Goal: Transaction & Acquisition: Purchase product/service

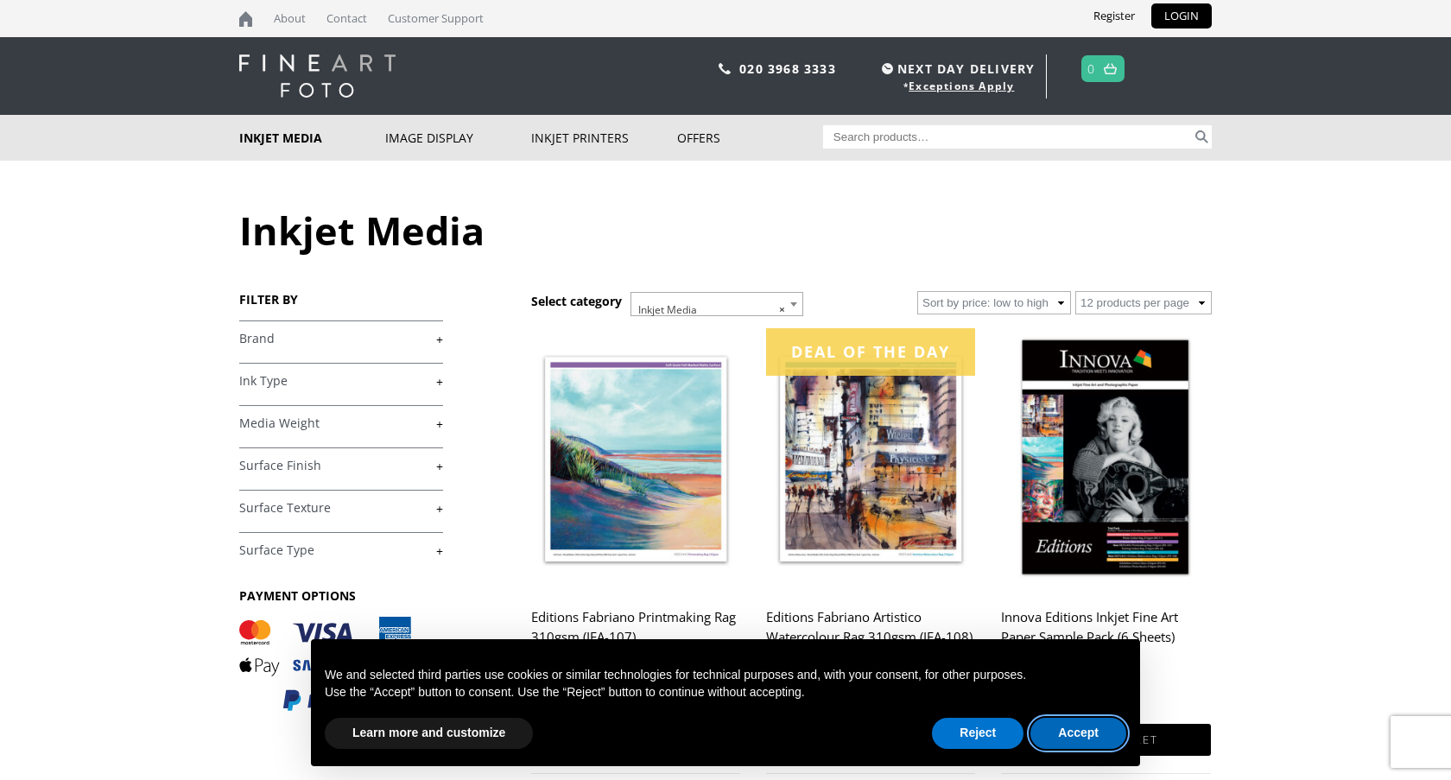
click at [1066, 742] on button "Accept" at bounding box center [1078, 733] width 96 height 31
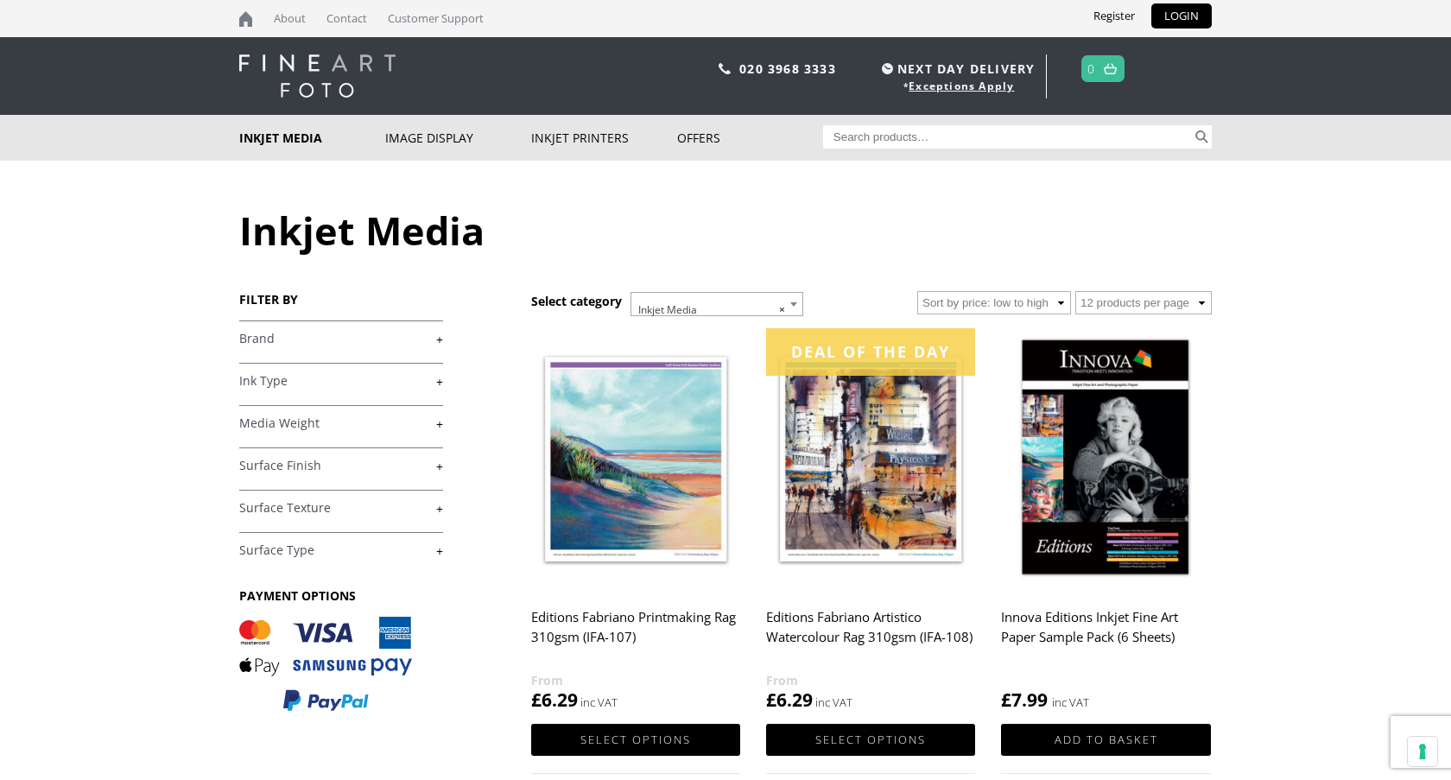
click at [902, 140] on input "Search for:" at bounding box center [1008, 136] width 370 height 23
type input "olm-015"
click at [1192, 125] on button "Search" at bounding box center [1202, 136] width 20 height 23
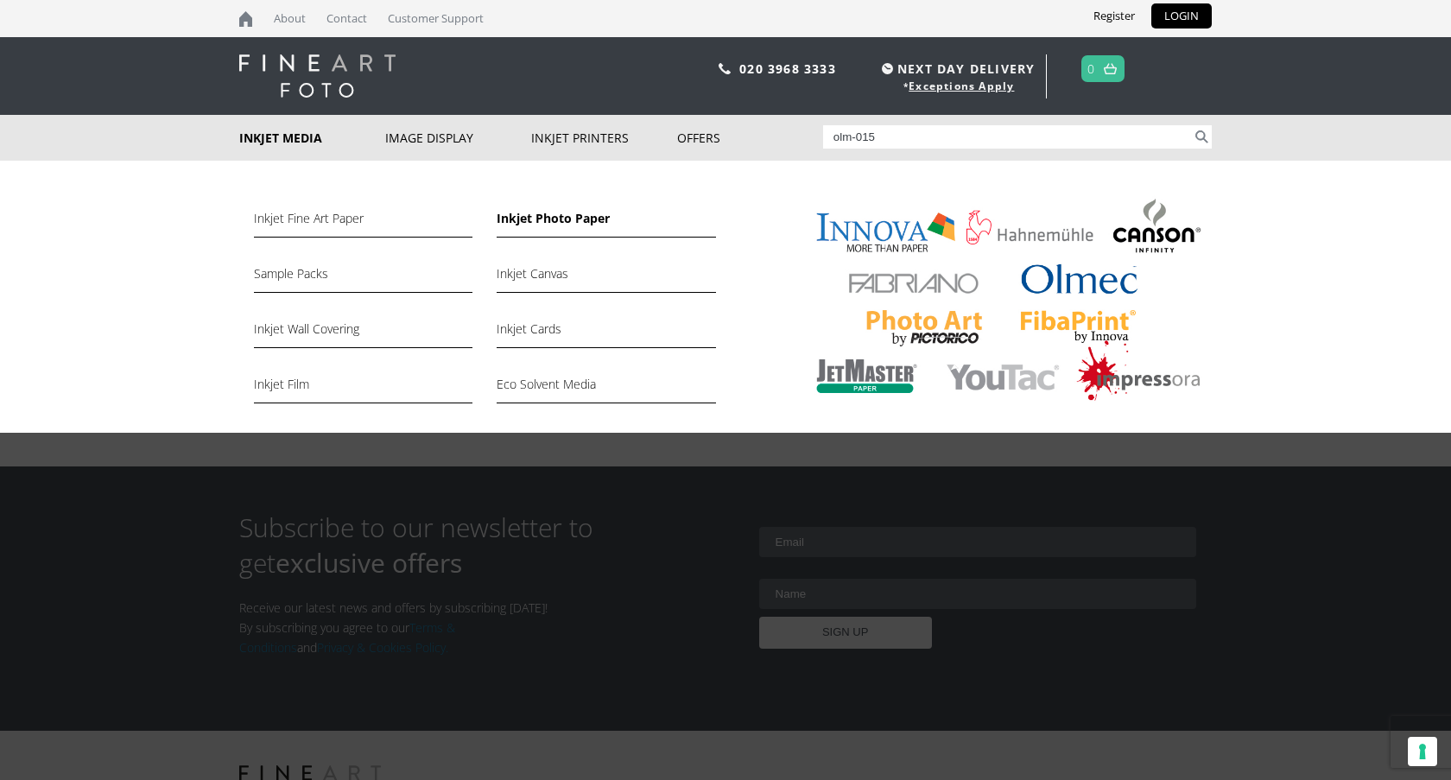
click at [561, 218] on link "Inkjet Photo Paper" at bounding box center [606, 222] width 218 height 29
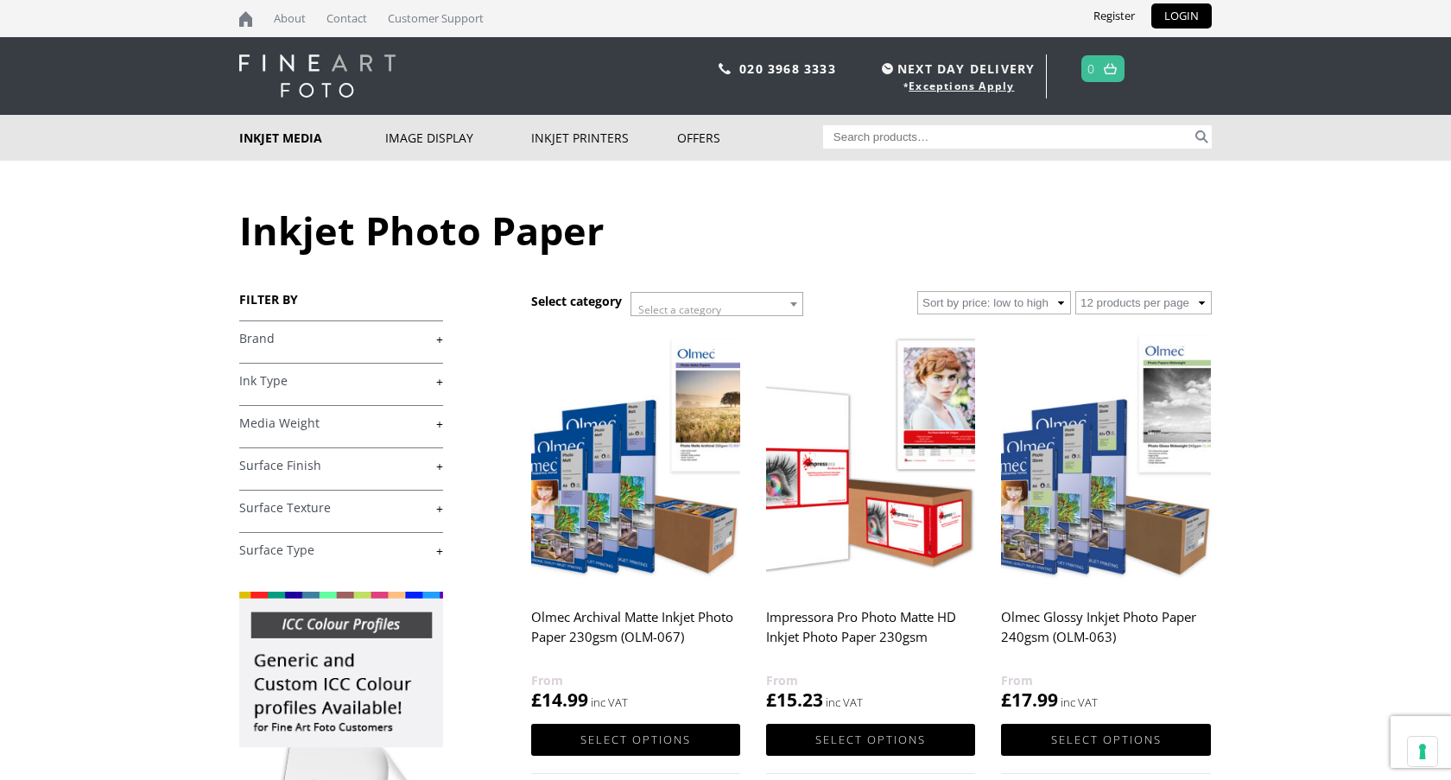
click at [297, 336] on link "+" at bounding box center [341, 339] width 204 height 16
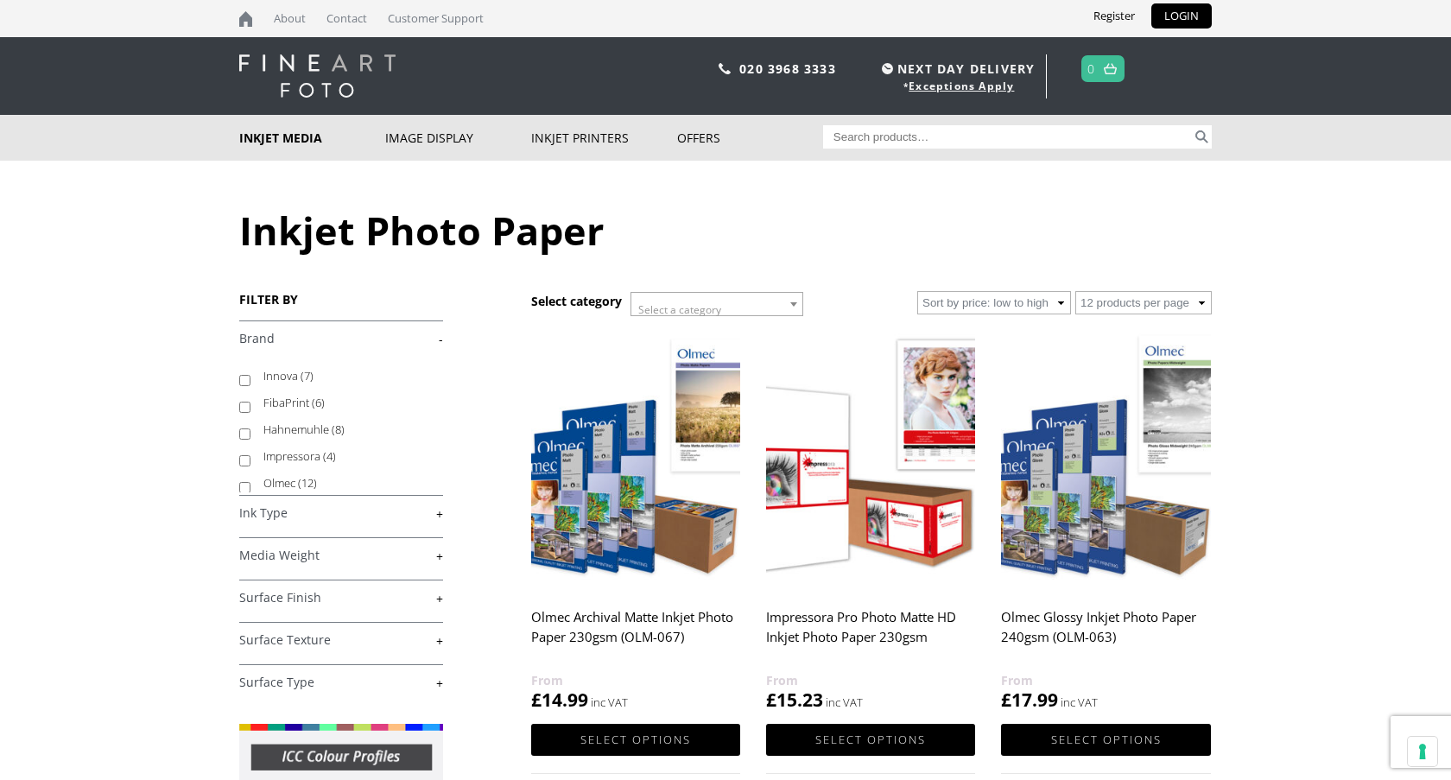
scroll to position [4, 0]
click at [288, 477] on label "Olmec (12)" at bounding box center [344, 478] width 163 height 27
click at [250, 478] on input "Olmec (12)" at bounding box center [244, 483] width 11 height 11
checkbox input "true"
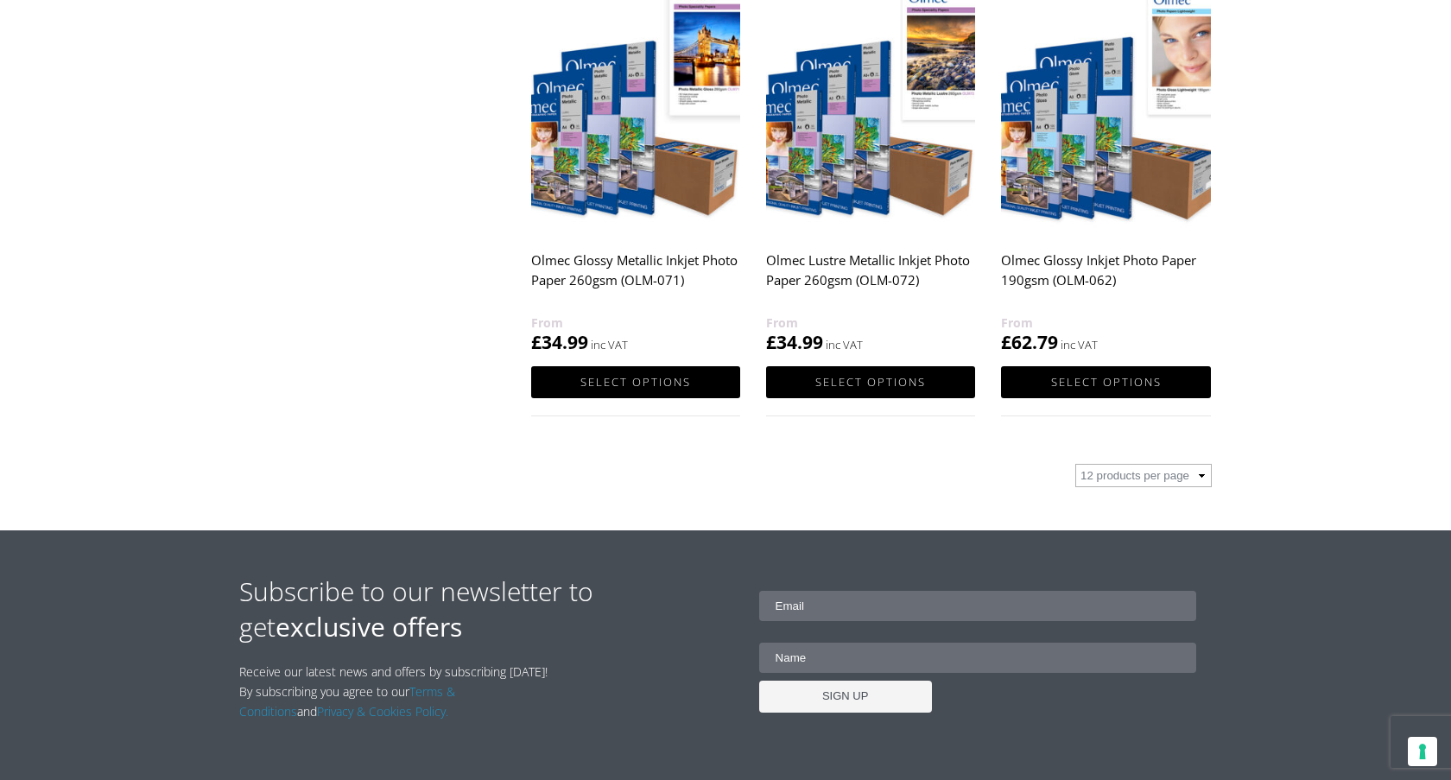
scroll to position [1747, 0]
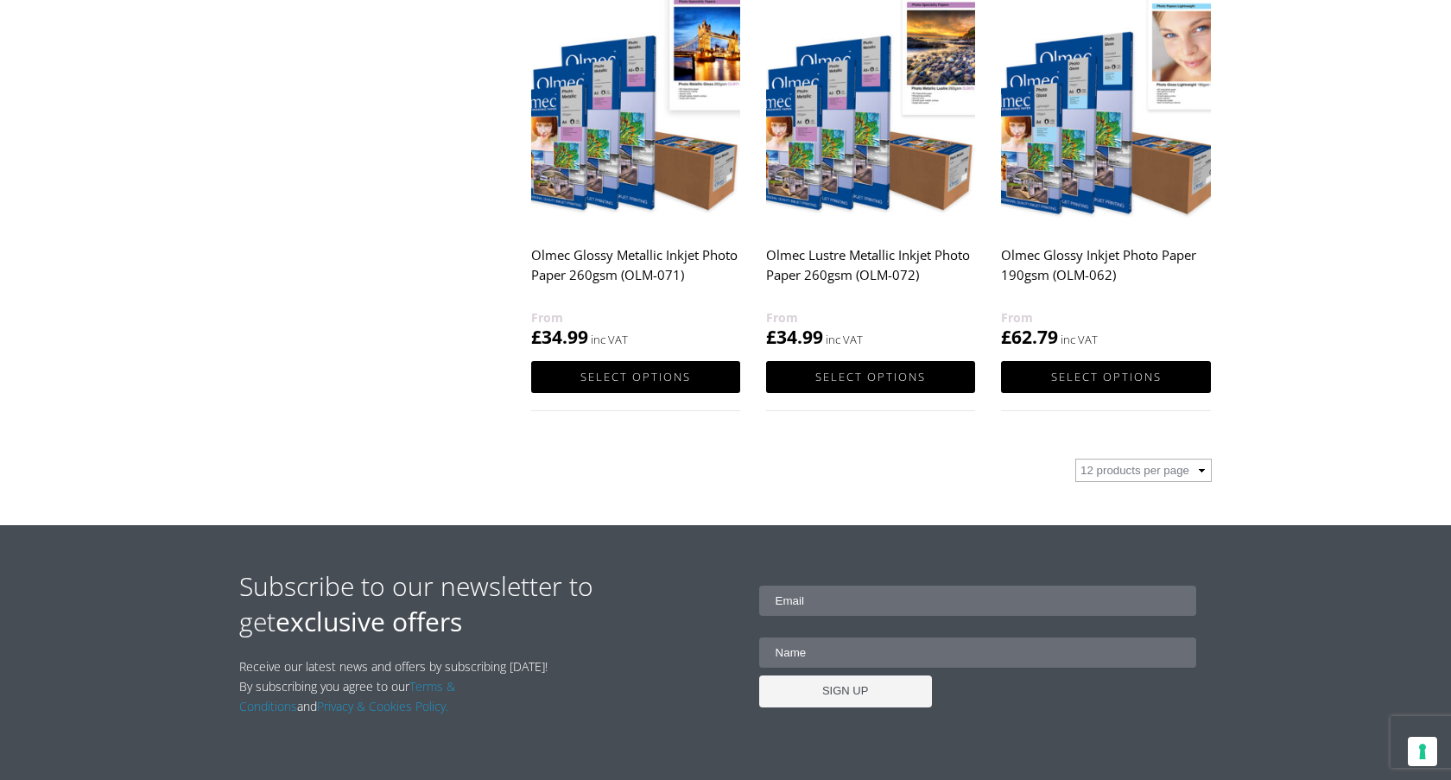
click at [1180, 477] on select "12 products per page 36 products per page 72 products per page" at bounding box center [1143, 470] width 136 height 23
select select "72"
click at [1075, 459] on select "12 products per page 36 products per page 72 products per page" at bounding box center [1143, 470] width 136 height 23
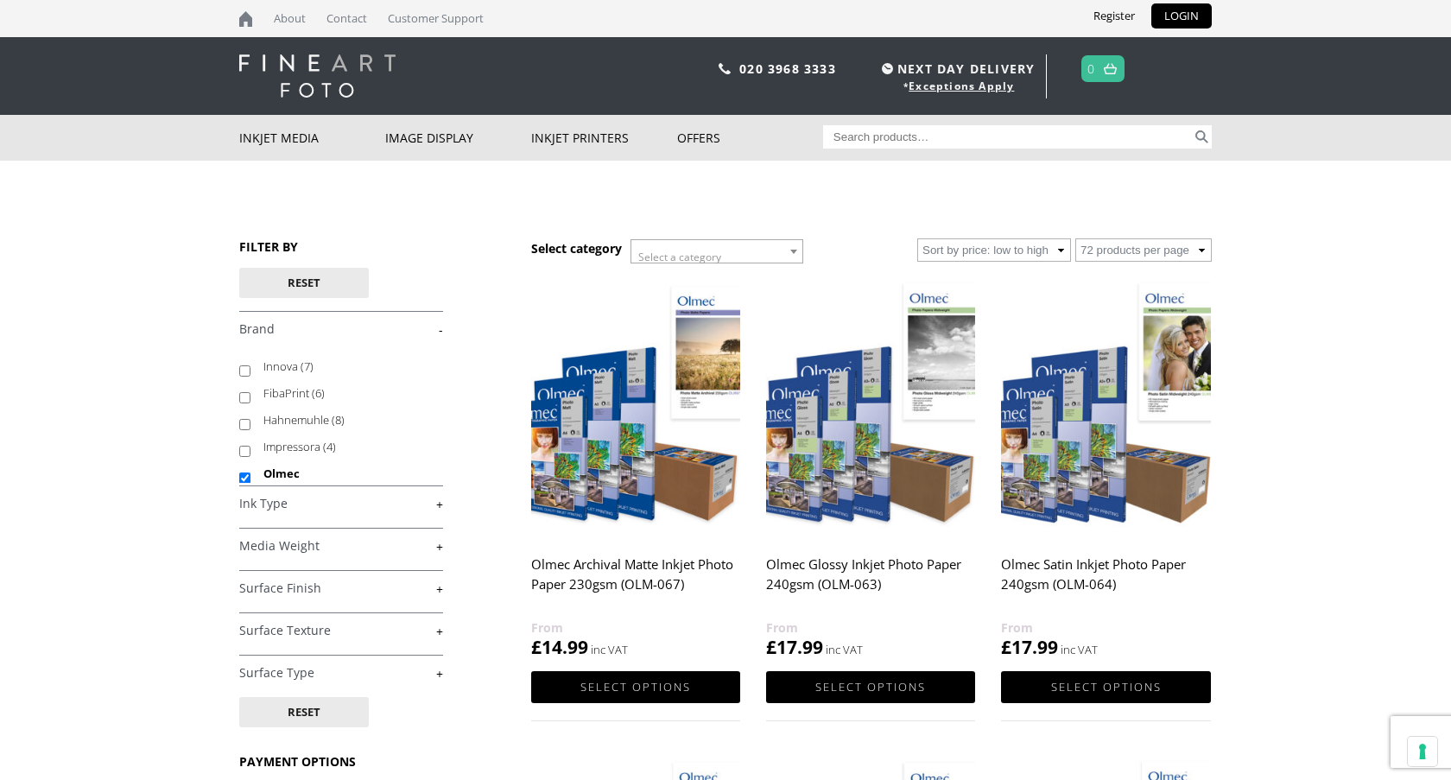
click at [895, 136] on input "Search for:" at bounding box center [1008, 136] width 370 height 23
type input "Olmec OLM-015"
click at [1192, 125] on button "Search" at bounding box center [1202, 136] width 20 height 23
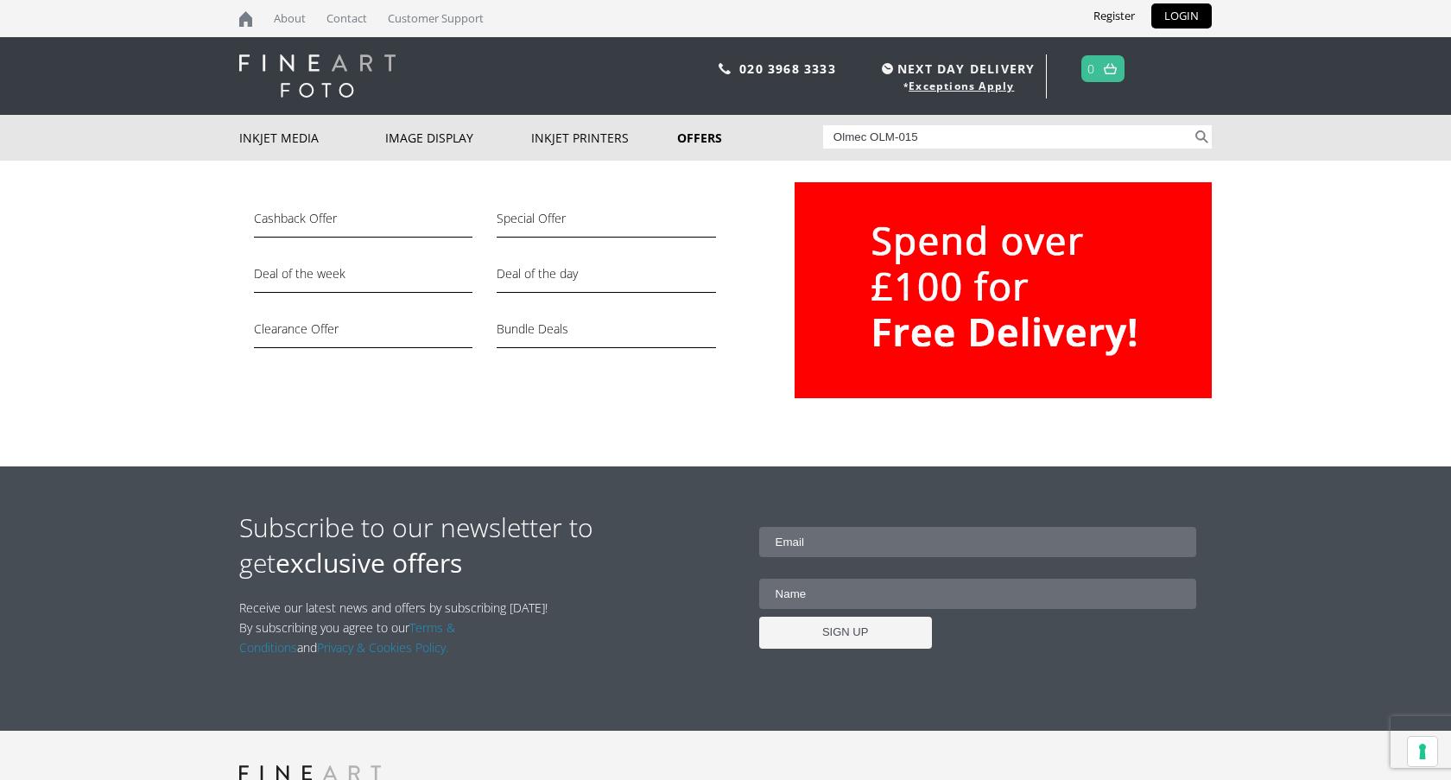
drag, startPoint x: 870, startPoint y: 133, endPoint x: 781, endPoint y: 132, distance: 89.8
click at [781, 132] on div "Inkjet Media Inkjet Fine Art Paper Inkjet Photo Paper Sample Packs Inkjet Canva…" at bounding box center [725, 138] width 972 height 46
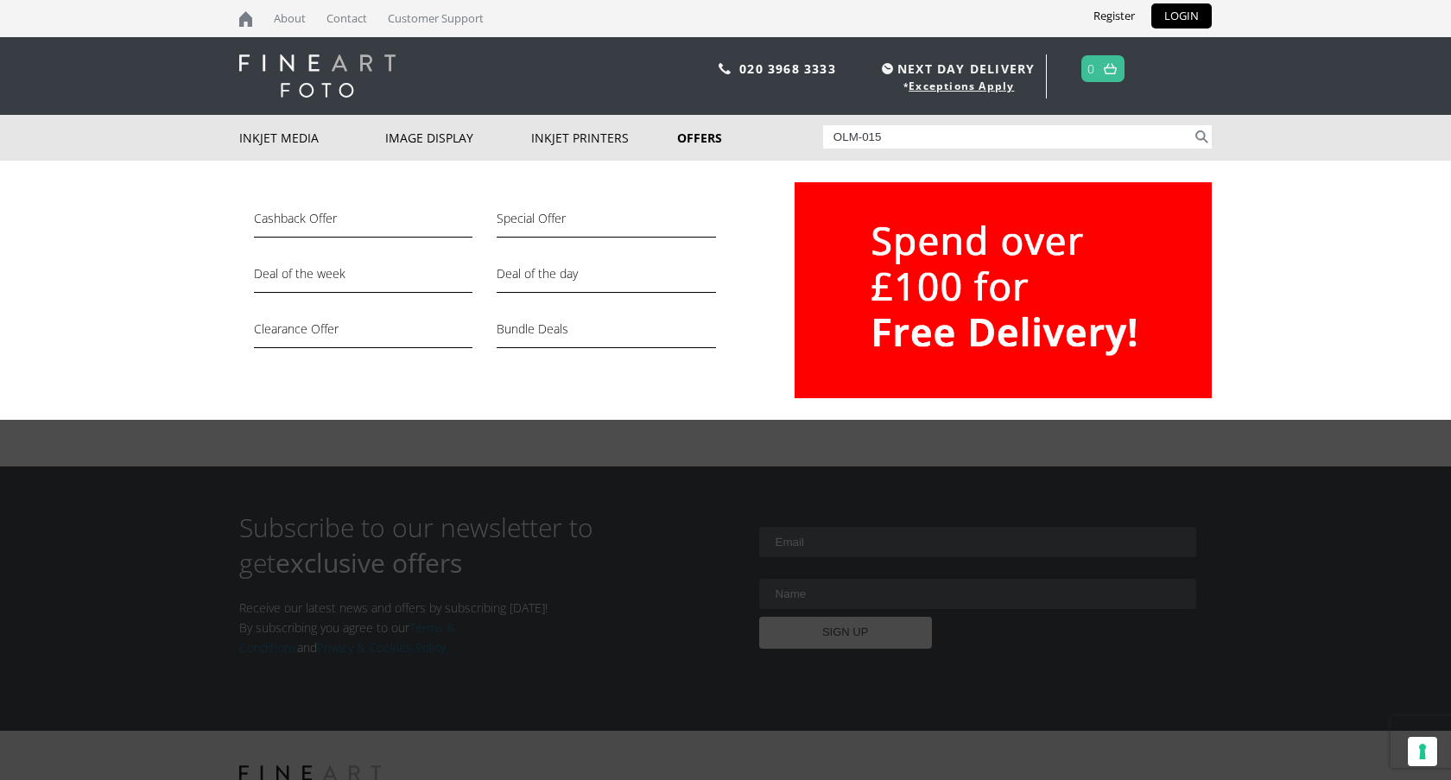
type input "OLM-015"
click at [1192, 125] on button "Search" at bounding box center [1202, 136] width 20 height 23
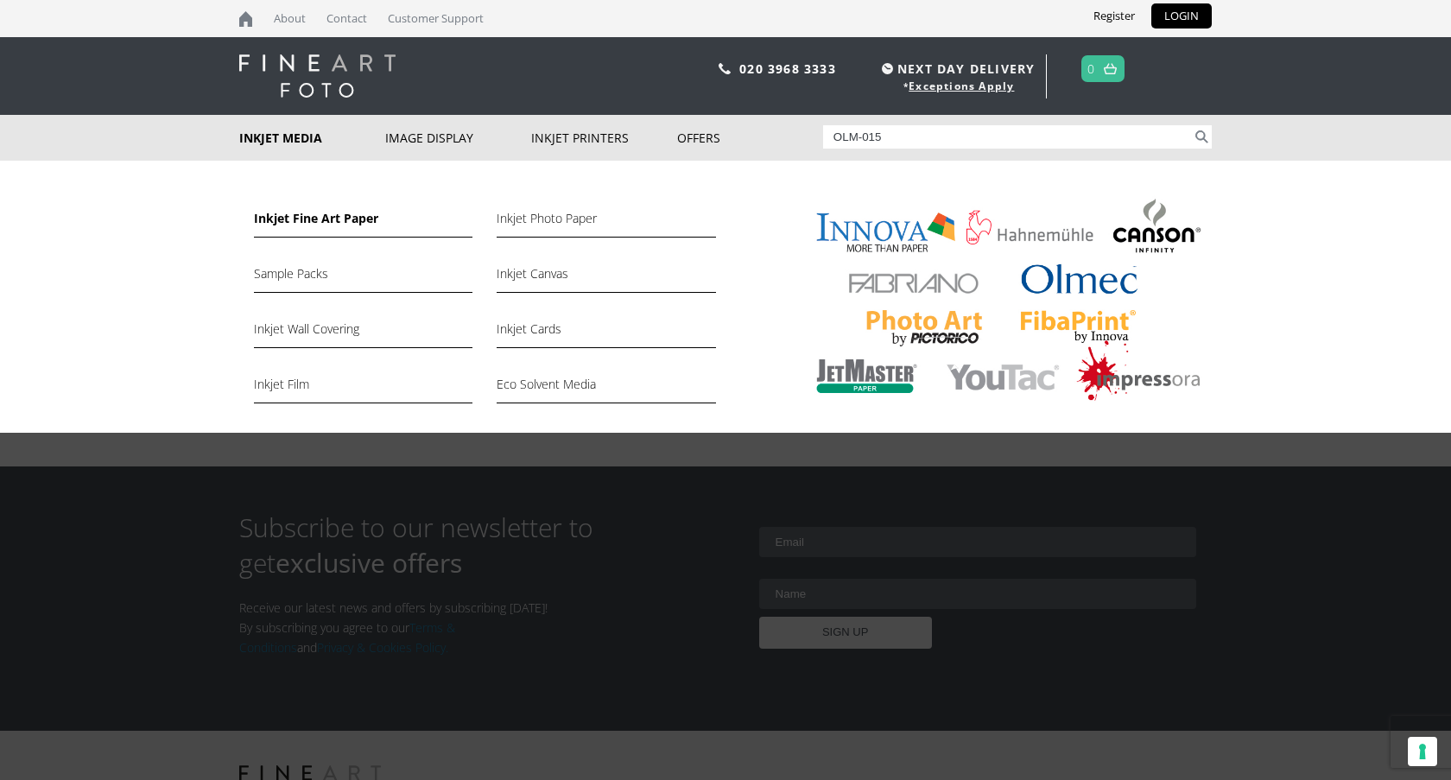
click at [338, 223] on link "Inkjet Fine Art Paper" at bounding box center [363, 222] width 218 height 29
click at [337, 214] on link "Inkjet Fine Art Paper" at bounding box center [363, 222] width 218 height 29
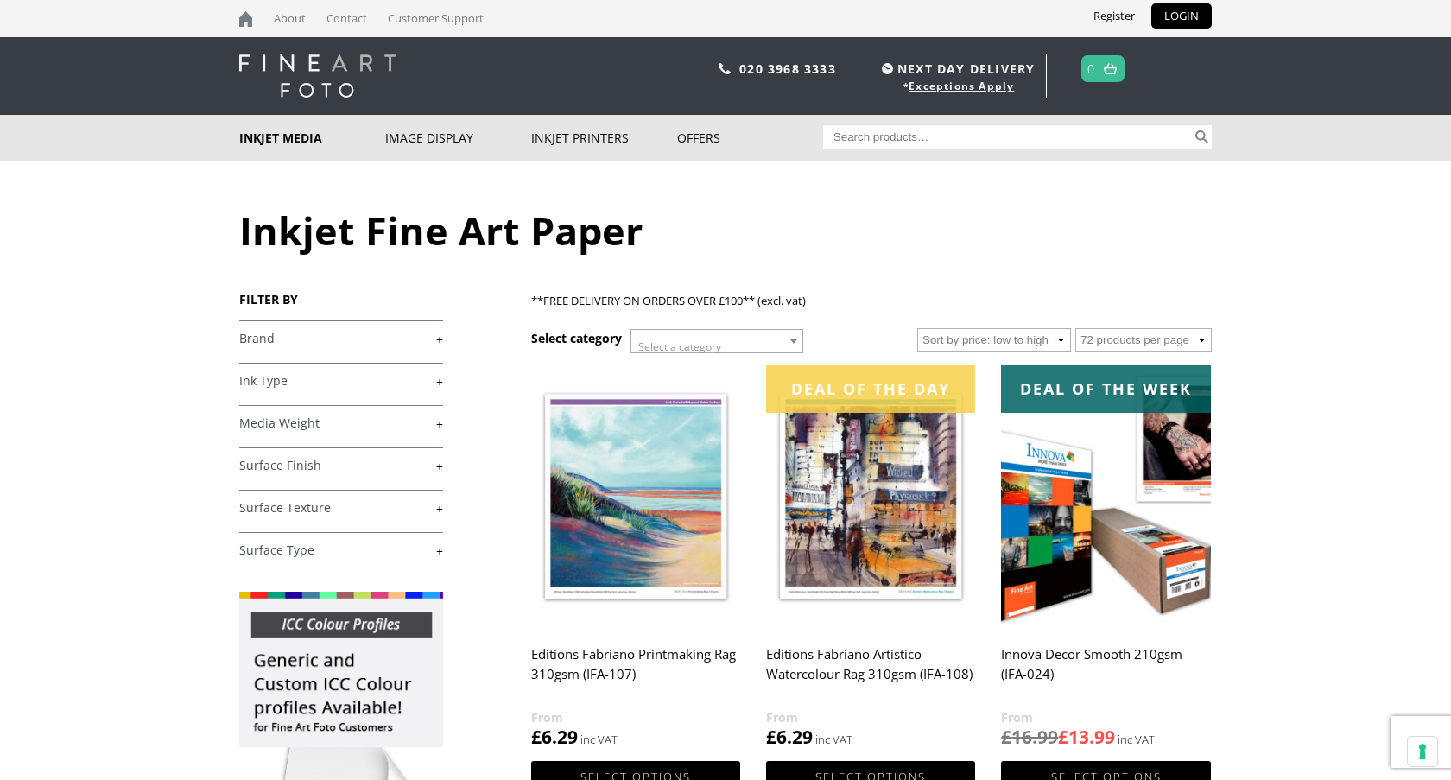
click at [270, 339] on link "+" at bounding box center [341, 339] width 204 height 16
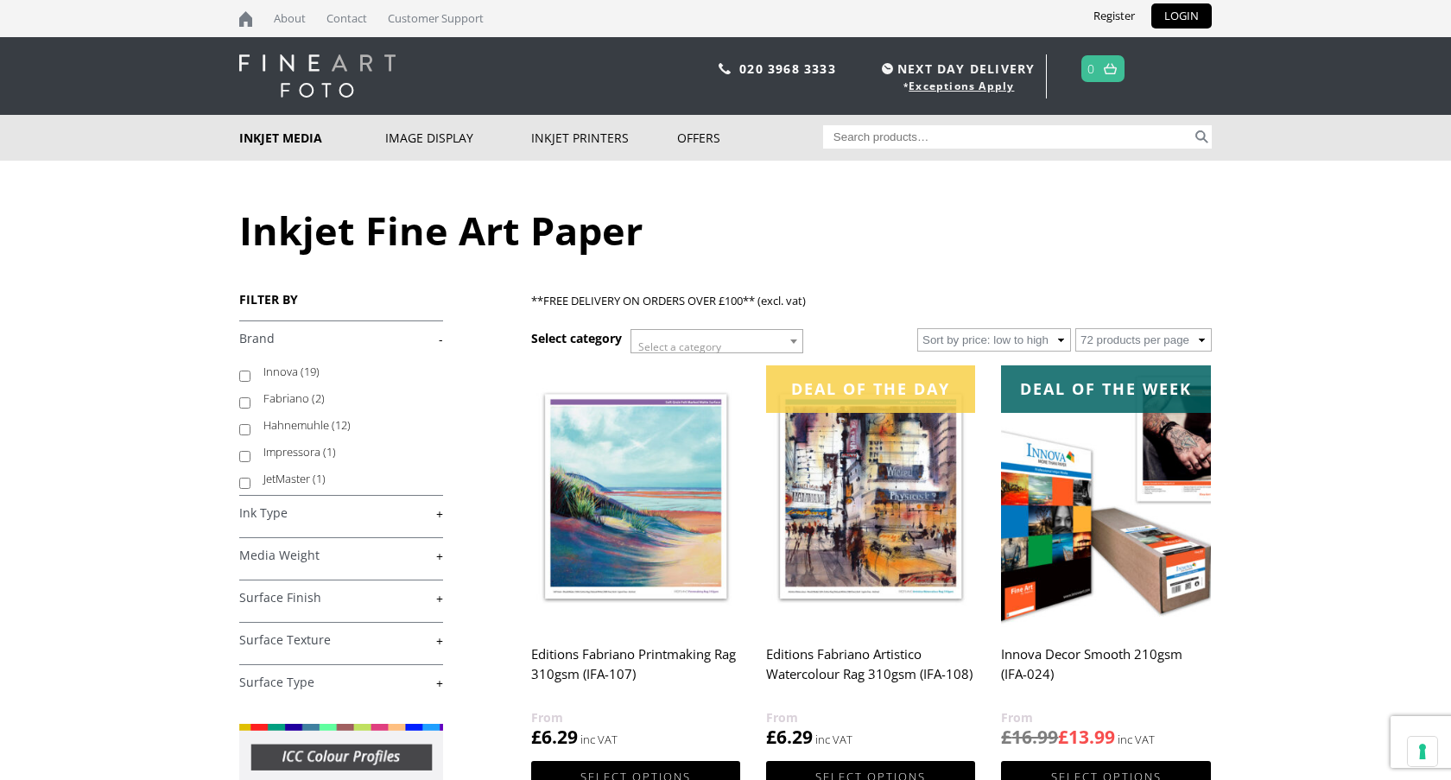
click at [278, 369] on label "Innova (19)" at bounding box center [344, 371] width 163 height 27
click at [250, 370] on input "Innova (19)" at bounding box center [244, 375] width 11 height 11
checkbox input "true"
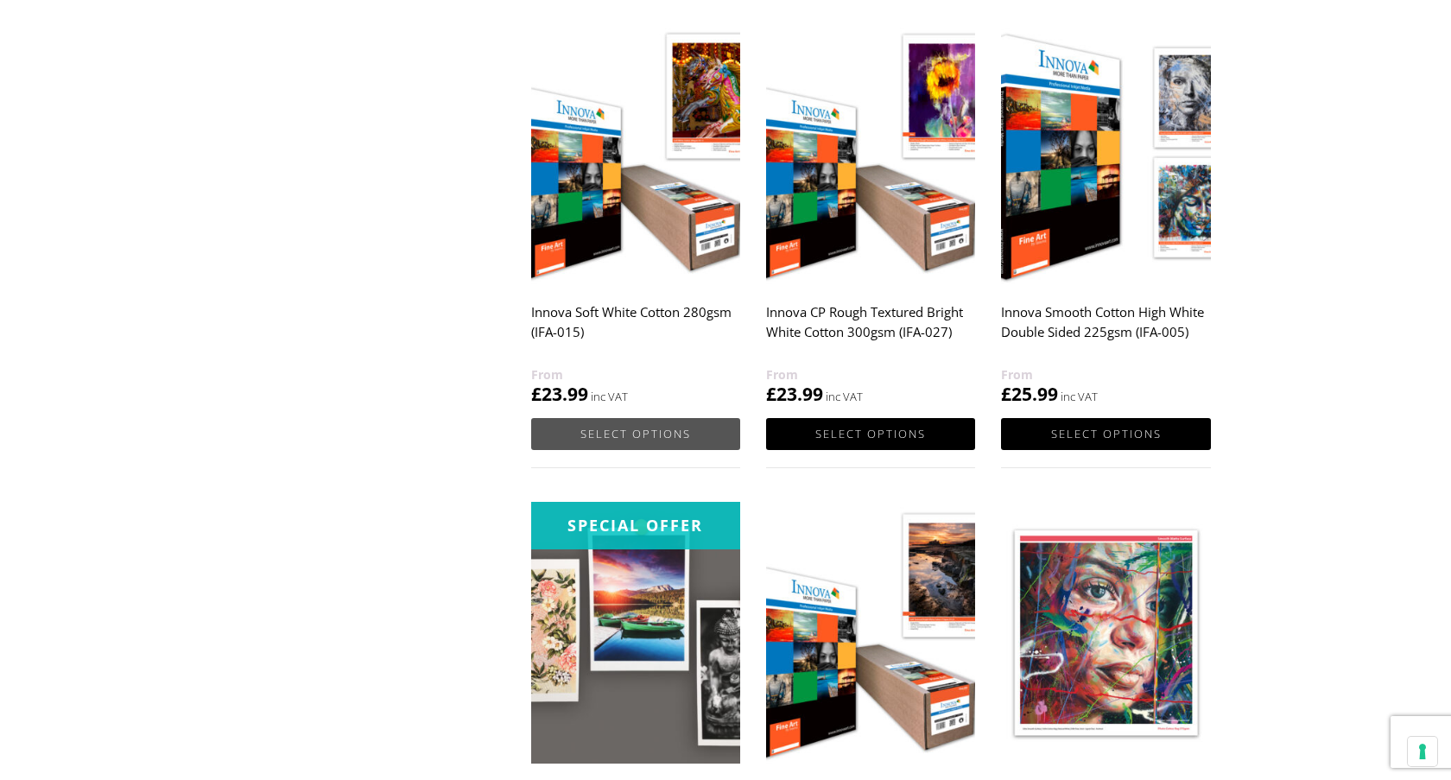
scroll to position [1679, 0]
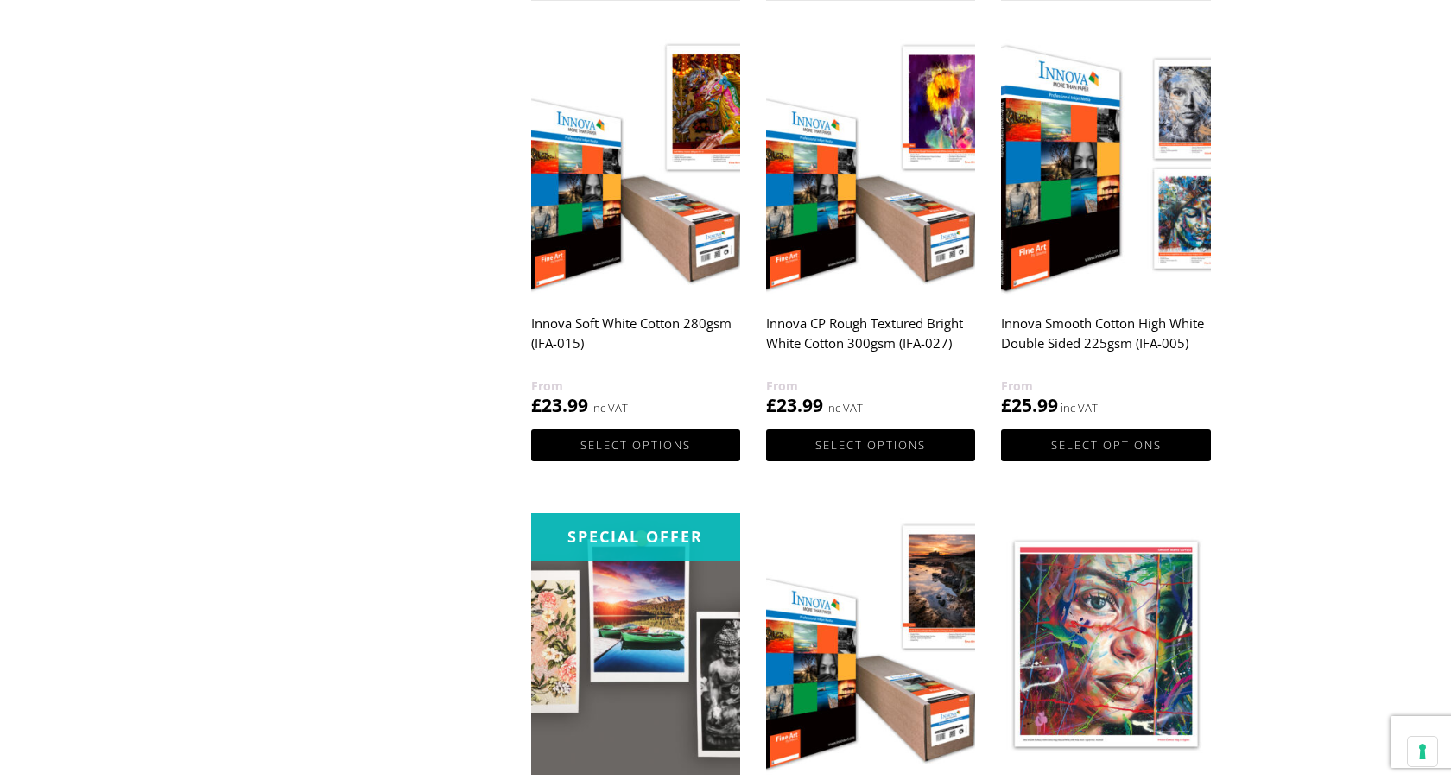
click at [646, 319] on h2 "Innova Soft White Cotton 280gsm (IFA-015)" at bounding box center [635, 341] width 209 height 69
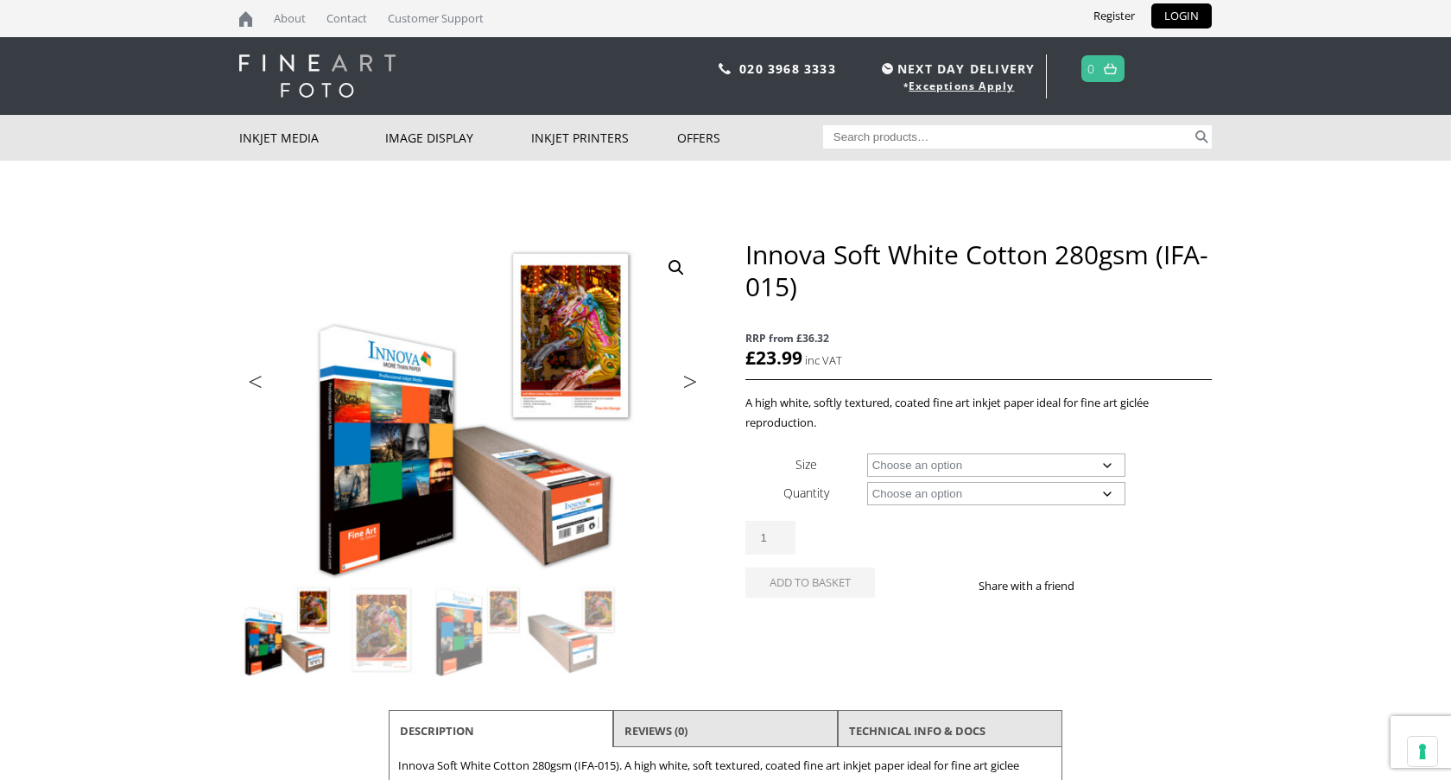
click at [1072, 460] on select "Choose an option A4 Sheet A3 Sheet A3+ Sheet A2 Sheet 17" Wide Roll 24" Wide Ro…" at bounding box center [996, 464] width 259 height 23
click at [867, 453] on select "Choose an option A4 Sheet A3 Sheet A3+ Sheet A2 Sheet 17" Wide Roll 24" Wide Ro…" at bounding box center [996, 464] width 259 height 23
select select "a4-sheet"
click at [1003, 495] on select "Choose an option 25 Sheets" at bounding box center [996, 493] width 259 height 23
select select "25-sheets"
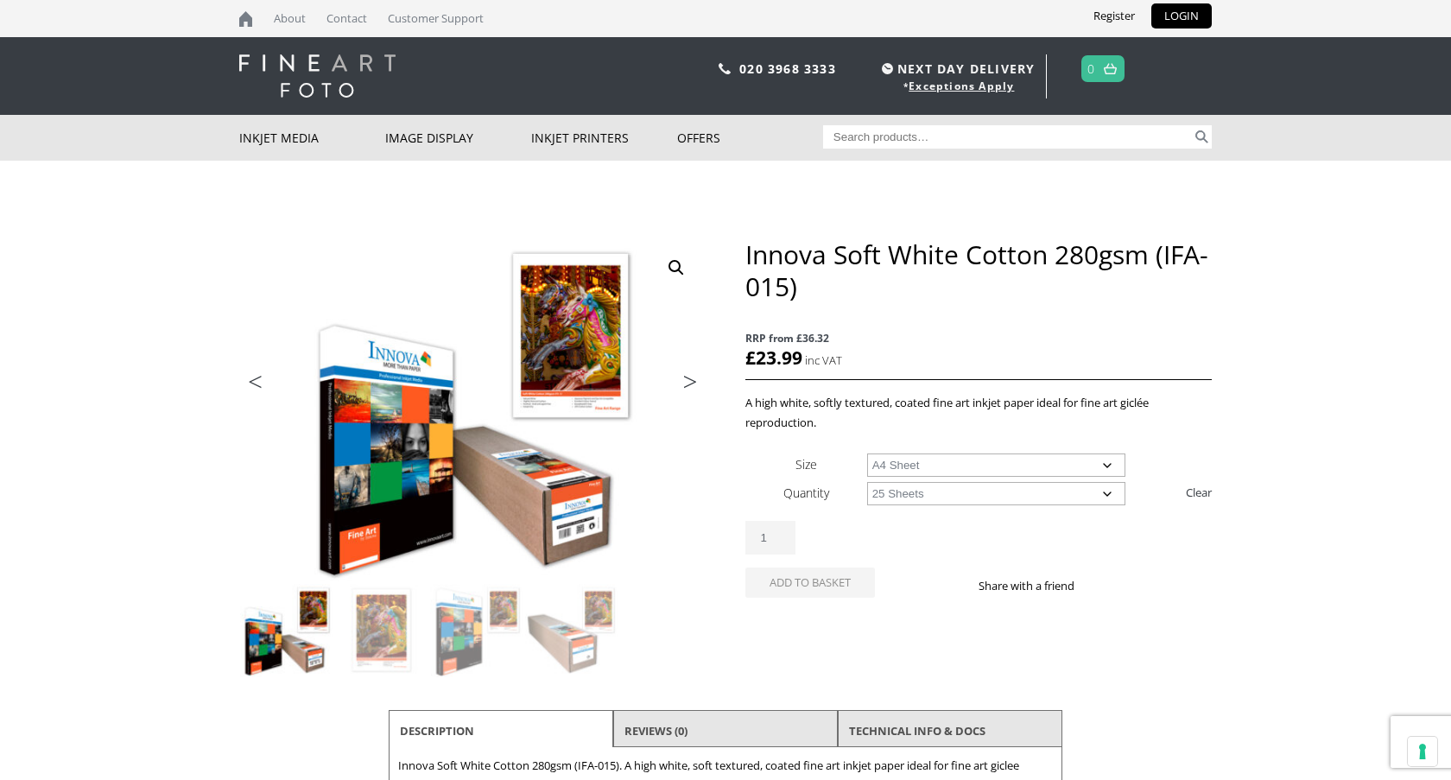
click at [867, 482] on select "Choose an option 25 Sheets" at bounding box center [996, 493] width 259 height 23
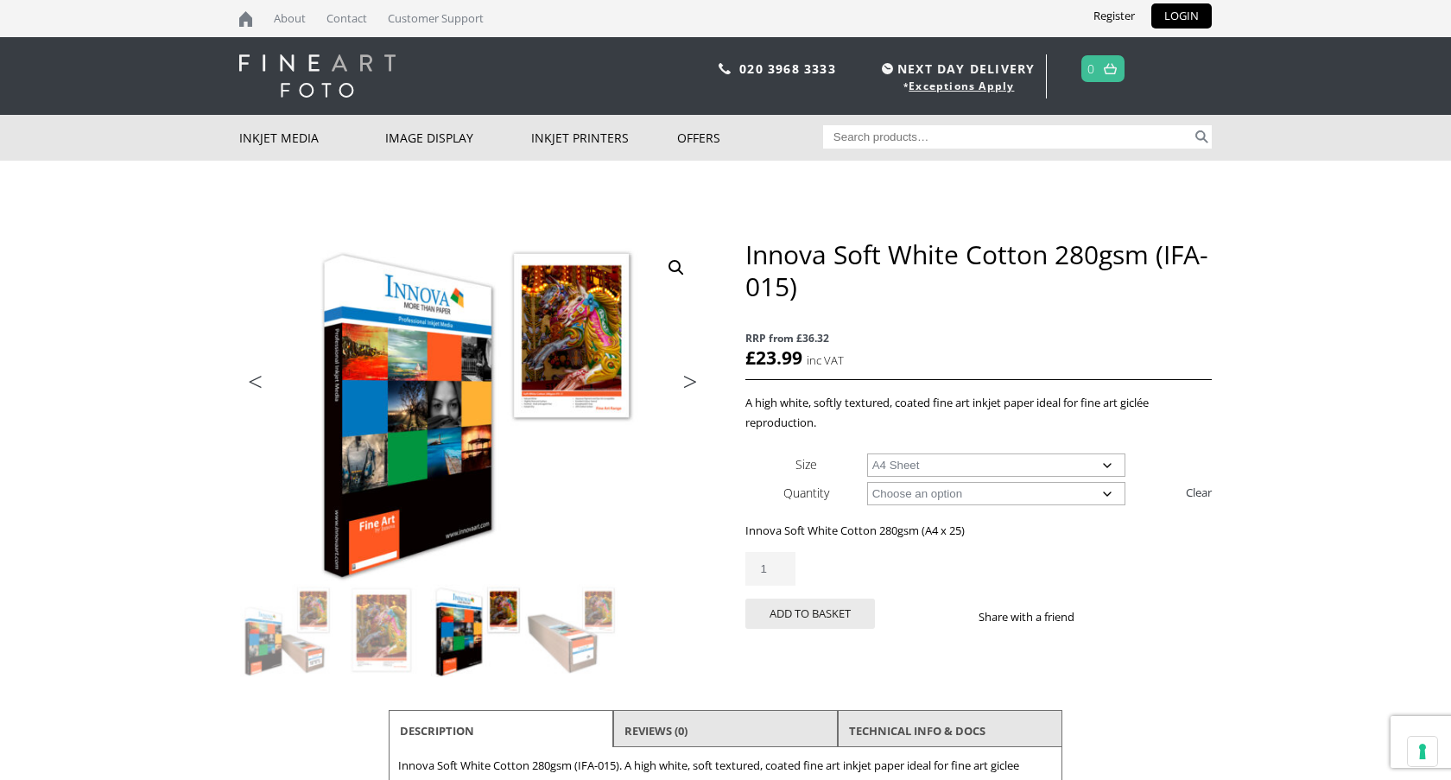
click at [1055, 412] on p "A high white, softly textured, coated fine art inkjet paper ideal for fine art …" at bounding box center [978, 413] width 466 height 40
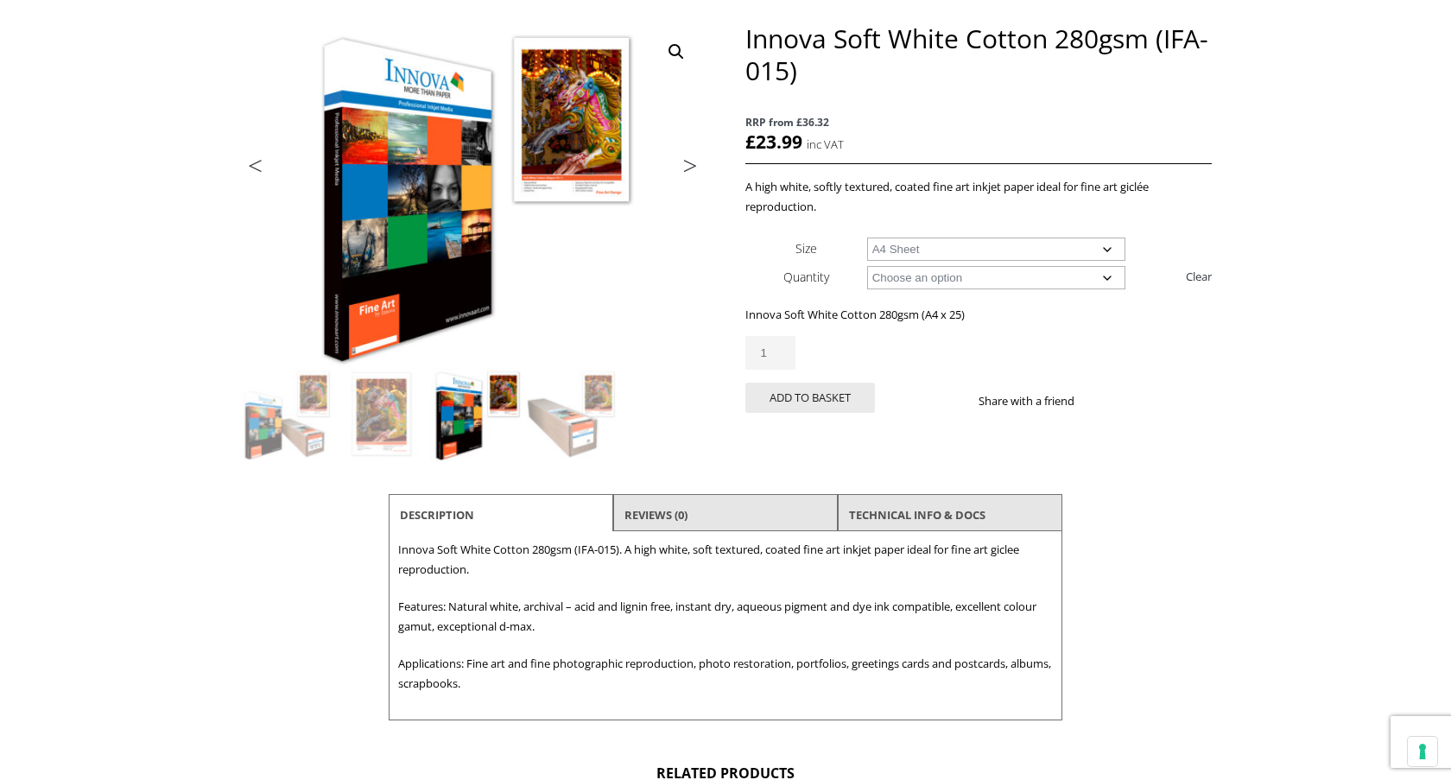
scroll to position [217, 0]
click at [1049, 286] on select "Choose an option 25 Sheets" at bounding box center [996, 276] width 259 height 23
click at [988, 243] on select "Choose an option A4 Sheet A3 Sheet A3+ Sheet A2 Sheet" at bounding box center [996, 248] width 259 height 23
click at [867, 237] on select "Choose an option A4 Sheet A3 Sheet A3+ Sheet A2 Sheet" at bounding box center [996, 248] width 259 height 23
click at [964, 250] on select "Choose an option A4 Sheet A3 Sheet A3+ Sheet A2 Sheet" at bounding box center [996, 248] width 259 height 23
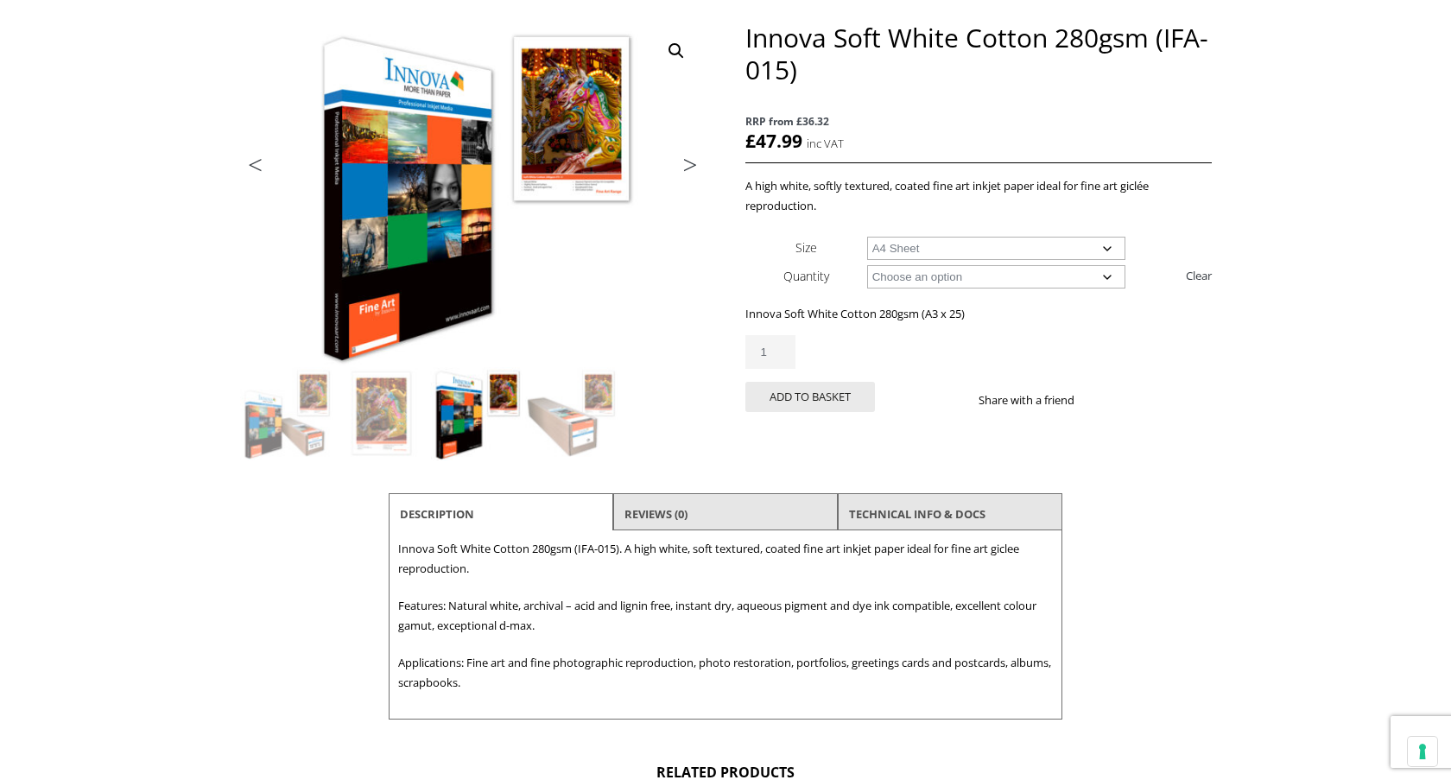
click at [867, 237] on select "Choose an option A4 Sheet A3 Sheet A3+ Sheet A2 Sheet" at bounding box center [996, 248] width 259 height 23
select select "a4-sheet"
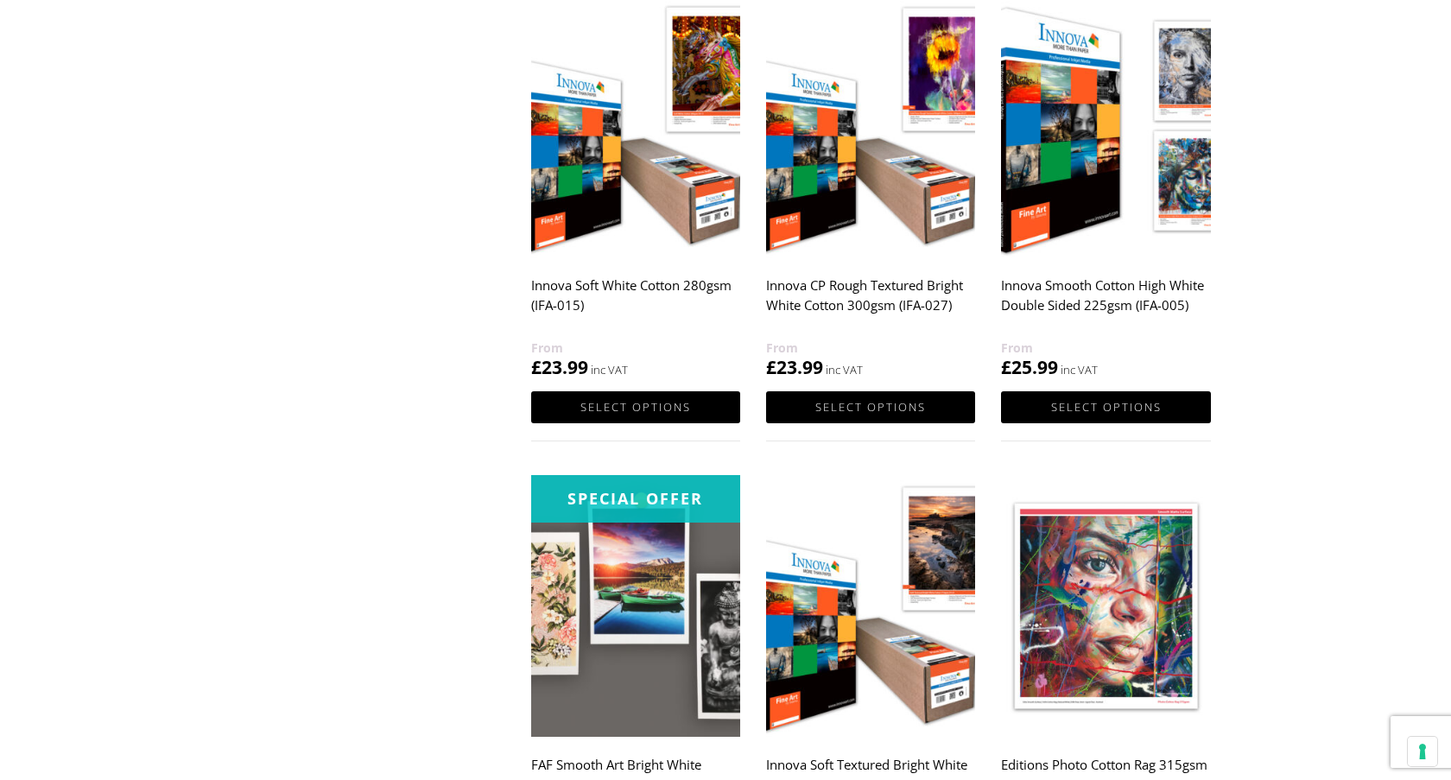
scroll to position [1679, 0]
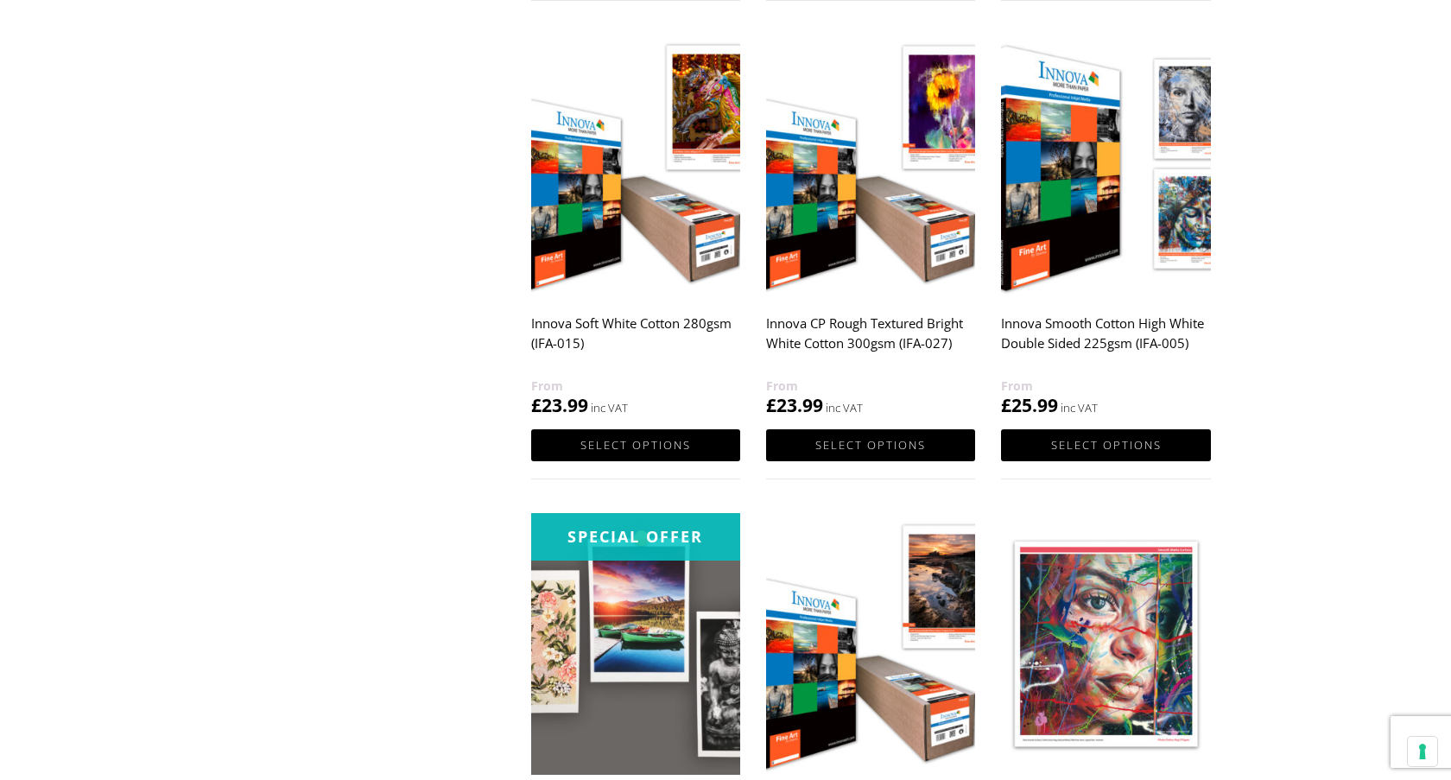
click at [1148, 247] on img at bounding box center [1105, 165] width 209 height 262
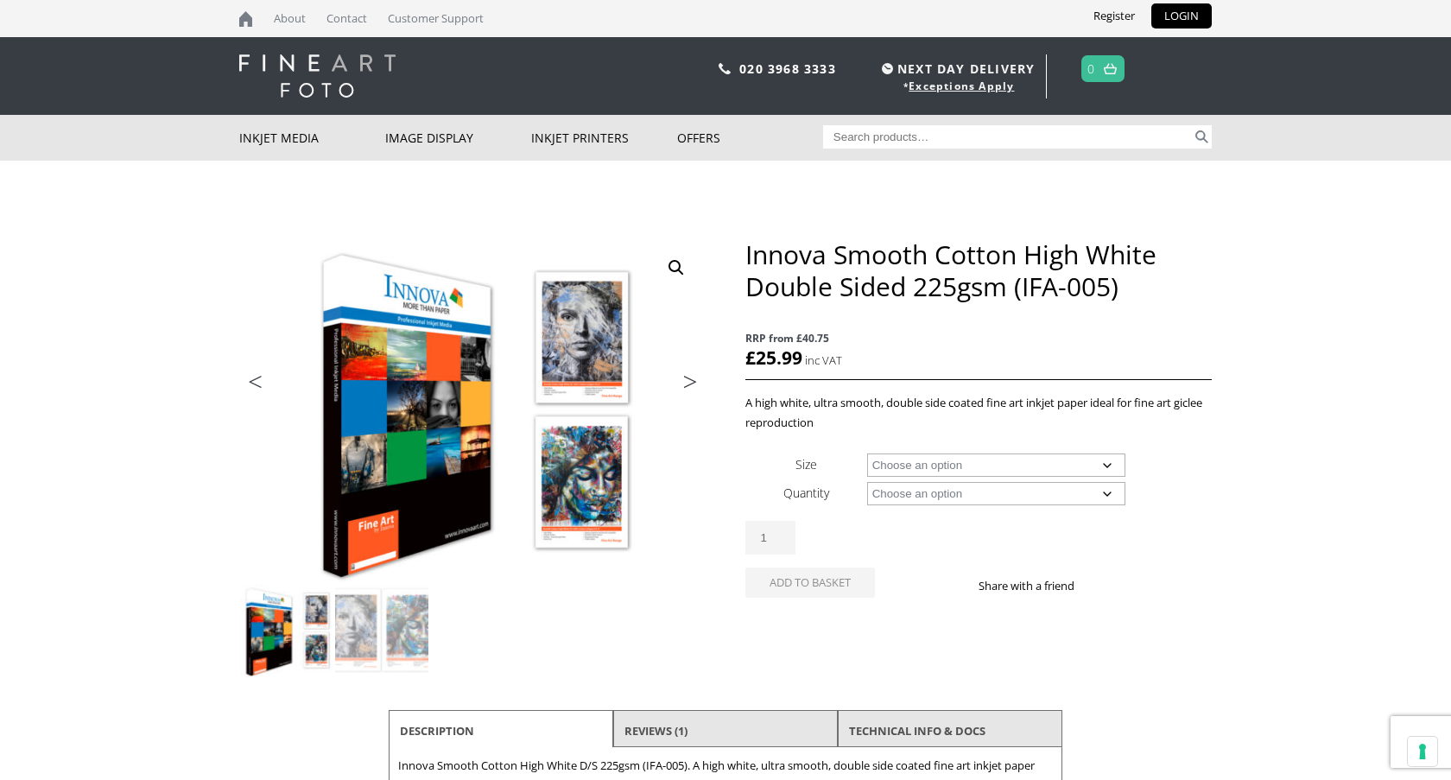
click at [1085, 470] on select "Choose an option A4 Sheet A3 Sheet A3+ Sheet A2 Sheet" at bounding box center [996, 464] width 259 height 23
click at [867, 453] on select "Choose an option A4 Sheet A3 Sheet A3+ Sheet A2 Sheet" at bounding box center [996, 464] width 259 height 23
select select "a4-sheet"
click at [1053, 505] on td "Choose an option 25 Sheets Clear" at bounding box center [1039, 492] width 345 height 28
click at [1030, 495] on select "Choose an option 25 Sheets" at bounding box center [996, 493] width 259 height 23
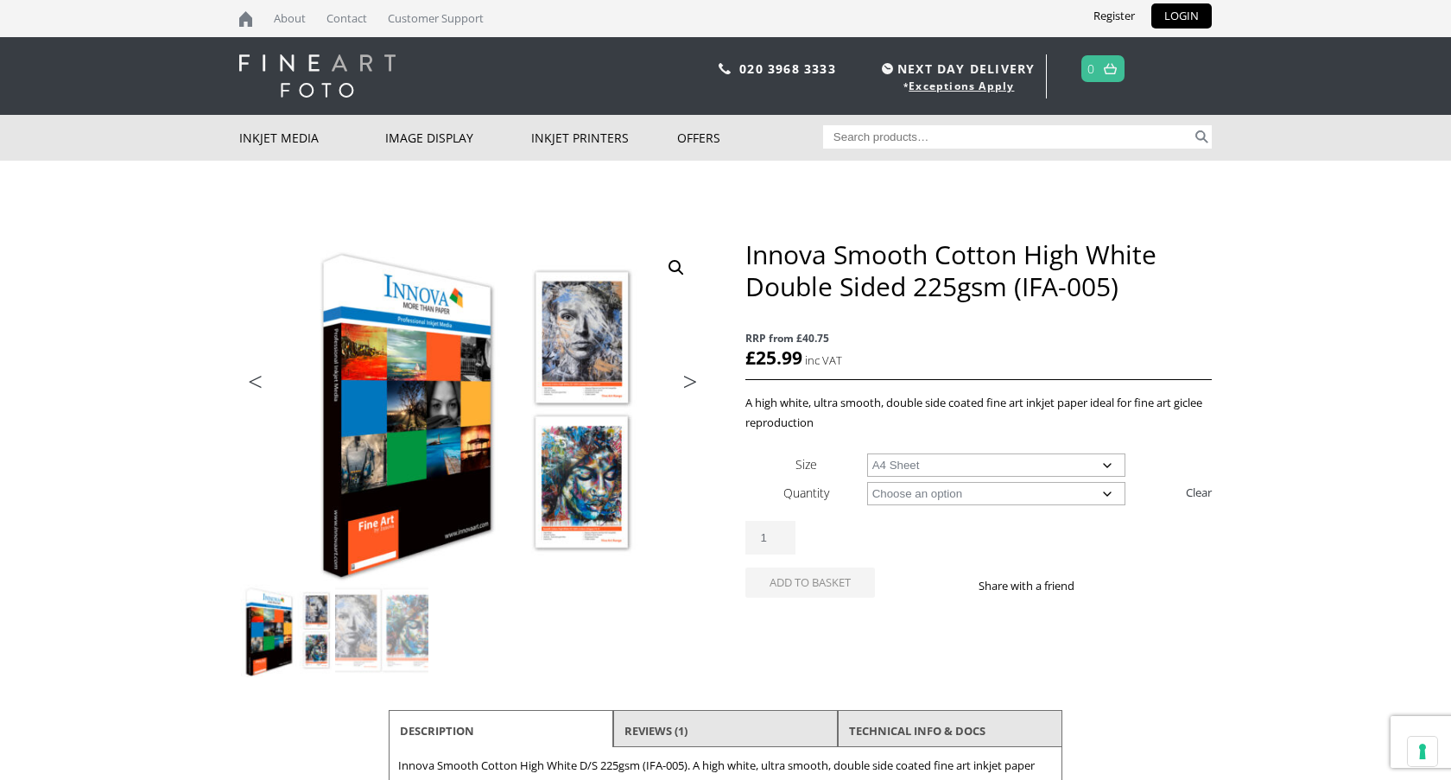
select select "25-sheets"
click at [867, 482] on select "Choose an option 25 Sheets" at bounding box center [996, 493] width 259 height 23
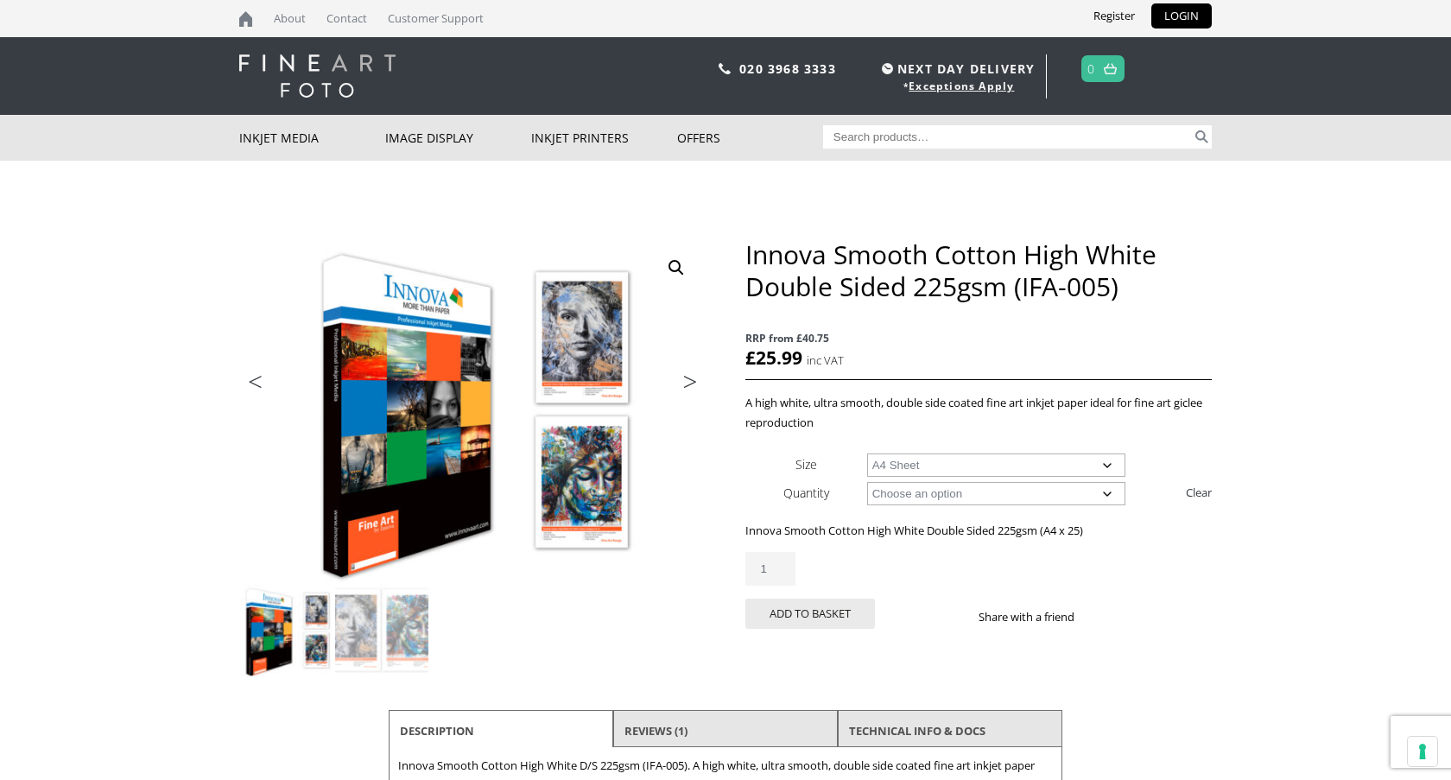
click at [970, 461] on select "Choose an option A4 Sheet A3 Sheet A3+ Sheet A2 Sheet" at bounding box center [996, 464] width 259 height 23
click at [867, 453] on select "Choose an option A4 Sheet A3 Sheet A3+ Sheet A2 Sheet" at bounding box center [996, 464] width 259 height 23
select select "a3-sheet-2"
click at [1032, 491] on select "Choose an option 25 Sheets" at bounding box center [996, 493] width 259 height 23
click at [949, 147] on input "Search for:" at bounding box center [1008, 136] width 370 height 23
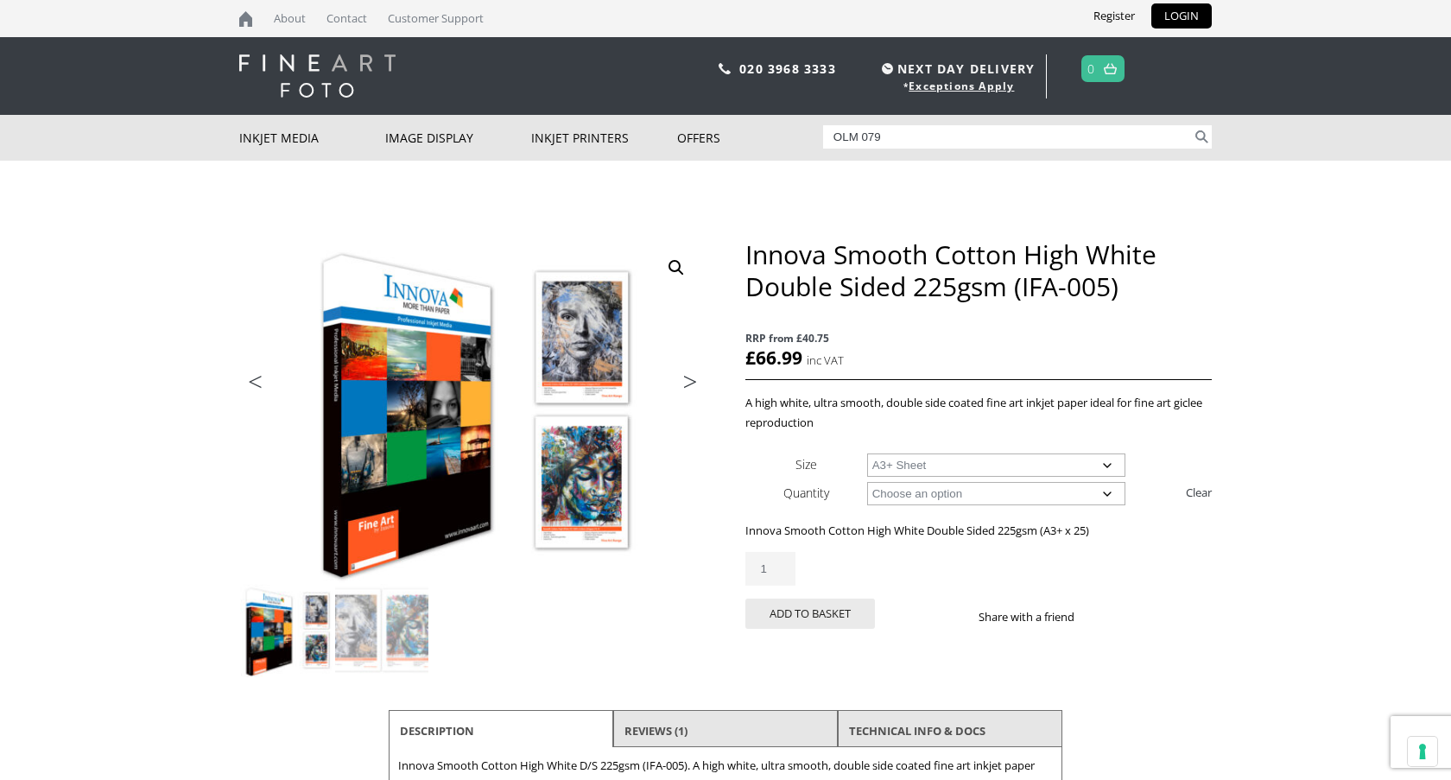
type input "OLM 079"
click at [1192, 125] on button "Search" at bounding box center [1202, 136] width 20 height 23
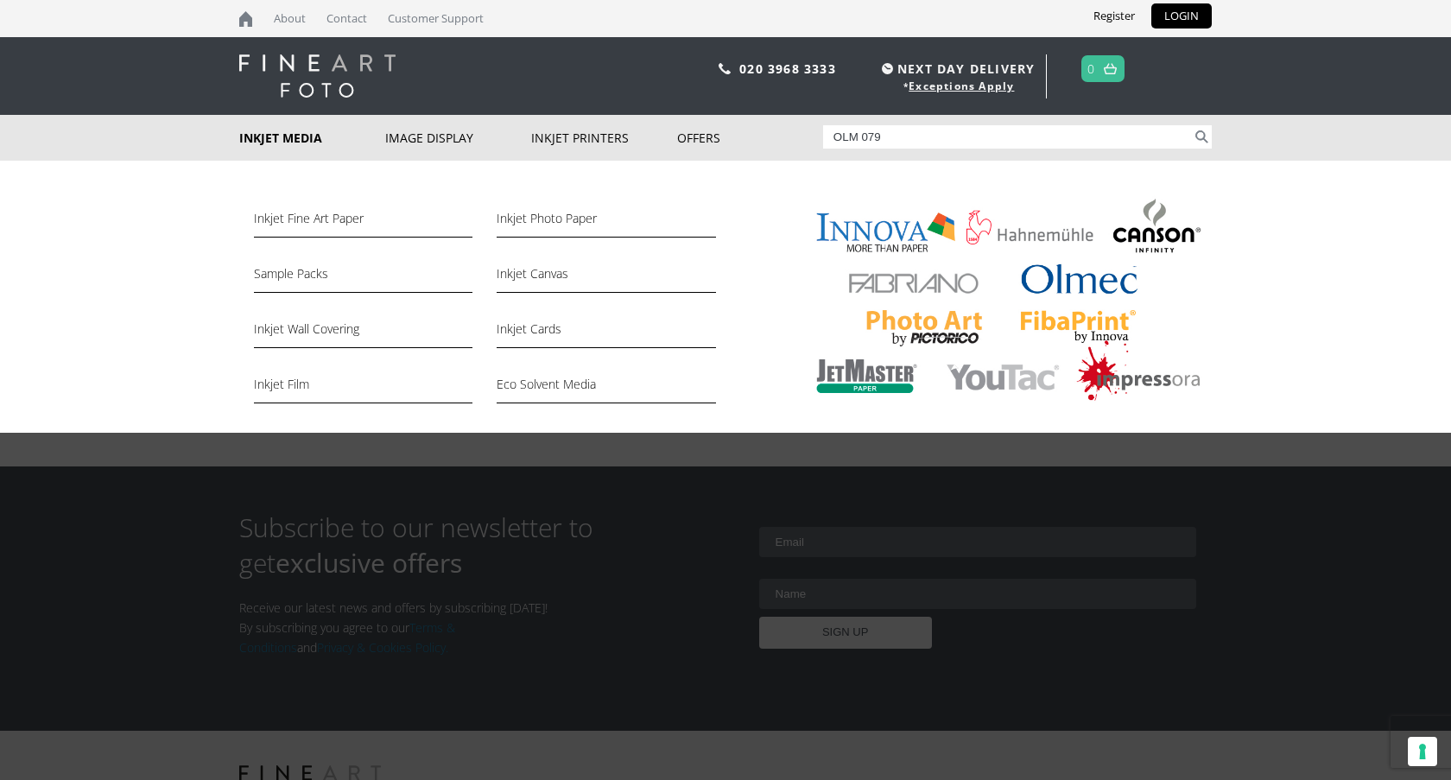
click at [293, 142] on link "Inkjet Media" at bounding box center [312, 138] width 146 height 46
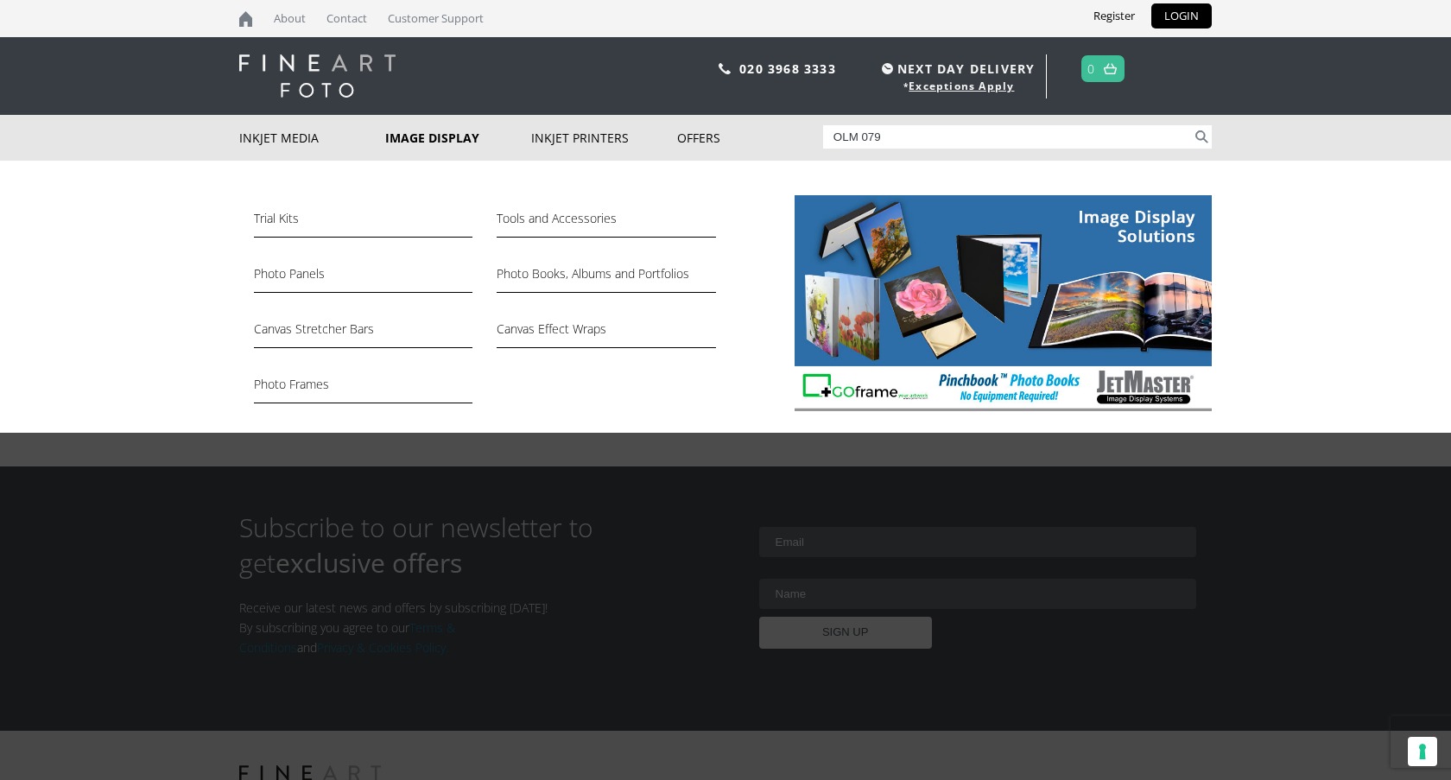
click at [440, 131] on link "Image Display" at bounding box center [458, 138] width 146 height 46
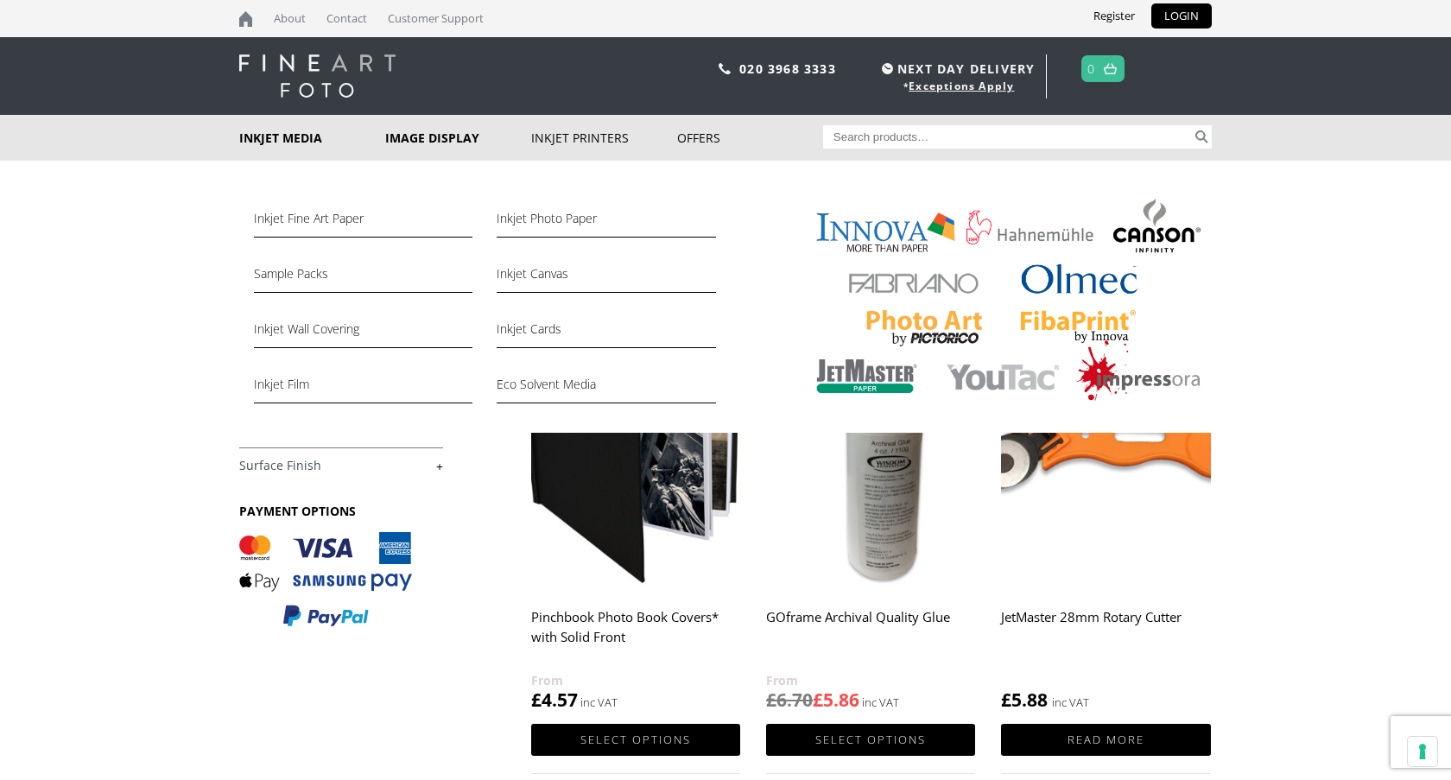
click at [267, 133] on link "Inkjet Media" at bounding box center [312, 138] width 146 height 46
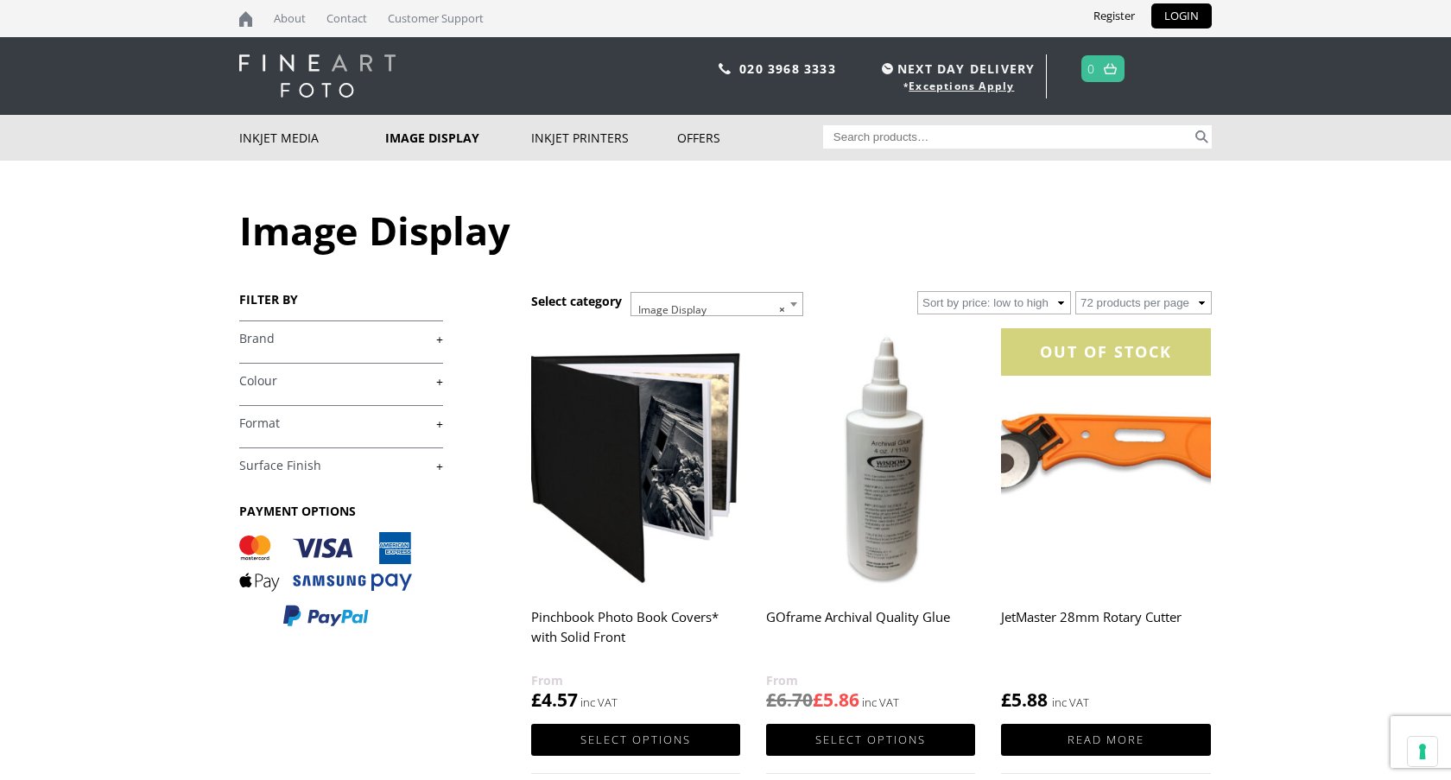
click at [969, 142] on input "Search for:" at bounding box center [1008, 136] width 370 height 23
type input "olmec"
click at [1192, 125] on button "Search" at bounding box center [1202, 136] width 20 height 23
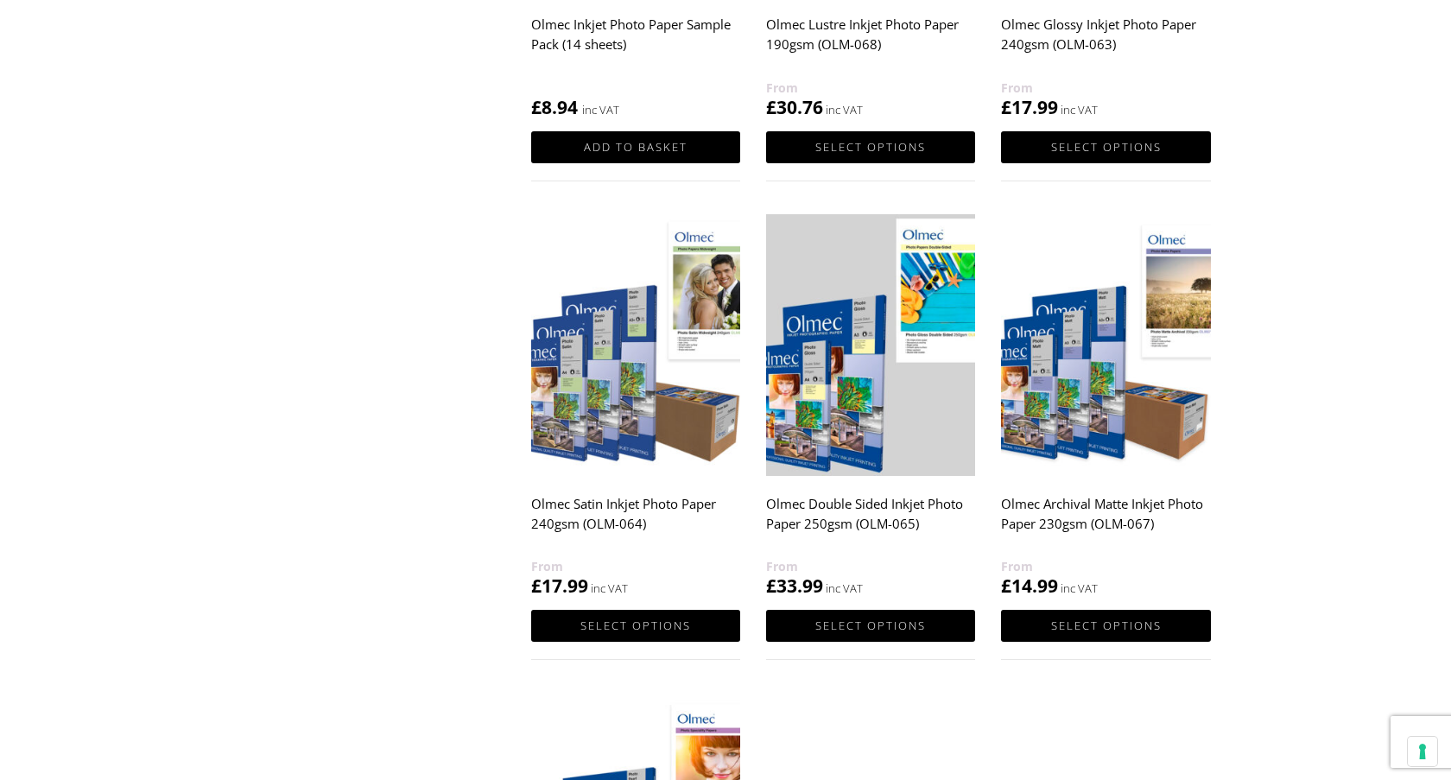
scroll to position [1499, 0]
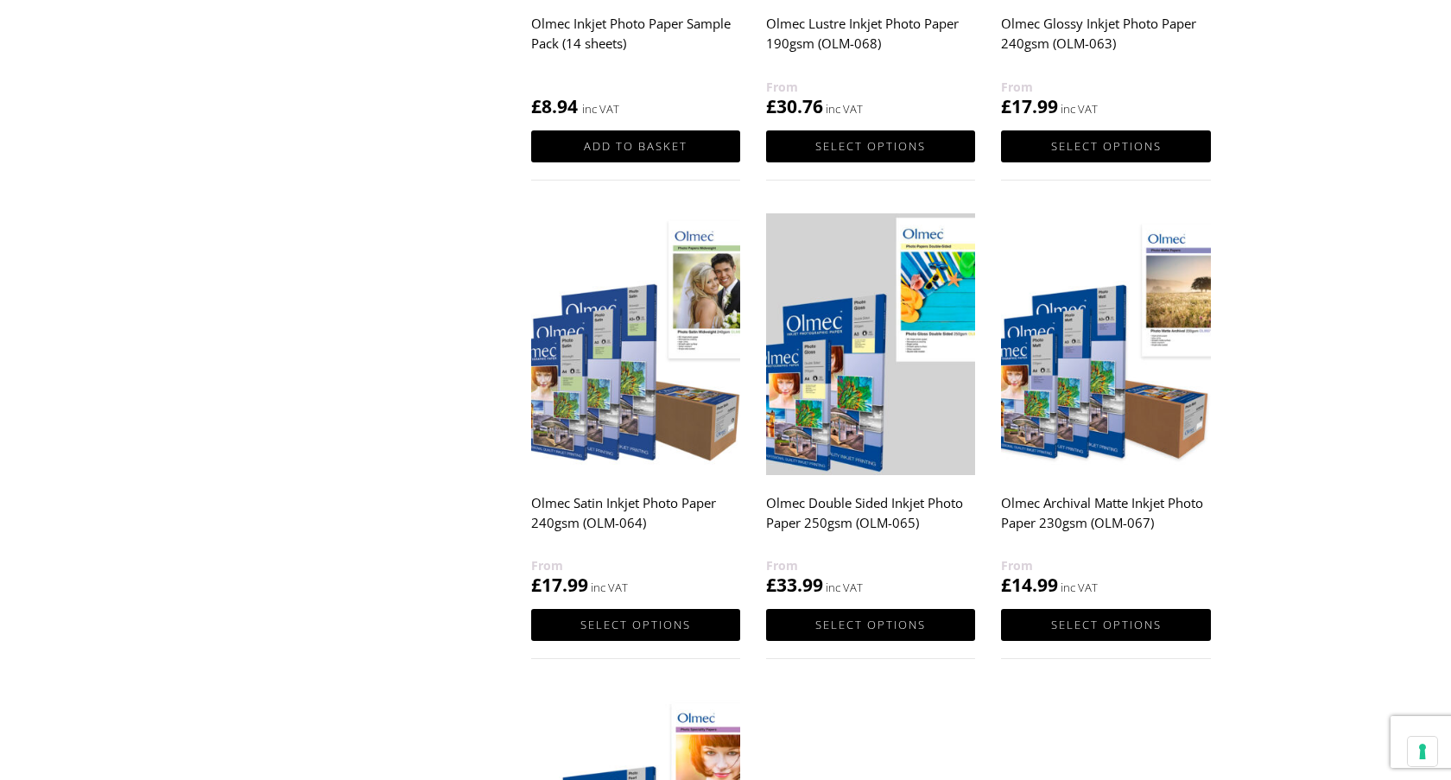
click at [1085, 395] on img at bounding box center [1105, 344] width 209 height 262
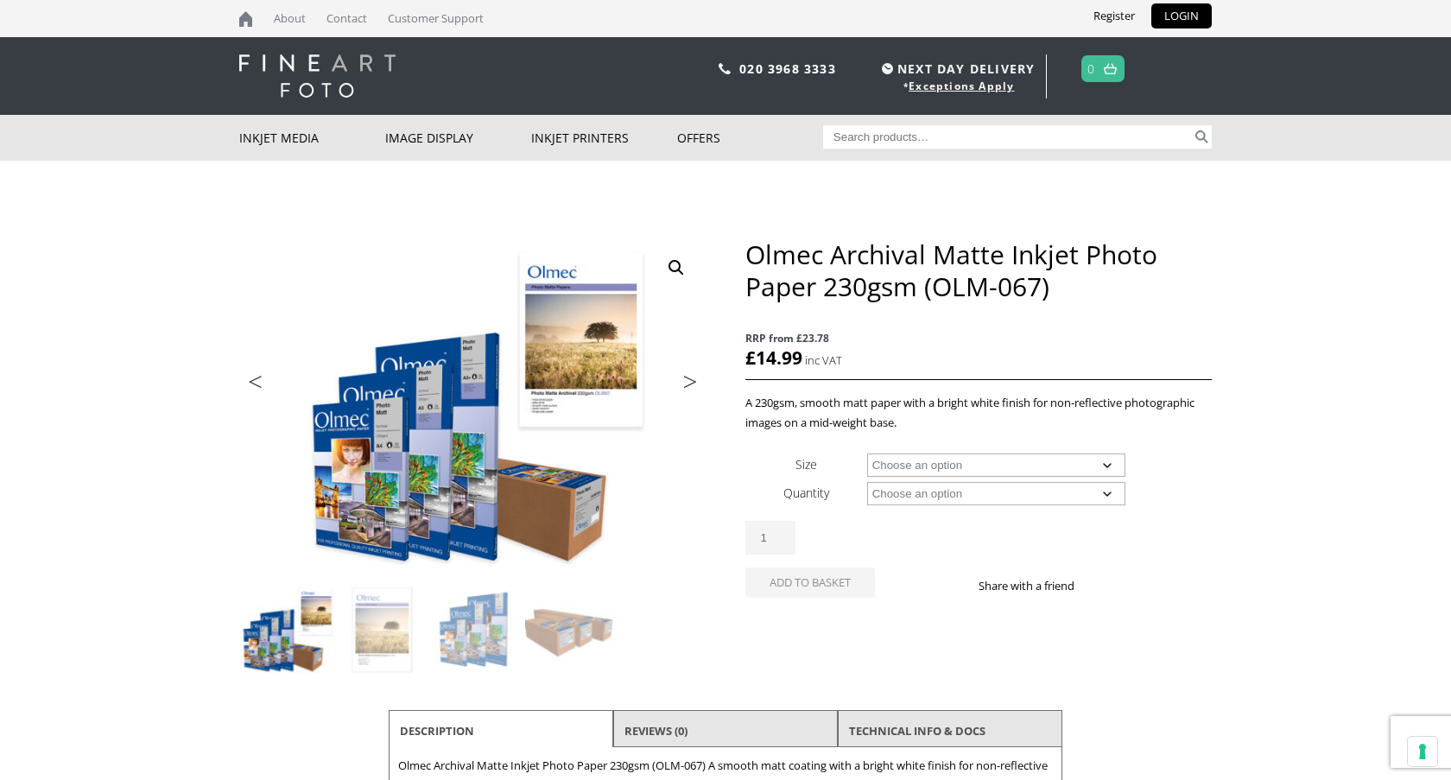
click at [992, 463] on select "Choose an option A4 Sheet A3 Sheet A3+ Sheet A2 Sheet 17" Wide Roll 24" Wide Ro…" at bounding box center [996, 464] width 259 height 23
click at [867, 453] on select "Choose an option A4 Sheet A3 Sheet A3+ Sheet A2 Sheet 17" Wide Roll 24" Wide Ro…" at bounding box center [996, 464] width 259 height 23
select select "a3-sheet-2"
click at [935, 490] on select "Choose an option 50 Sheets 100 Sheets" at bounding box center [996, 493] width 259 height 23
select select "100-sheets"
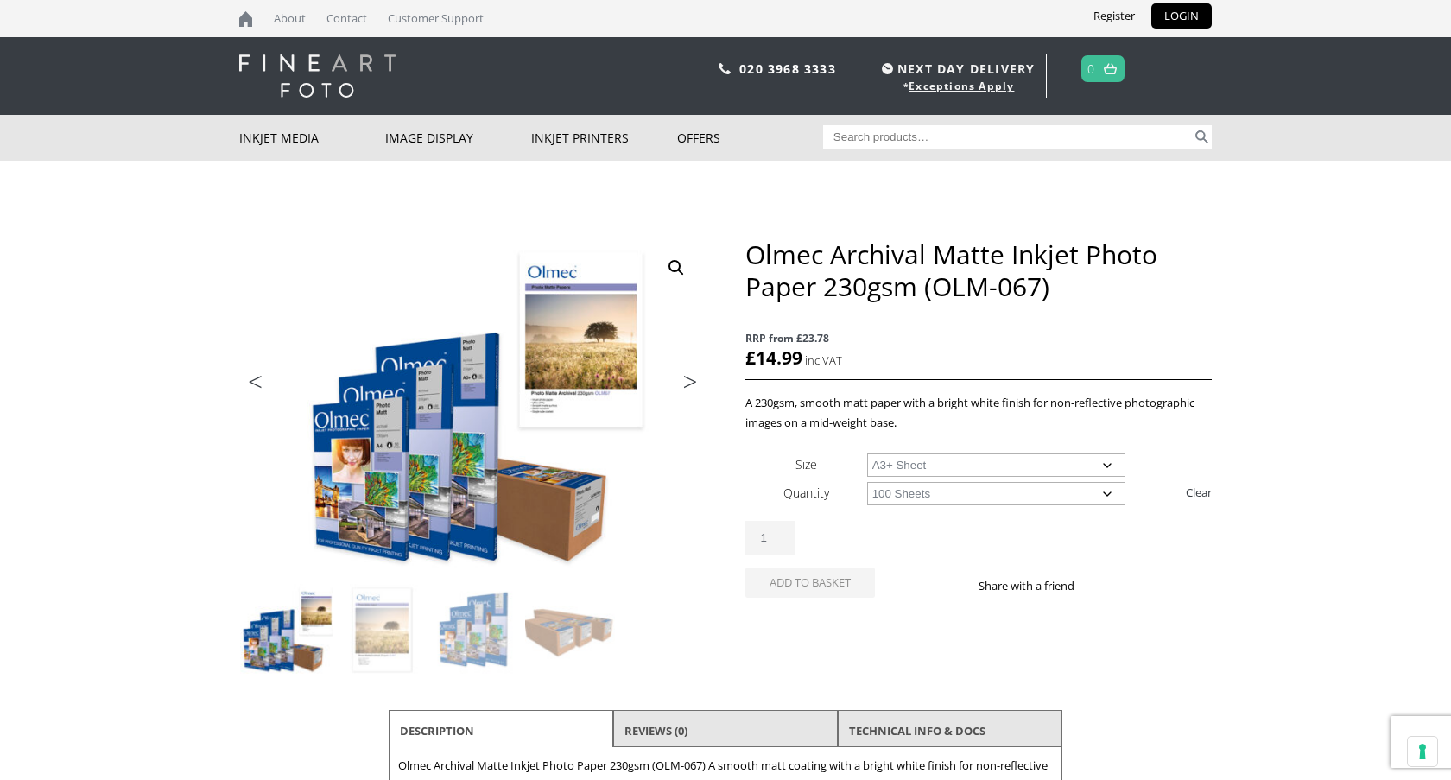
click at [867, 482] on select "Choose an option 50 Sheets 100 Sheets" at bounding box center [996, 493] width 259 height 23
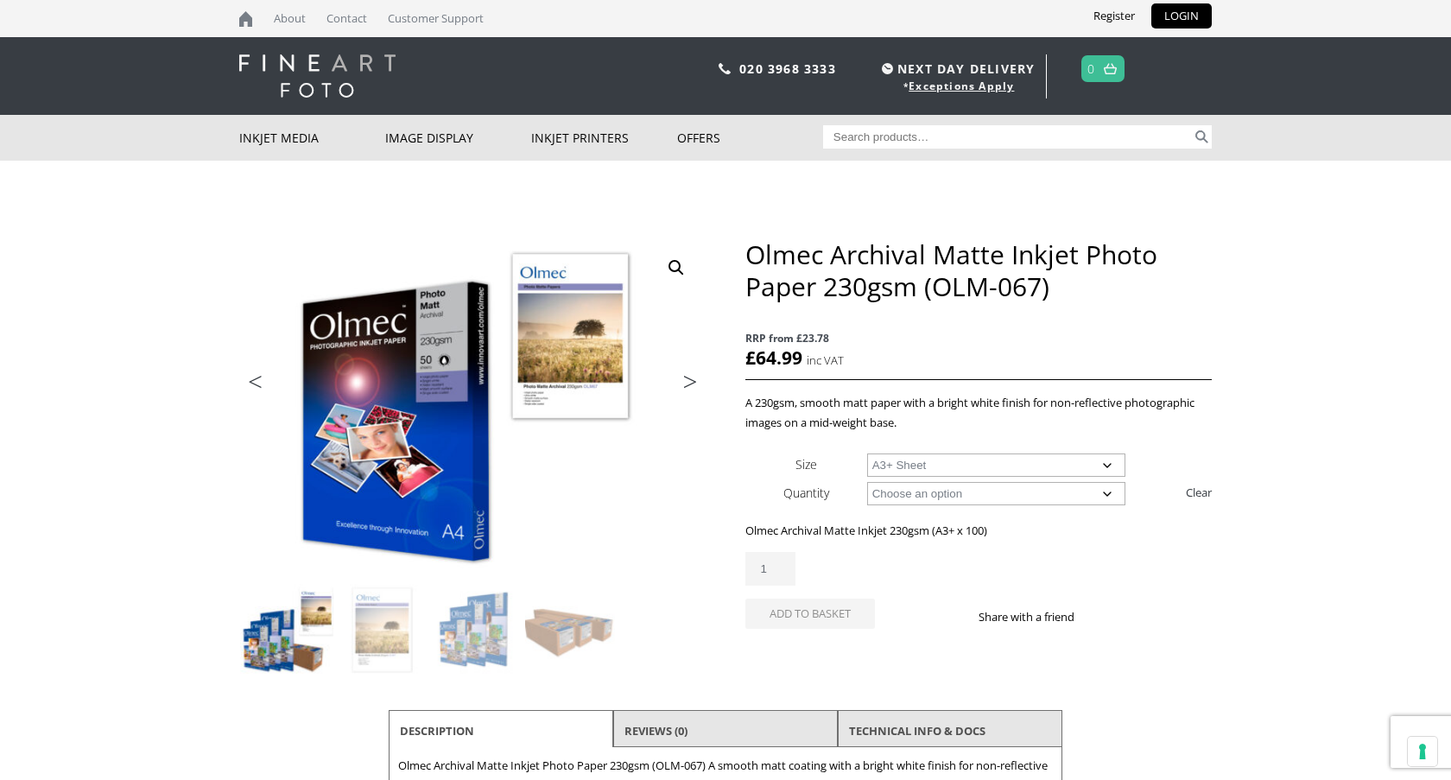
click at [924, 463] on select "Choose an option A4 Sheet A3 Sheet A3+ Sheet A2 Sheet" at bounding box center [996, 464] width 259 height 23
click at [867, 453] on select "Choose an option A4 Sheet A3 Sheet A3+ Sheet A2 Sheet" at bounding box center [996, 464] width 259 height 23
select select "a4-sheet"
click at [1029, 487] on select "Choose an option 50 Sheets 100 Sheets" at bounding box center [996, 493] width 259 height 23
select select "50-sheets"
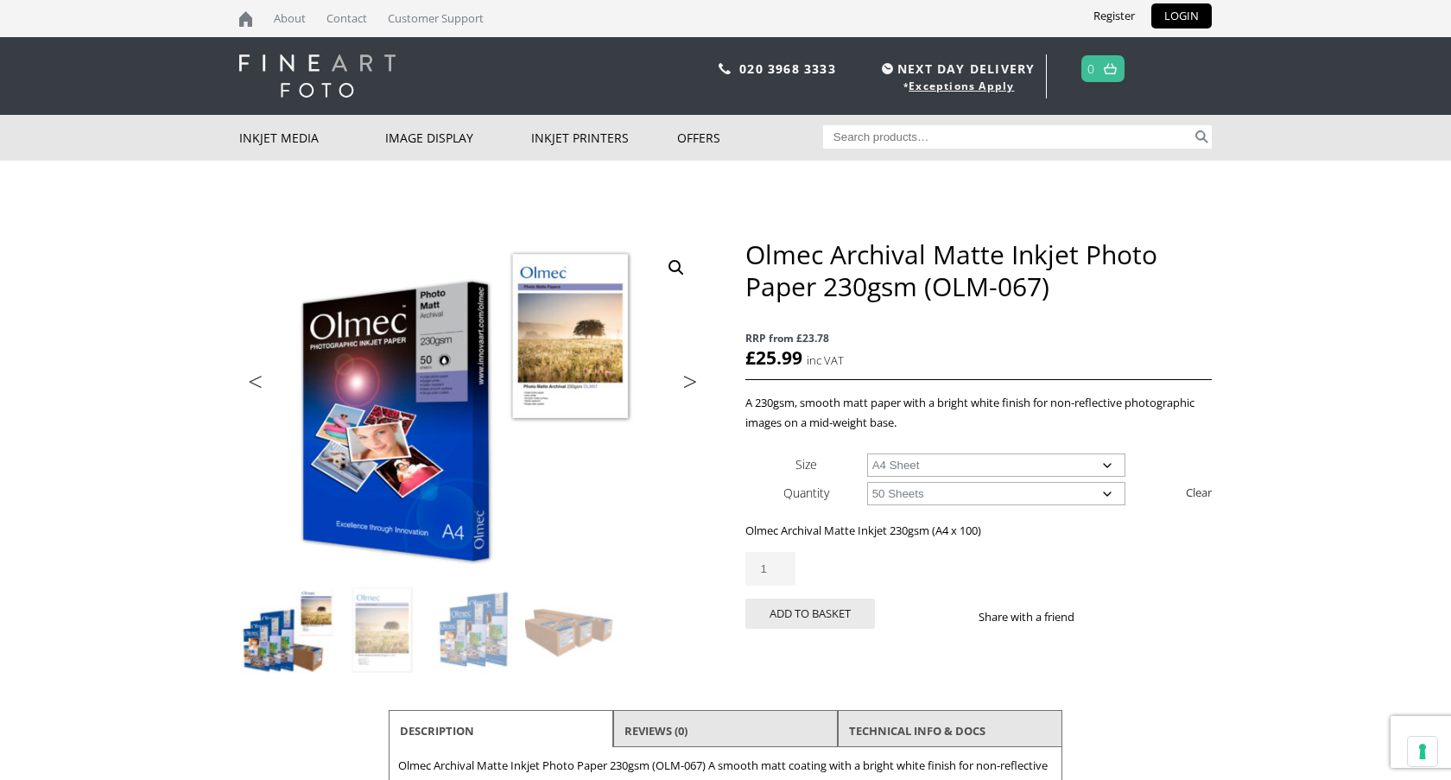
click at [867, 482] on select "Choose an option 50 Sheets 100 Sheets" at bounding box center [996, 493] width 259 height 23
select select "a4-sheet"
click at [980, 496] on select "Choose an option 50 Sheets 100 Sheets" at bounding box center [996, 493] width 259 height 23
select select "100-sheets"
click at [867, 482] on select "Choose an option 50 Sheets 100 Sheets" at bounding box center [996, 493] width 259 height 23
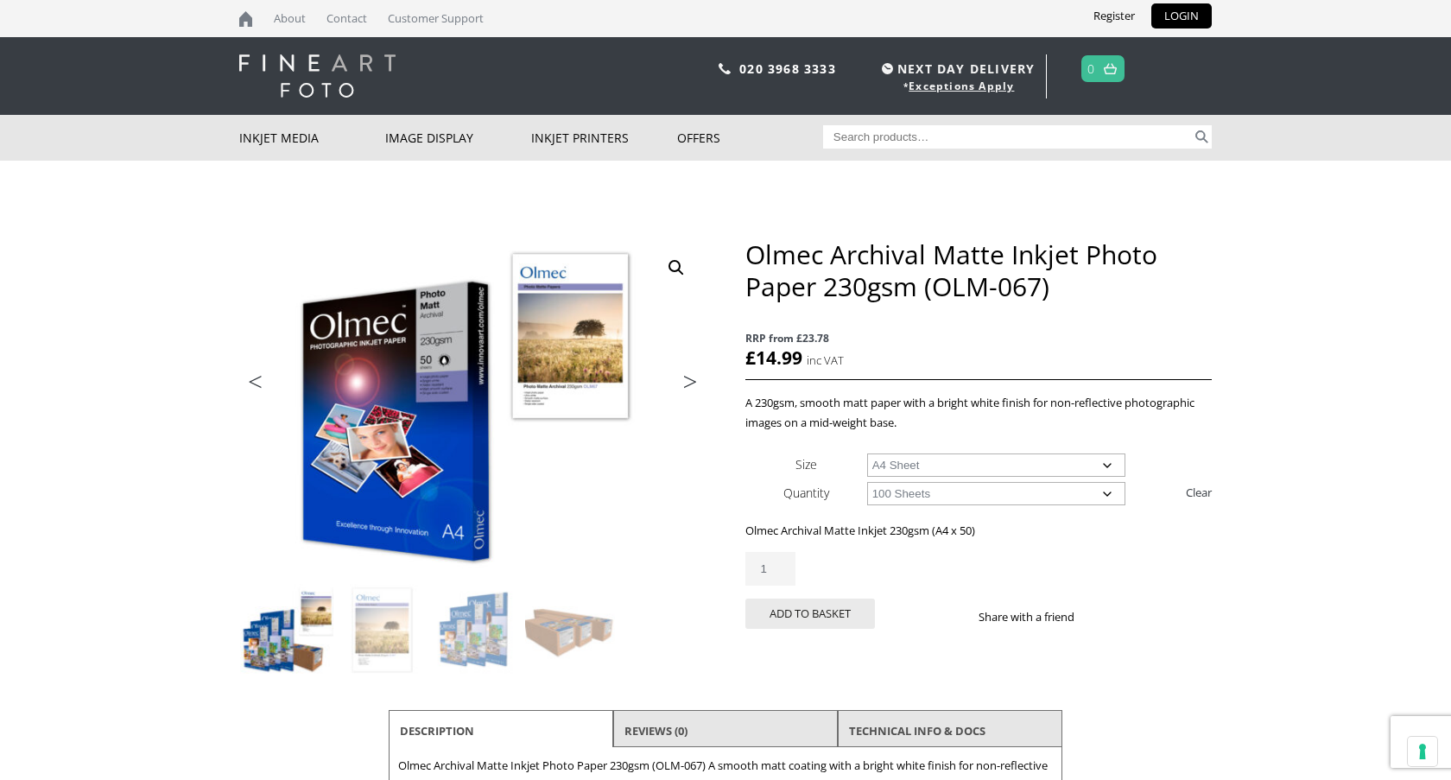
select select "a4-sheet"
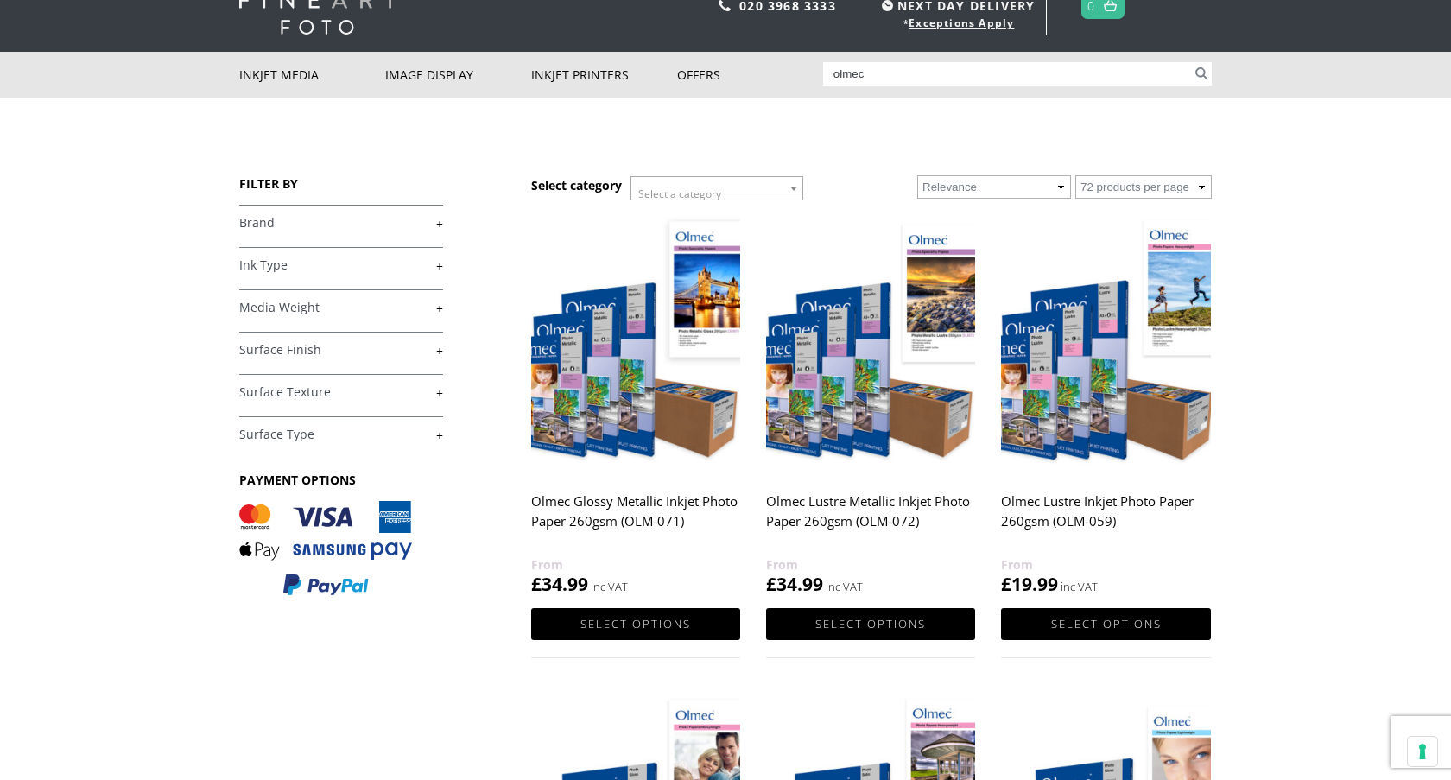
scroll to position [61, 0]
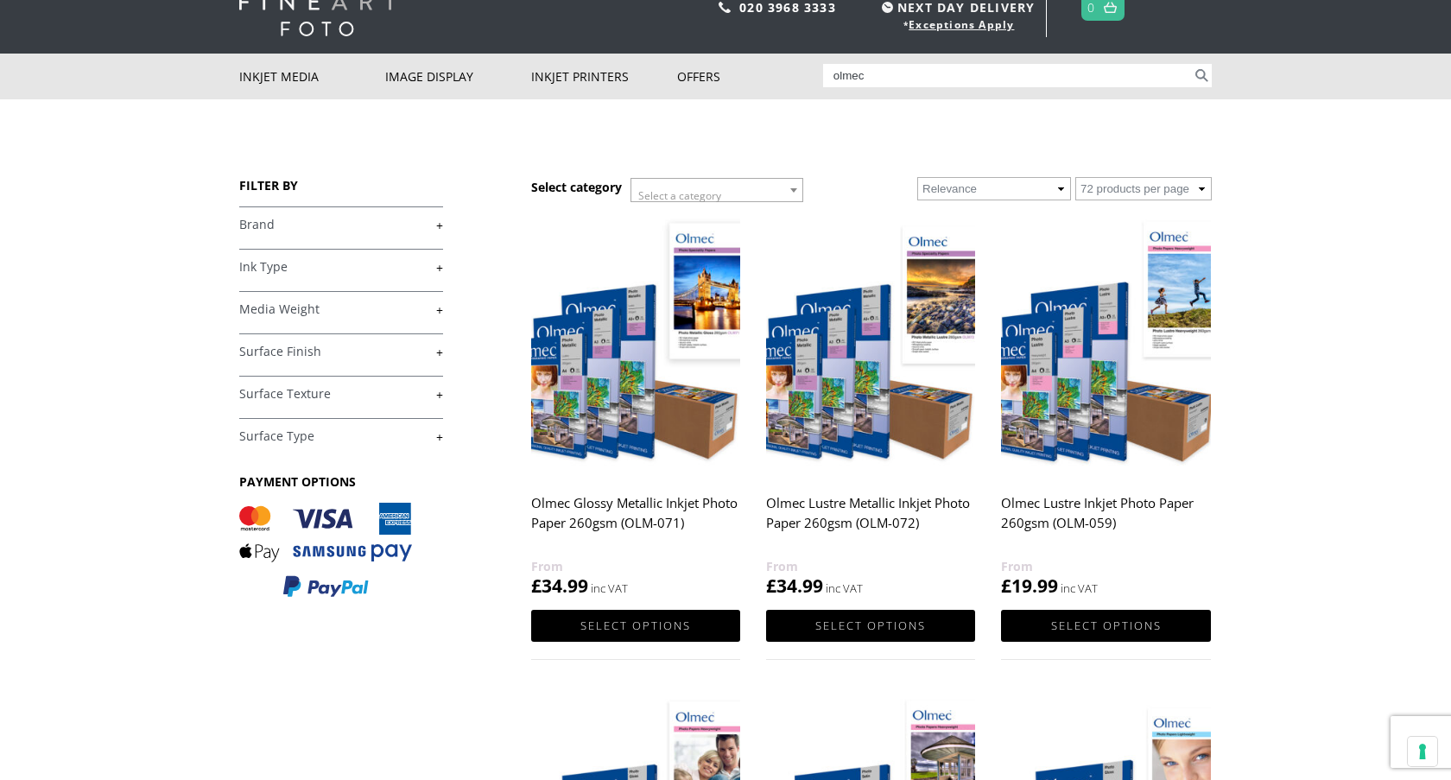
click at [895, 74] on input "olmec" at bounding box center [1008, 75] width 370 height 23
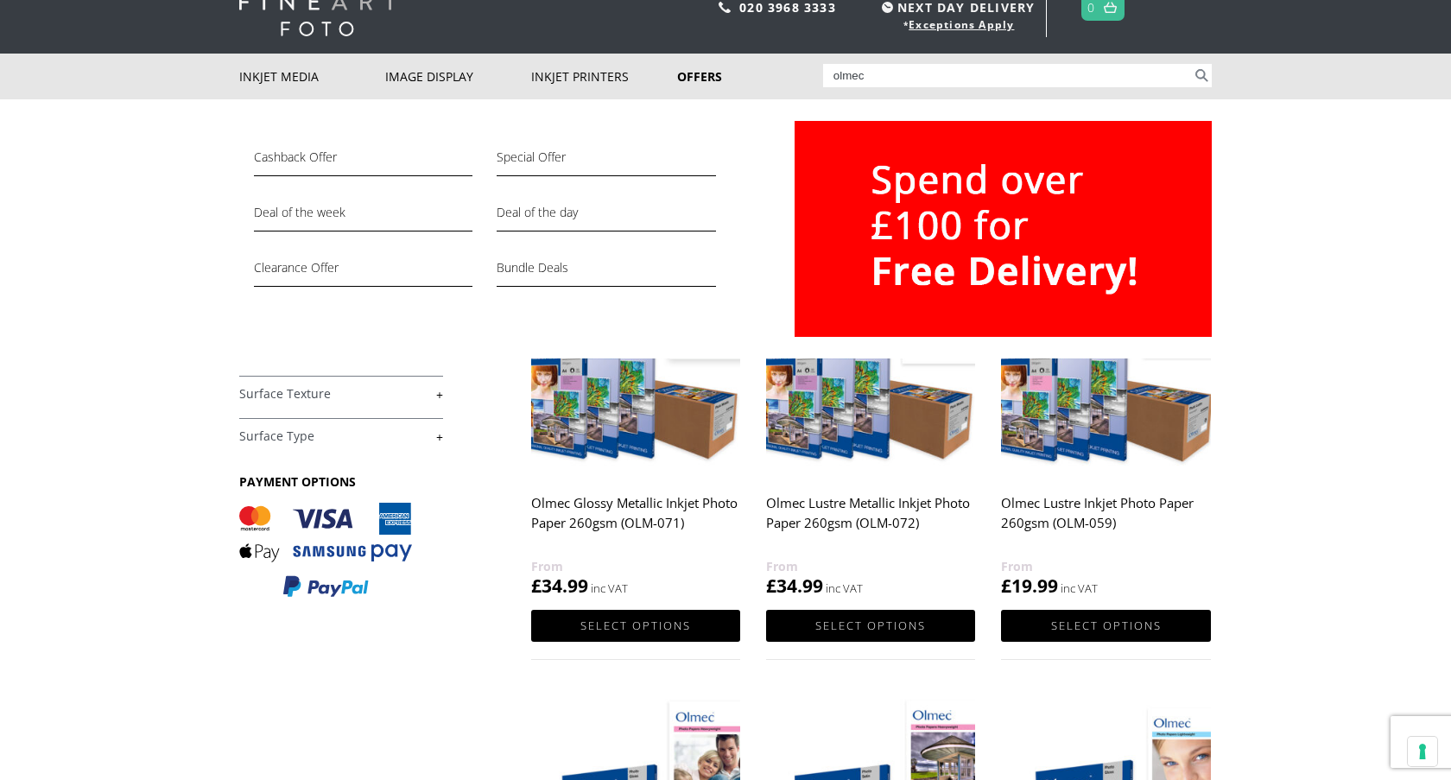
drag, startPoint x: 895, startPoint y: 74, endPoint x: 699, endPoint y: 72, distance: 196.9
click at [699, 72] on div "Inkjet Media Inkjet Fine Art Paper Inkjet Photo Paper Sample Packs Inkjet Canva…" at bounding box center [725, 77] width 972 height 46
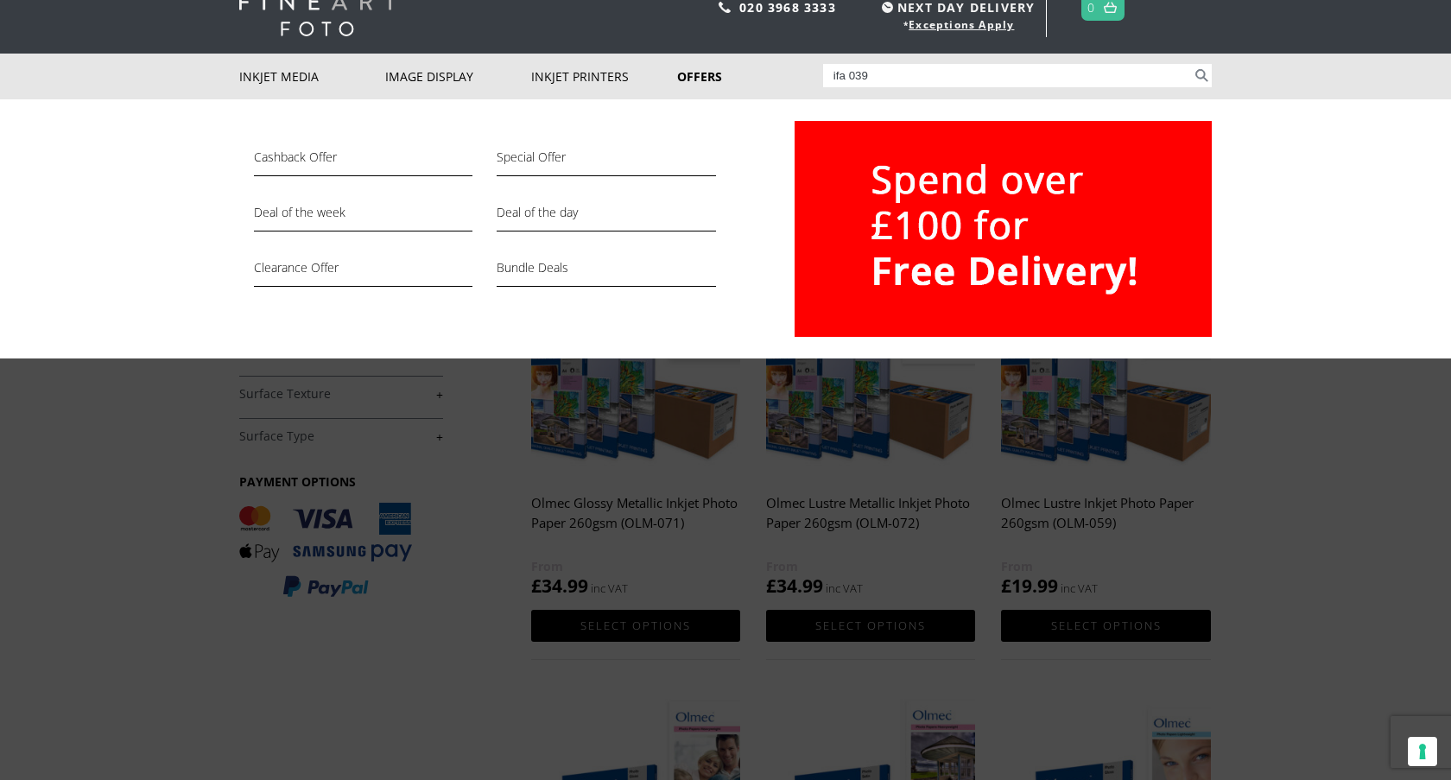
type input "ifa 039"
click at [1192, 64] on button "Search" at bounding box center [1202, 75] width 20 height 23
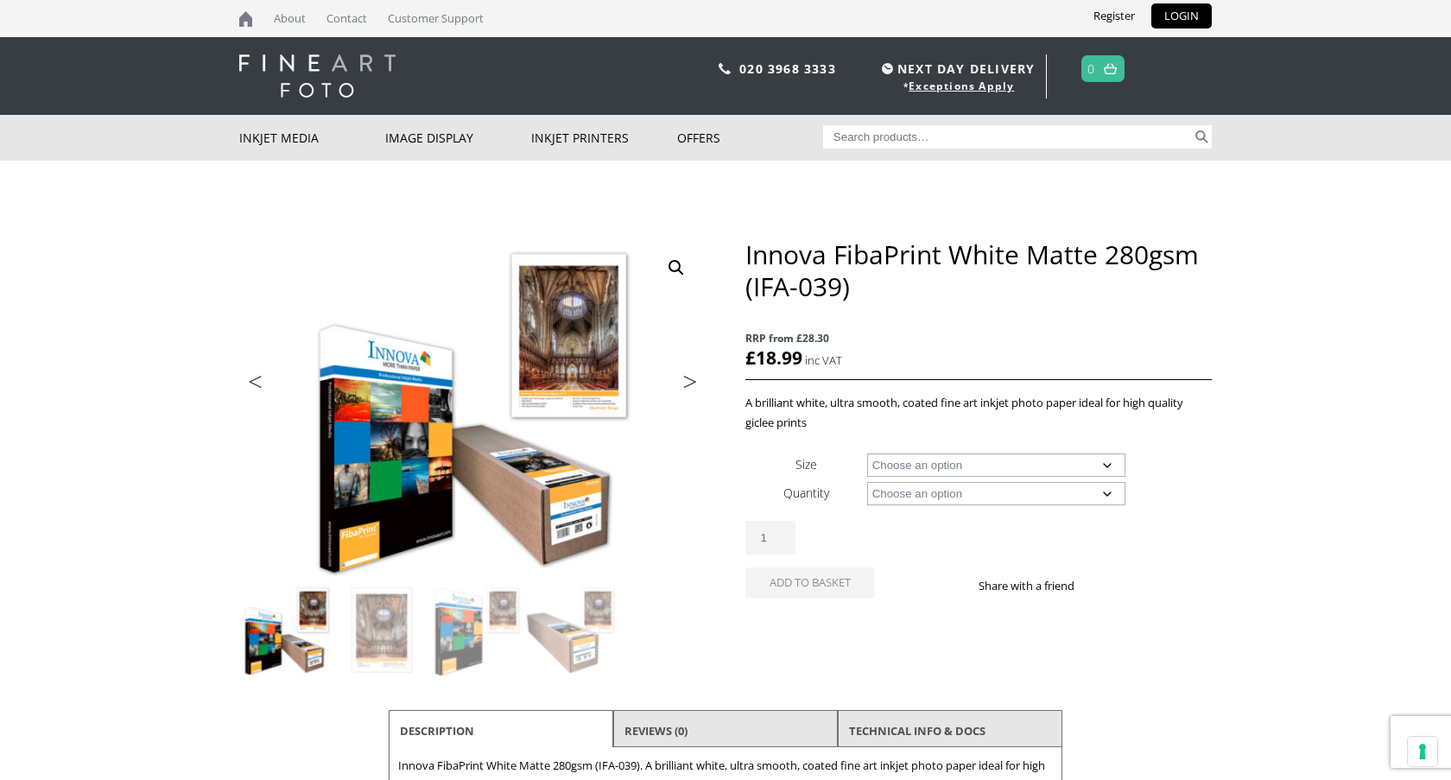
click at [951, 466] on select "Choose an option A4 Sheet A3 Sheet A3+ Sheet A2 Sheet 17" Wide Roll 24" Wide Ro…" at bounding box center [996, 464] width 259 height 23
click at [867, 453] on select "Choose an option A4 Sheet A3 Sheet A3+ Sheet A2 Sheet 17" Wide Roll 24" Wide Ro…" at bounding box center [996, 464] width 259 height 23
select select "a4-sheet"
click at [952, 492] on select "Choose an option 25 Sheets" at bounding box center [996, 493] width 259 height 23
select select "25-sheets"
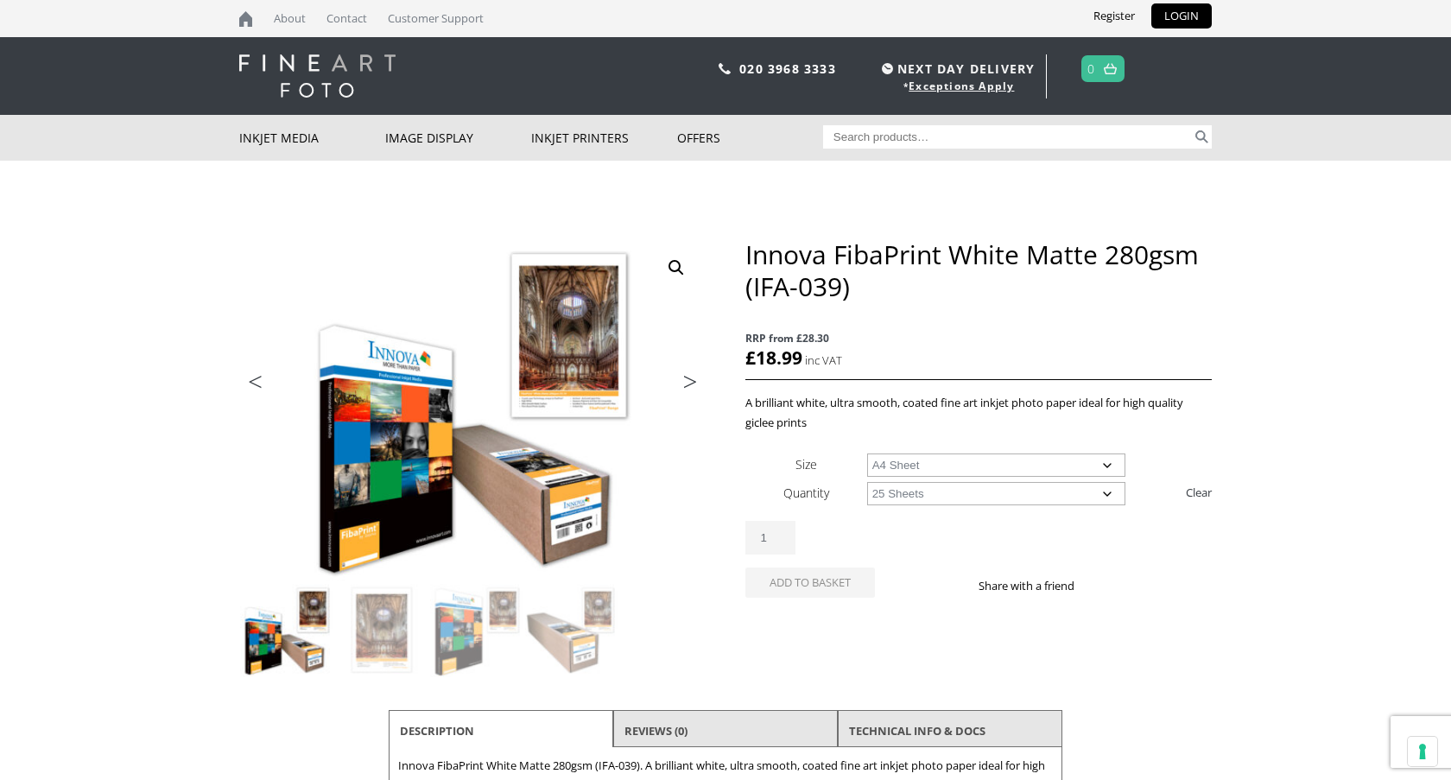
click at [867, 482] on select "Choose an option 25 Sheets" at bounding box center [996, 493] width 259 height 23
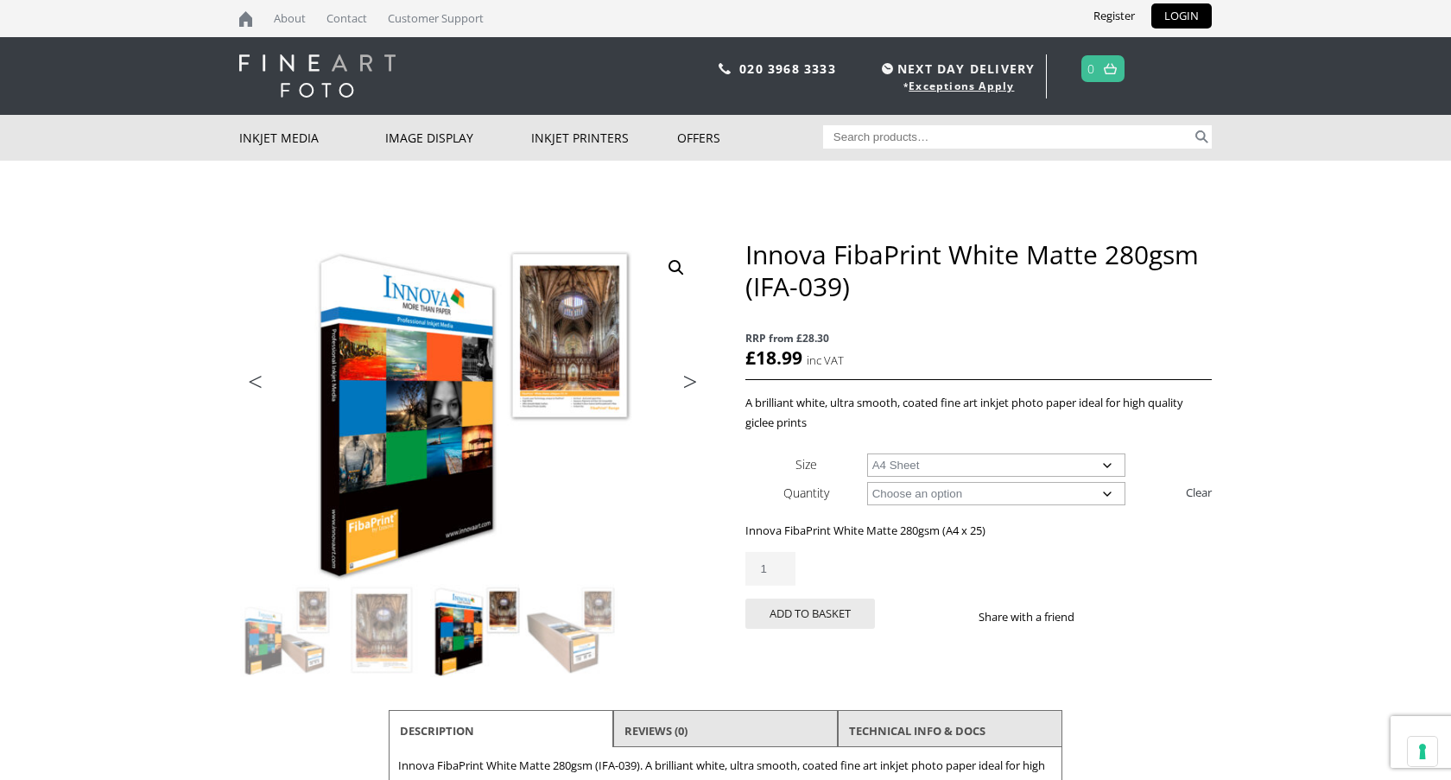
click at [957, 460] on select "Choose an option A4 Sheet A3 Sheet A3+ Sheet A2 Sheet" at bounding box center [996, 464] width 259 height 23
click at [867, 453] on select "Choose an option A4 Sheet A3 Sheet A3+ Sheet A2 Sheet" at bounding box center [996, 464] width 259 height 23
click at [946, 463] on select "Choose an option A4 Sheet A3 Sheet A3+ Sheet A2 Sheet" at bounding box center [996, 464] width 259 height 23
click at [867, 453] on select "Choose an option A4 Sheet A3 Sheet A3+ Sheet A2 Sheet" at bounding box center [996, 464] width 259 height 23
click at [920, 459] on select "Choose an option A4 Sheet A3 Sheet A3+ Sheet A2 Sheet" at bounding box center [996, 464] width 259 height 23
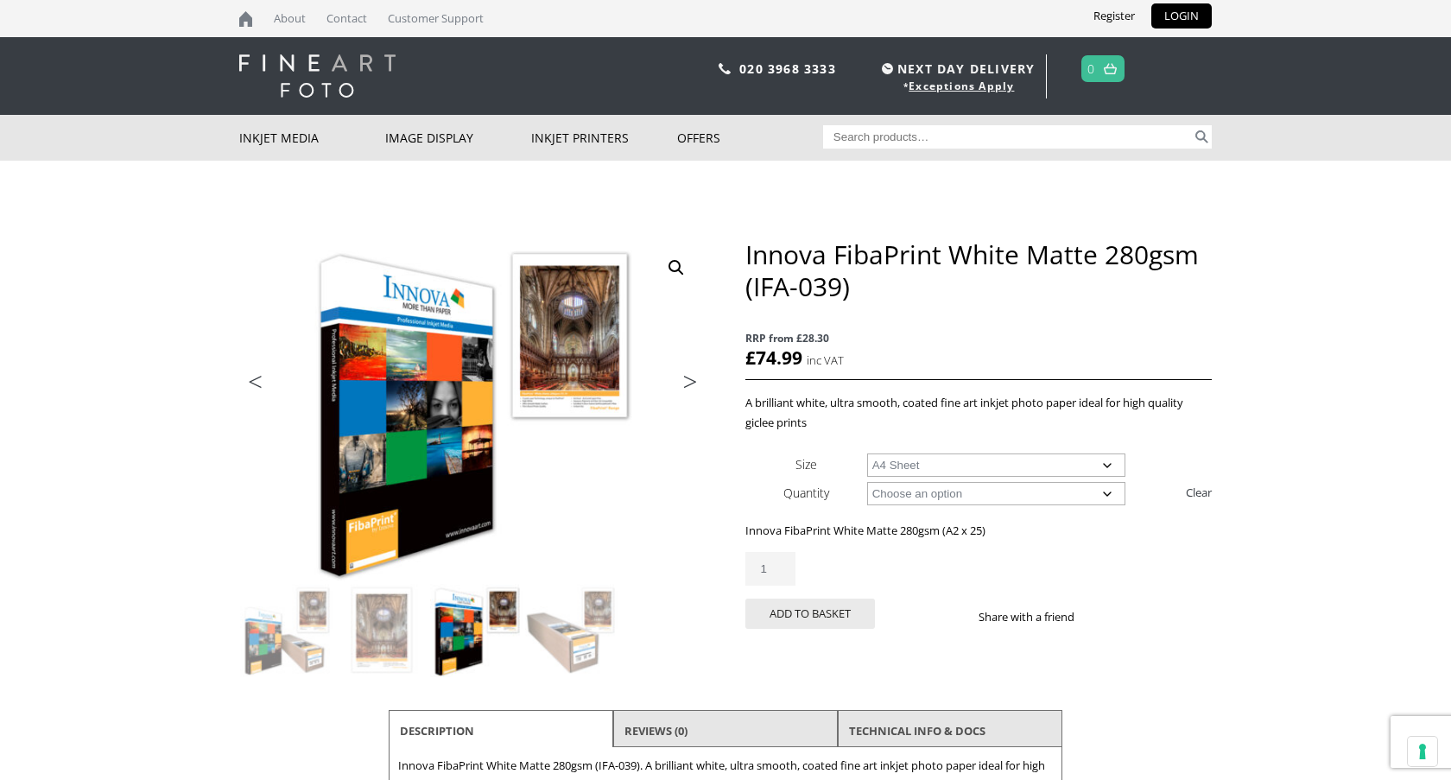
click at [867, 453] on select "Choose an option A4 Sheet A3 Sheet A3+ Sheet A2 Sheet" at bounding box center [996, 464] width 259 height 23
select select "a4-sheet"
click at [870, 143] on input "Search for:" at bounding box center [1008, 136] width 370 height 23
type input "ifa 69"
click at [1192, 125] on button "Search" at bounding box center [1202, 136] width 20 height 23
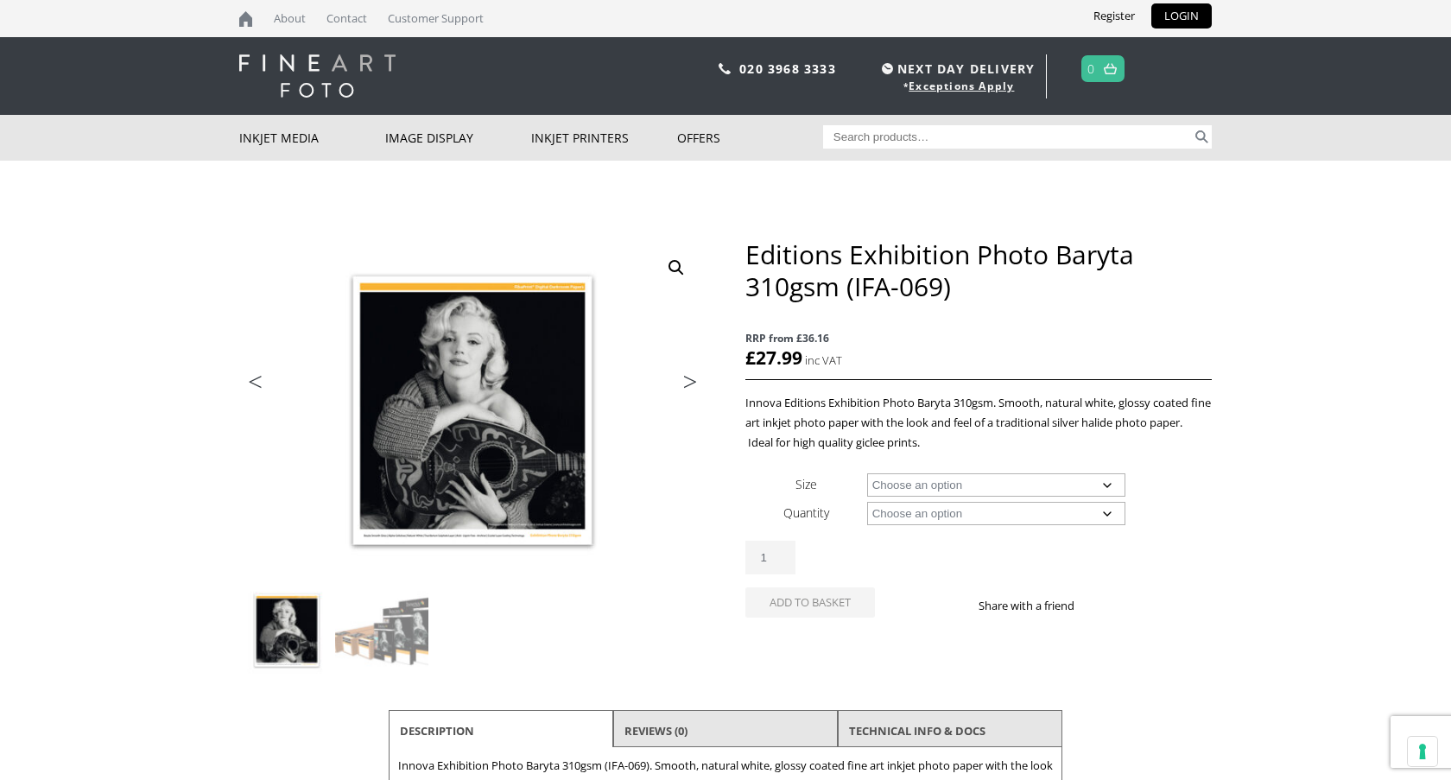
click at [966, 491] on select "Choose an option A4 Sheet A3 Sheet A3+ Sheet A2 Sheet 17" Wide Roll 24" Wide Ro…" at bounding box center [996, 484] width 259 height 23
click at [867, 473] on select "Choose an option A4 Sheet A3 Sheet A3+ Sheet A2 Sheet 17" Wide Roll 24" Wide Ro…" at bounding box center [996, 484] width 259 height 23
select select "a4-sheet"
click at [951, 516] on select "Choose an option 25 Sheets" at bounding box center [996, 513] width 259 height 23
select select "25-sheets"
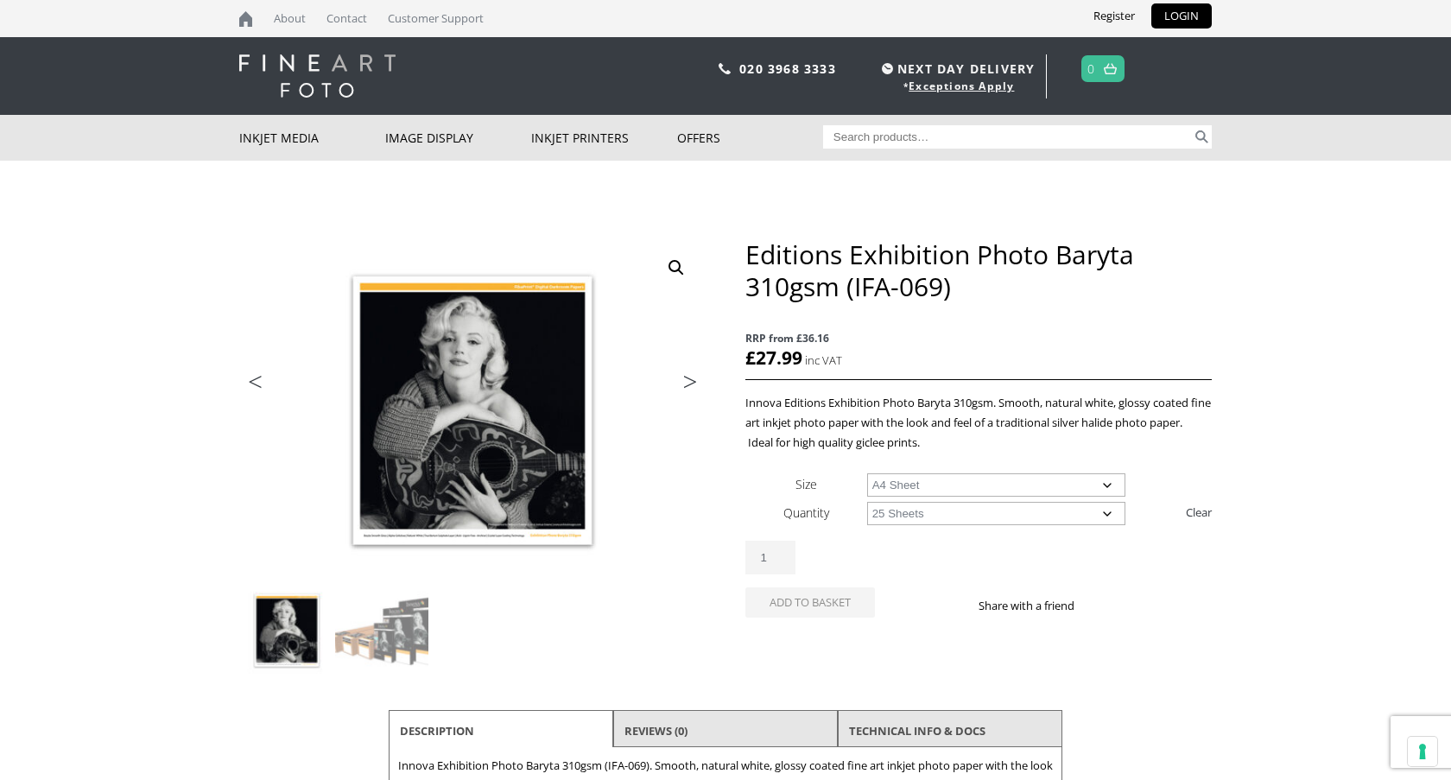
click at [867, 502] on select "Choose an option 25 Sheets" at bounding box center [996, 513] width 259 height 23
select select "a4-sheet"
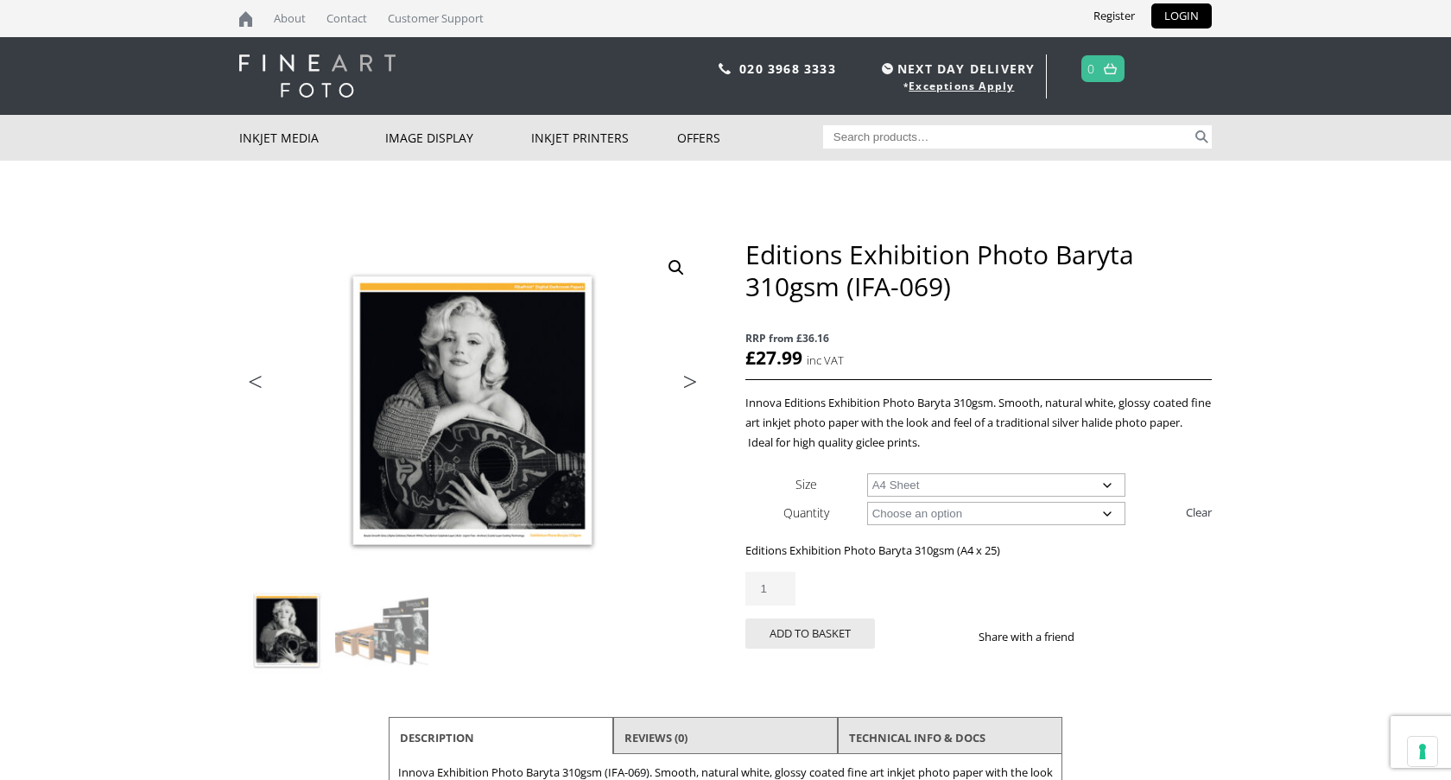
click at [948, 516] on select "Choose an option 25 Sheets" at bounding box center [996, 513] width 259 height 23
click at [937, 487] on select "Choose an option A4 Sheet A3 Sheet A3+ Sheet A2 Sheet" at bounding box center [996, 484] width 259 height 23
click at [947, 513] on select "Choose an option 25 Sheets" at bounding box center [996, 513] width 259 height 23
click at [899, 484] on select "Choose an option A4 Sheet A3 Sheet A3+ Sheet A2 Sheet" at bounding box center [996, 484] width 259 height 23
select select
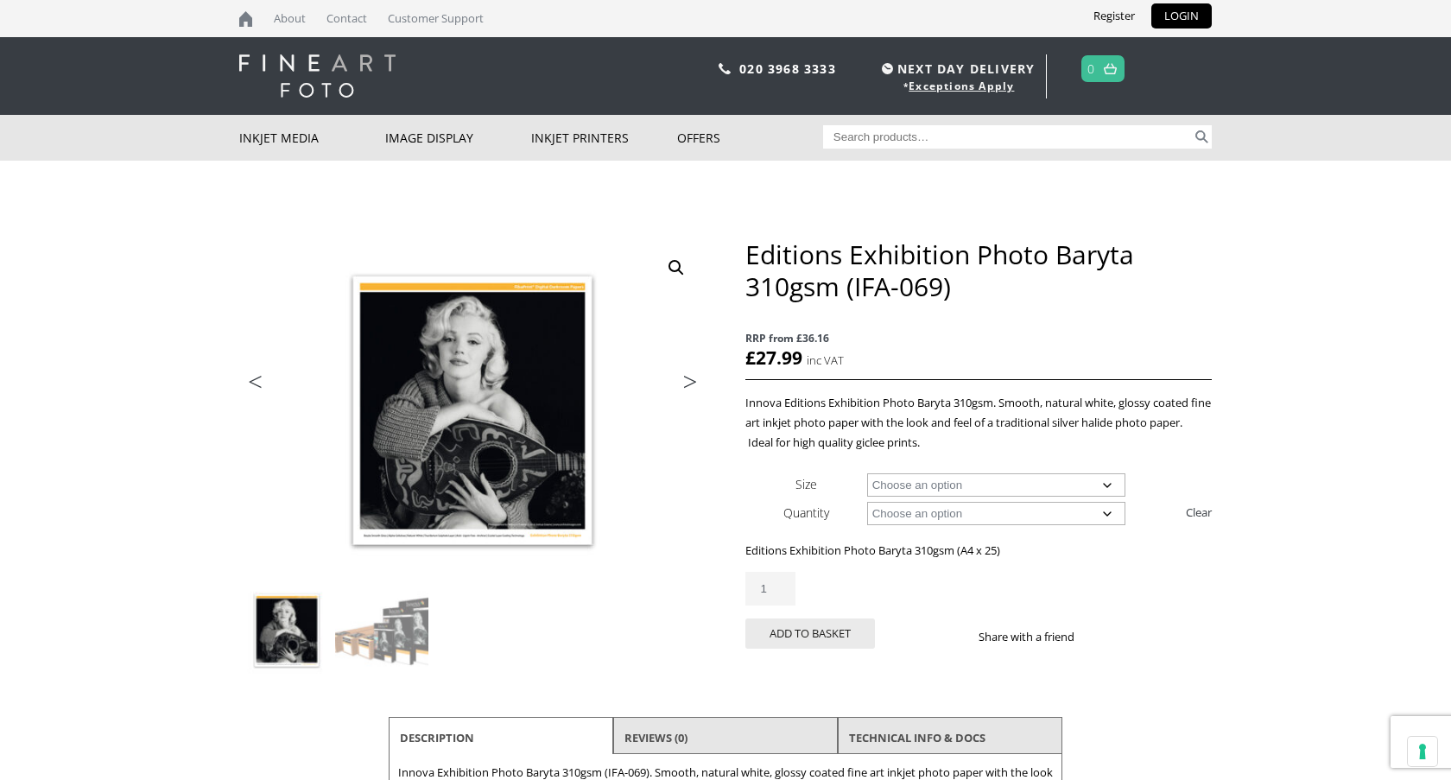
click at [867, 473] on select "Choose an option A4 Sheet A3 Sheet A3+ Sheet A2 Sheet" at bounding box center [996, 484] width 259 height 23
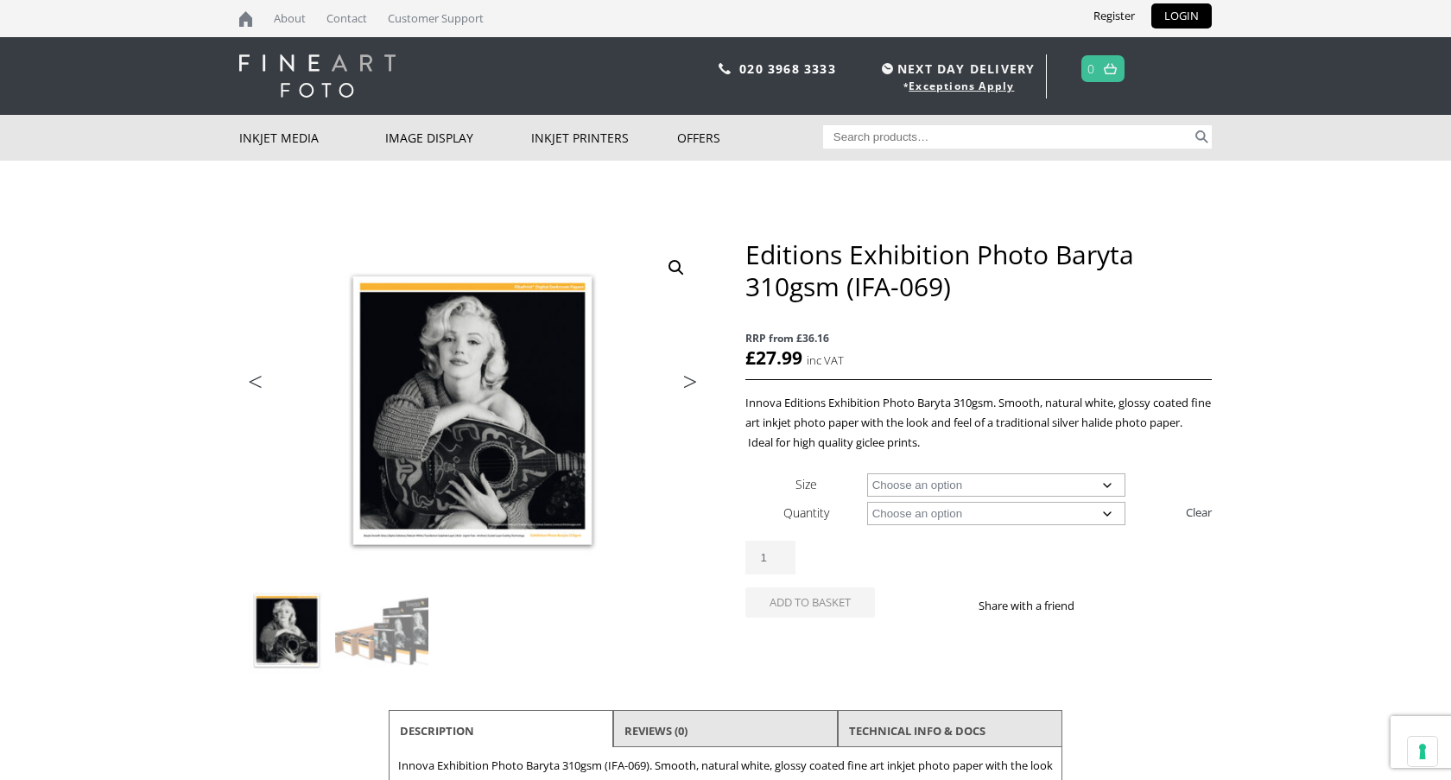
click at [922, 509] on select "Choose an option 15m 25 Sheets" at bounding box center [996, 513] width 259 height 23
click at [908, 508] on select "Choose an option 15m 25 Sheets" at bounding box center [996, 513] width 259 height 23
click at [867, 502] on select "Choose an option 15m 25 Sheets" at bounding box center [996, 513] width 259 height 23
select select "15m"
click at [904, 479] on select "Choose an option 17" Wide Roll 24" Wide Roll 36" Wide Roll 44" Wide Roll 50" Wi…" at bounding box center [996, 484] width 259 height 23
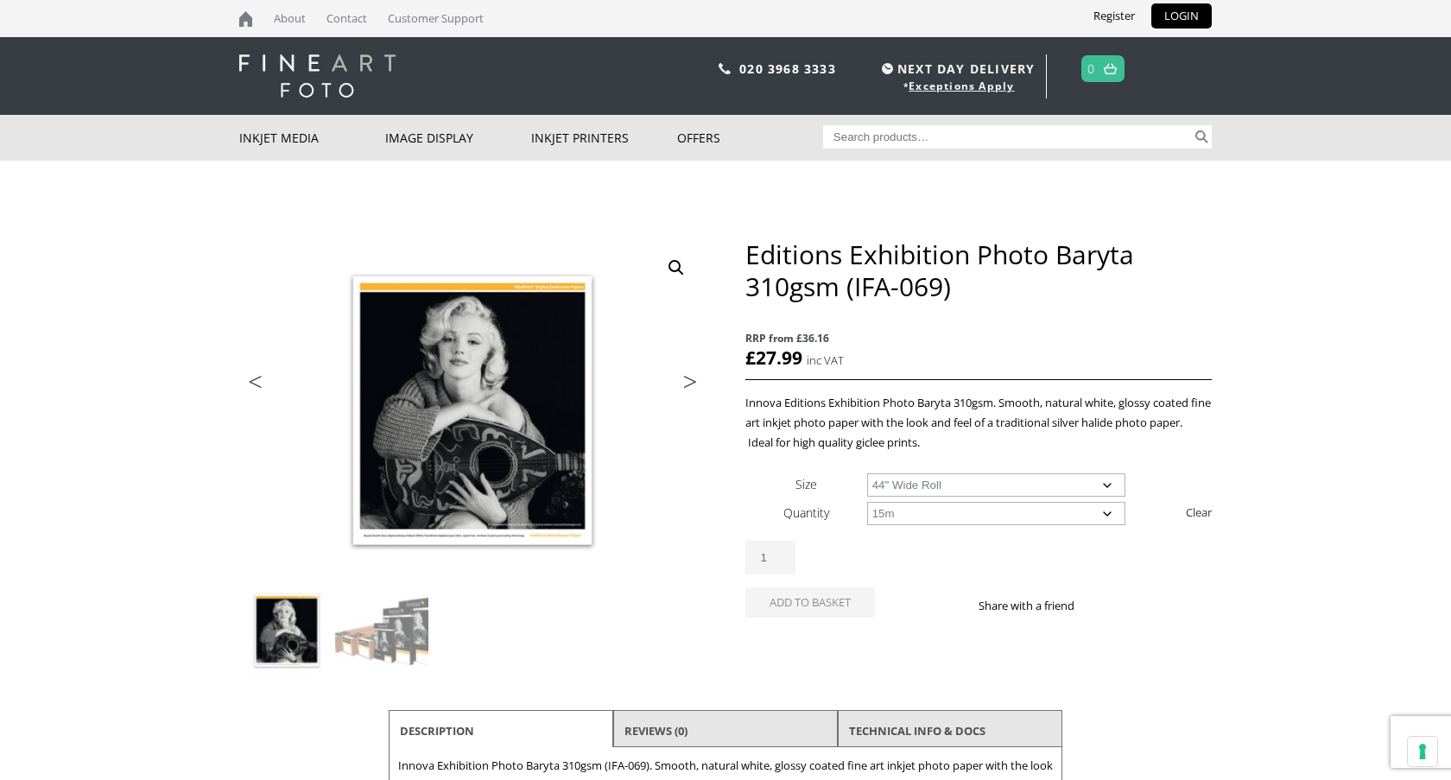
click at [867, 473] on select "Choose an option 17" Wide Roll 24" Wide Roll 36" Wide Roll 44" Wide Roll 50" Wi…" at bounding box center [996, 484] width 259 height 23
select select "44-wide-roll"
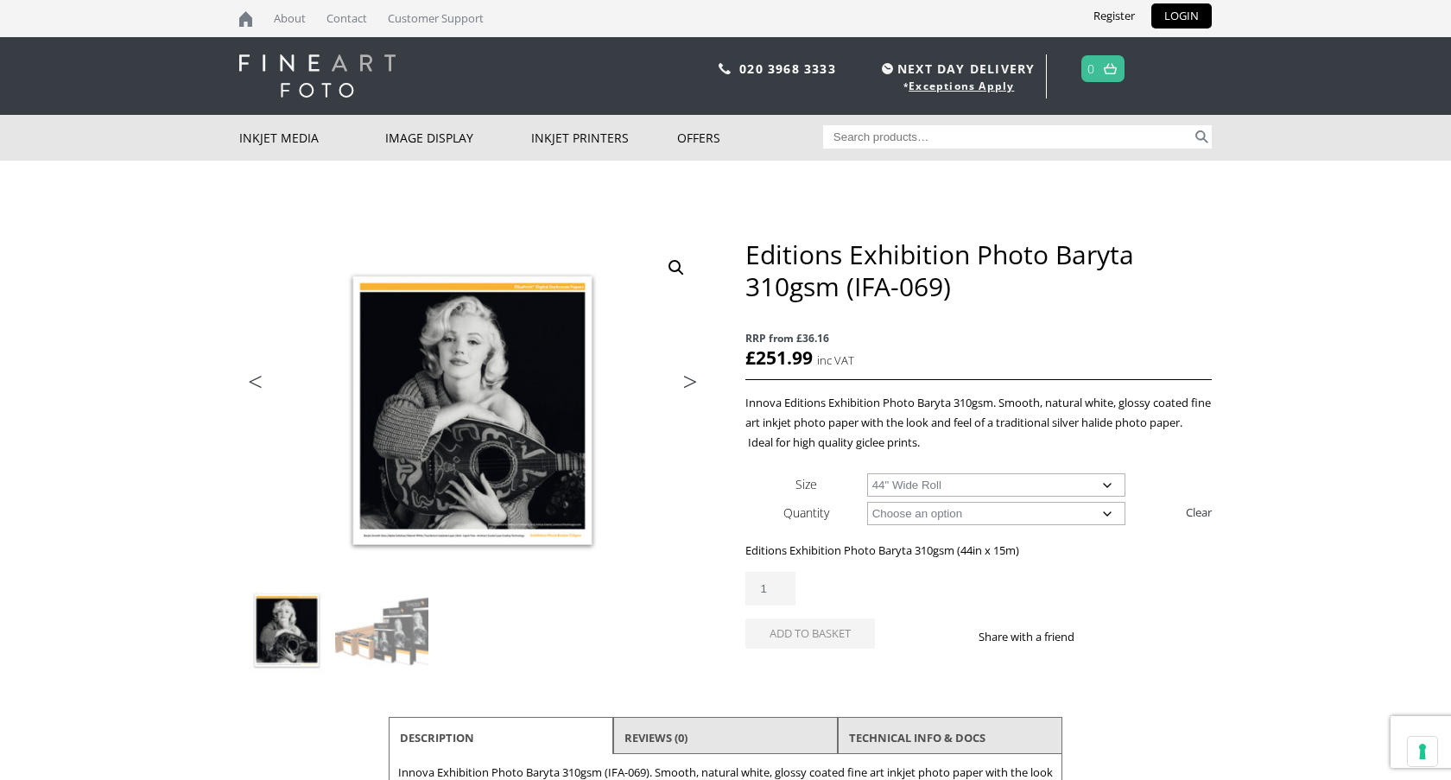
click at [922, 523] on select "Choose an option 15m" at bounding box center [996, 513] width 259 height 23
click at [934, 481] on select "Choose an option 17" Wide Roll 24" Wide Roll 36" Wide Roll 44" Wide Roll 50" Wi…" at bounding box center [996, 484] width 259 height 23
click at [1022, 519] on select "Choose an option 15m" at bounding box center [996, 513] width 259 height 23
click at [867, 502] on select "Choose an option 15m" at bounding box center [996, 513] width 259 height 23
click at [970, 509] on select "Choose an option 15m" at bounding box center [996, 513] width 259 height 23
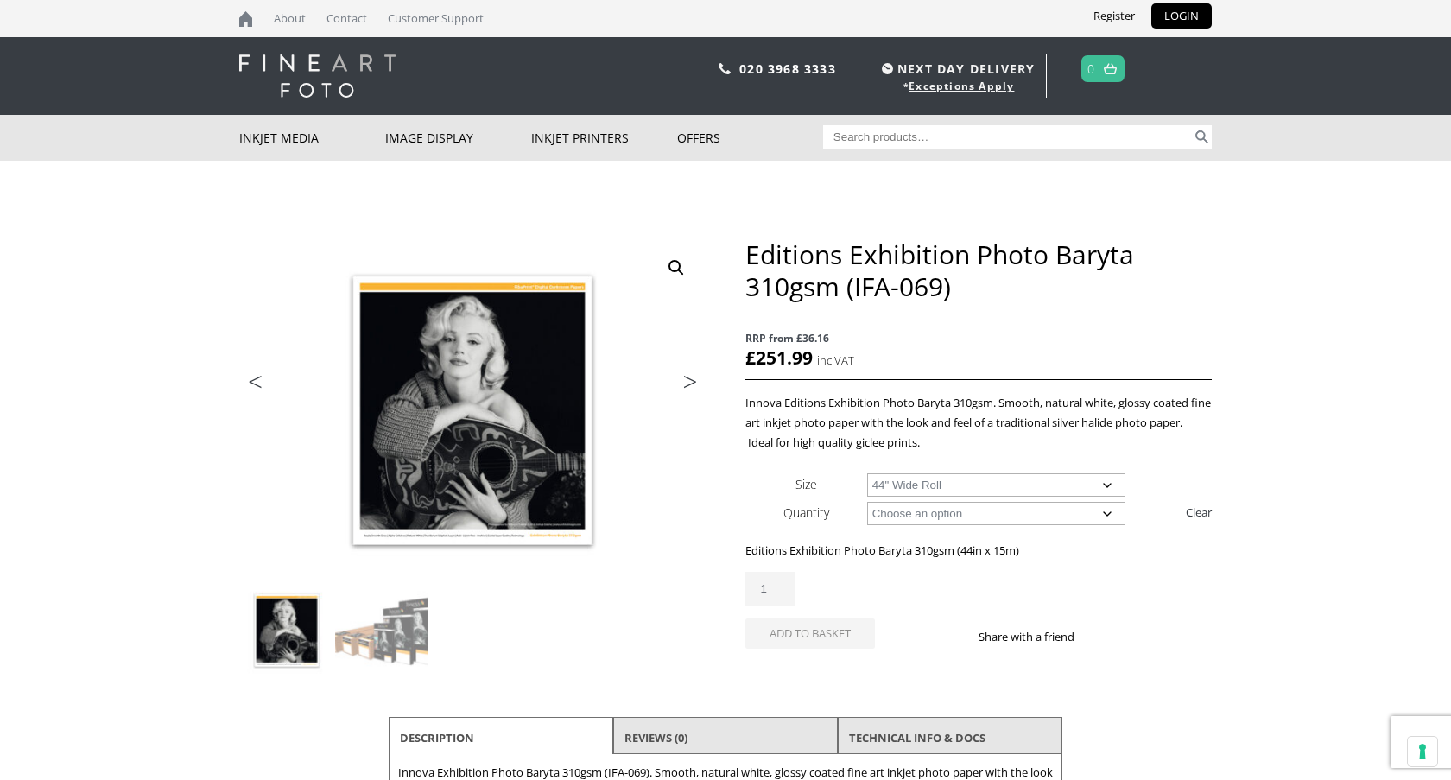
select select
click at [867, 502] on select "Choose an option 15m" at bounding box center [996, 513] width 259 height 23
select select "44-wide-roll"
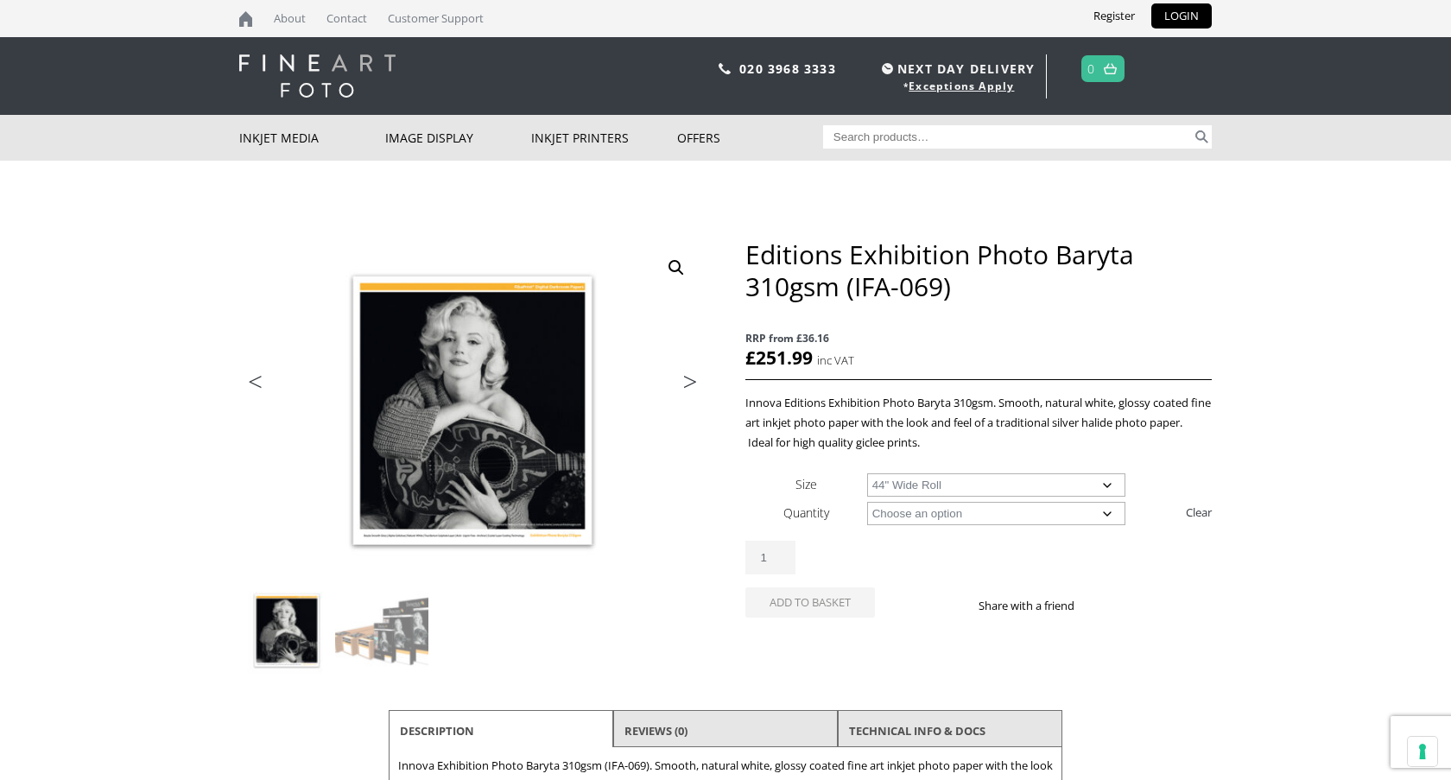
click at [951, 483] on select "Choose an option A4 Sheet A3 Sheet A3+ Sheet A2 Sheet 17" Wide Roll 24" Wide Ro…" at bounding box center [996, 484] width 259 height 23
click at [867, 473] on select "Choose an option A4 Sheet A3 Sheet A3+ Sheet A2 Sheet 17" Wide Roll 24" Wide Ro…" at bounding box center [996, 484] width 259 height 23
click at [898, 488] on select "Choose an option A4 Sheet A3 Sheet A3+ Sheet A2 Sheet 17" Wide Roll 24" Wide Ro…" at bounding box center [996, 484] width 259 height 23
click at [867, 473] on select "Choose an option A4 Sheet A3 Sheet A3+ Sheet A2 Sheet 17" Wide Roll 24" Wide Ro…" at bounding box center [996, 484] width 259 height 23
select select "a4-sheet"
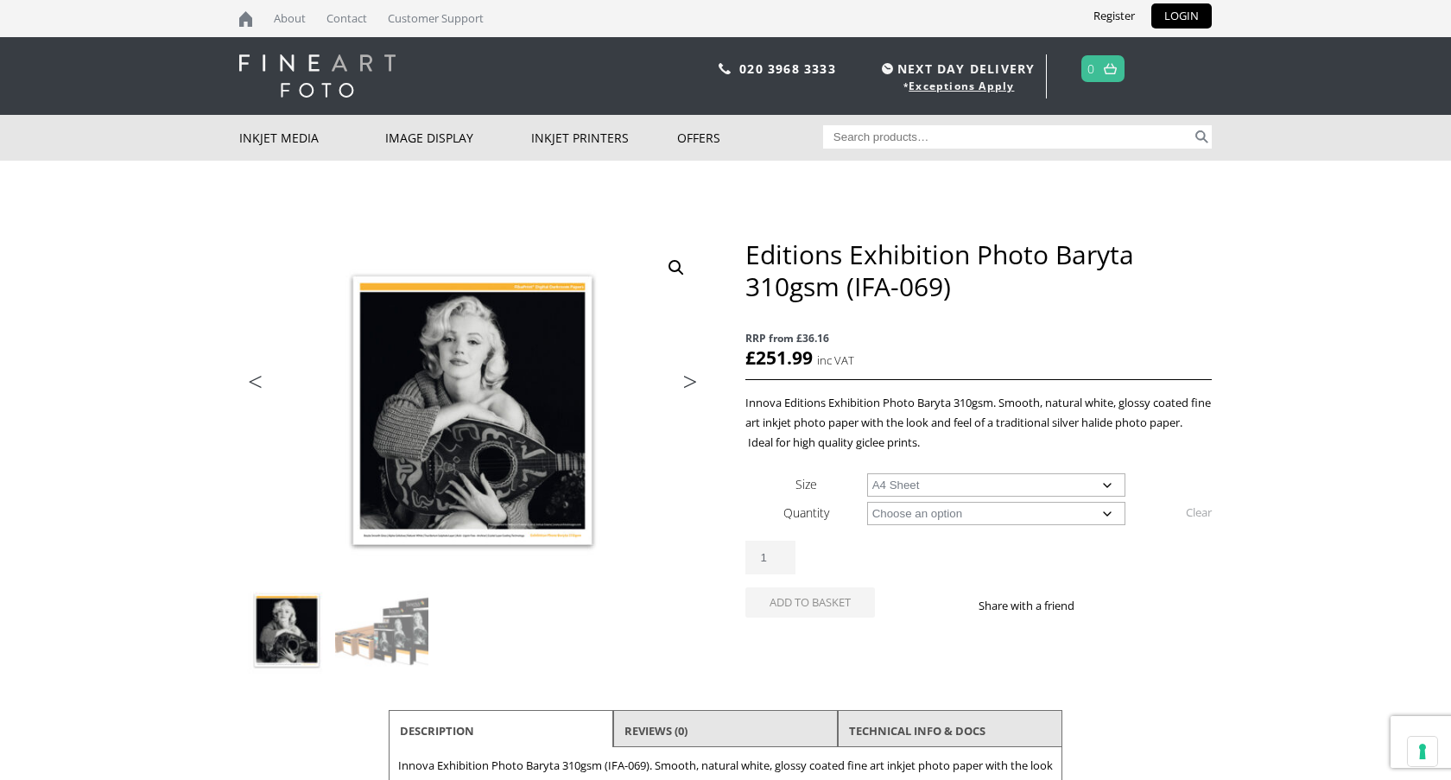
click at [903, 514] on select "Choose an option 25 Sheets" at bounding box center [996, 513] width 259 height 23
select select "25-sheets"
click at [867, 502] on select "Choose an option 25 Sheets" at bounding box center [996, 513] width 259 height 23
select select "a4-sheet"
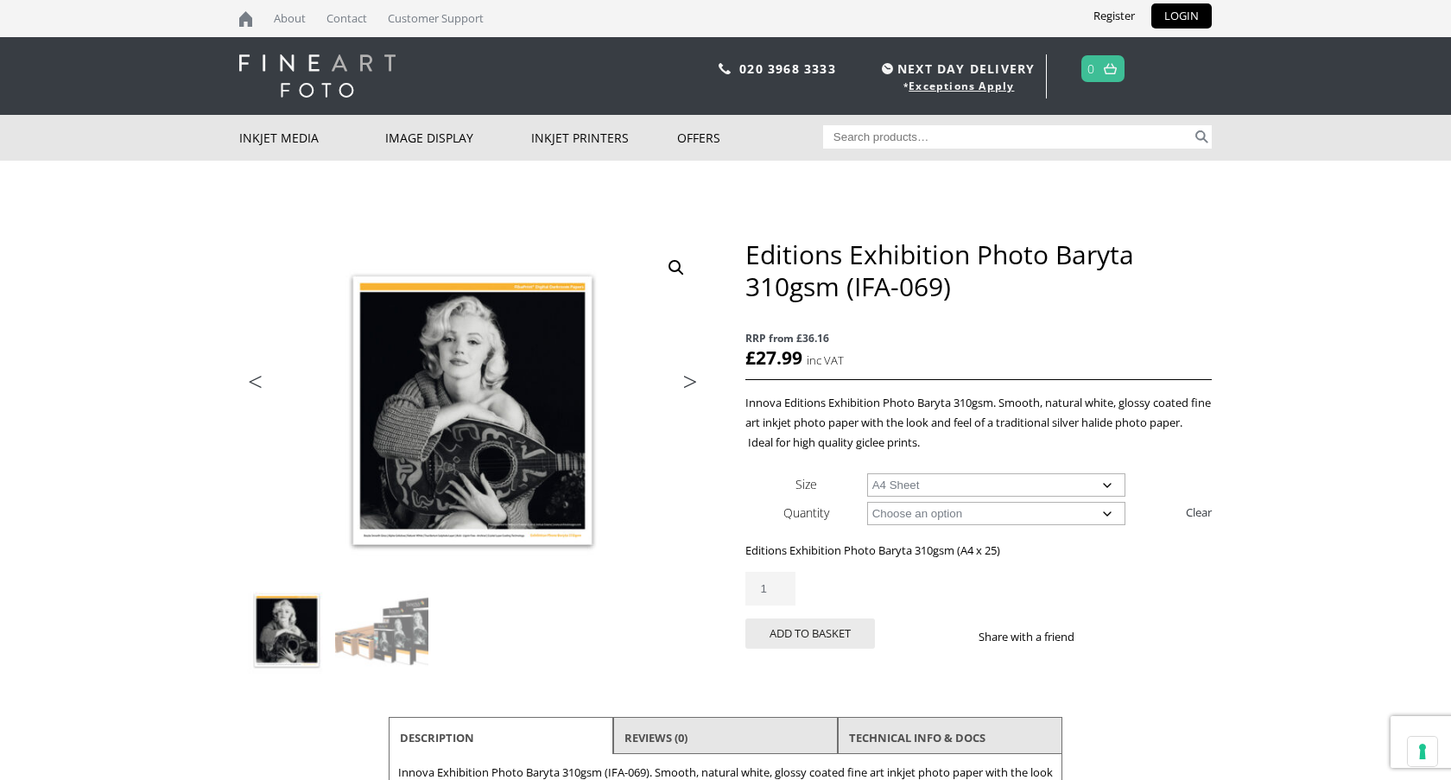
click at [872, 133] on input "Search for:" at bounding box center [1008, 136] width 370 height 23
type input "ifa 011"
click at [1192, 125] on button "Search" at bounding box center [1202, 136] width 20 height 23
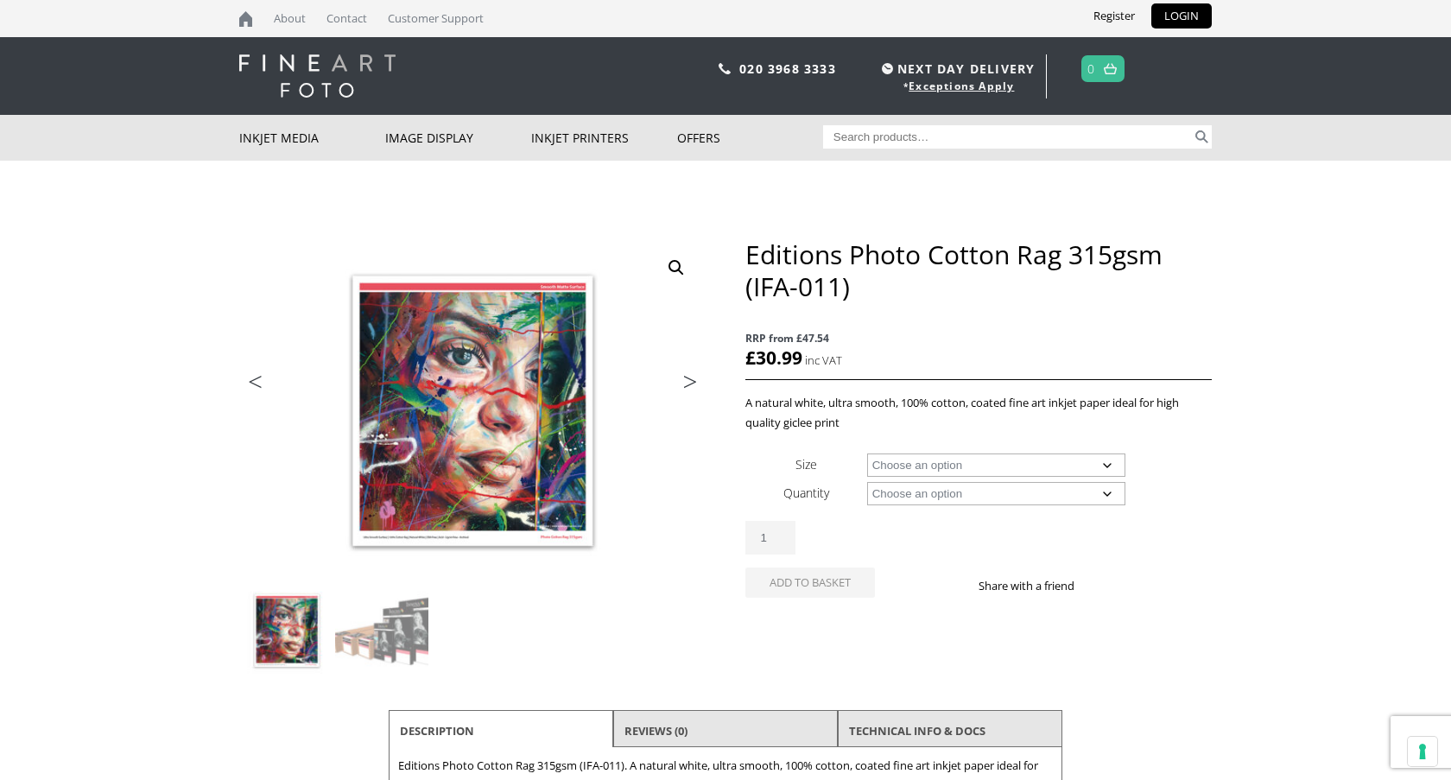
click at [997, 461] on select "Choose an option A4 Sheet A3 Sheet A3+ Sheet A2 Sheet 17" Wide Roll 24" Wide Ro…" at bounding box center [996, 464] width 259 height 23
click at [867, 453] on select "Choose an option A4 Sheet A3 Sheet A3+ Sheet A2 Sheet 17" Wide Roll 24" Wide Ro…" at bounding box center [996, 464] width 259 height 23
click at [962, 471] on select "Choose an option A4 Sheet A3 Sheet A3+ Sheet A2 Sheet 17" Wide Roll 24" Wide Ro…" at bounding box center [996, 464] width 259 height 23
click at [867, 453] on select "Choose an option A4 Sheet A3 Sheet A3+ Sheet A2 Sheet 17" Wide Roll 24" Wide Ro…" at bounding box center [996, 464] width 259 height 23
select select "44-wide-roll"
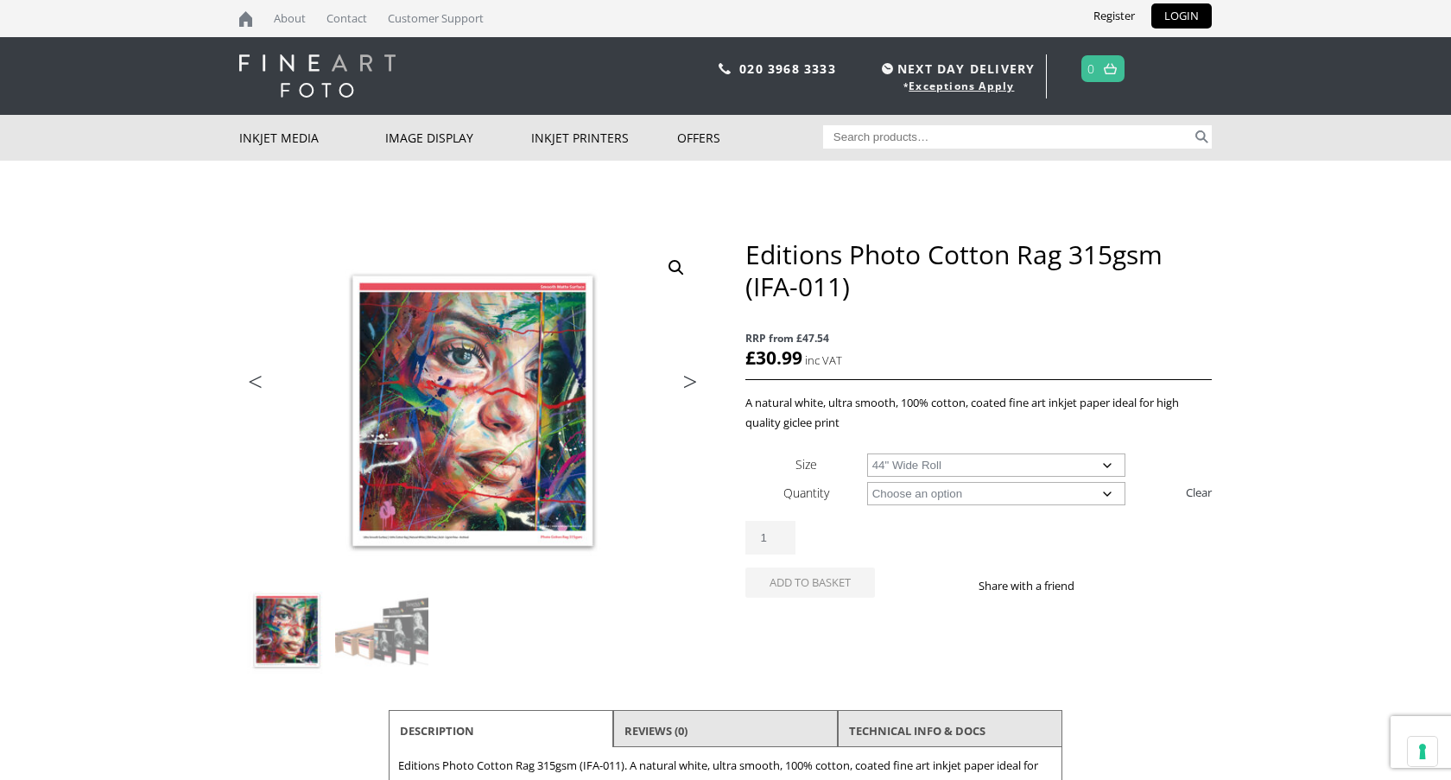
click at [908, 491] on select "Choose an option 15m" at bounding box center [996, 493] width 259 height 23
select select "15m"
click at [867, 482] on select "Choose an option 15m" at bounding box center [996, 493] width 259 height 23
select select "44-wide-roll"
click at [1105, 466] on select "Choose an option 17" Wide Roll 24" Wide Roll 36" Wide Roll 44" Wide Roll 60" Wi…" at bounding box center [996, 464] width 259 height 23
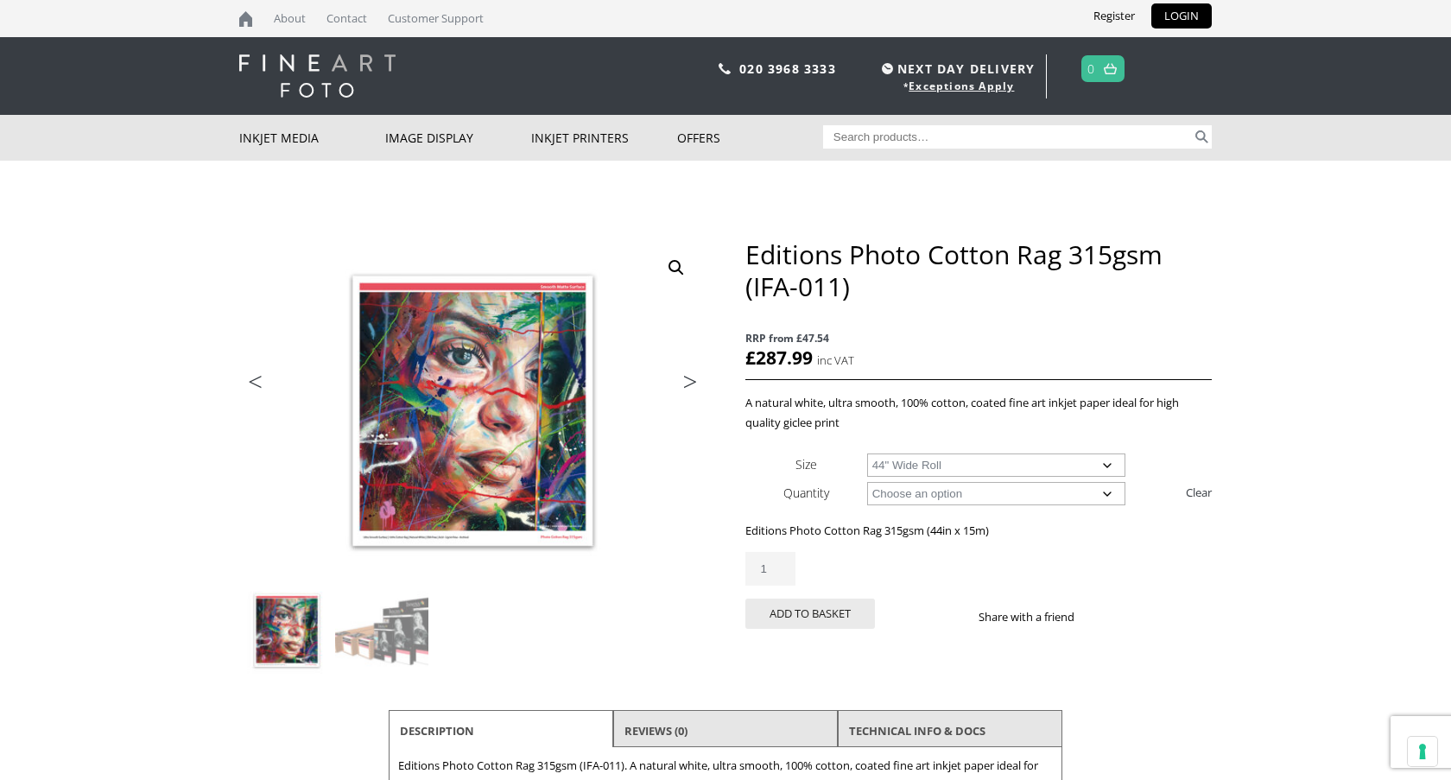
click at [961, 495] on select "Choose an option 15m" at bounding box center [996, 493] width 259 height 23
select select
click at [867, 482] on select "Choose an option 15m" at bounding box center [996, 493] width 259 height 23
click at [946, 465] on select "Choose an option 17" Wide Roll 24" Wide Roll 36" Wide Roll 44" Wide Roll 60" Wi…" at bounding box center [996, 464] width 259 height 23
click at [867, 453] on select "Choose an option A4 Sheet A3 Sheet A3+ Sheet A2 Sheet 17" Wide Roll 24" Wide Ro…" at bounding box center [996, 464] width 259 height 23
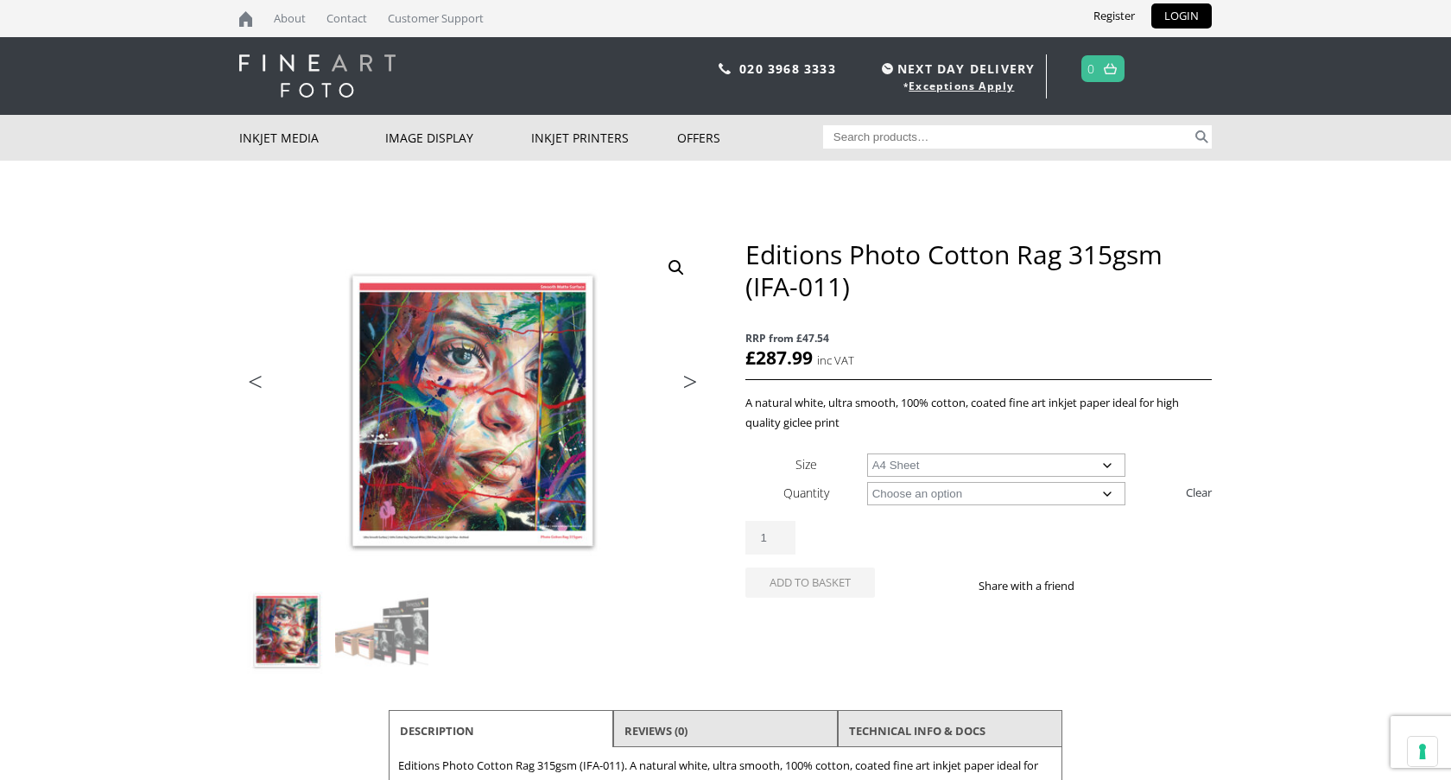
select select "a4-sheet"
click at [934, 497] on select "Choose an option 25 Sheets" at bounding box center [996, 493] width 259 height 23
select select "25-sheets"
click at [867, 482] on select "Choose an option 25 Sheets" at bounding box center [996, 493] width 259 height 23
select select "a4-sheet"
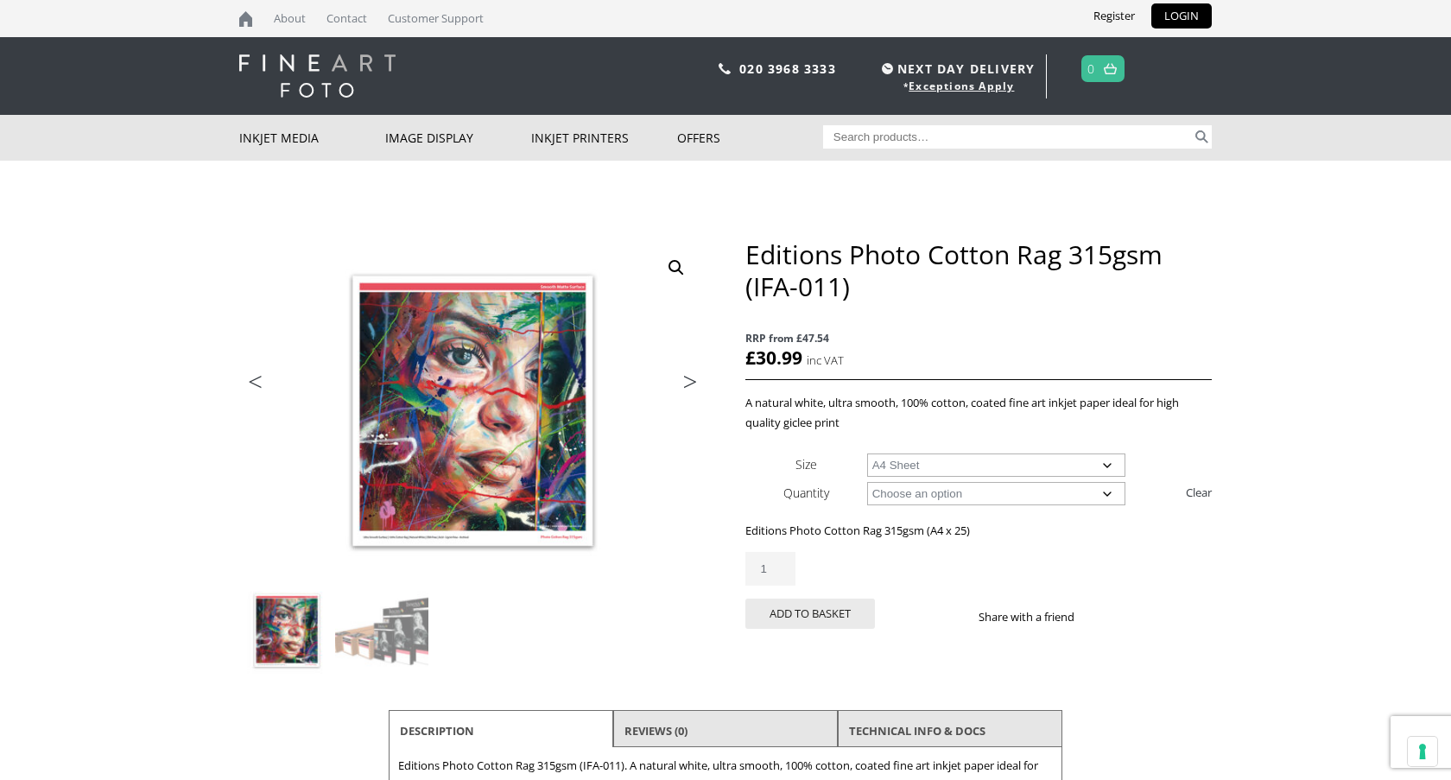
click at [875, 138] on input "Search for:" at bounding box center [1008, 136] width 370 height 23
type input "ifa 022"
click at [1192, 125] on button "Search" at bounding box center [1202, 136] width 20 height 23
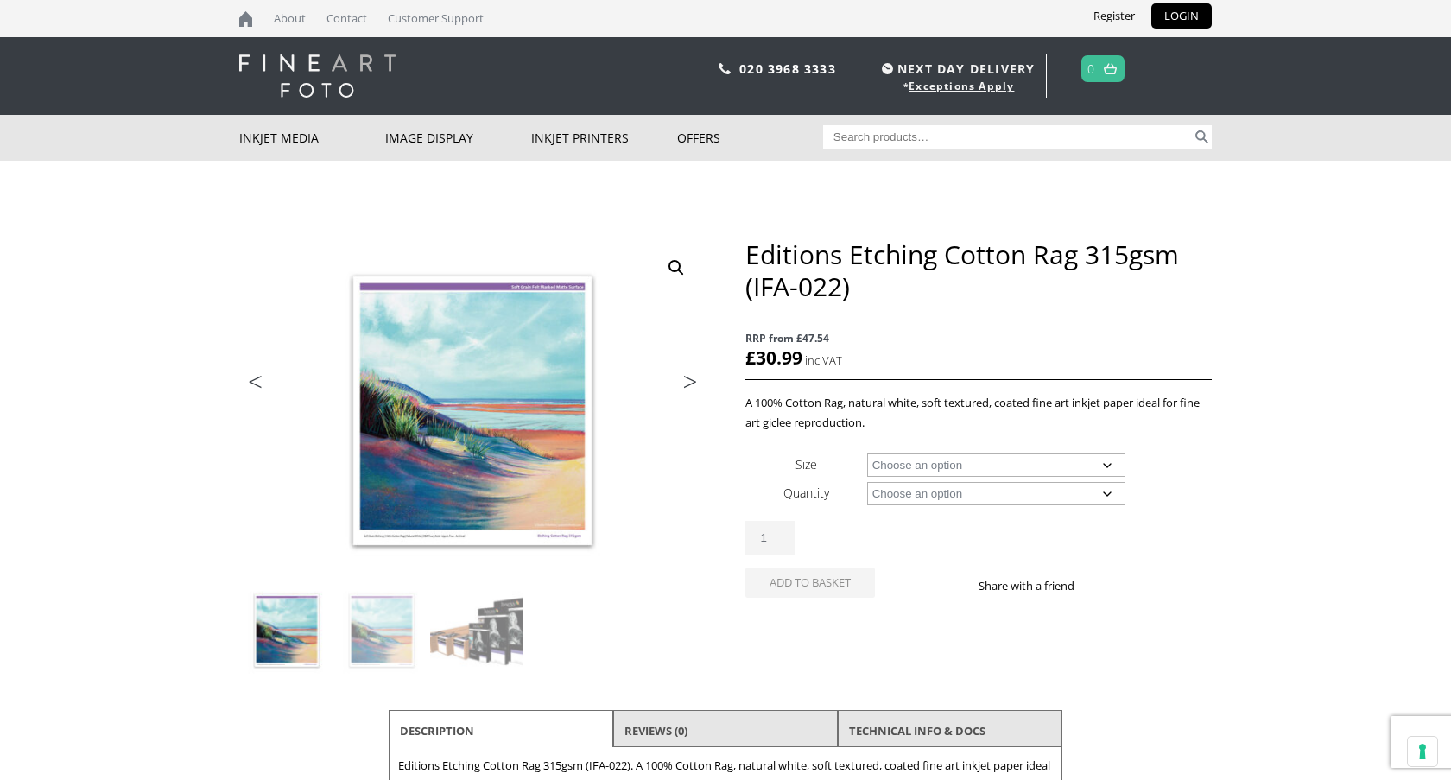
click at [1053, 456] on select "Choose an option A4 Sheet A3 Sheet A3+ Sheet A2 Sheet 17" Wide Roll 24" Wide Ro…" at bounding box center [996, 464] width 259 height 23
click at [867, 453] on select "Choose an option A4 Sheet A3 Sheet A3+ Sheet A2 Sheet 17" Wide Roll 24" Wide Ro…" at bounding box center [996, 464] width 259 height 23
select select "44-wide-roll"
click at [974, 486] on select "Choose an option 15m" at bounding box center [996, 493] width 259 height 23
select select "15m"
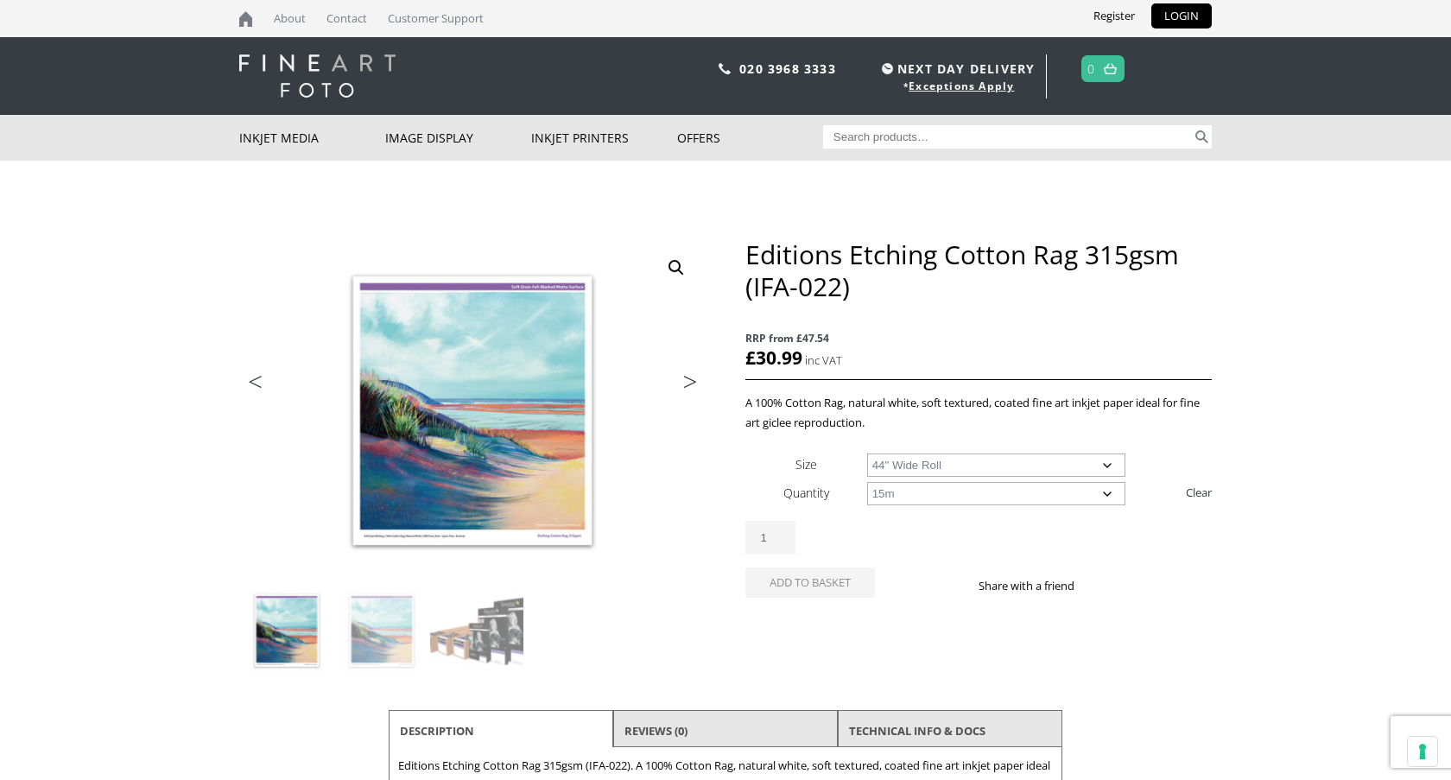
click at [867, 482] on select "Choose an option 15m" at bounding box center [996, 493] width 259 height 23
select select "44-wide-roll"
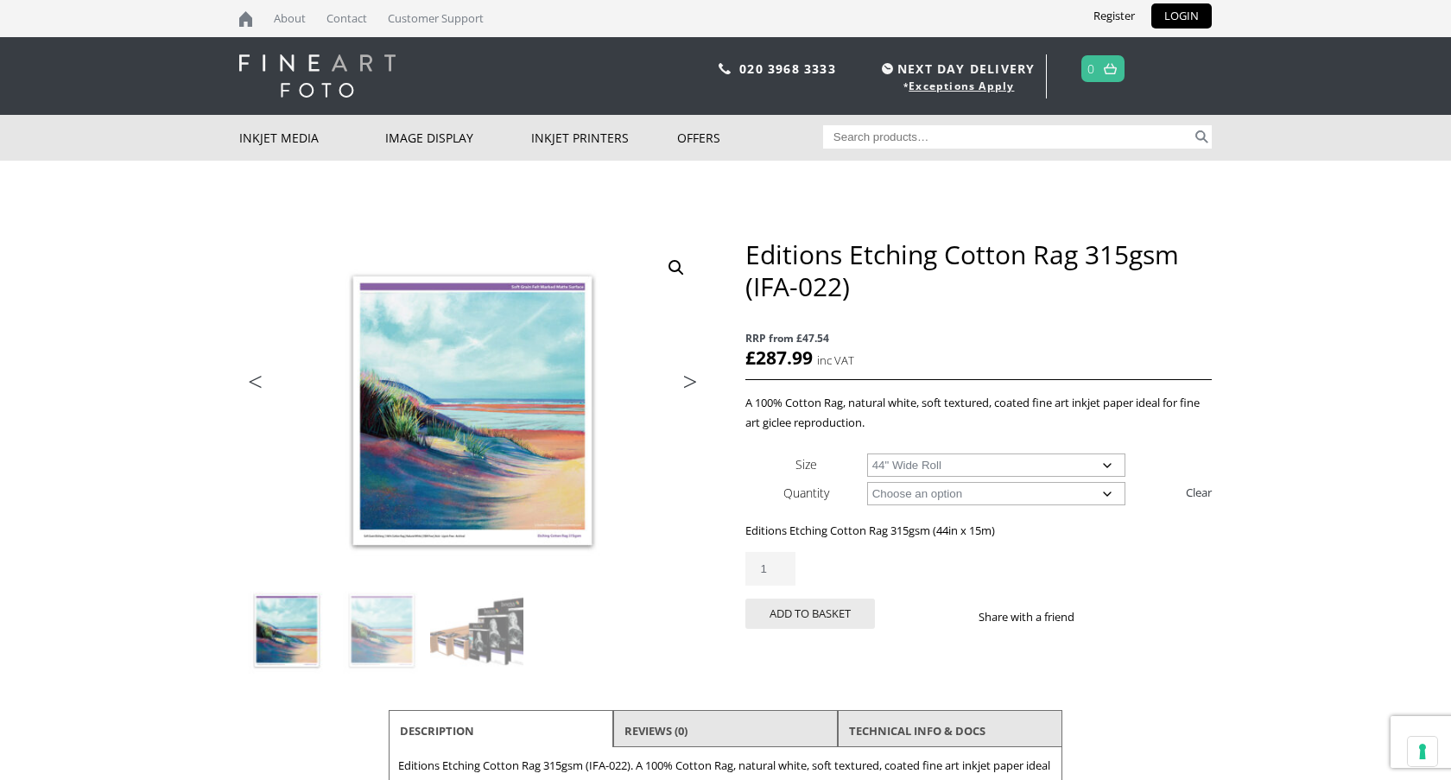
click at [1096, 466] on select "Choose an option 17" Wide Roll 24" Wide Roll 36" Wide Roll 44" Wide Roll 60" Wi…" at bounding box center [996, 464] width 259 height 23
click at [906, 492] on select "Choose an option 15m" at bounding box center [996, 493] width 259 height 23
select select
click at [867, 482] on select "Choose an option 15m" at bounding box center [996, 493] width 259 height 23
click at [924, 465] on select "Choose an option A4 Sheet A3 Sheet A3+ Sheet A2 Sheet 17" Wide Roll 24" Wide Ro…" at bounding box center [996, 464] width 259 height 23
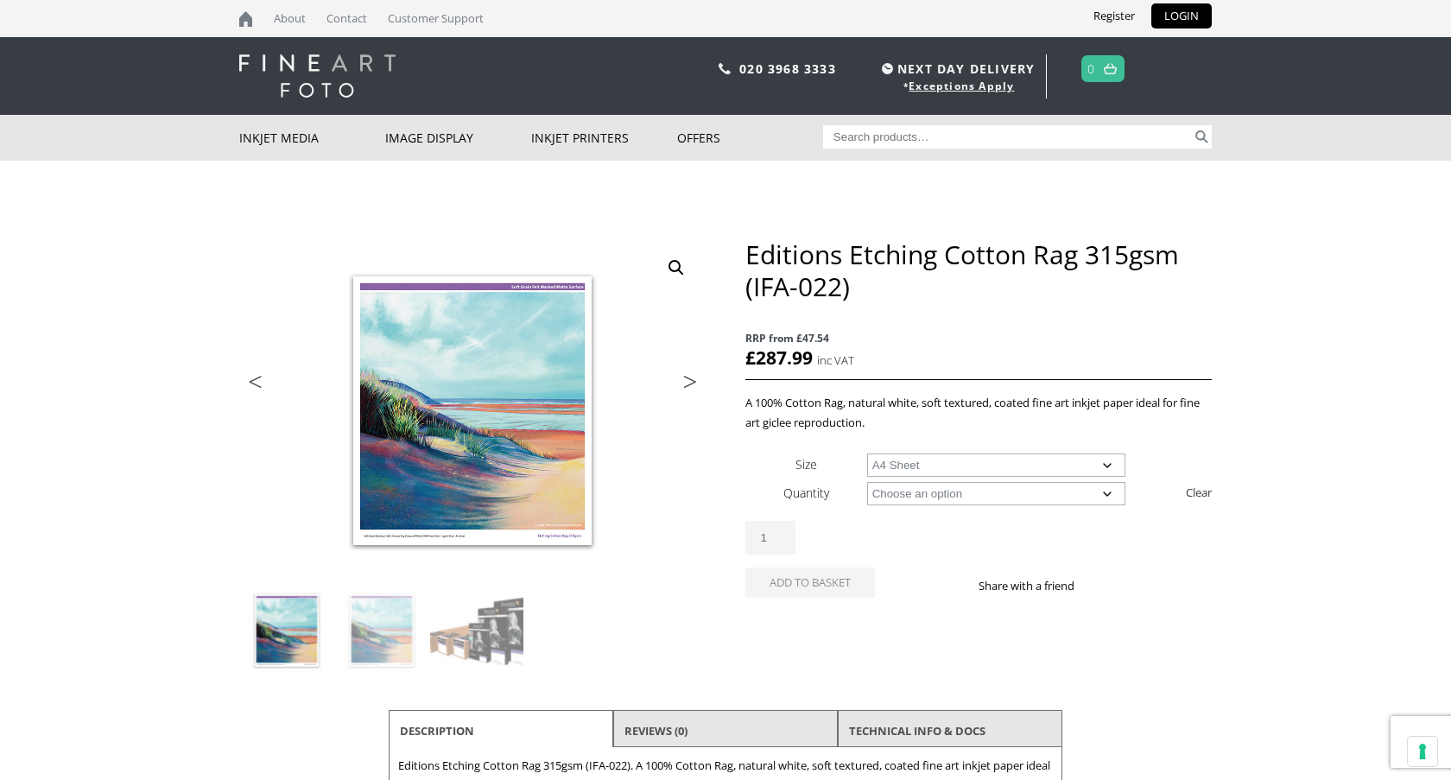
click at [867, 453] on select "Choose an option A4 Sheet A3 Sheet A3+ Sheet A2 Sheet 17" Wide Roll 24" Wide Ro…" at bounding box center [996, 464] width 259 height 23
select select "a4-sheet"
click at [914, 504] on select "Choose an option 25 Sheets" at bounding box center [996, 493] width 259 height 23
select select "25-sheets"
click at [867, 482] on select "Choose an option 25 Sheets" at bounding box center [996, 493] width 259 height 23
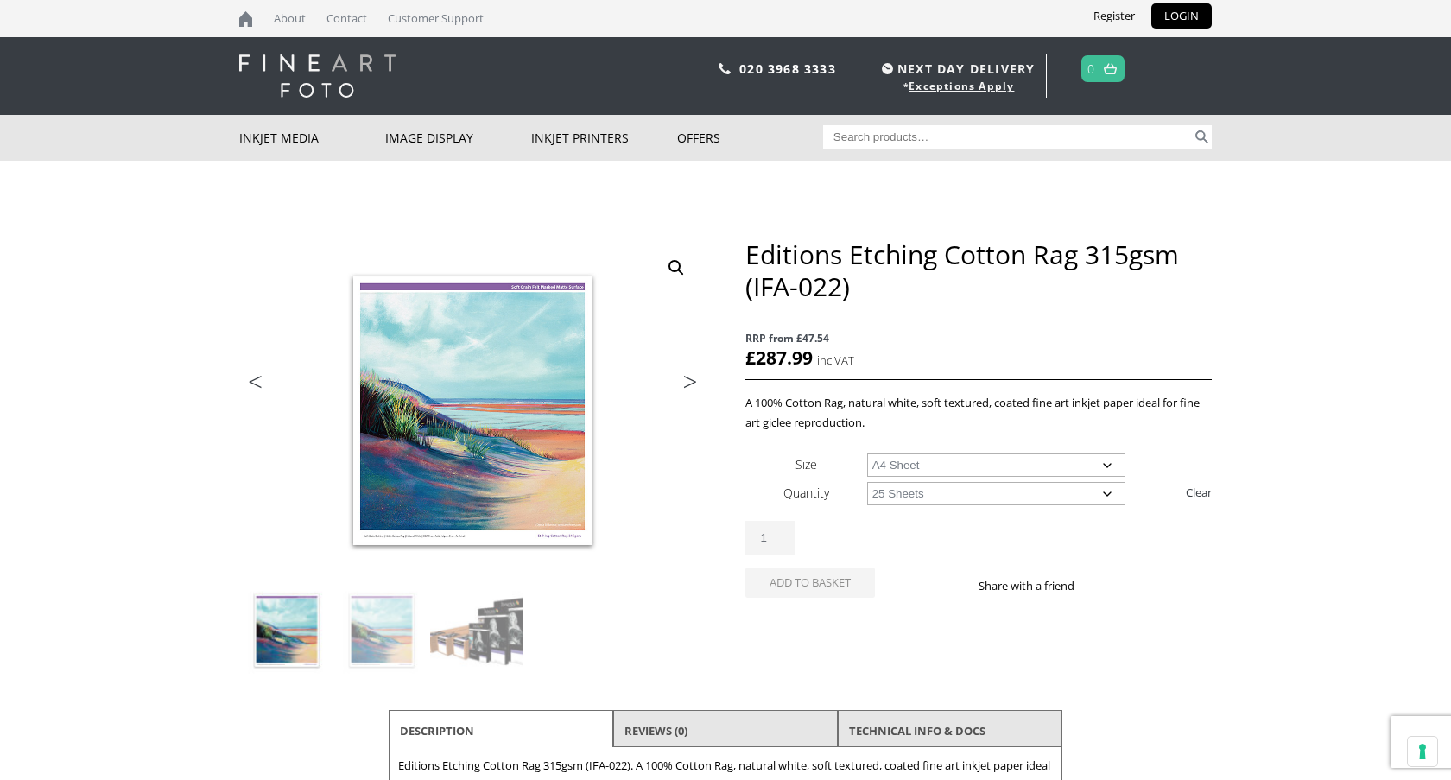
select select "a4-sheet"
click at [895, 141] on input "Search for:" at bounding box center [1008, 136] width 370 height 23
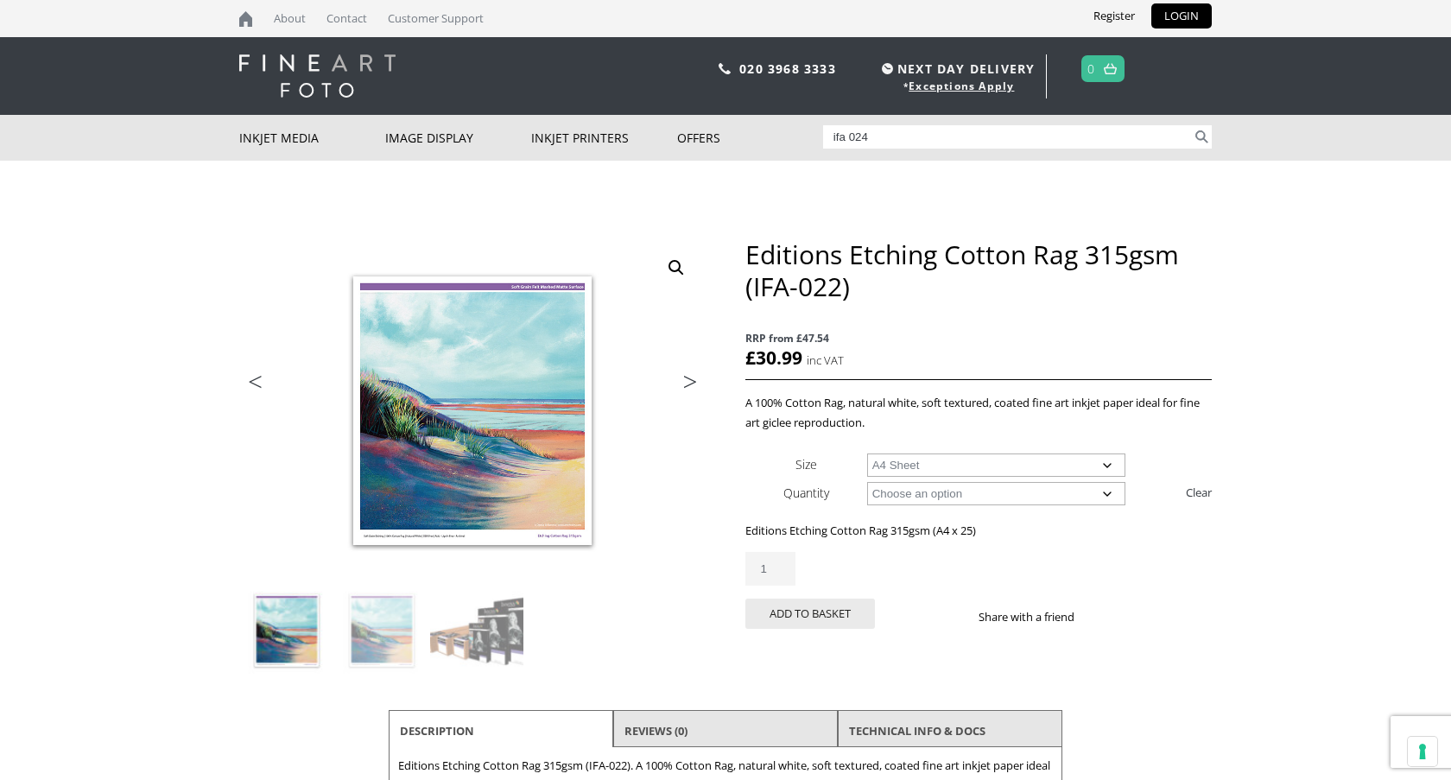
type input "ifa 024"
click at [1192, 125] on button "Search" at bounding box center [1202, 136] width 20 height 23
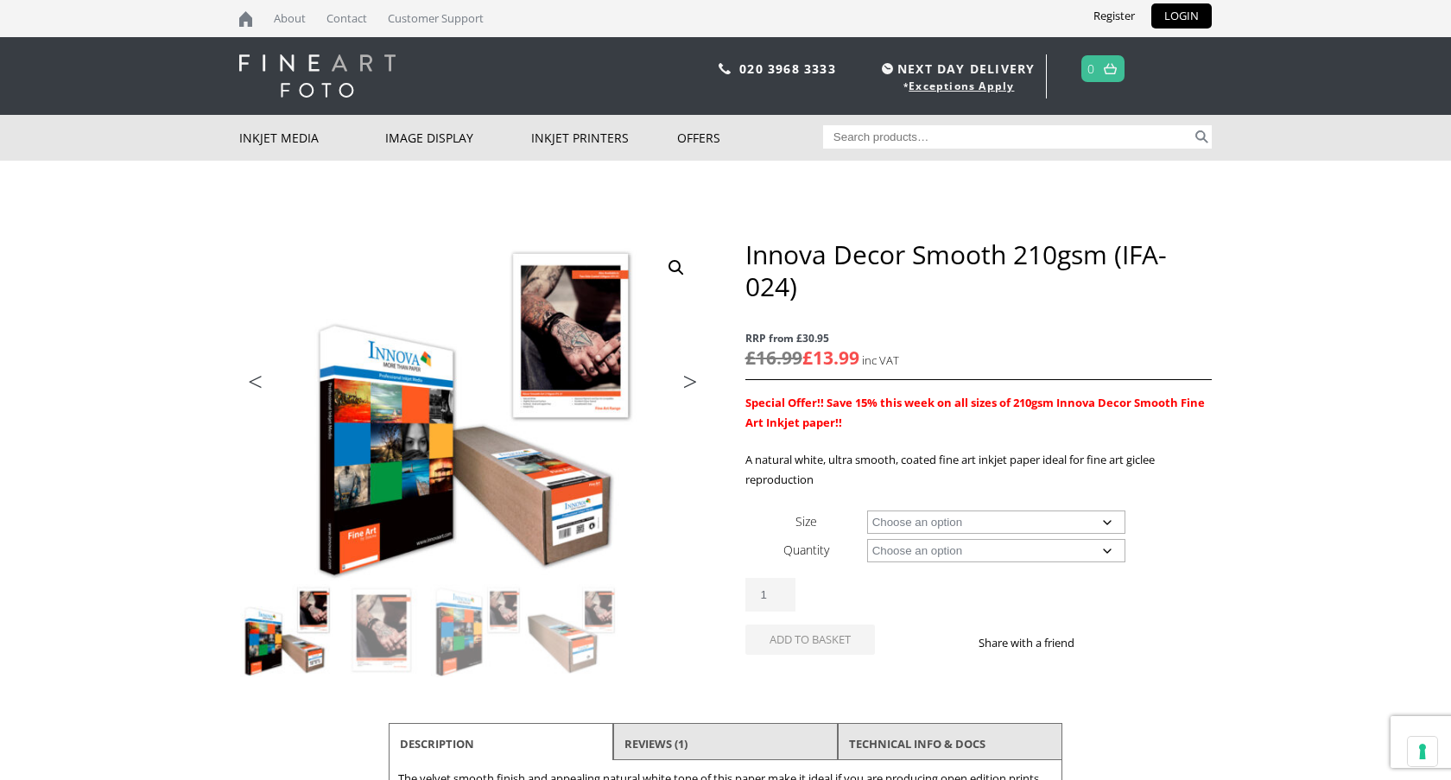
click at [1113, 517] on select "Choose an option A4 Sheet A3 Sheet A3+ Sheet A2 Sheet 17" Wide Roll 24" Wide Ro…" at bounding box center [996, 521] width 259 height 23
click at [867, 510] on select "Choose an option A4 Sheet A3 Sheet A3+ Sheet A2 Sheet 17" Wide Roll 24" Wide Ro…" at bounding box center [996, 521] width 259 height 23
select select "44-wide-roll"
click at [958, 542] on select "Choose an option 30m" at bounding box center [996, 550] width 259 height 23
select select "30m"
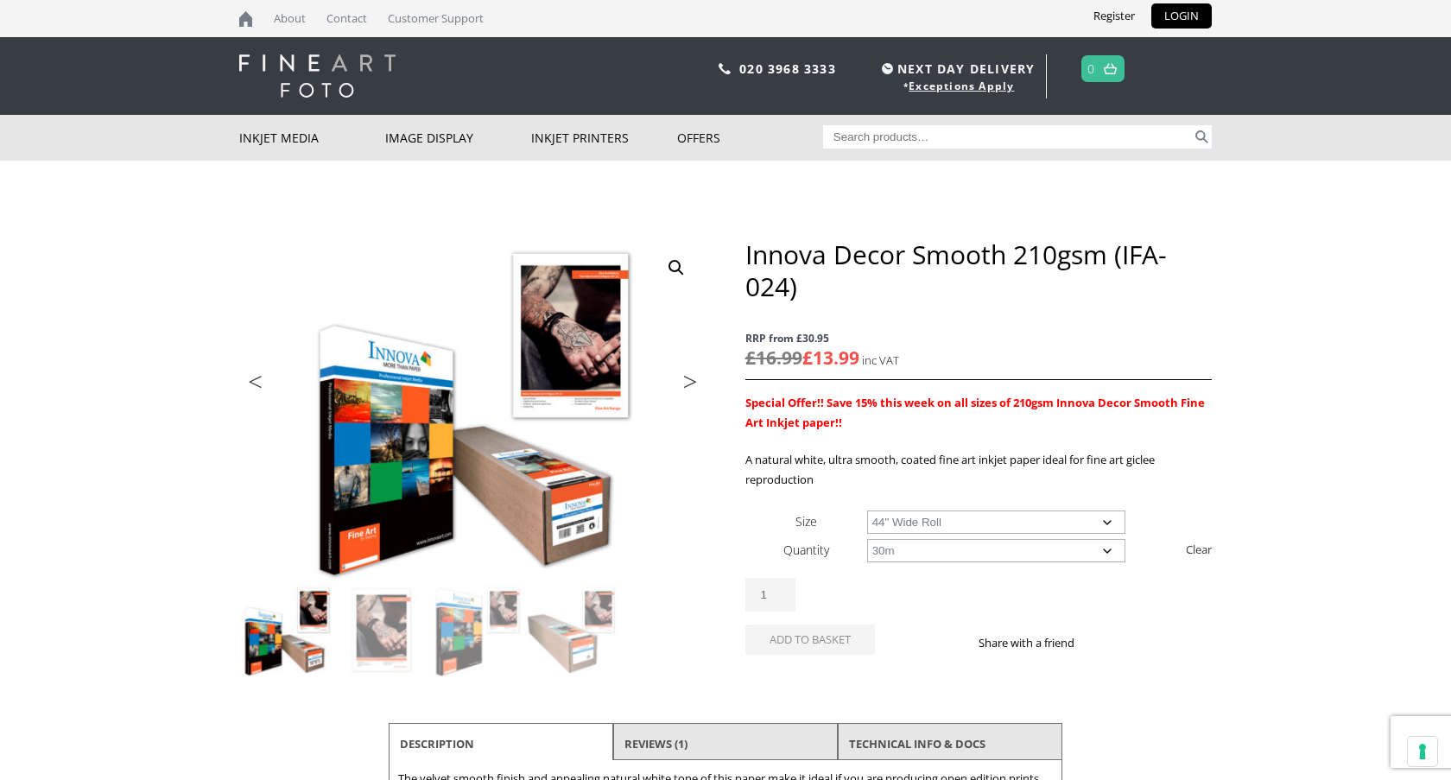
click at [867, 539] on select "Choose an option 30m" at bounding box center [996, 550] width 259 height 23
select select "44-wide-roll"
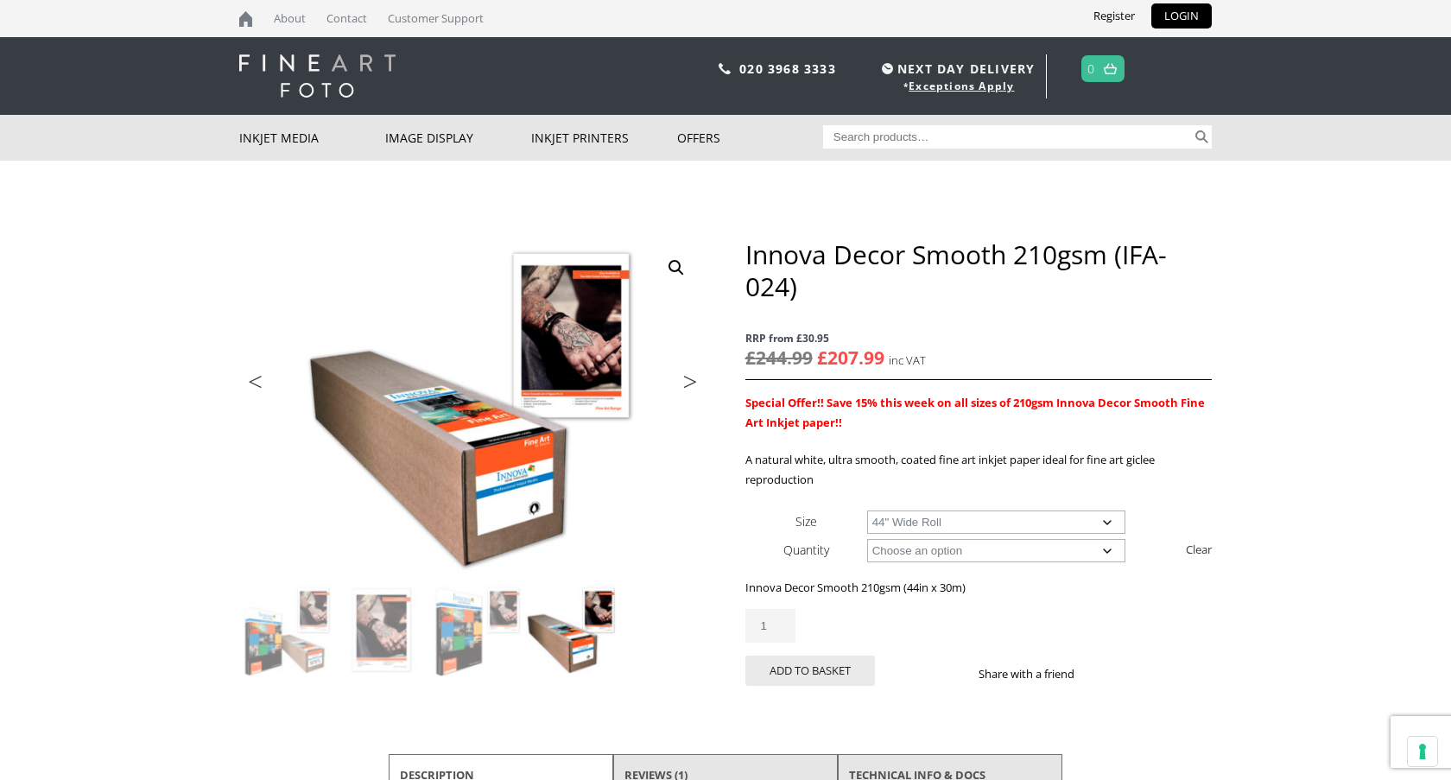
click at [984, 520] on select "Choose an option 17" Wide Roll 24" Wide Roll 36" Wide Roll 44" Wide Roll 60" Wi…" at bounding box center [996, 521] width 259 height 23
click at [868, 547] on select "Choose an option 30m" at bounding box center [996, 550] width 259 height 23
select select
click at [867, 539] on select "Choose an option 30m" at bounding box center [996, 550] width 259 height 23
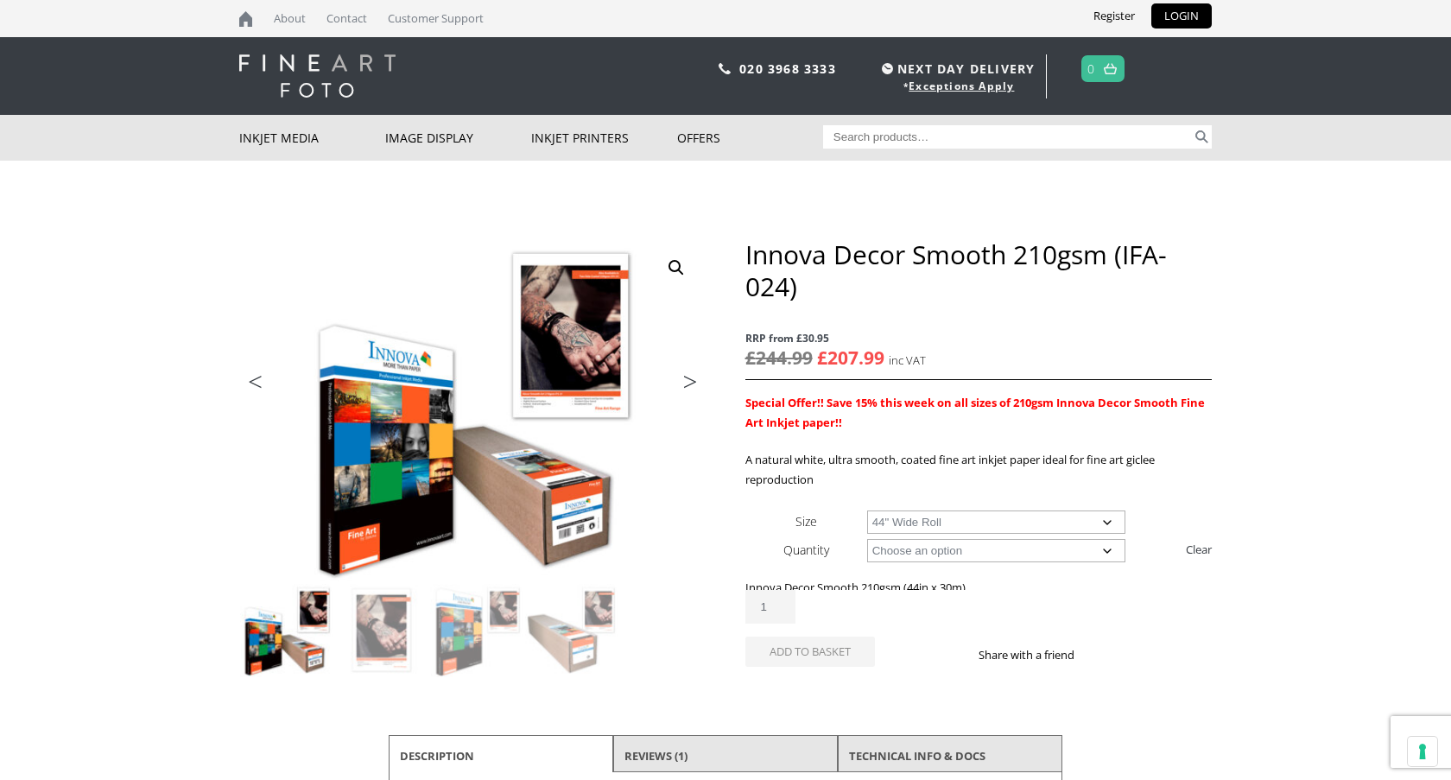
click at [922, 525] on select "Choose an option A4 Sheet A3 Sheet A3+ Sheet A2 Sheet 17" Wide Roll 24" Wide Ro…" at bounding box center [996, 521] width 259 height 23
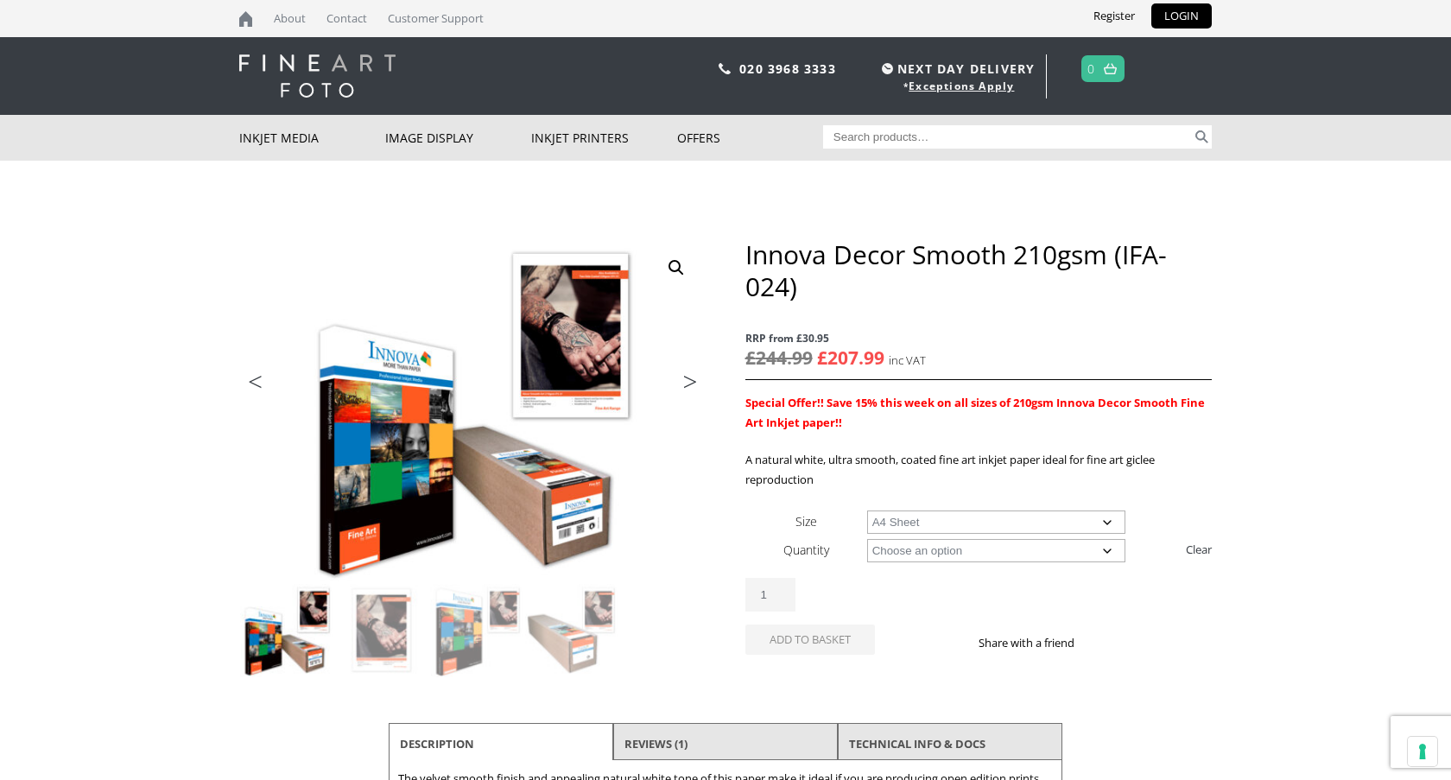
click at [867, 510] on select "Choose an option A4 Sheet A3 Sheet A3+ Sheet A2 Sheet 17" Wide Roll 24" Wide Ro…" at bounding box center [996, 521] width 259 height 23
select select "a4-sheet"
click at [921, 556] on select "Choose an option 25 Sheets" at bounding box center [996, 550] width 259 height 23
select select "25-sheets"
click at [867, 539] on select "Choose an option 25 Sheets" at bounding box center [996, 550] width 259 height 23
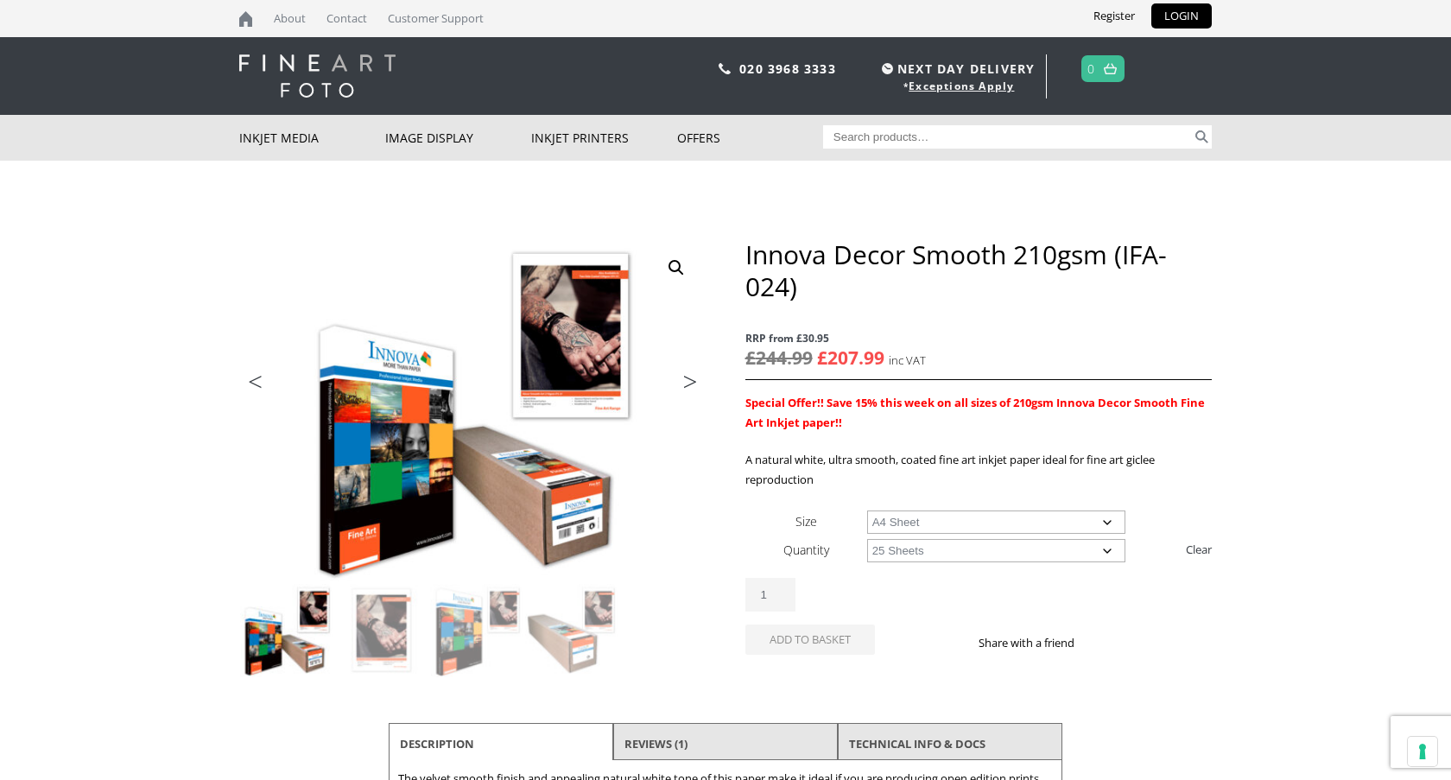
select select "a4-sheet"
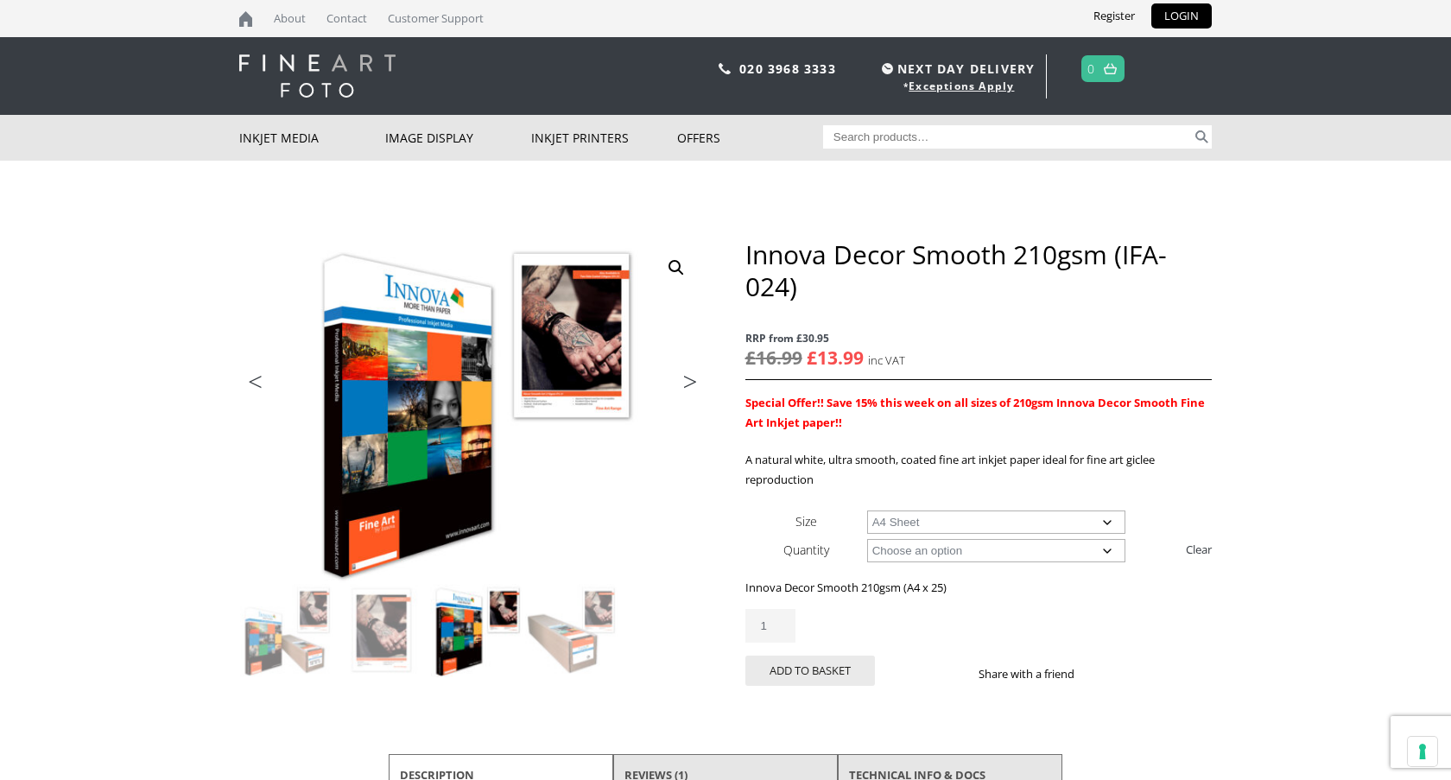
click at [978, 531] on select "Choose an option A4 Sheet A3 Sheet A3+ Sheet A2 Sheet" at bounding box center [996, 521] width 259 height 23
click at [966, 543] on select "Choose an option 25 Sheets" at bounding box center [996, 550] width 259 height 23
click at [935, 545] on select "Choose an option 25 Sheets" at bounding box center [996, 550] width 259 height 23
select select
click at [867, 539] on select "Choose an option 25 Sheets" at bounding box center [996, 550] width 259 height 23
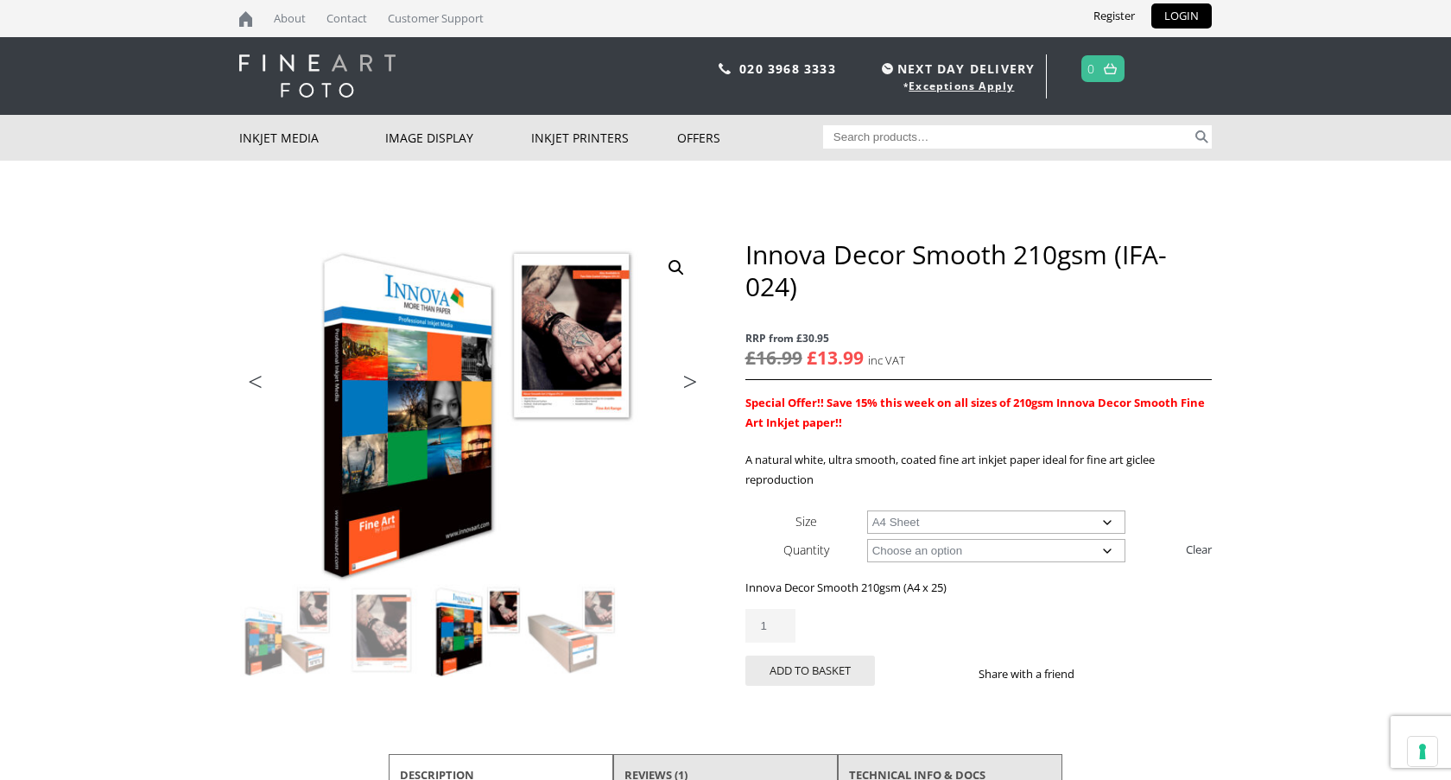
click at [928, 524] on select "Choose an option A4 Sheet A3 Sheet A3+ Sheet A2 Sheet" at bounding box center [996, 521] width 259 height 23
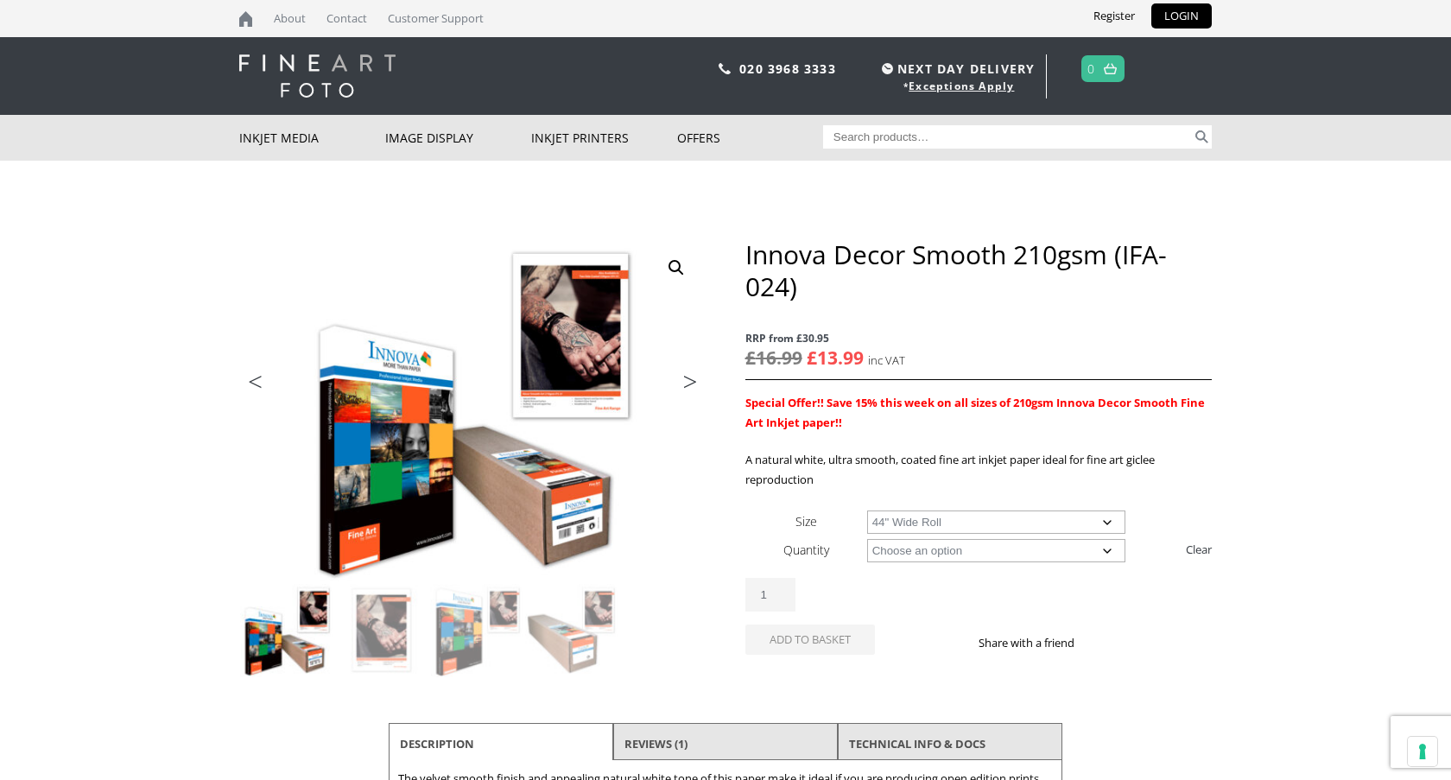
click at [867, 510] on select "Choose an option A4 Sheet A3 Sheet A3+ Sheet A2 Sheet 17" Wide Roll 24" Wide Ro…" at bounding box center [996, 521] width 259 height 23
select select "44-wide-roll"
click at [941, 548] on select "Choose an option 30m" at bounding box center [996, 550] width 259 height 23
select select "30m"
click at [867, 539] on select "Choose an option 30m" at bounding box center [996, 550] width 259 height 23
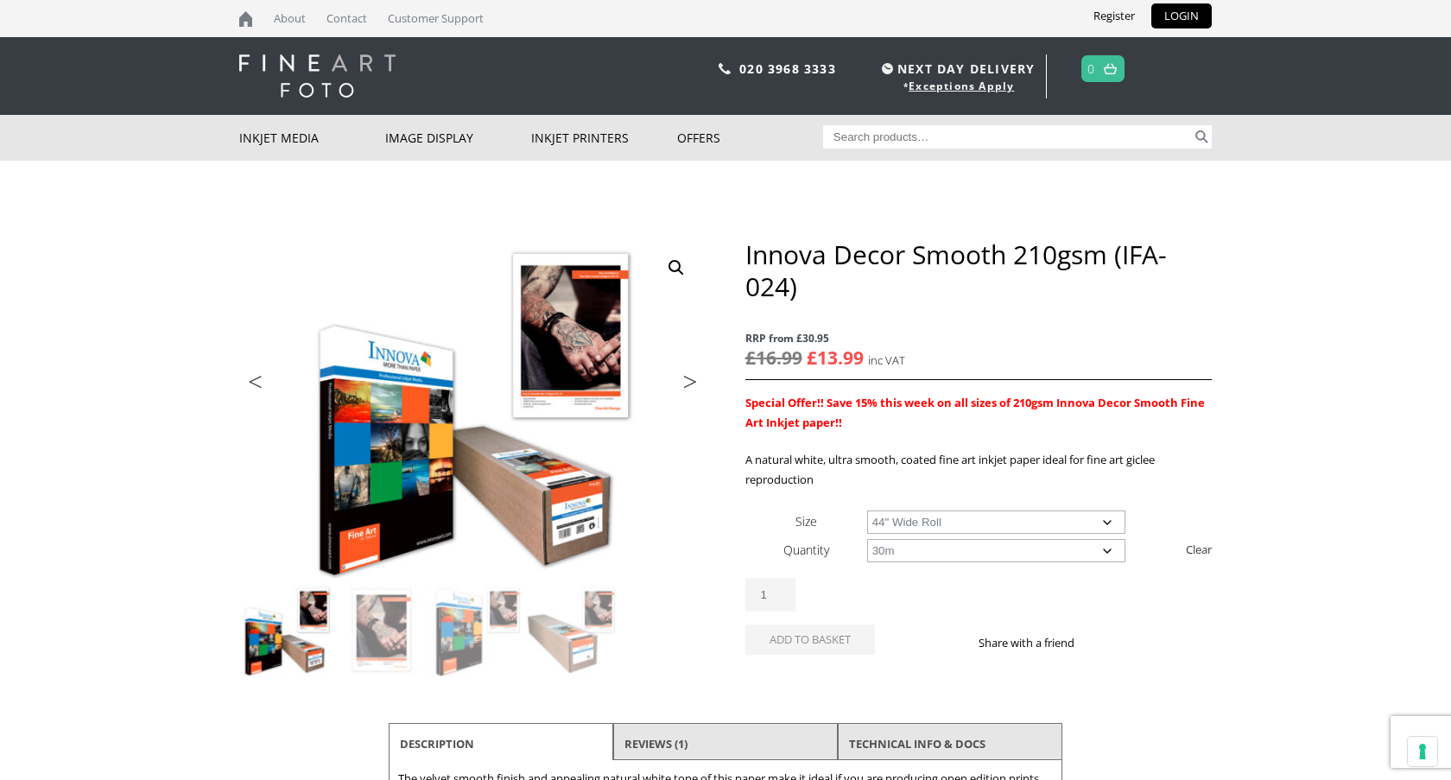
select select "44-wide-roll"
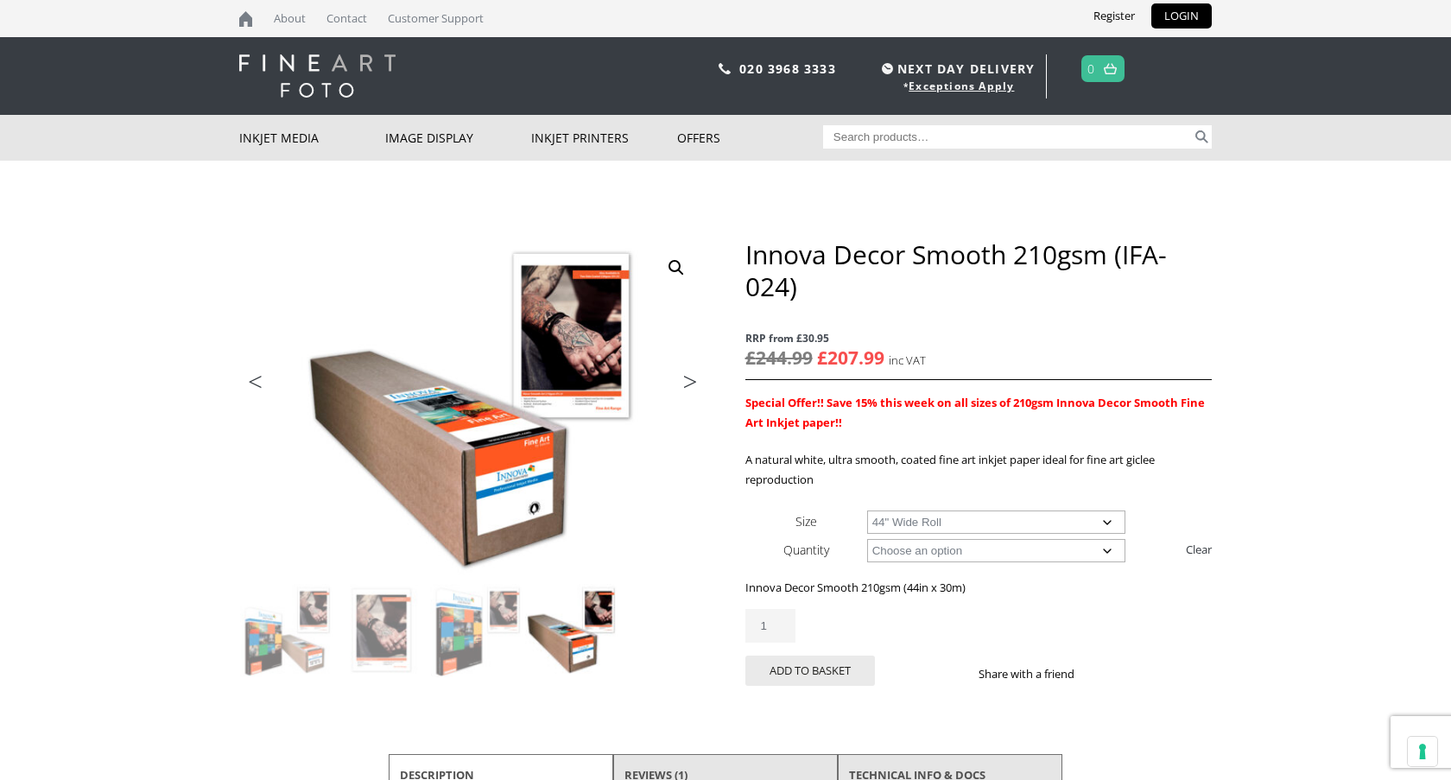
click at [939, 524] on select "Choose an option 17" Wide Roll 24" Wide Roll 36" Wide Roll 44" Wide Roll 60" Wi…" at bounding box center [996, 521] width 259 height 23
click at [914, 549] on select "Choose an option 30m" at bounding box center [996, 550] width 259 height 23
select select
click at [867, 539] on select "Choose an option 30m" at bounding box center [996, 550] width 259 height 23
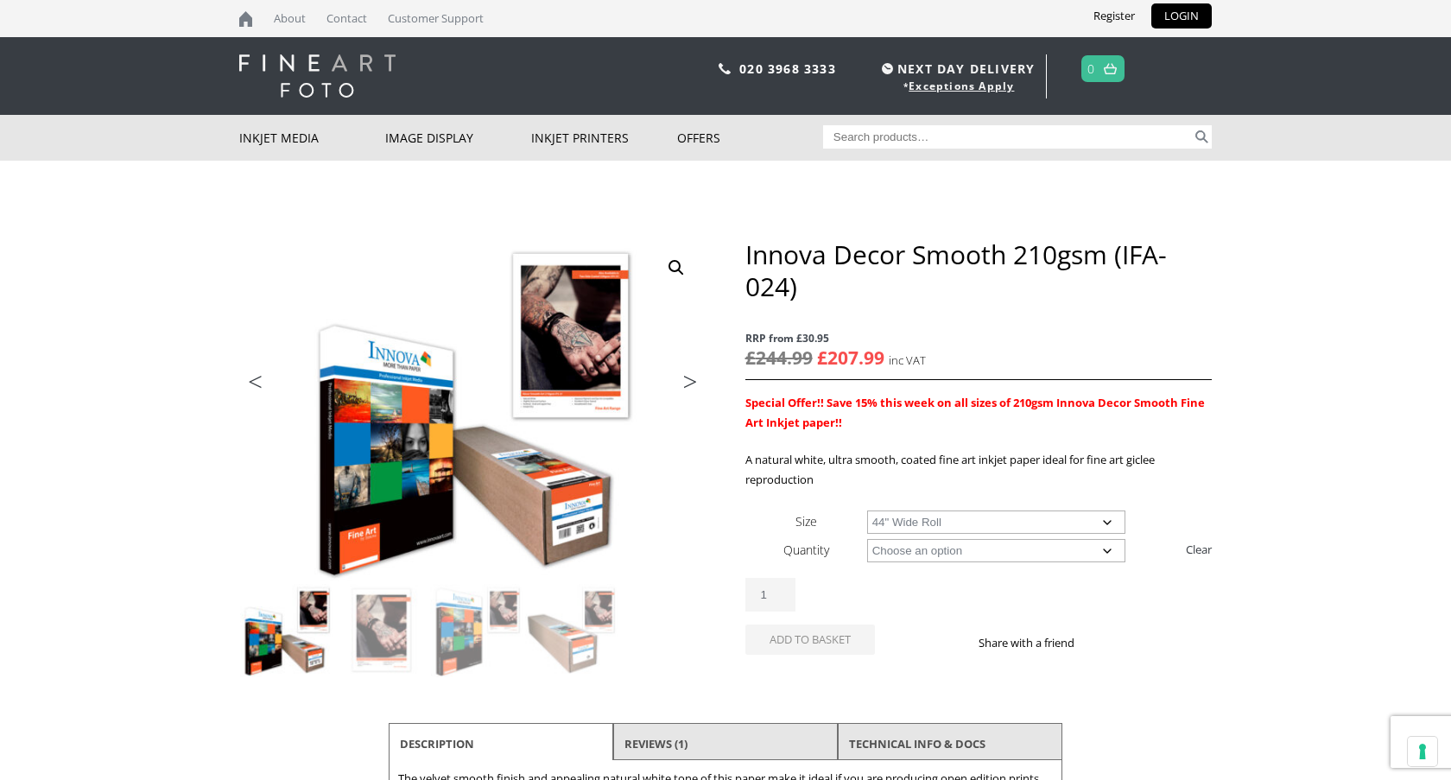
click at [913, 522] on select "Choose an option A4 Sheet A3 Sheet A3+ Sheet A2 Sheet 17" Wide Roll 24" Wide Ro…" at bounding box center [996, 521] width 259 height 23
click at [867, 510] on select "Choose an option A4 Sheet A3 Sheet A3+ Sheet A2 Sheet 17" Wide Roll 24" Wide Ro…" at bounding box center [996, 521] width 259 height 23
select select "a4-sheet"
click at [902, 551] on select "Choose an option 25 Sheets" at bounding box center [996, 550] width 259 height 23
select select "25-sheets"
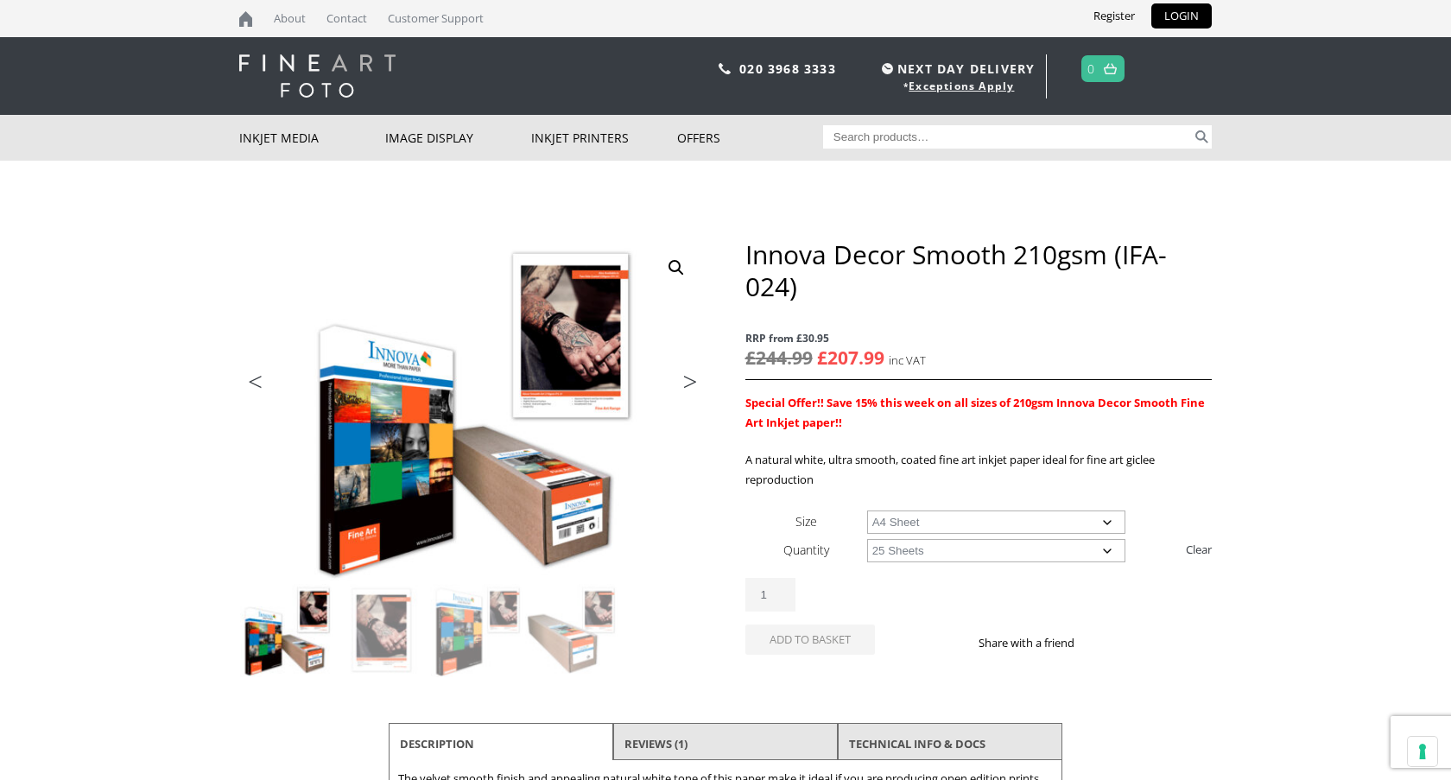
click at [867, 539] on select "Choose an option 25 Sheets" at bounding box center [996, 550] width 259 height 23
select select "a4-sheet"
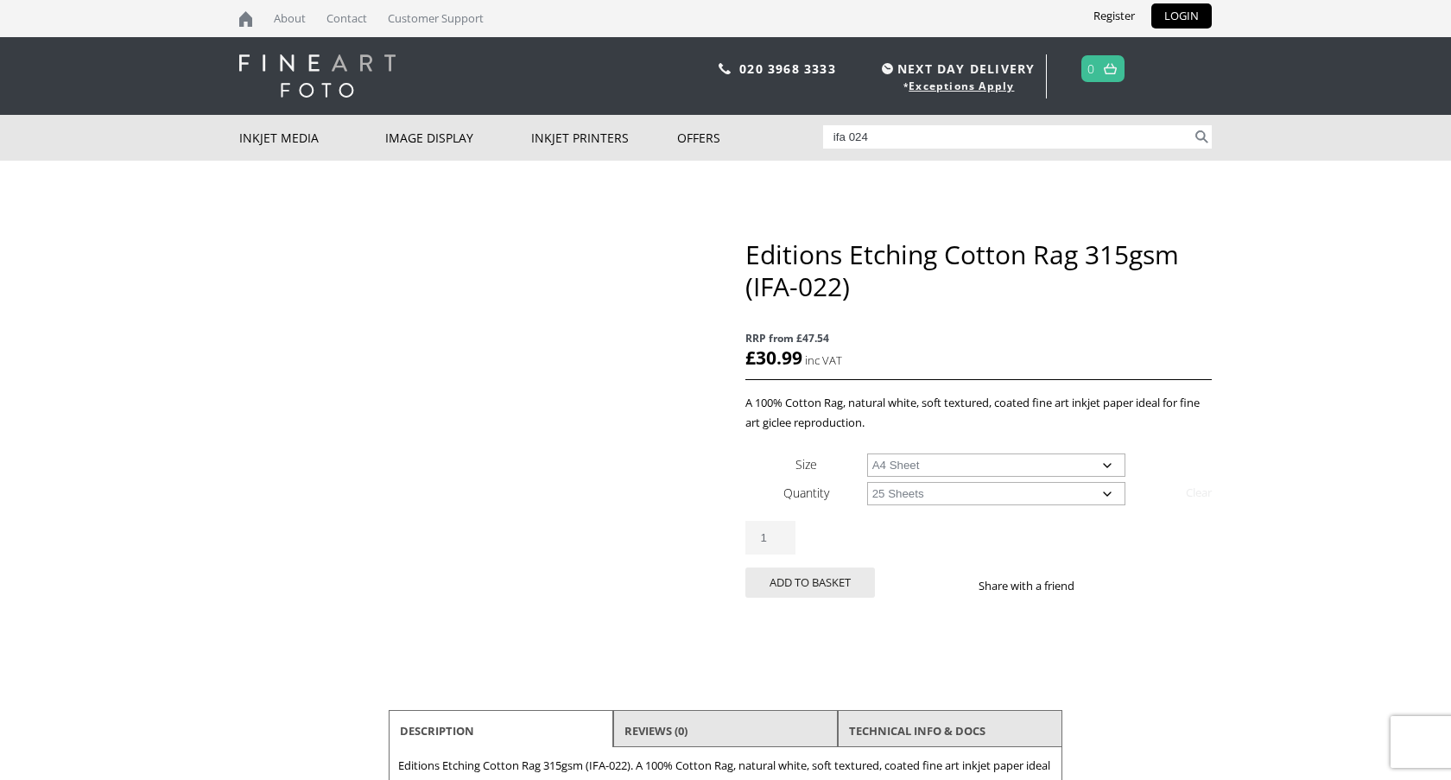
select select "a4-sheet"
select select "25-sheets"
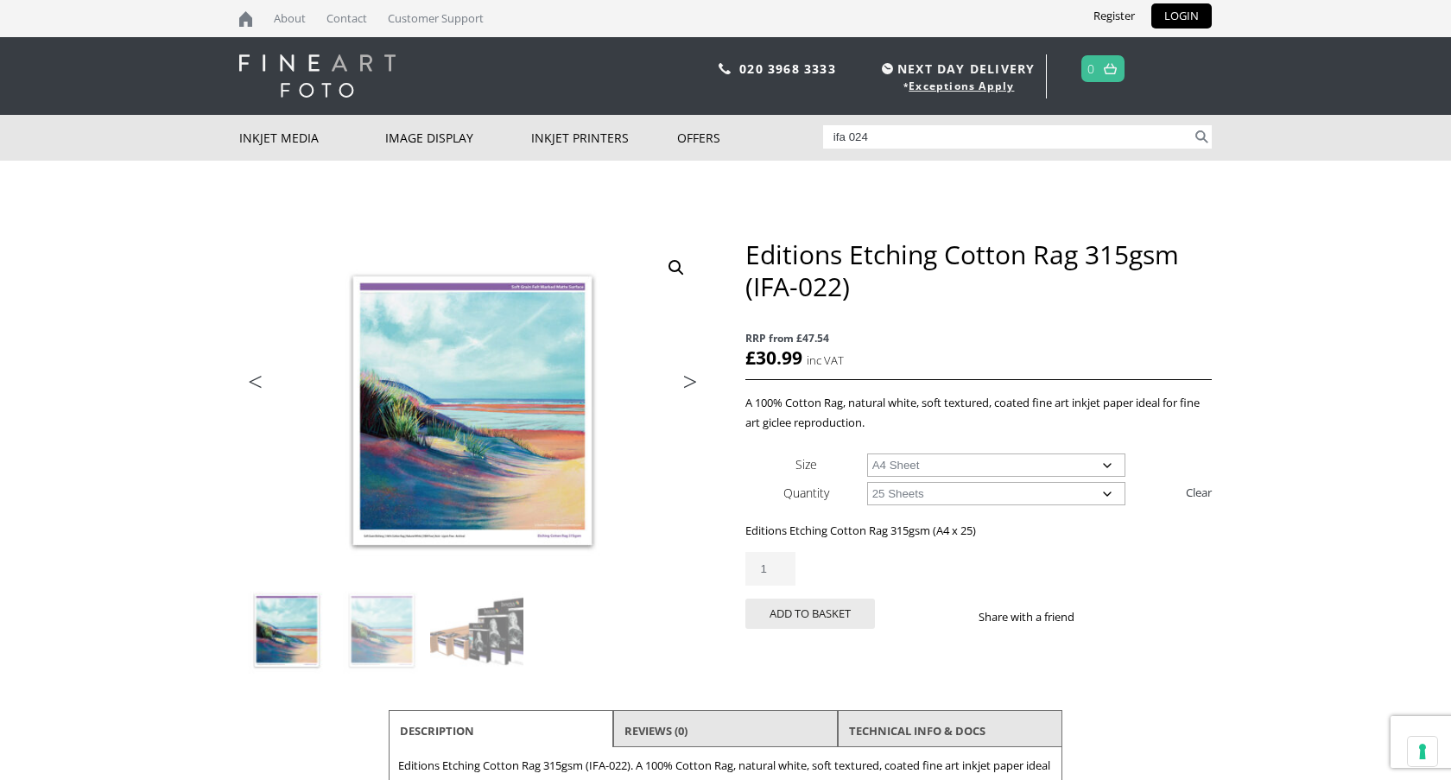
click at [990, 495] on select "Choose an option 25 Sheets" at bounding box center [996, 493] width 259 height 23
click at [952, 468] on select "Choose an option A4 Sheet A3 Sheet A3+ Sheet A2 Sheet" at bounding box center [996, 464] width 259 height 23
select select
click at [867, 453] on select "Choose an option A4 Sheet A3 Sheet A3+ Sheet A2 Sheet" at bounding box center [996, 464] width 259 height 23
click at [910, 497] on select "Choose an option 15m 25 Sheets" at bounding box center [996, 493] width 259 height 23
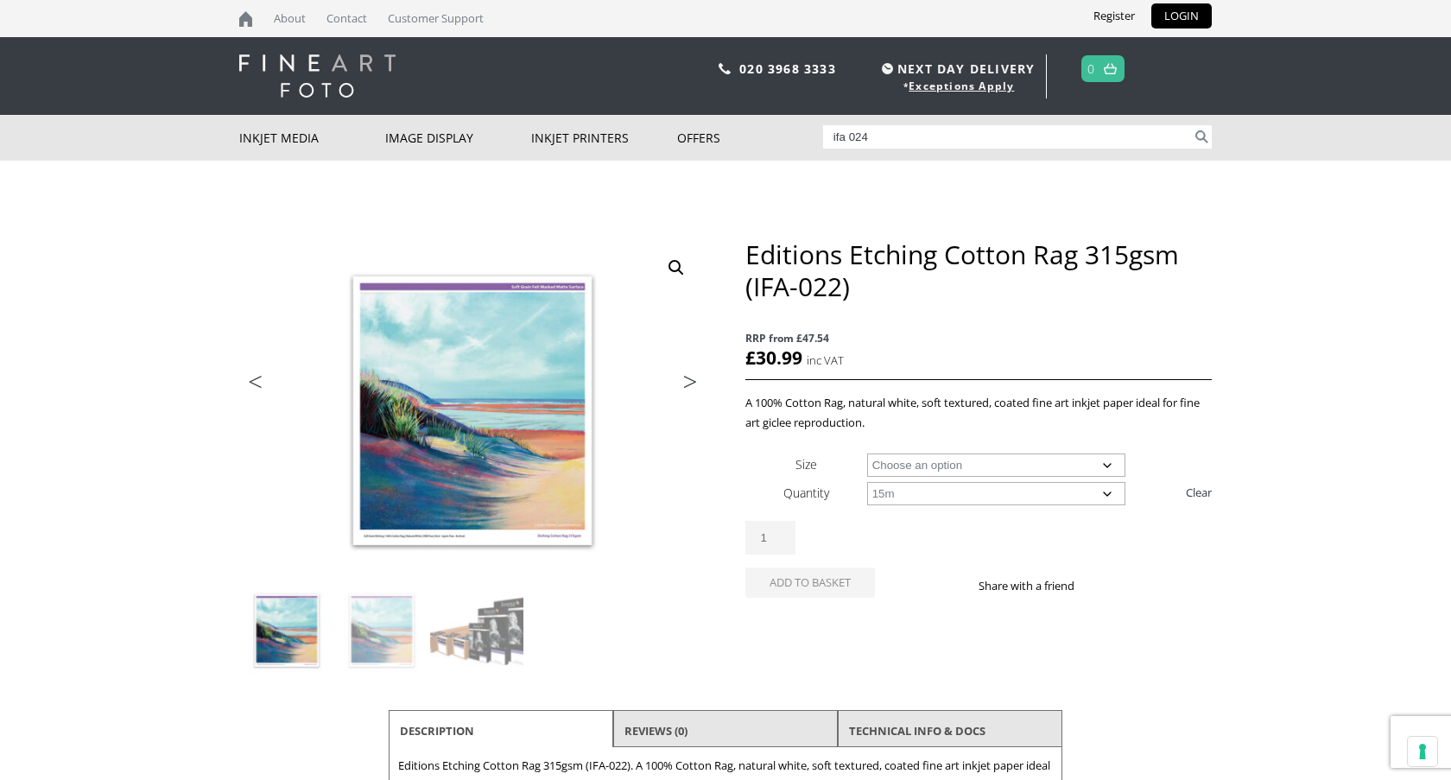
click at [867, 482] on select "Choose an option 15m 25 Sheets" at bounding box center [996, 493] width 259 height 23
select select "15m"
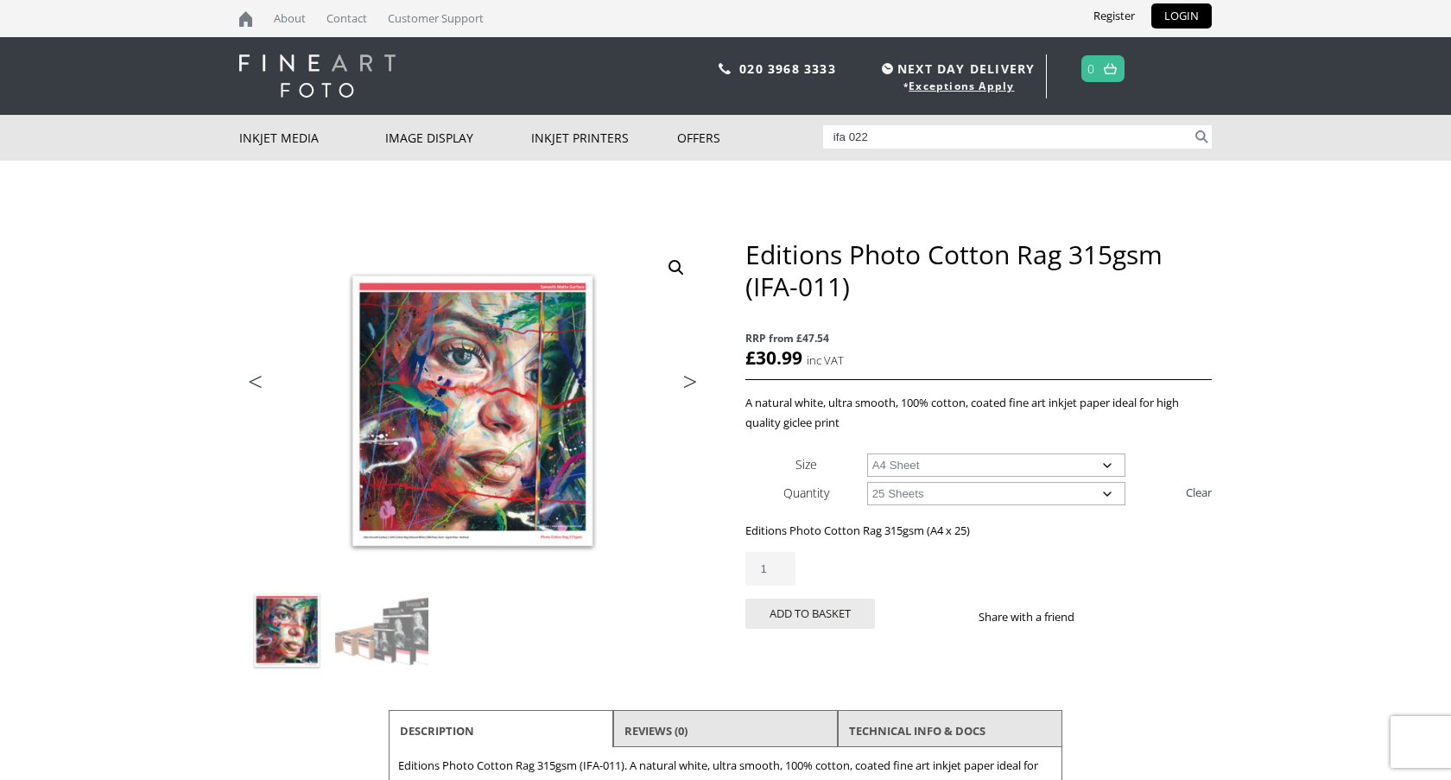
select select "a4-sheet"
select select "25-sheets"
click at [981, 492] on select "Choose an option 25 Sheets" at bounding box center [996, 493] width 259 height 23
select select
click at [867, 482] on select "Choose an option 25 Sheets" at bounding box center [996, 493] width 259 height 23
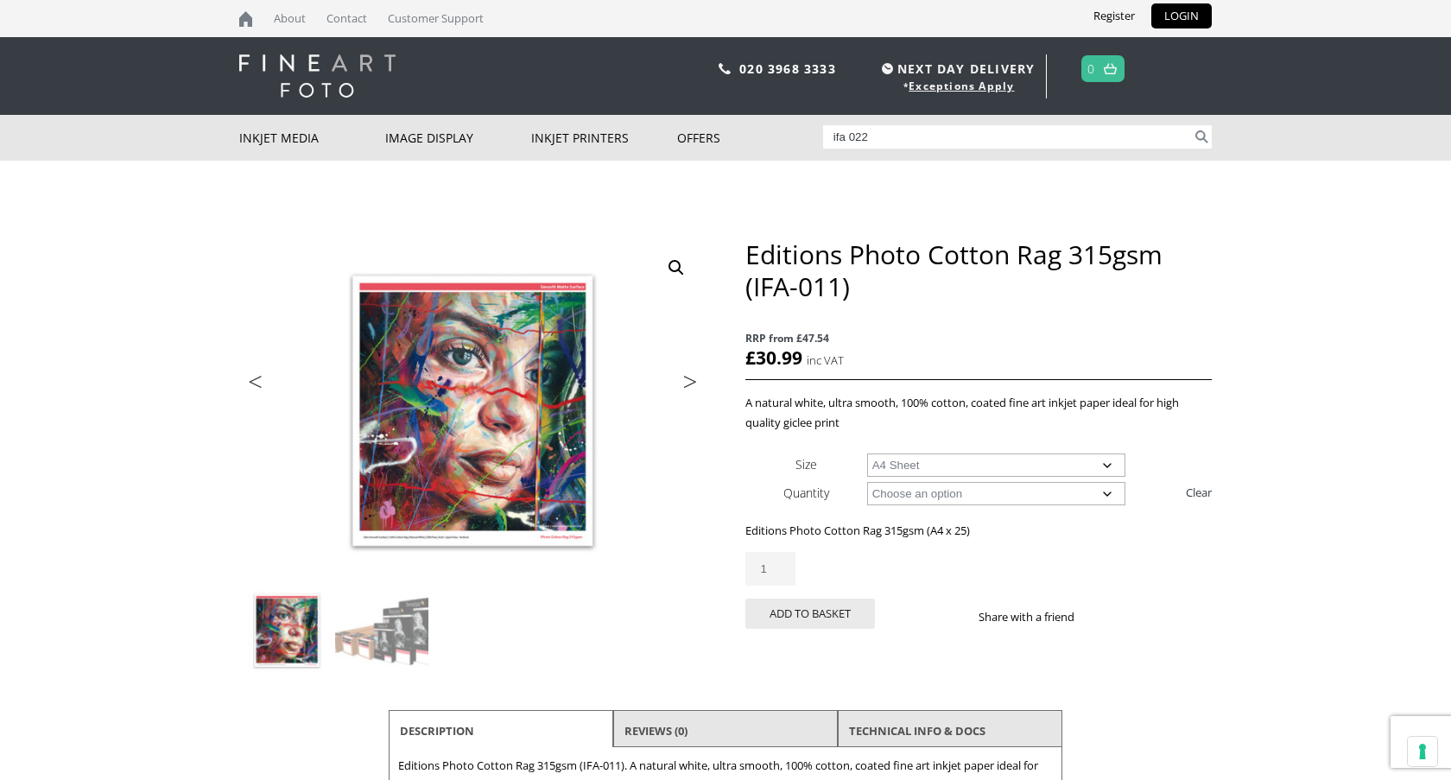
select select "a4-sheet"
click at [957, 499] on select "Choose an option 25 Sheets" at bounding box center [996, 493] width 259 height 23
click at [931, 465] on select "Choose an option A4 Sheet A3 Sheet A3+ Sheet A2 Sheet 17" Wide Roll 24" Wide Ro…" at bounding box center [996, 464] width 259 height 23
click at [867, 453] on select "Choose an option A4 Sheet A3 Sheet A3+ Sheet A2 Sheet 17" Wide Roll 24" Wide Ro…" at bounding box center [996, 464] width 259 height 23
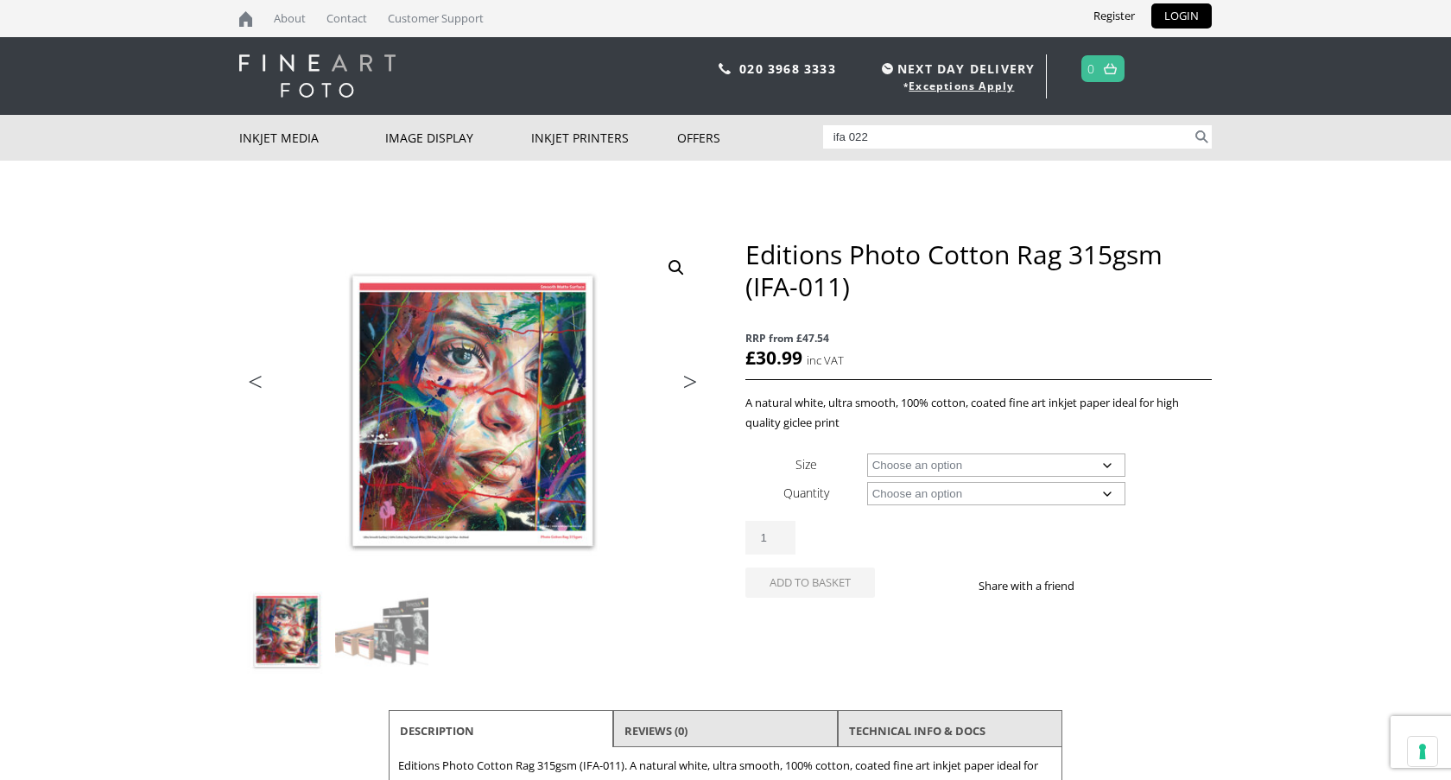
click at [925, 467] on select "Choose an option A4 Sheet A3 Sheet A3+ Sheet A2 Sheet 17" Wide Roll 24" Wide Ro…" at bounding box center [996, 464] width 259 height 23
click at [867, 453] on select "Choose an option A4 Sheet A3 Sheet A3+ Sheet A2 Sheet 17" Wide Roll 24" Wide Ro…" at bounding box center [996, 464] width 259 height 23
select select "44-wide-roll"
click at [922, 491] on select "Choose an option 15m" at bounding box center [996, 493] width 259 height 23
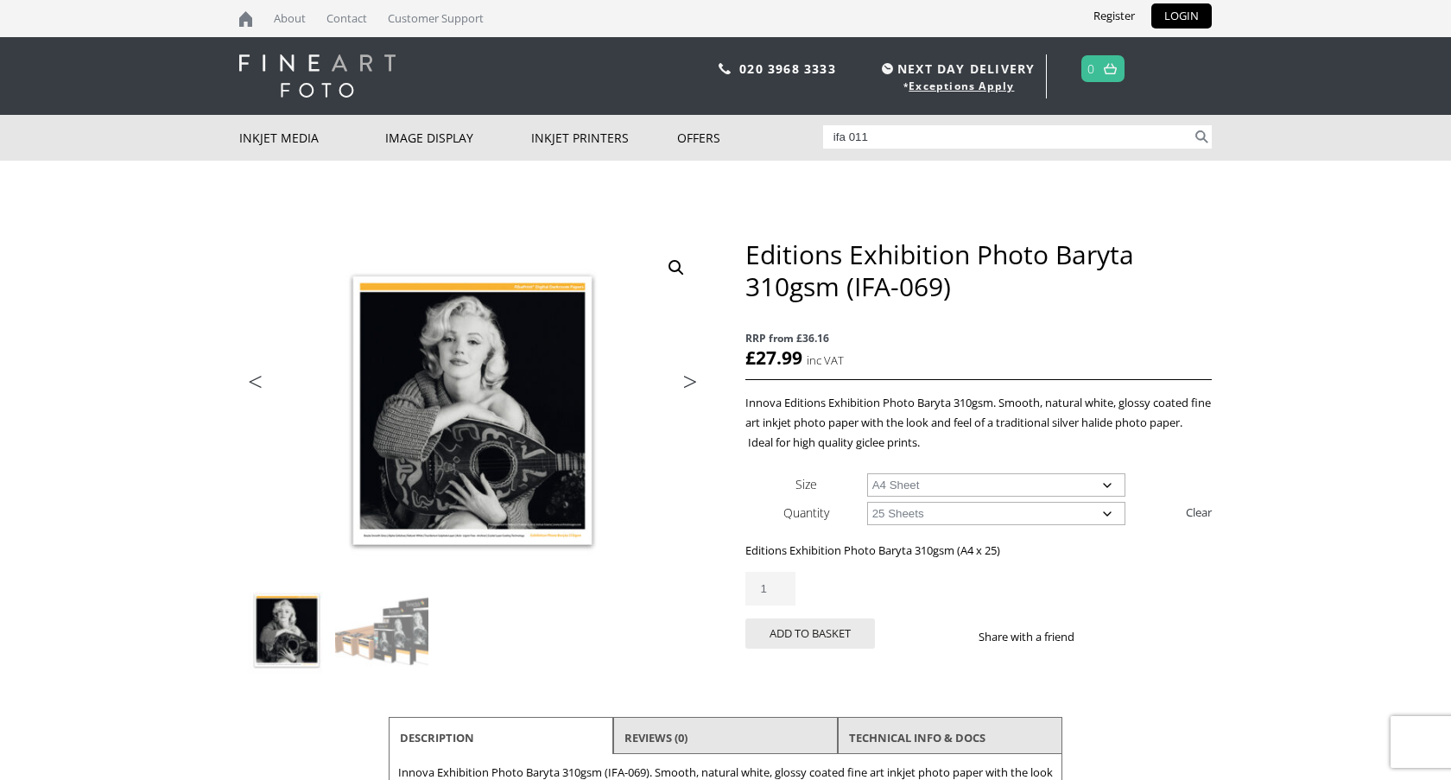
select select "a4-sheet"
select select "25-sheets"
click at [952, 484] on select "Choose an option A4 Sheet A3 Sheet A3+ Sheet A2 Sheet" at bounding box center [996, 484] width 259 height 23
select select
click at [867, 473] on select "Choose an option A4 Sheet A3 Sheet A3+ Sheet A2 Sheet" at bounding box center [996, 484] width 259 height 23
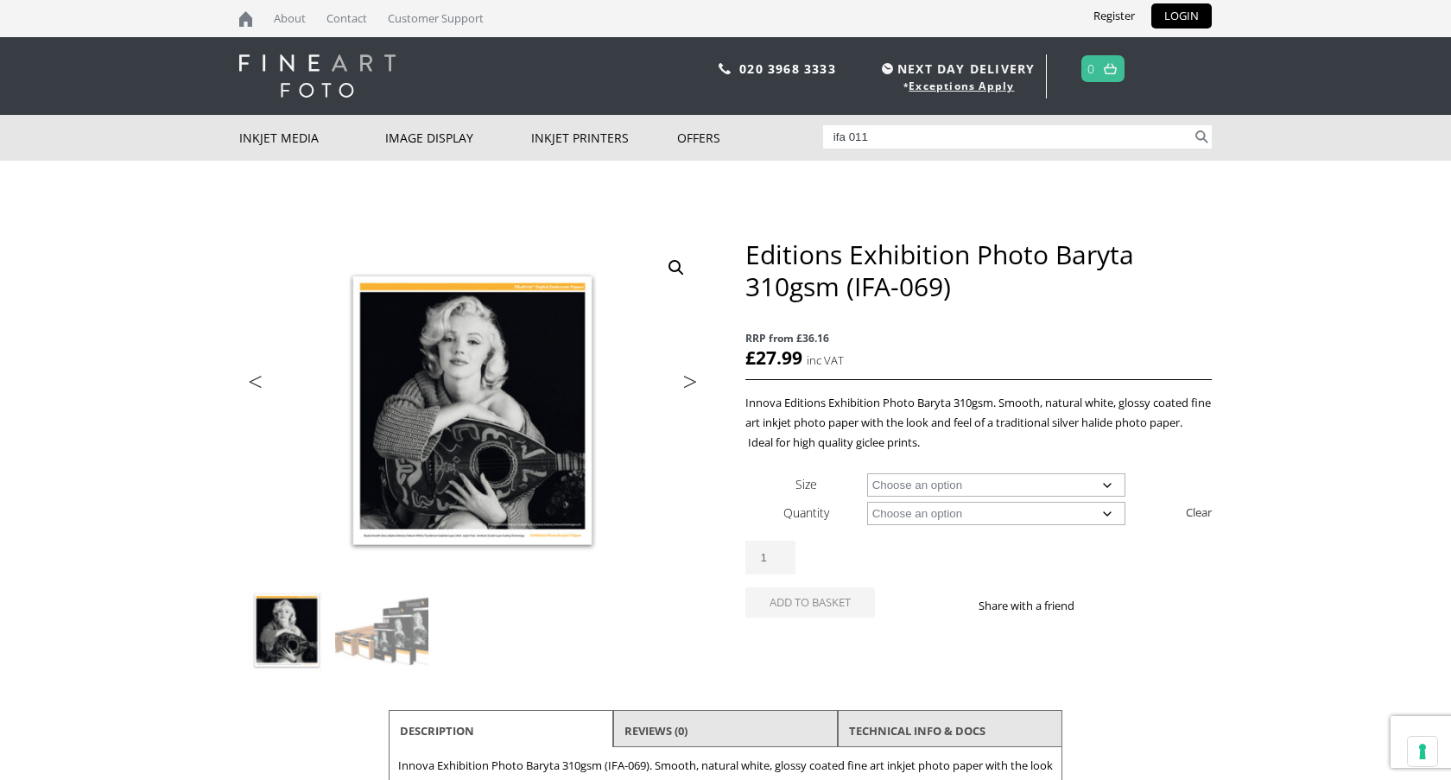
click at [915, 511] on select "Choose an option 15m 25 Sheets" at bounding box center [996, 513] width 259 height 23
click at [867, 502] on select "Choose an option 15m 25 Sheets" at bounding box center [996, 513] width 259 height 23
select select "15m"
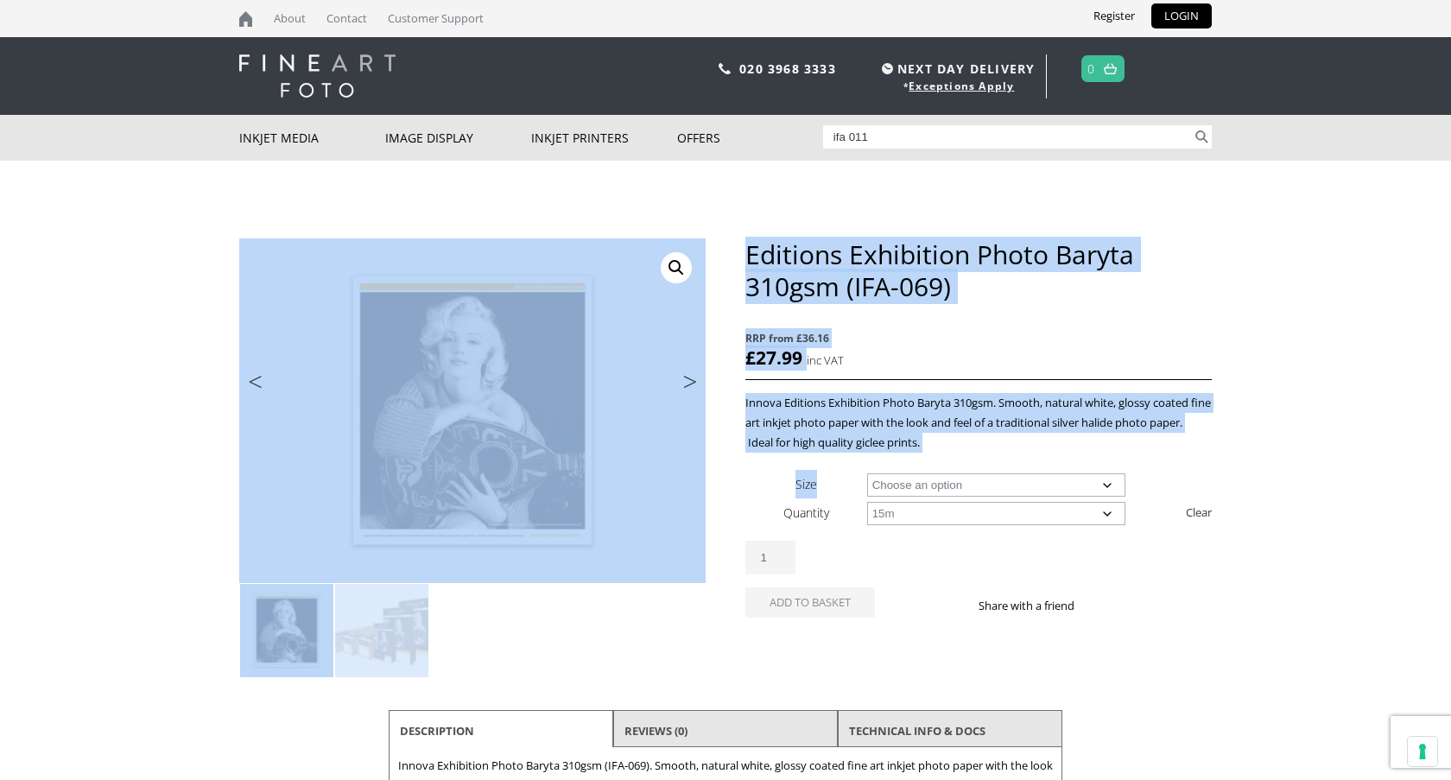
drag, startPoint x: 831, startPoint y: 495, endPoint x: 344, endPoint y: 235, distance: 552.0
click at [344, 244] on div "🔍 Previous Next Editions Exhibition Photo Baryta 310gsm (IFA-069) RRP from £36.…" at bounding box center [725, 597] width 972 height 718
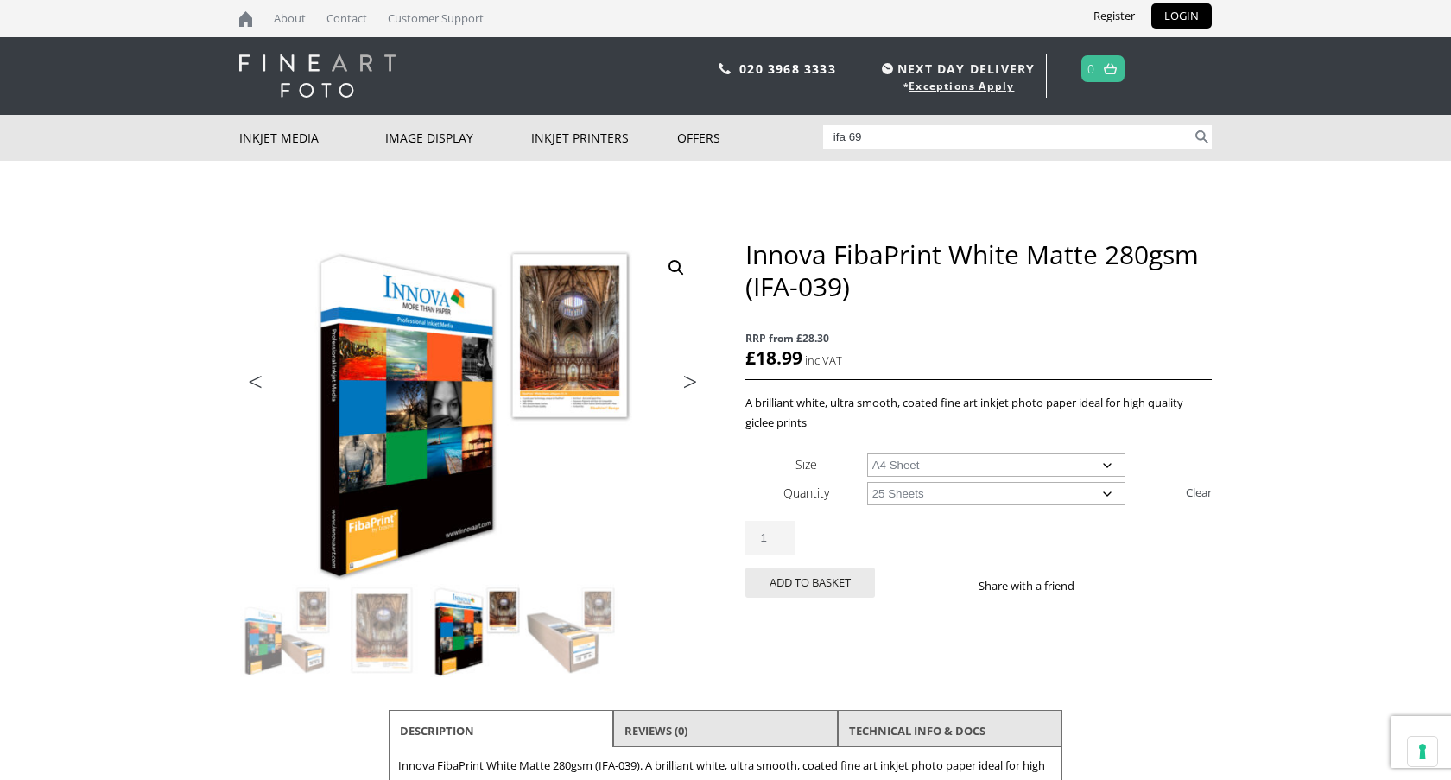
select select "a4-sheet"
select select "25-sheets"
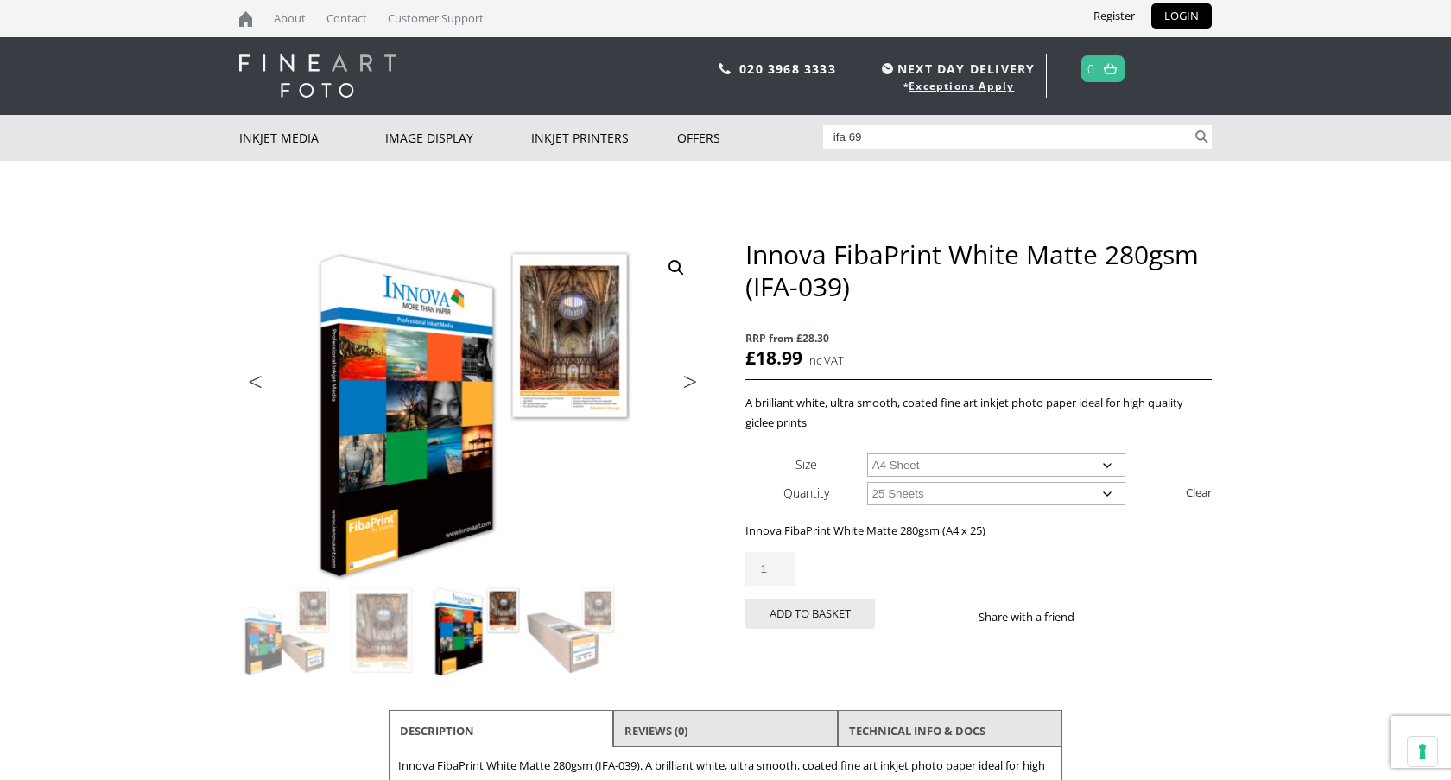
click at [913, 495] on select "Choose an option 25 Sheets" at bounding box center [996, 493] width 259 height 23
click at [919, 456] on select "Choose an option A4 Sheet A3 Sheet A3+ Sheet A2 Sheet" at bounding box center [996, 464] width 259 height 23
select select
click at [867, 453] on select "Choose an option A4 Sheet A3 Sheet A3+ Sheet A2 Sheet" at bounding box center [996, 464] width 259 height 23
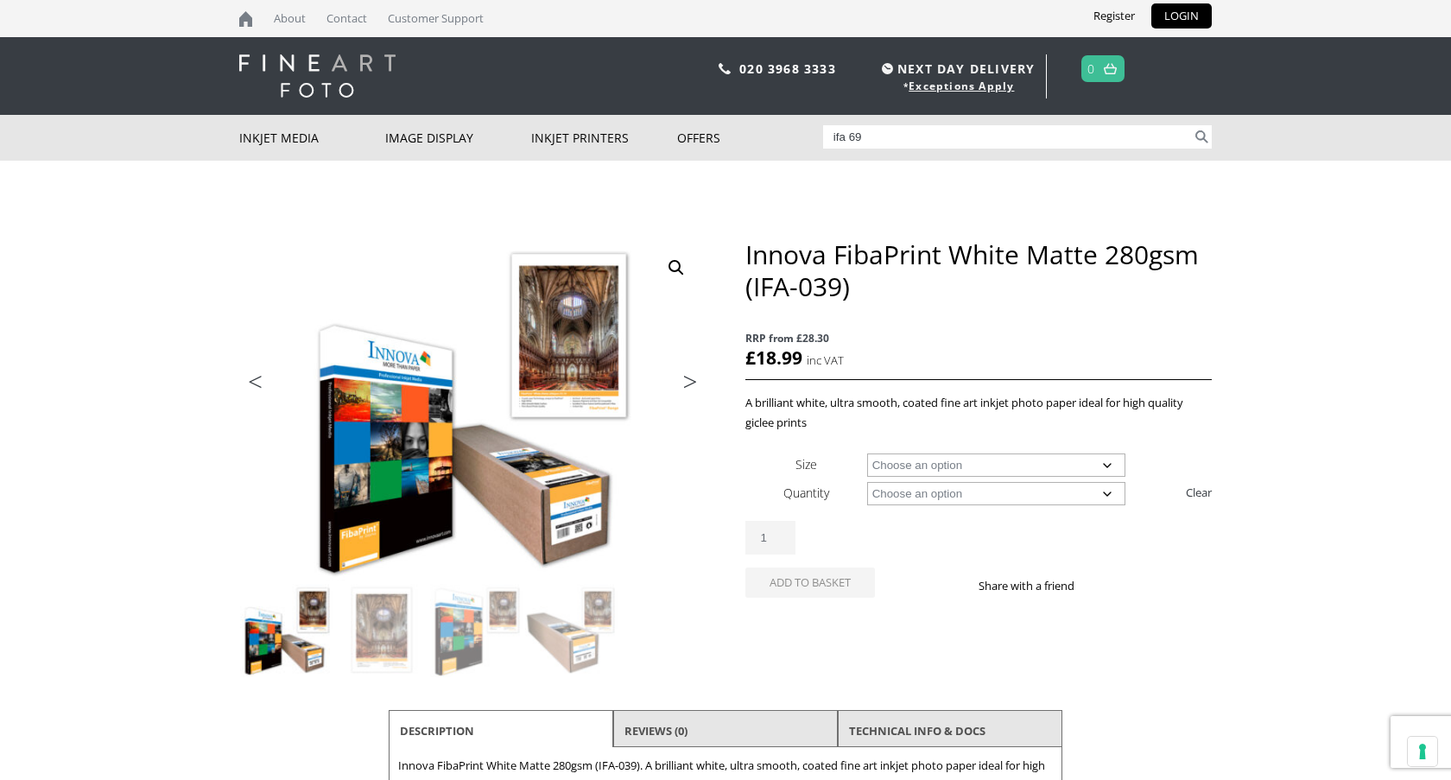
click at [901, 496] on select "Choose an option 15m 25 Sheets" at bounding box center [996, 493] width 259 height 23
click at [867, 482] on select "Choose an option 15m 25 Sheets" at bounding box center [996, 493] width 259 height 23
select select "15m"
click at [904, 468] on select "Choose an option 17" Wide Roll 24" Wide Roll 36" Wide Roll 44" Wide Roll 60" Wi…" at bounding box center [996, 464] width 259 height 23
click at [867, 453] on select "Choose an option 17" Wide Roll 24" Wide Roll 36" Wide Roll 44" Wide Roll 60" Wi…" at bounding box center [996, 464] width 259 height 23
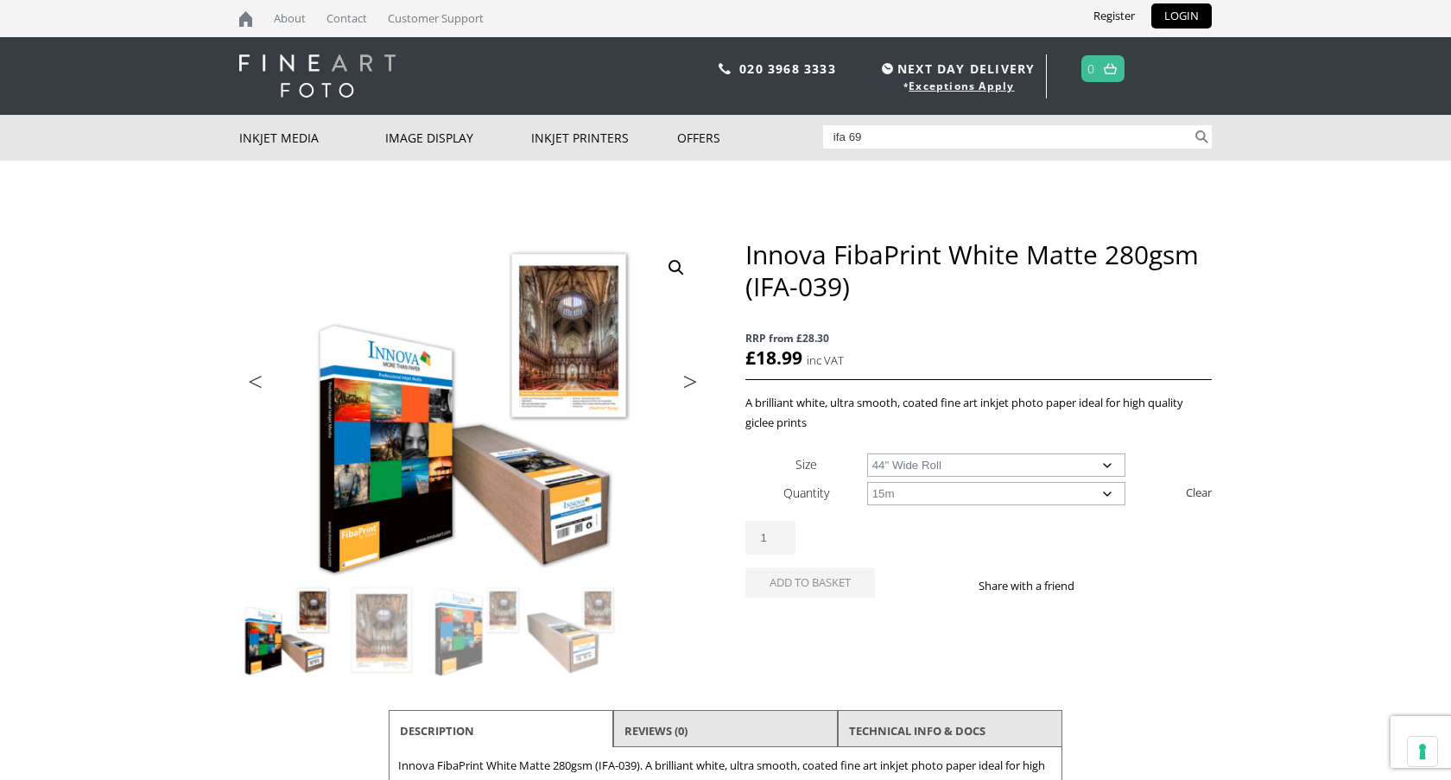
select select "44-wide-roll"
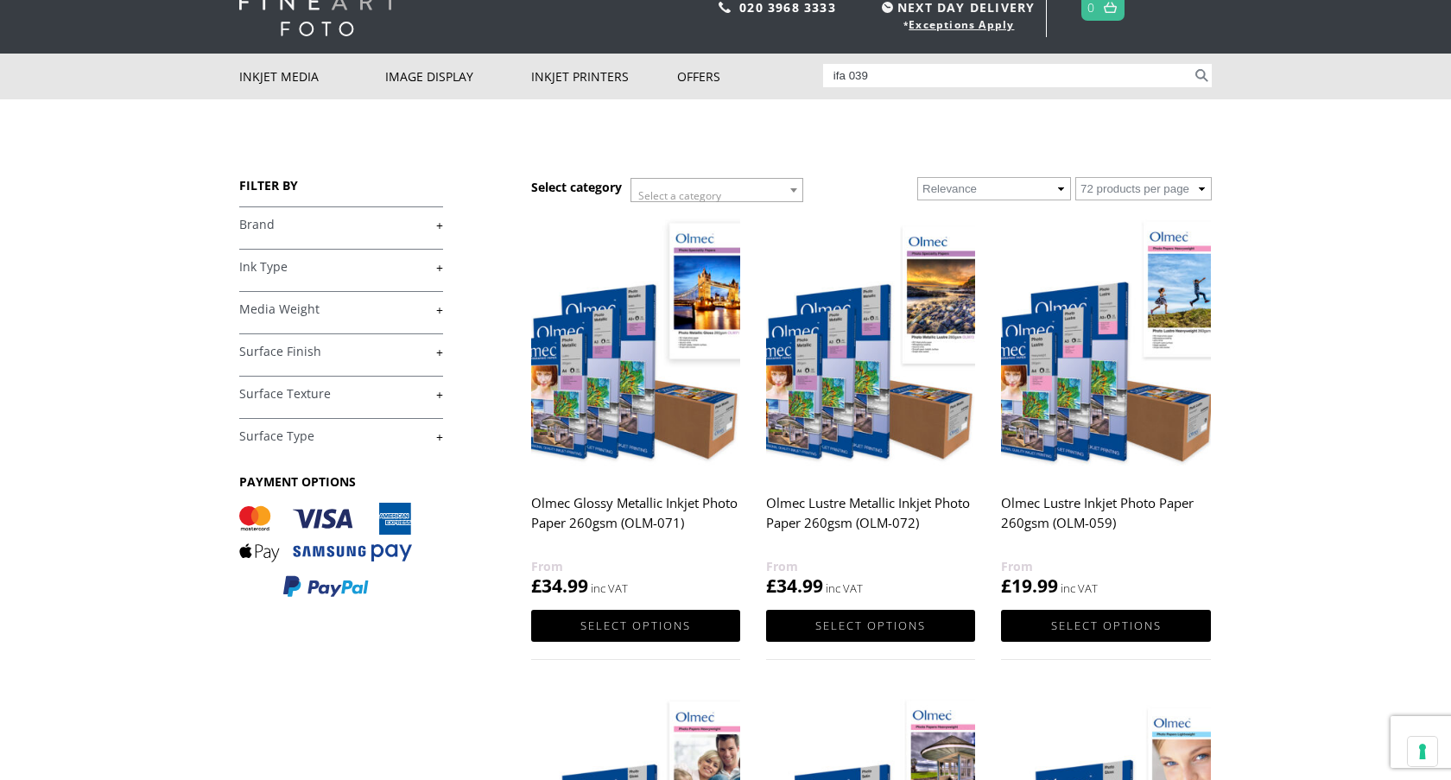
click at [883, 82] on input "ifa 039" at bounding box center [1008, 75] width 370 height 23
type input "ifa 014"
click at [1192, 64] on button "Search" at bounding box center [1202, 75] width 20 height 23
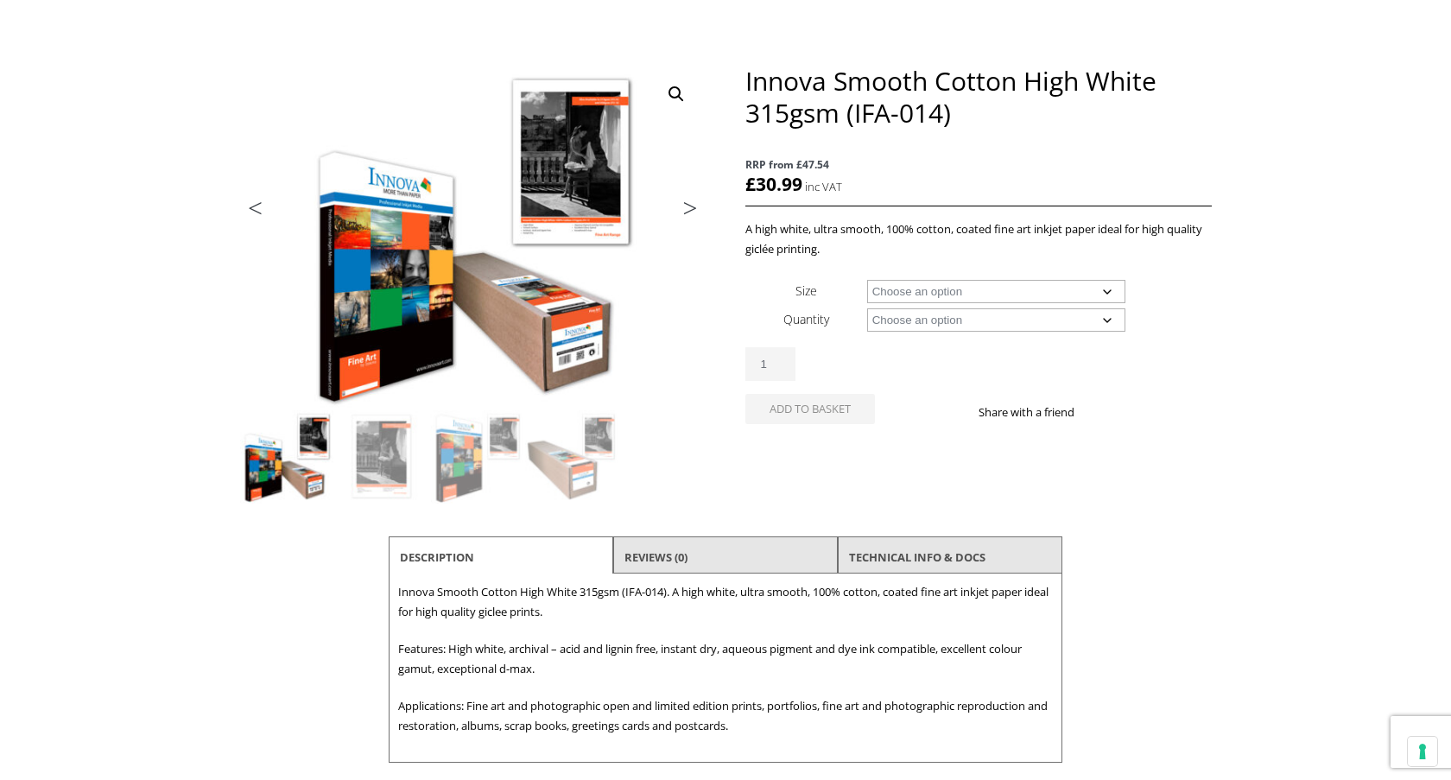
scroll to position [173, 0]
click at [971, 286] on select "Choose an option A4 Sheet A3 Sheet A3+ Sheet A2 Sheet 17" Wide Roll 24" Wide Ro…" at bounding box center [996, 292] width 259 height 23
click at [867, 281] on select "Choose an option A4 Sheet A3 Sheet A3+ Sheet A2 Sheet 17" Wide Roll 24" Wide Ro…" at bounding box center [996, 292] width 259 height 23
select select "44-wide-roll"
click at [913, 326] on select "Choose an option 15m" at bounding box center [996, 320] width 259 height 23
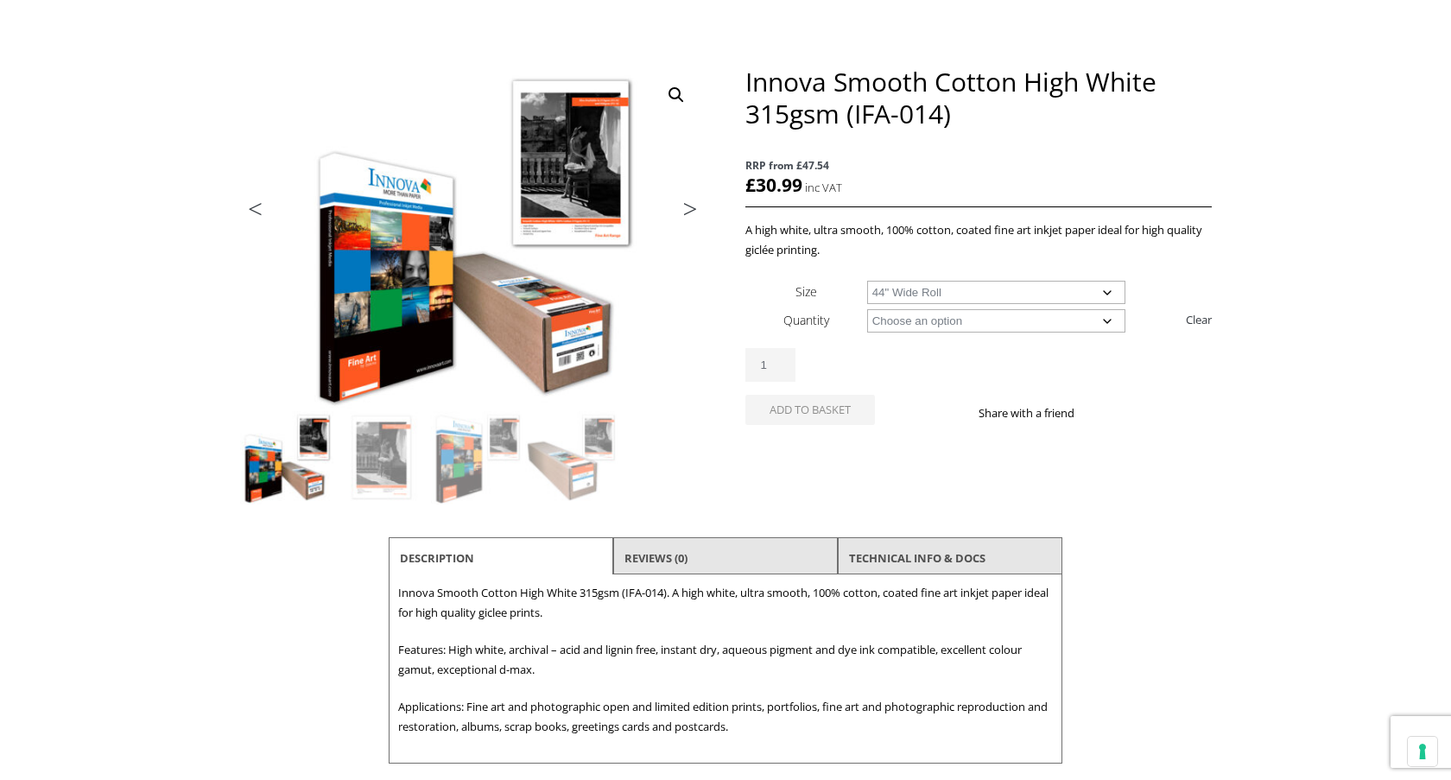
select select "15m"
click at [867, 309] on select "Choose an option 15m" at bounding box center [996, 320] width 259 height 23
select select "44-wide-roll"
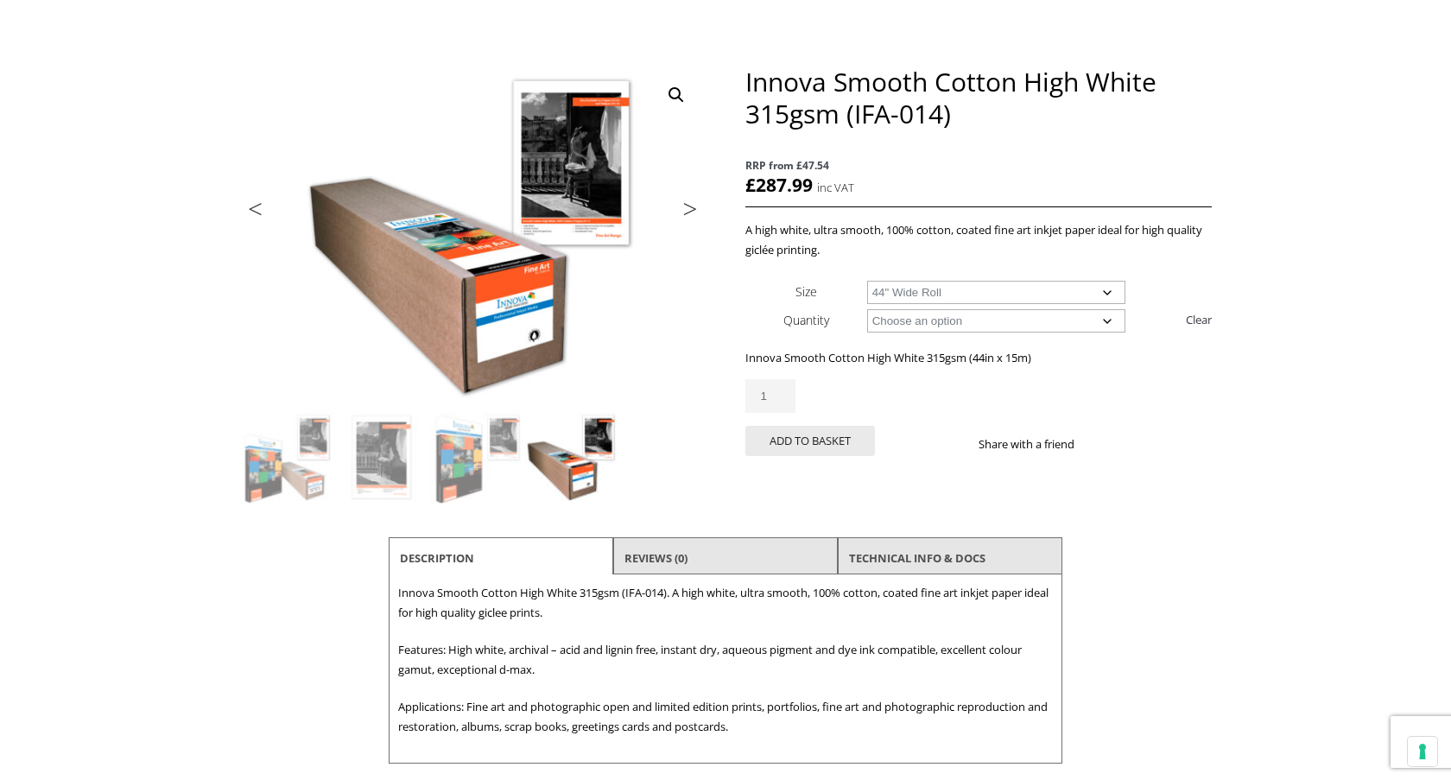
click at [1051, 300] on select "Choose an option 17" Wide Roll 24" Wide Roll 36" Wide Roll 44" Wide Roll 60" Wi…" at bounding box center [996, 292] width 259 height 23
select select
click at [867, 281] on select "Choose an option 17" Wide Roll 24" Wide Roll 36" Wide Roll 44" Wide Roll 60" Wi…" at bounding box center [996, 292] width 259 height 23
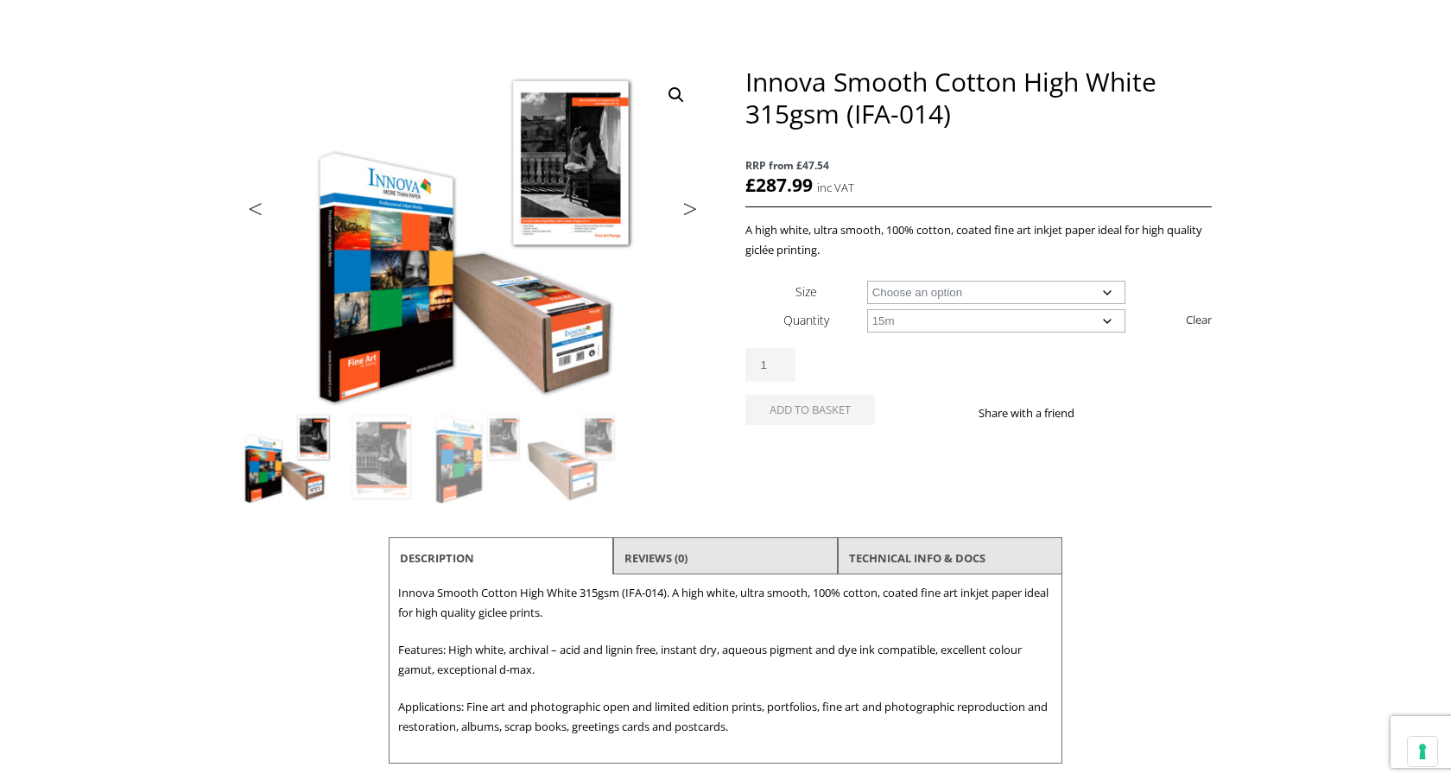
click at [942, 333] on td "Choose an option 15m 25 Sheets Clear" at bounding box center [1039, 320] width 345 height 28
click at [927, 320] on select "Choose an option 15m 25 Sheets" at bounding box center [996, 320] width 259 height 23
select select "25-sheets"
click at [867, 309] on select "Choose an option 15m 25 Sheets" at bounding box center [996, 320] width 259 height 23
click at [931, 289] on select "Choose an option A4 Sheet A3 Sheet A3+ Sheet A2 Sheet" at bounding box center [996, 292] width 259 height 23
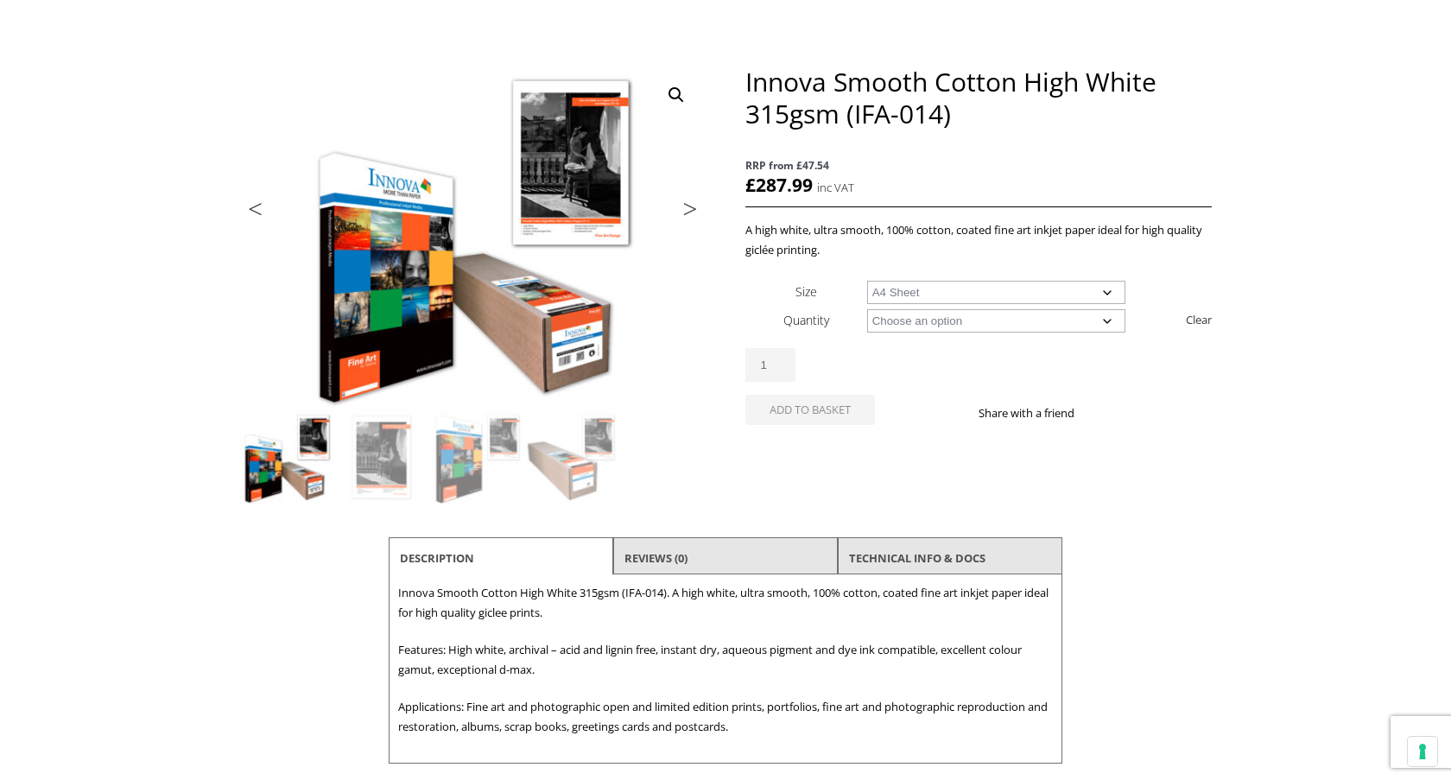
click at [867, 281] on select "Choose an option A4 Sheet A3 Sheet A3+ Sheet A2 Sheet" at bounding box center [996, 292] width 259 height 23
select select "a4-sheet"
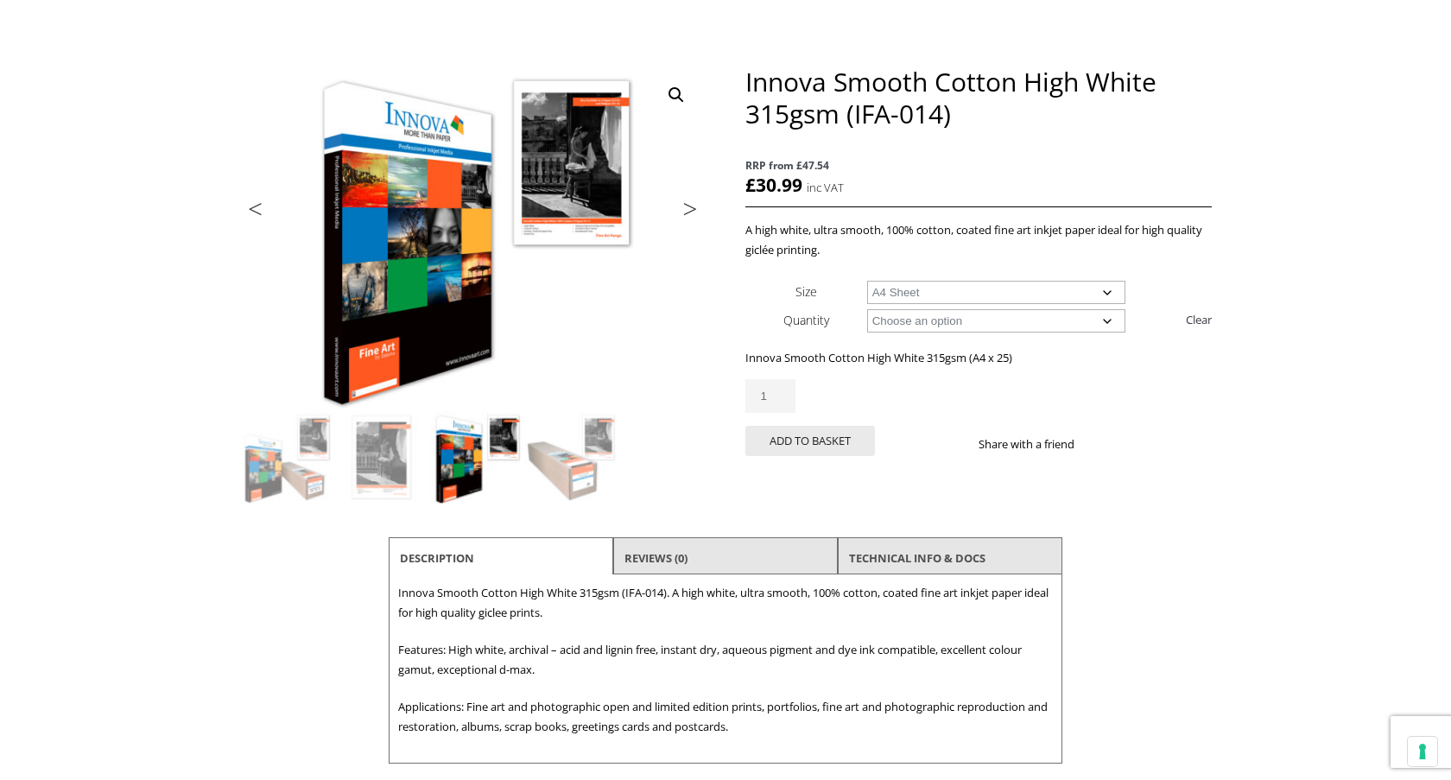
scroll to position [0, 0]
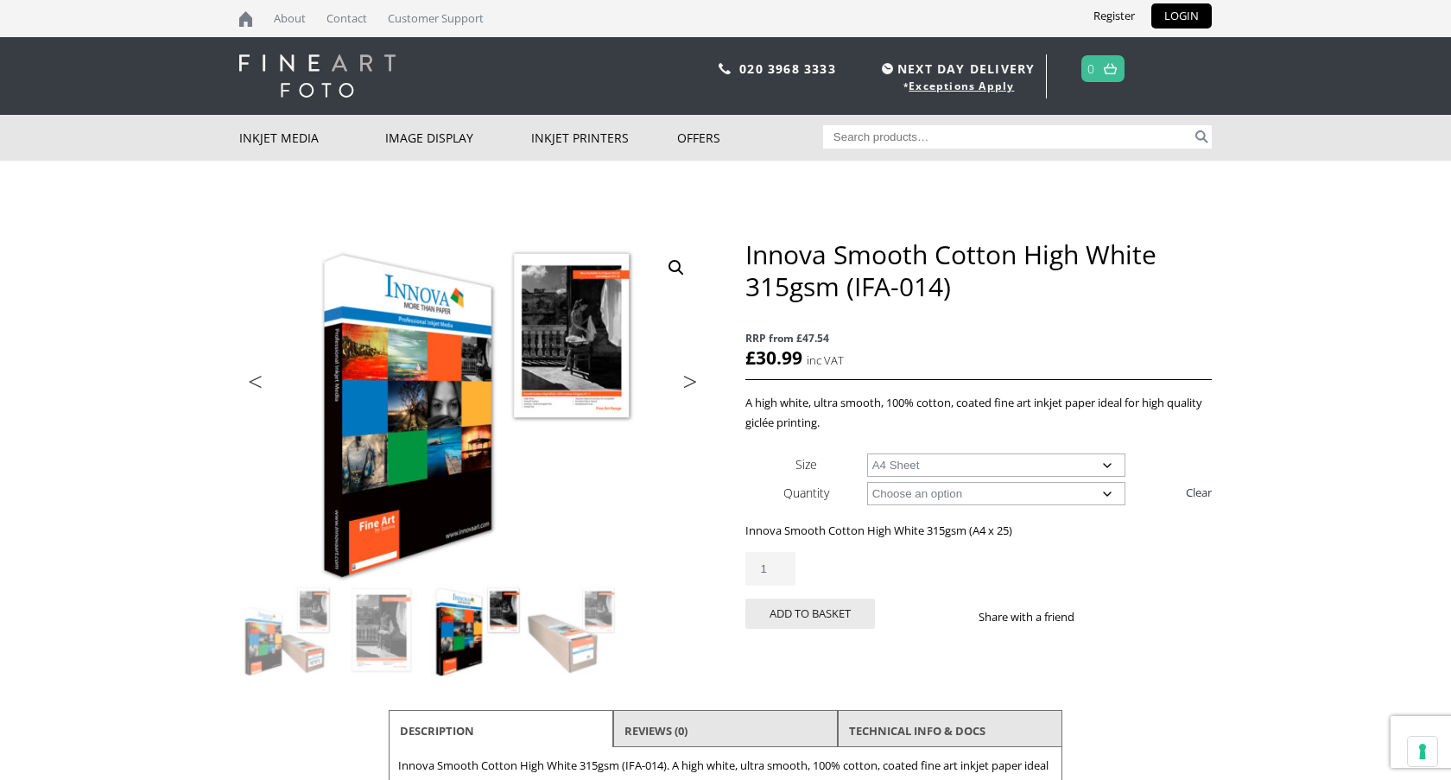
click at [890, 136] on input "Search for:" at bounding box center [1008, 136] width 370 height 23
type input "ifa 004"
click at [1192, 125] on button "Search" at bounding box center [1202, 136] width 20 height 23
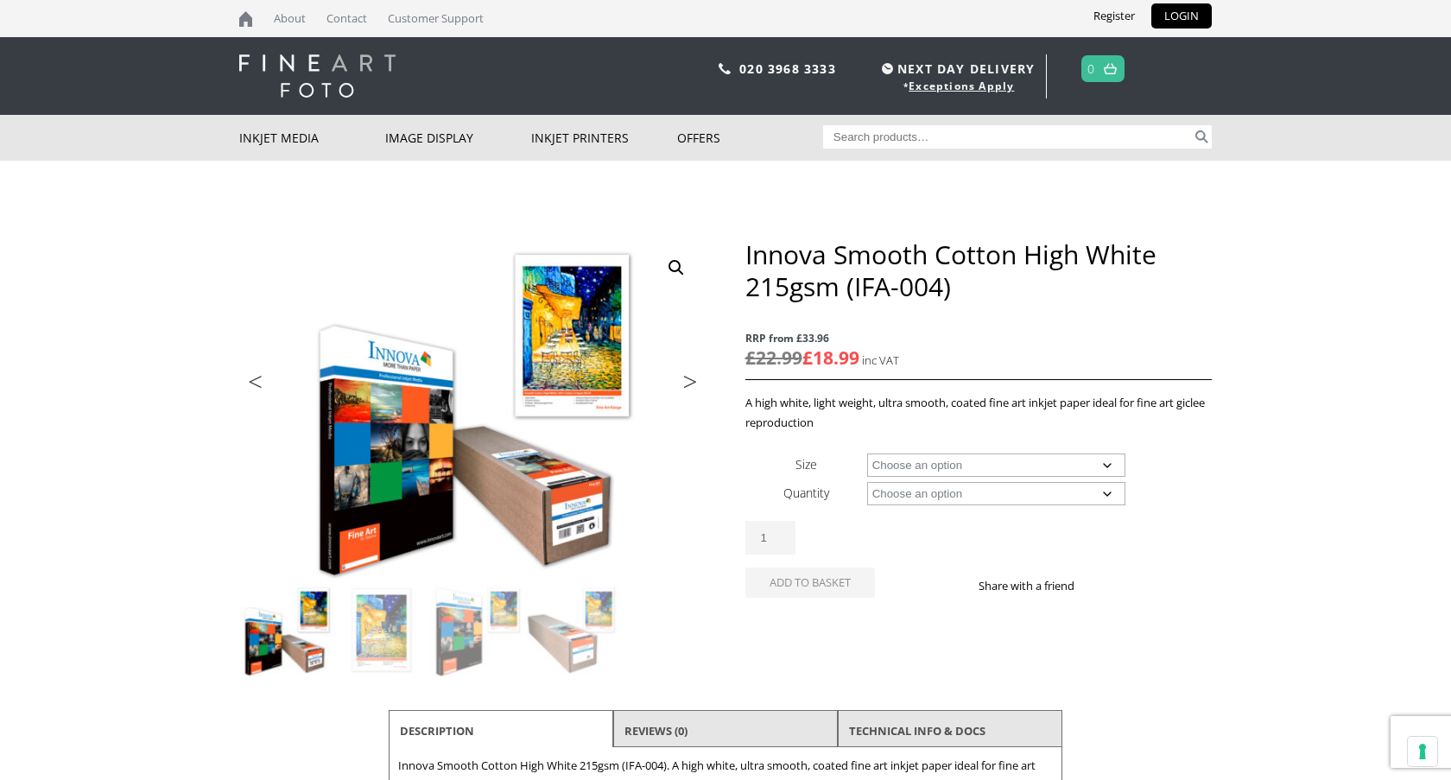
click at [901, 462] on select "Choose an option A4 Sheet A3 Sheet A3+ Sheet A2 Sheet 17" Wide Roll 24" Wide Ro…" at bounding box center [996, 464] width 259 height 23
click at [867, 453] on select "Choose an option A4 Sheet A3 Sheet A3+ Sheet A2 Sheet 17" Wide Roll 24" Wide Ro…" at bounding box center [996, 464] width 259 height 23
select select "44-wide-roll"
click at [927, 491] on select "Choose an option 15m" at bounding box center [996, 493] width 259 height 23
select select "15m"
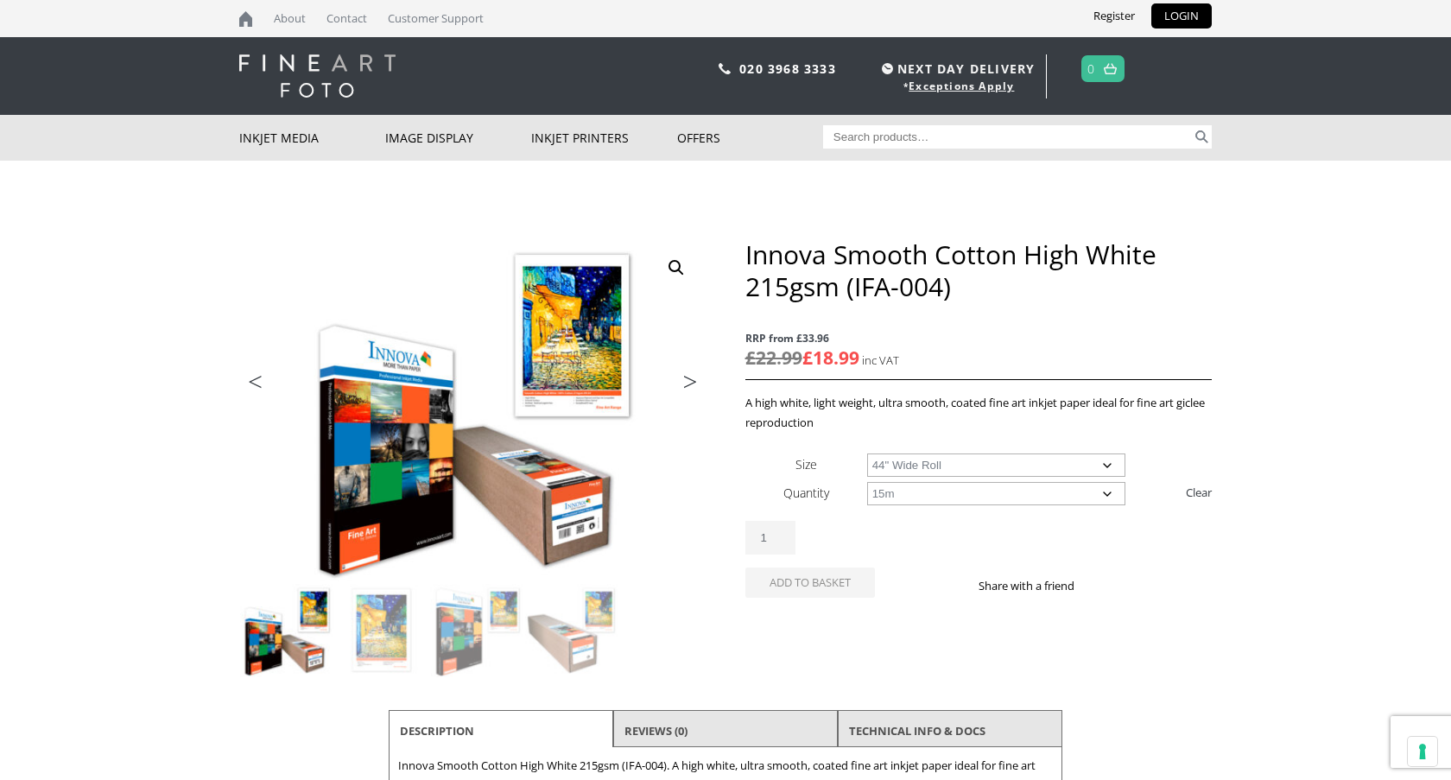
click at [867, 482] on select "Choose an option 15m" at bounding box center [996, 493] width 259 height 23
select select "44-wide-roll"
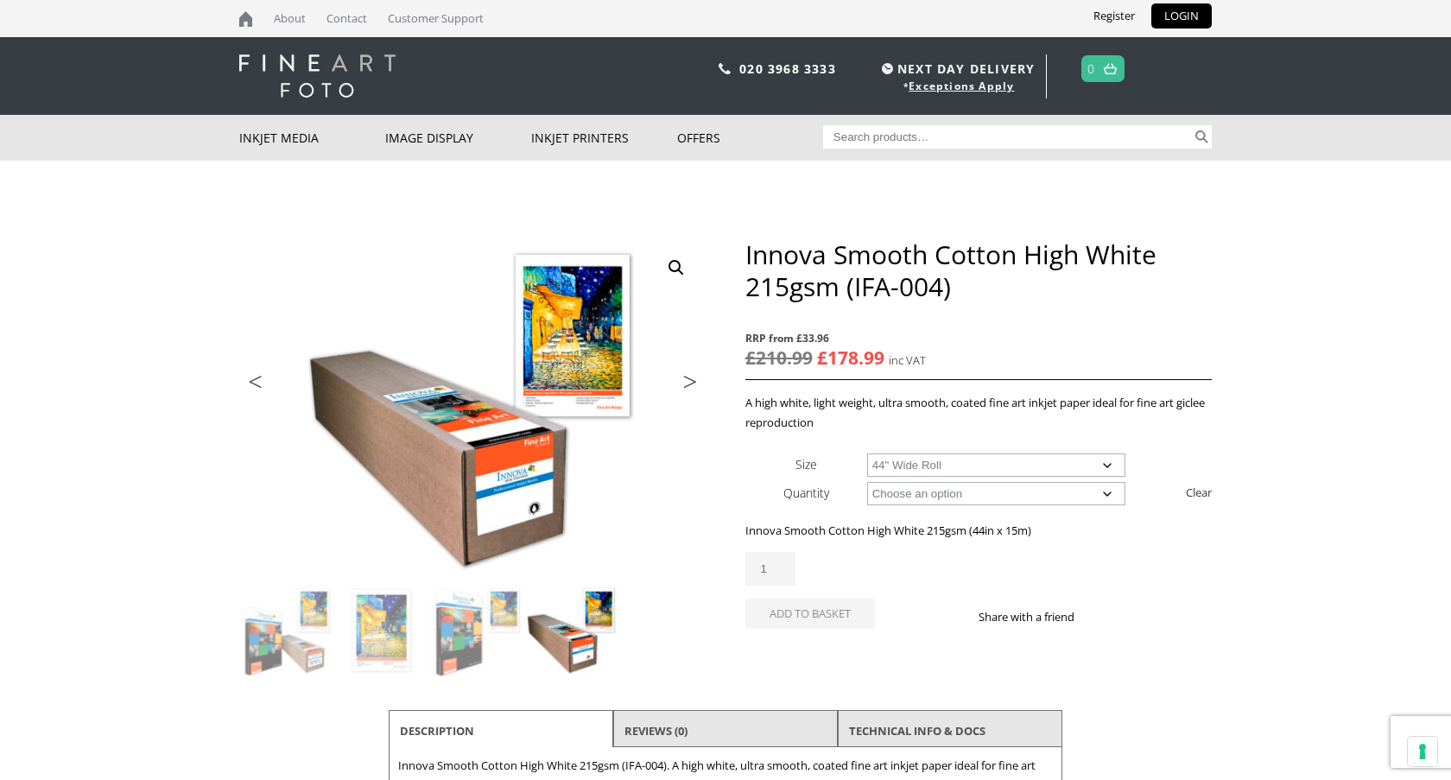
click at [964, 462] on select "Choose an option 17" Wide Roll 24" Wide Roll 36" Wide Roll 44" Wide Roll 60" Wi…" at bounding box center [996, 464] width 259 height 23
select select
click at [867, 453] on select "Choose an option 17" Wide Roll 24" Wide Roll 36" Wide Roll 44" Wide Roll 60" Wi…" at bounding box center [996, 464] width 259 height 23
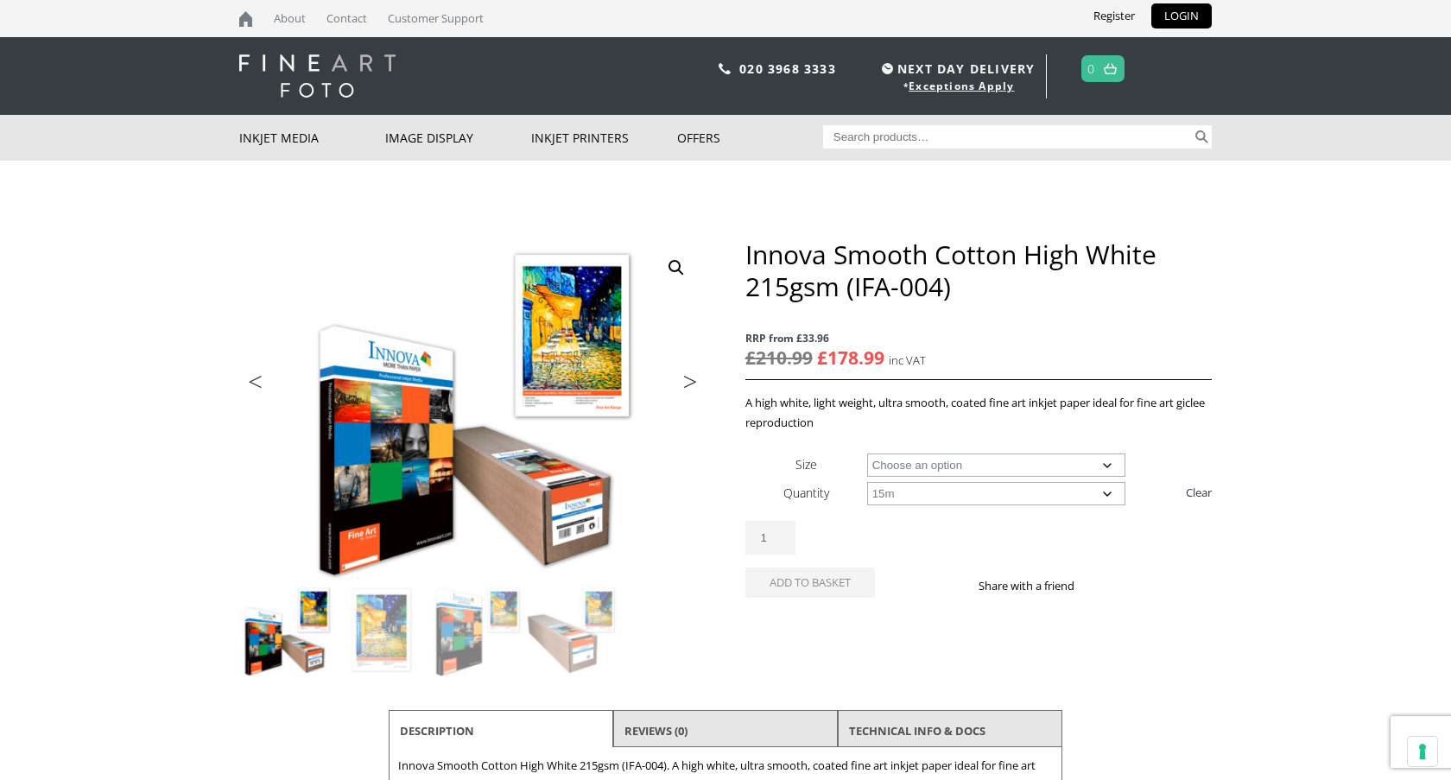
click at [908, 500] on select "Choose an option 15m 25 Sheets" at bounding box center [996, 493] width 259 height 23
select select "25-sheets"
click at [867, 482] on select "Choose an option 15m 25 Sheets" at bounding box center [996, 493] width 259 height 23
click at [902, 466] on select "Choose an option A4 Sheet A3 Sheet A3+ Sheet A2 Sheet" at bounding box center [996, 464] width 259 height 23
click at [867, 453] on select "Choose an option A4 Sheet A3 Sheet A3+ Sheet A2 Sheet" at bounding box center [996, 464] width 259 height 23
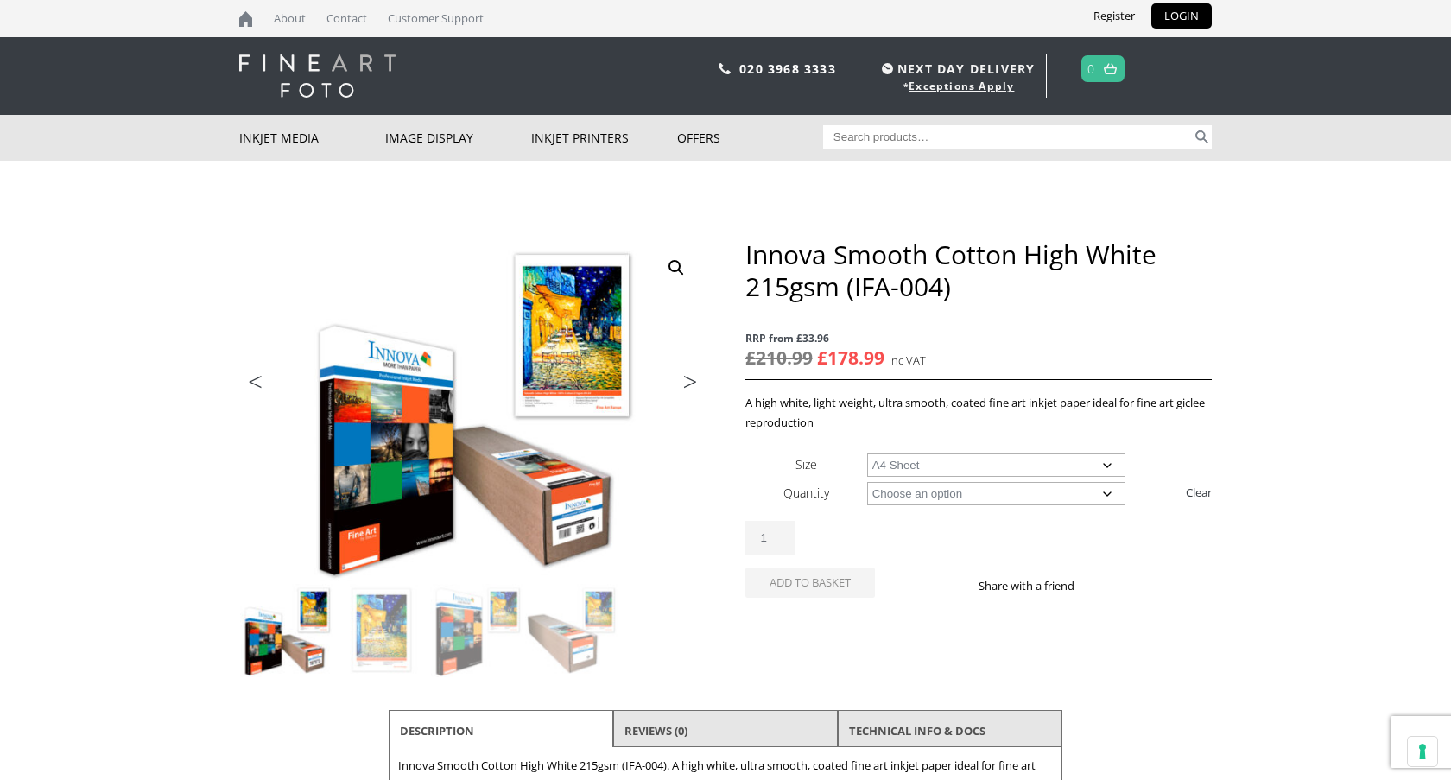
select select "a4-sheet"
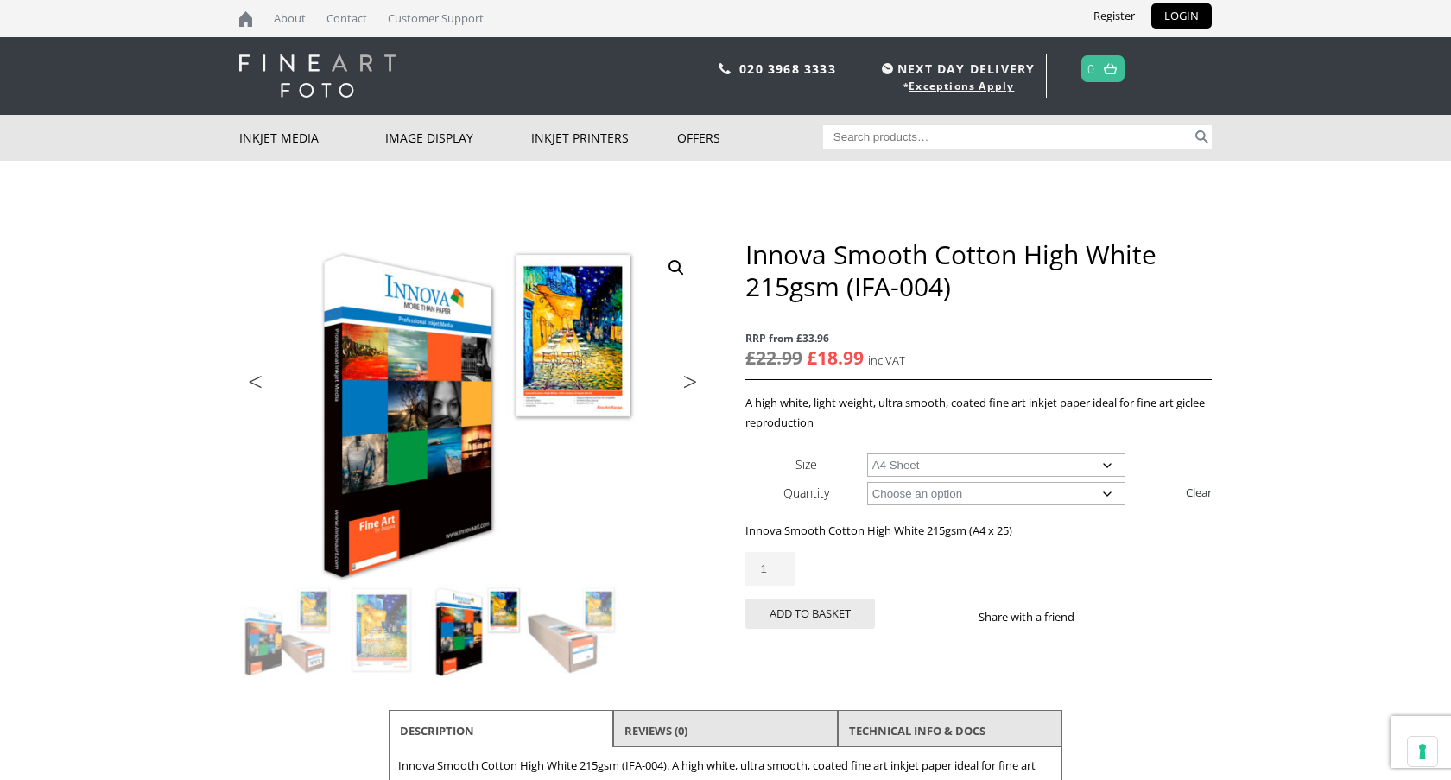
click at [876, 130] on input "Search for:" at bounding box center [1008, 136] width 370 height 23
type input "ifa 015"
click at [1192, 125] on button "Search" at bounding box center [1202, 136] width 20 height 23
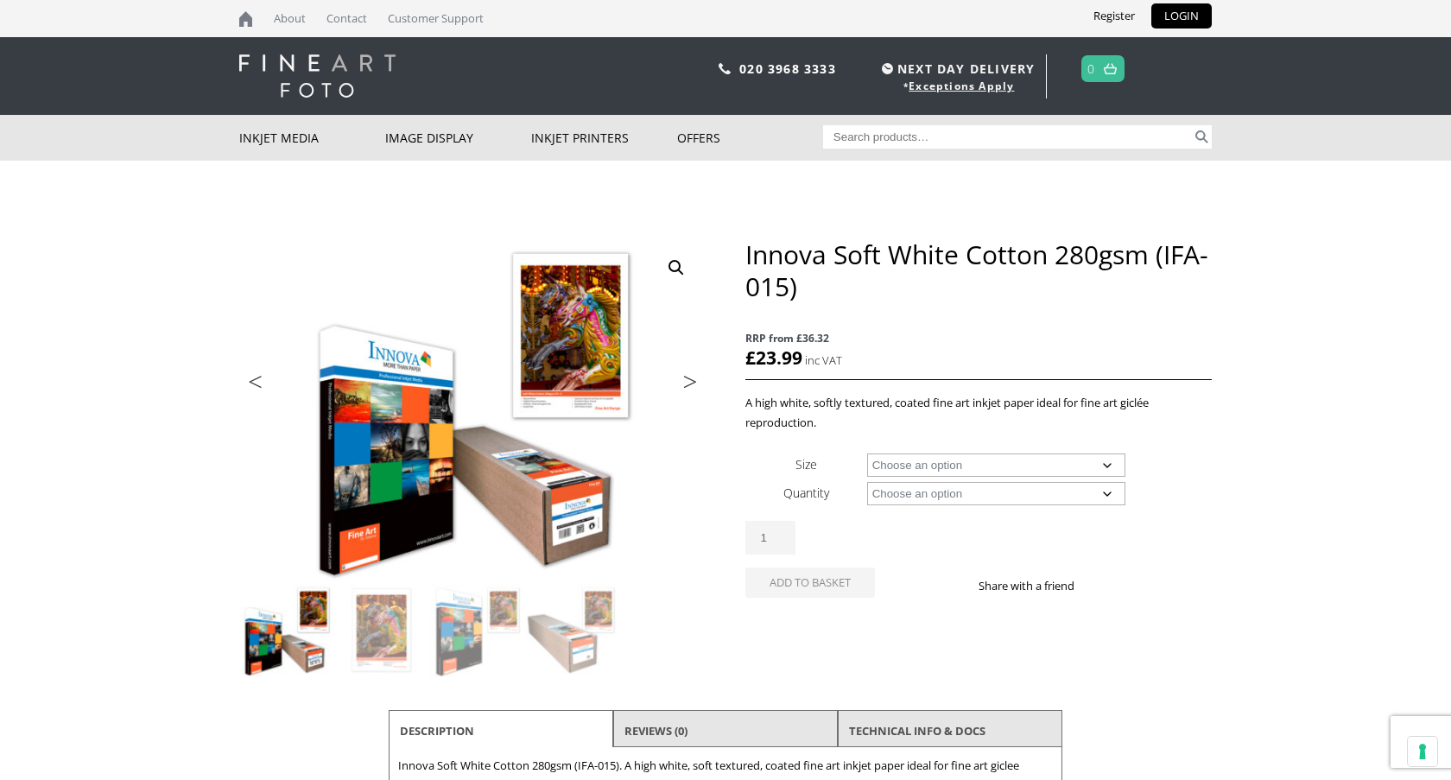
click at [938, 472] on select "Choose an option A4 Sheet A3 Sheet A3+ Sheet A2 Sheet 17" Wide Roll 24" Wide Ro…" at bounding box center [996, 464] width 259 height 23
click at [867, 453] on select "Choose an option A4 Sheet A3 Sheet A3+ Sheet A2 Sheet 17" Wide Roll 24" Wide Ro…" at bounding box center [996, 464] width 259 height 23
select select "44-wide-roll"
click at [919, 492] on select "Choose an option 15m" at bounding box center [996, 493] width 259 height 23
select select "15m"
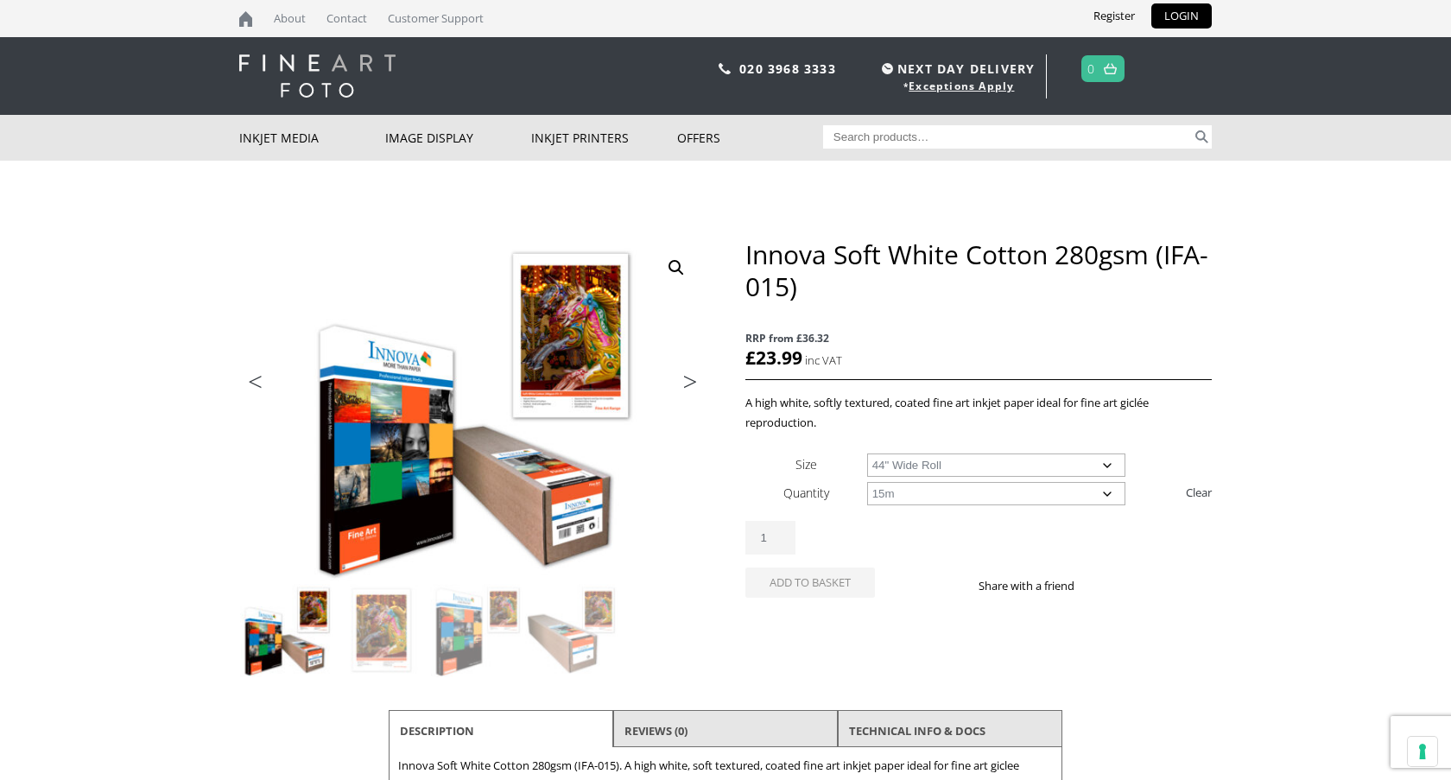
click at [867, 482] on select "Choose an option 15m" at bounding box center [996, 493] width 259 height 23
select select "44-wide-roll"
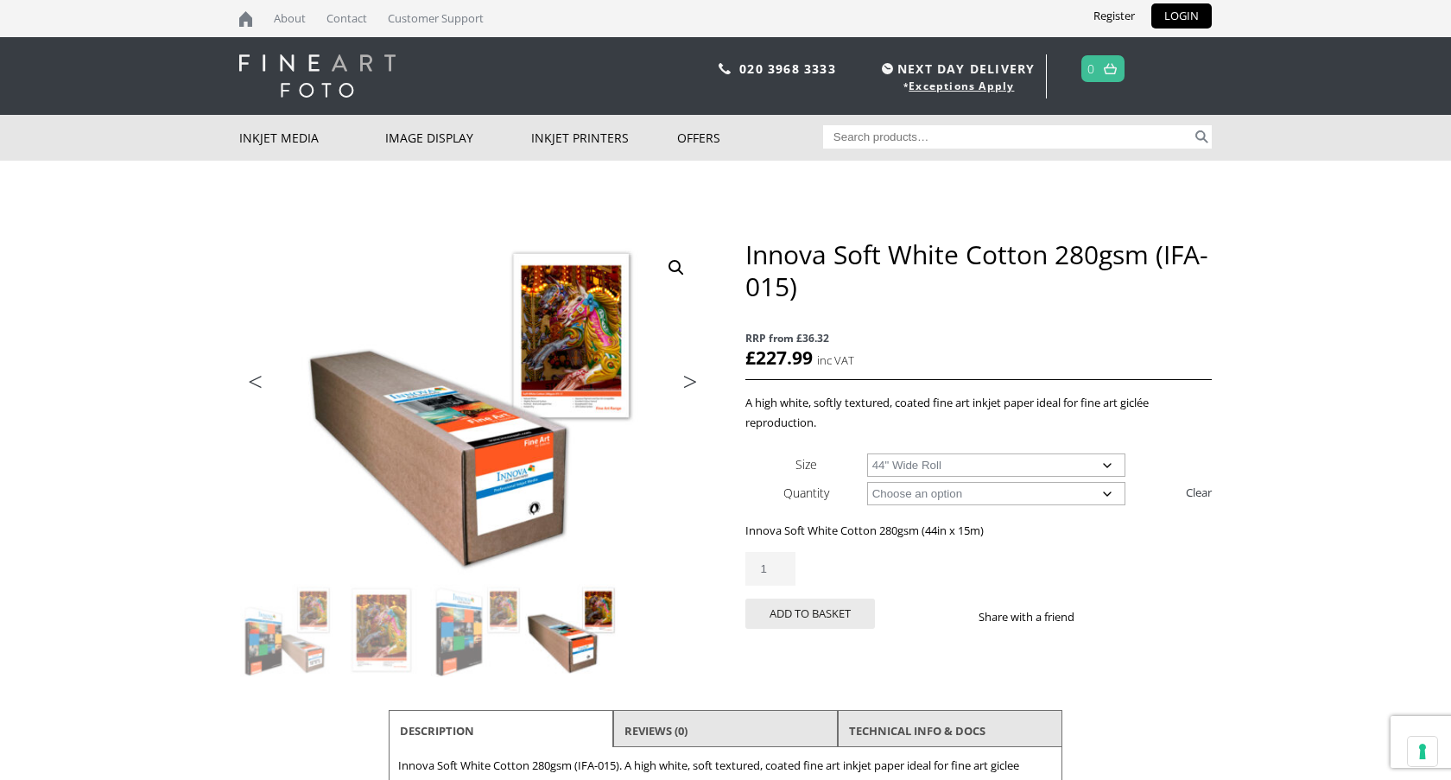
click at [950, 461] on select "Choose an option 17" Wide Roll 24" Wide Roll 36" Wide Roll 44" Wide Roll 60" Wi…" at bounding box center [996, 464] width 259 height 23
select select
click at [867, 453] on select "Choose an option 17" Wide Roll 24" Wide Roll 36" Wide Roll 44" Wide Roll 60" Wi…" at bounding box center [996, 464] width 259 height 23
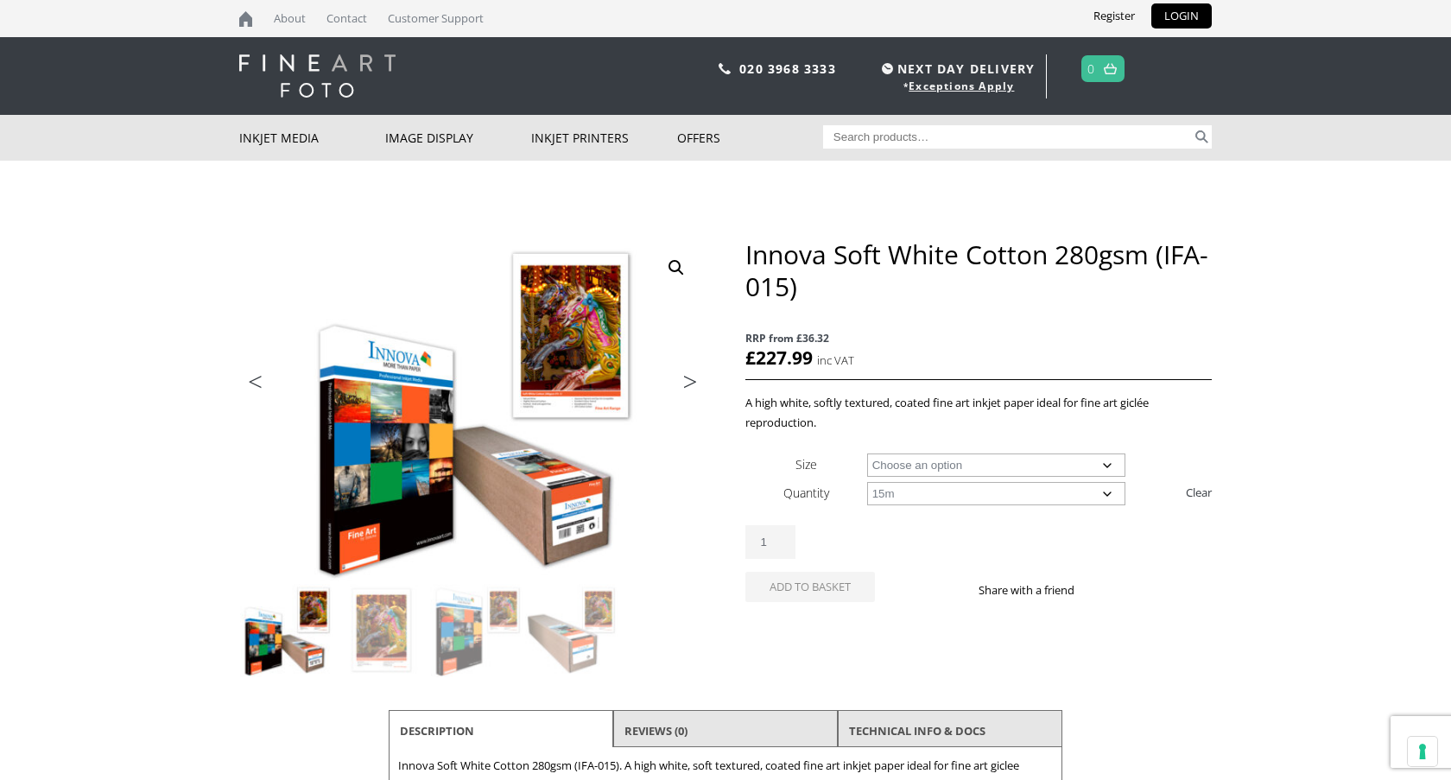
click at [924, 495] on select "Choose an option 15m 25 Sheets" at bounding box center [996, 493] width 259 height 23
select select "25-sheets"
click at [867, 482] on select "Choose an option 15m 25 Sheets" at bounding box center [996, 493] width 259 height 23
click at [914, 455] on select "Choose an option A4 Sheet A3 Sheet A3+ Sheet A2 Sheet" at bounding box center [996, 464] width 259 height 23
click at [867, 453] on select "Choose an option A4 Sheet A3 Sheet A3+ Sheet A2 Sheet" at bounding box center [996, 464] width 259 height 23
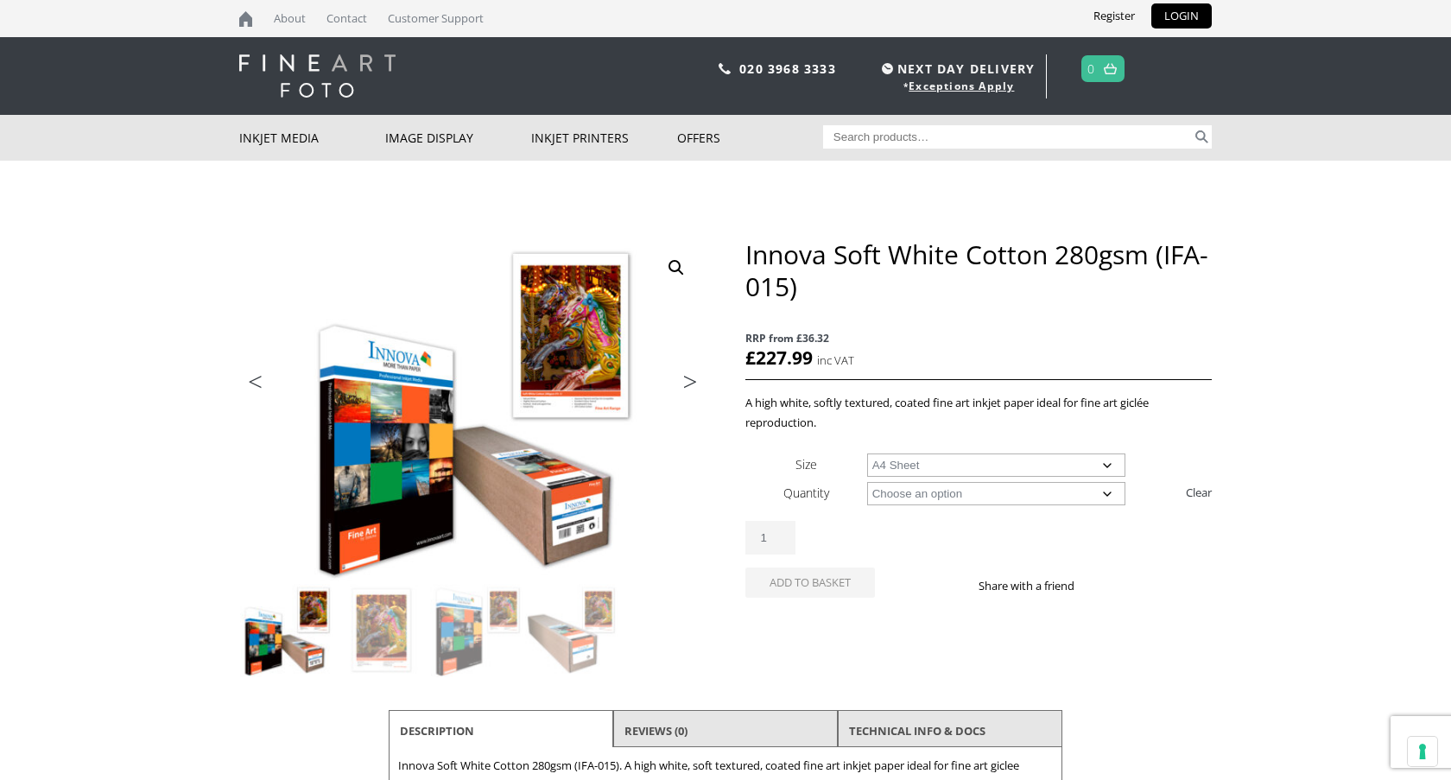
select select "a4-sheet"
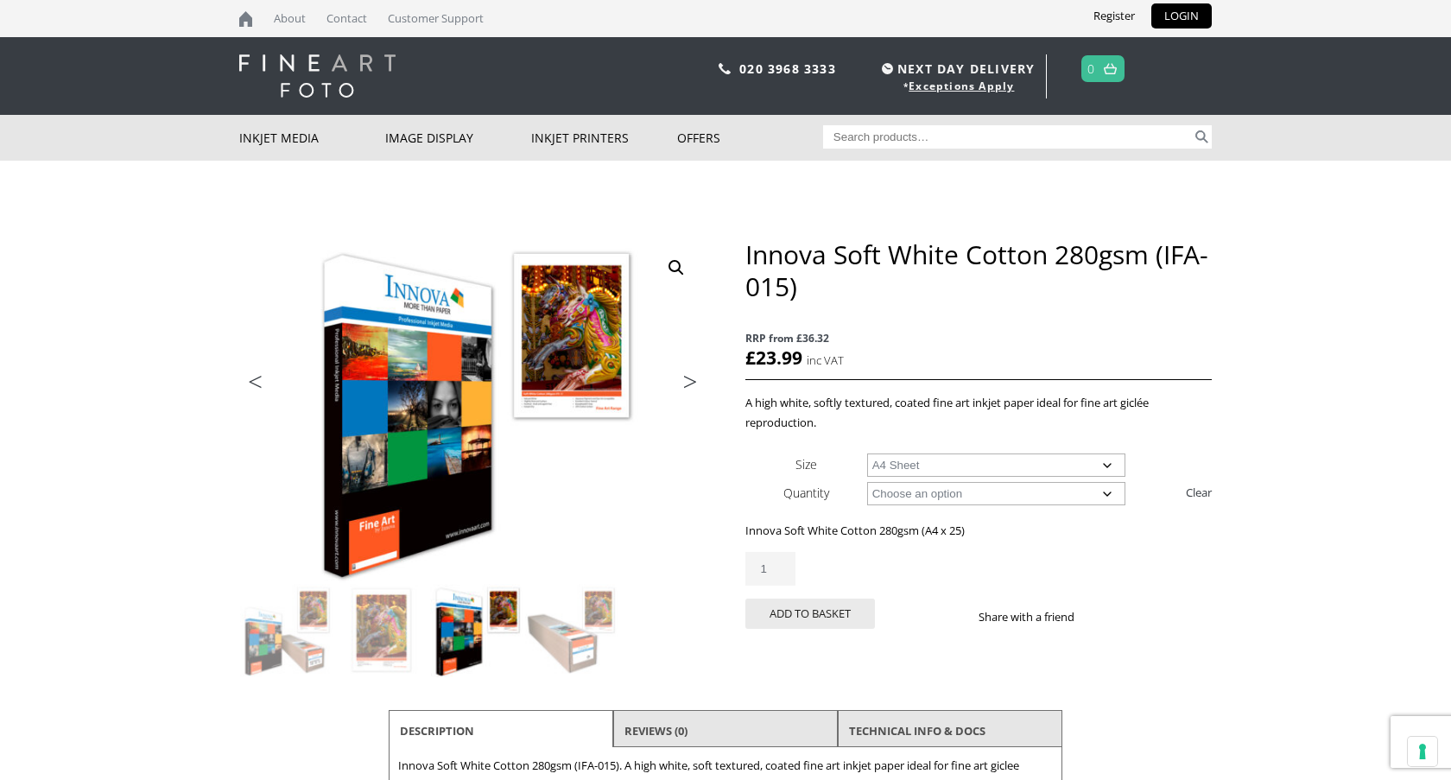
click at [894, 135] on input "Search for:" at bounding box center [1008, 136] width 370 height 23
type input "ifa 025"
click at [1192, 125] on button "Search" at bounding box center [1202, 136] width 20 height 23
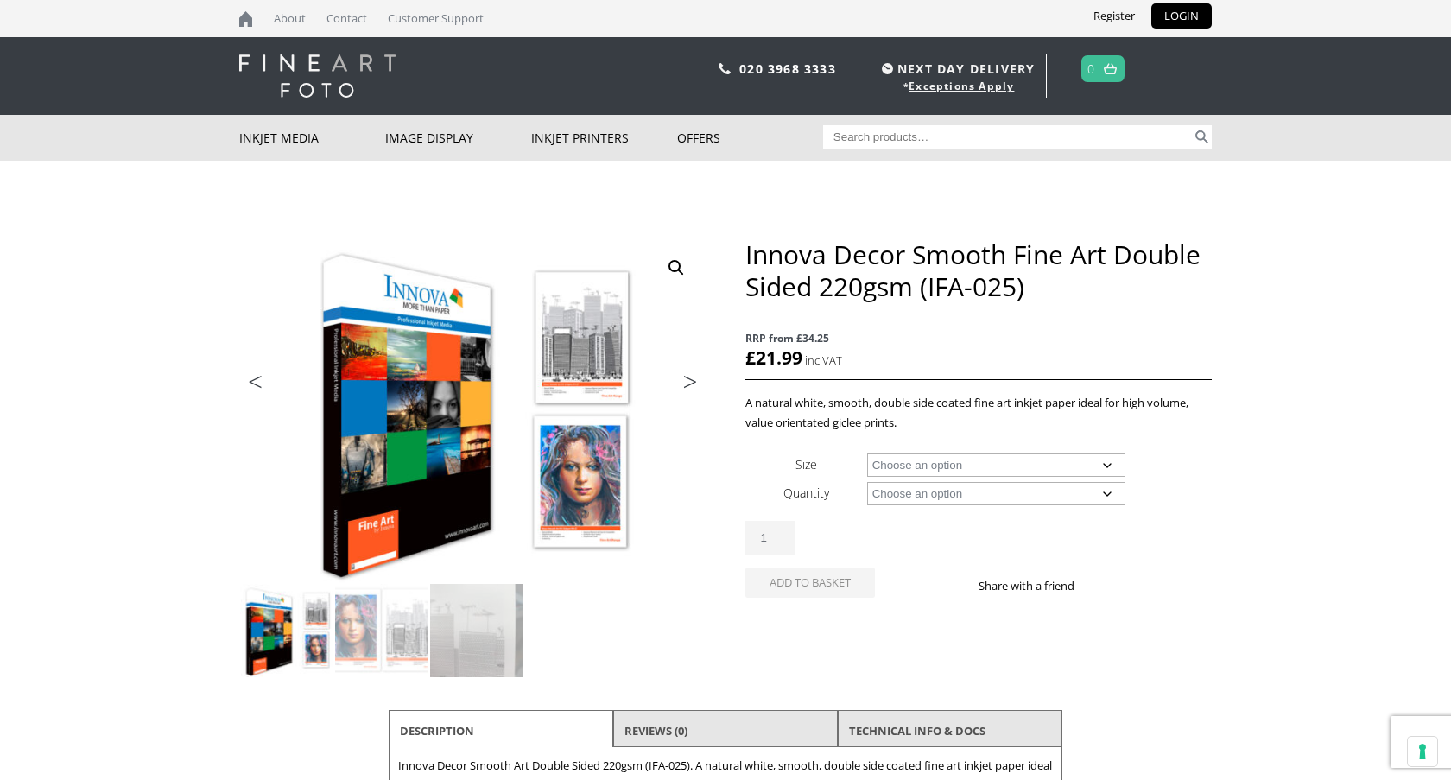
click at [1092, 465] on select "Choose an option A4 Sheet A3 Sheet A3+ Sheet A2 Sheet" at bounding box center [996, 464] width 259 height 23
click at [1062, 489] on select "Choose an option 25 Sheets" at bounding box center [996, 493] width 259 height 23
click at [1053, 474] on select "Choose an option A4 Sheet A3 Sheet A3+ Sheet A2 Sheet" at bounding box center [996, 464] width 259 height 23
click at [867, 453] on select "Choose an option A4 Sheet A3 Sheet A3+ Sheet A2 Sheet" at bounding box center [996, 464] width 259 height 23
select select "a4-sheet"
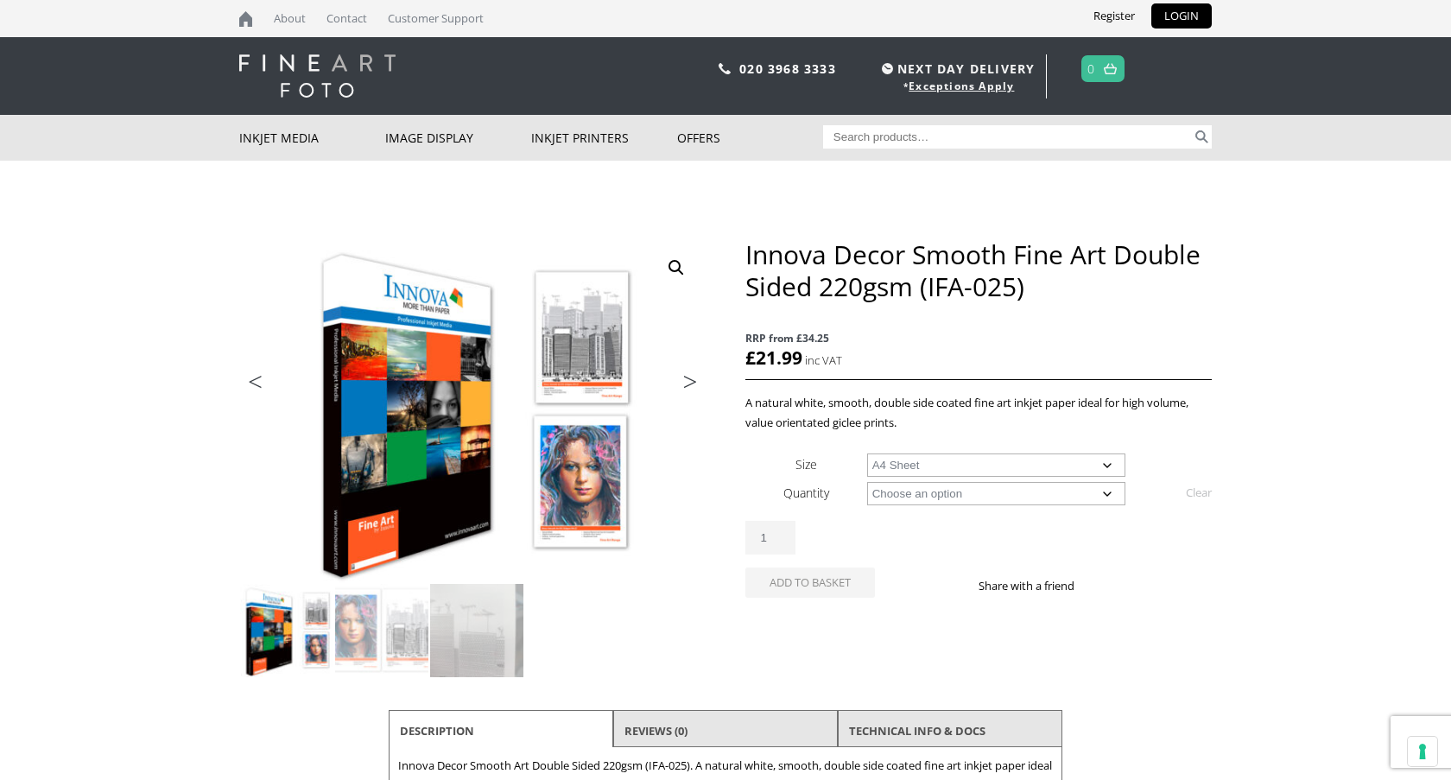
click at [999, 496] on select "Choose an option 25 Sheets" at bounding box center [996, 493] width 259 height 23
select select "25-sheets"
click at [867, 482] on select "Choose an option 25 Sheets" at bounding box center [996, 493] width 259 height 23
select select "a4-sheet"
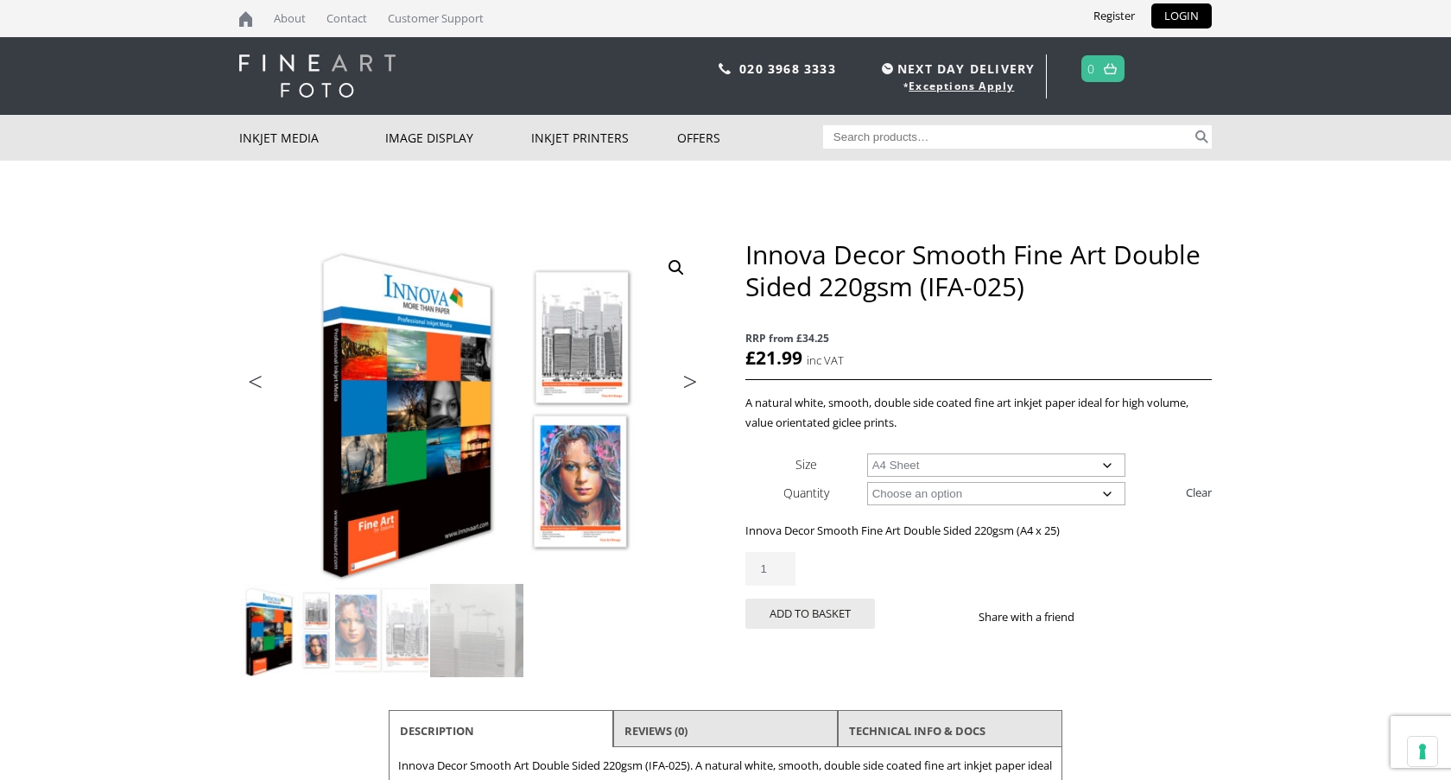
click at [950, 133] on input "Search for:" at bounding box center [1008, 136] width 370 height 23
type input "ifa 005"
click at [1192, 125] on button "Search" at bounding box center [1202, 136] width 20 height 23
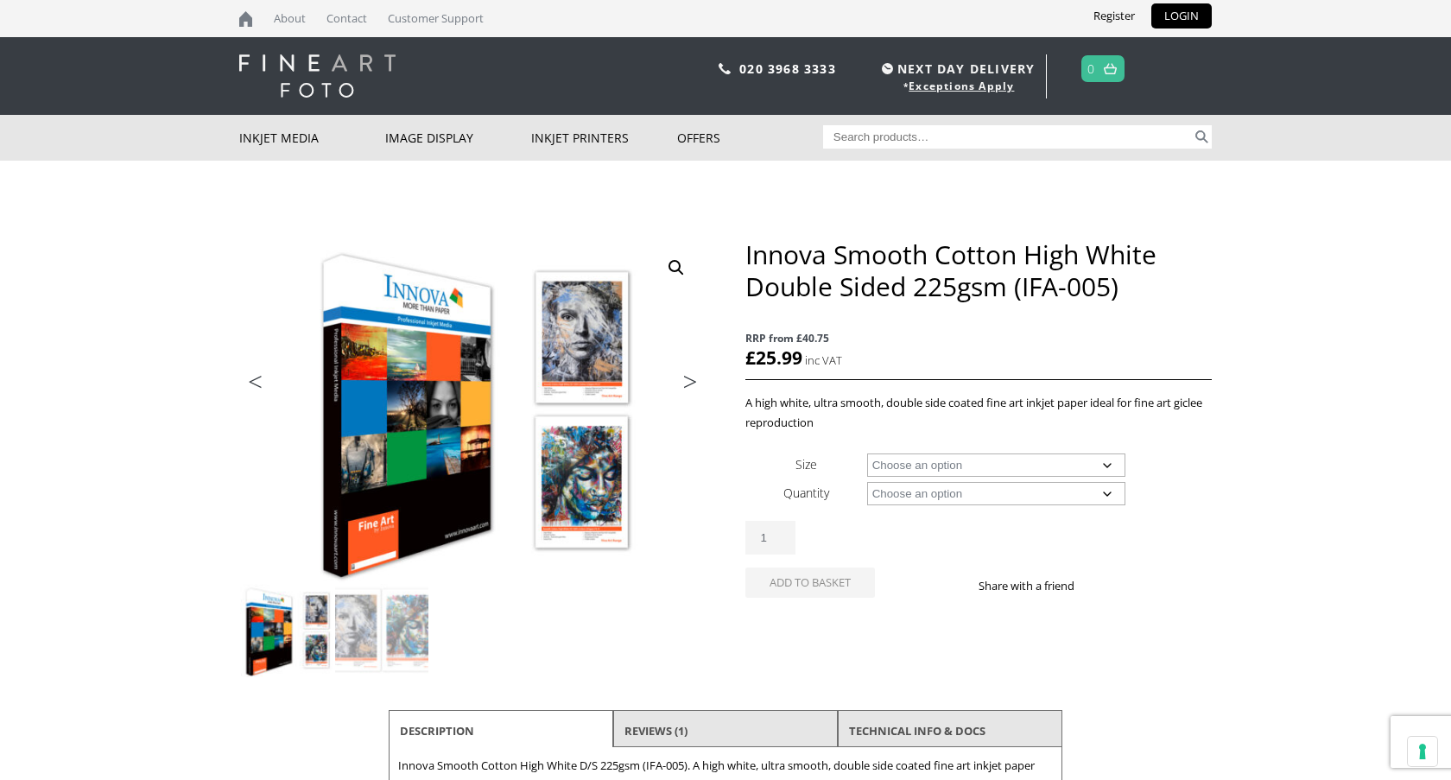
click at [940, 463] on select "Choose an option A4 Sheet A3 Sheet A3+ Sheet A2 Sheet" at bounding box center [996, 464] width 259 height 23
click at [867, 453] on select "Choose an option A4 Sheet A3 Sheet A3+ Sheet A2 Sheet" at bounding box center [996, 464] width 259 height 23
select select "a4-sheet"
click at [914, 493] on select "Choose an option 25 Sheets" at bounding box center [996, 493] width 259 height 23
select select "25-sheets"
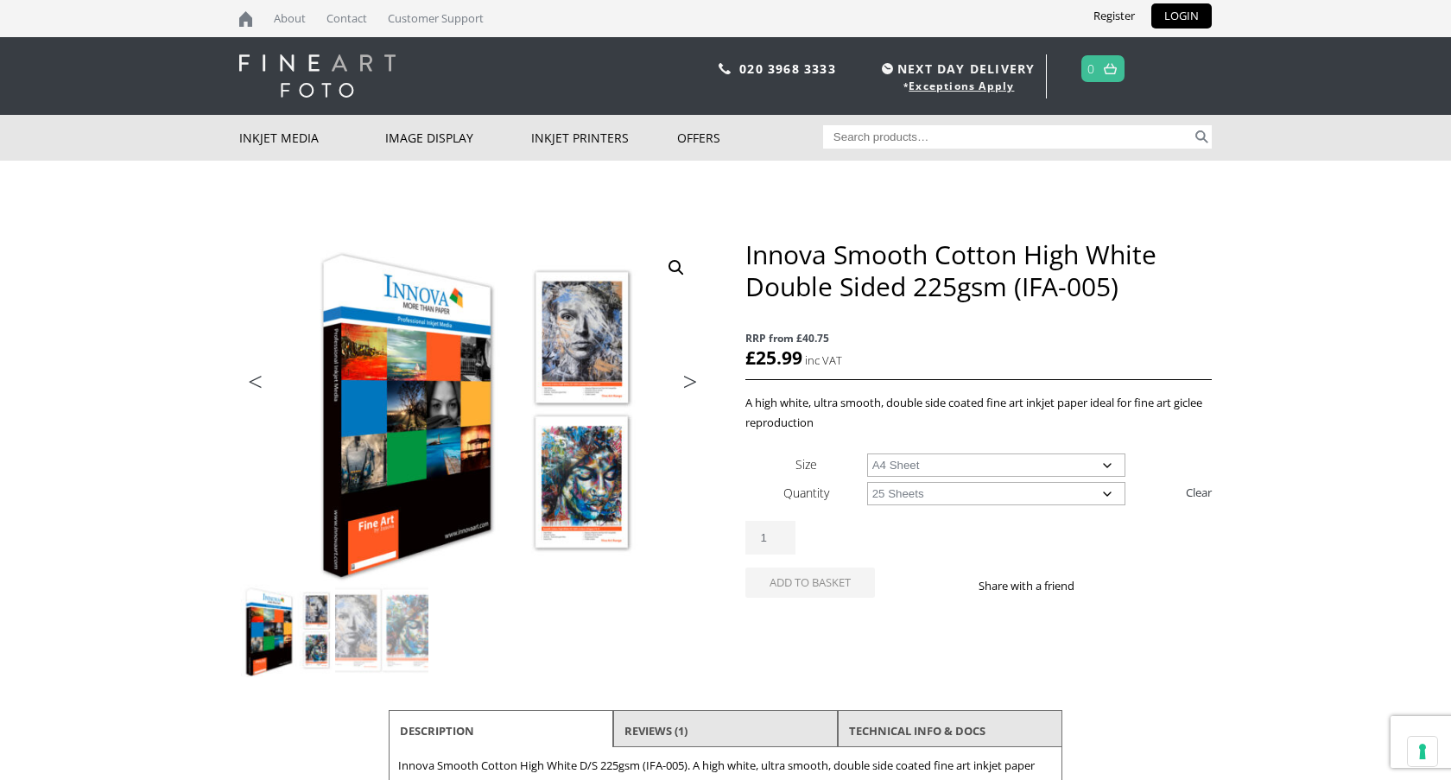
click at [867, 482] on select "Choose an option 25 Sheets" at bounding box center [996, 493] width 259 height 23
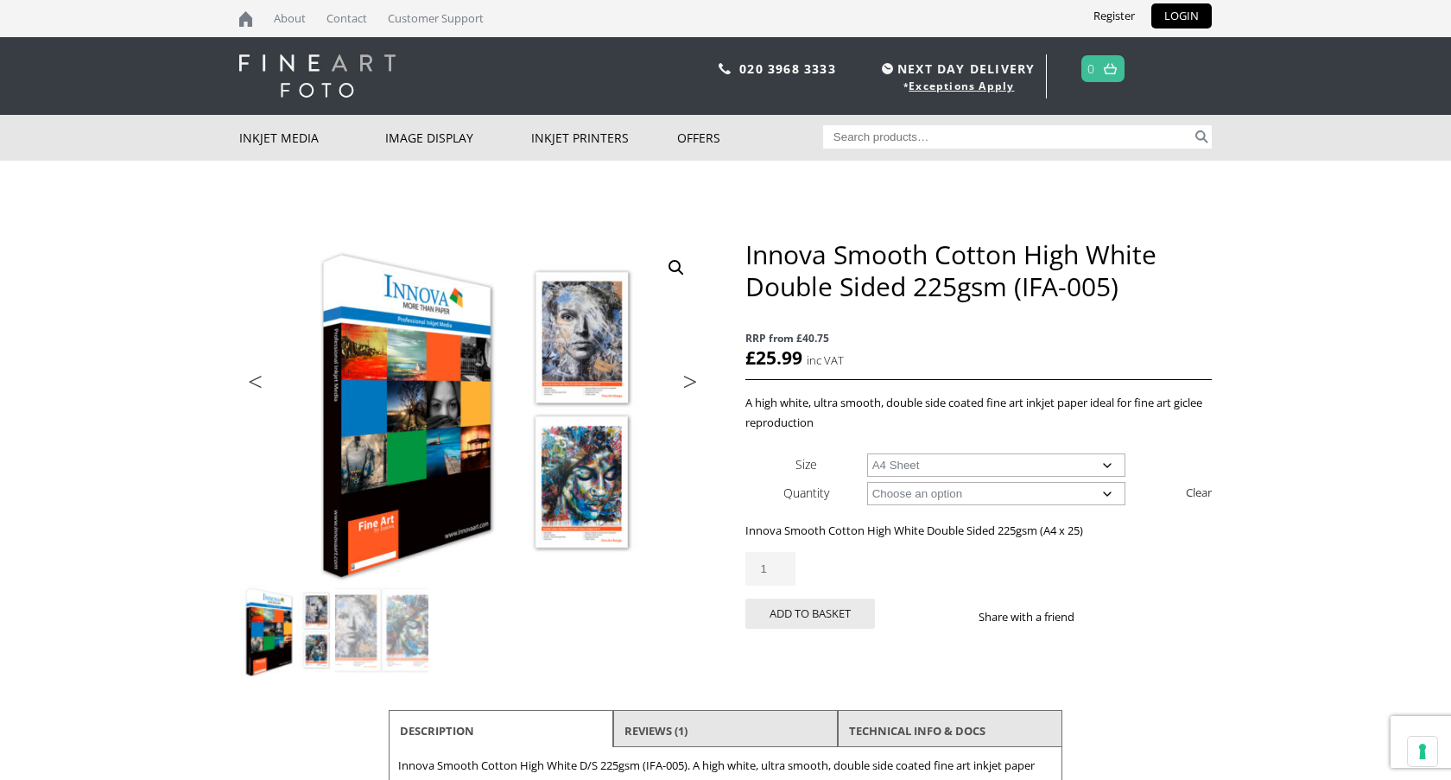
click at [1108, 491] on select "Choose an option 25 Sheets" at bounding box center [996, 493] width 259 height 23
click at [1095, 471] on select "Choose an option A4 Sheet A3 Sheet A3+ Sheet A2 Sheet" at bounding box center [996, 464] width 259 height 23
click at [867, 453] on select "Choose an option A4 Sheet A3 Sheet A3+ Sheet A2 Sheet" at bounding box center [996, 464] width 259 height 23
click at [1093, 465] on select "Choose an option A4 Sheet A3 Sheet A3+ Sheet A2 Sheet" at bounding box center [996, 464] width 259 height 23
click at [1104, 496] on select "Choose an option 25 Sheets" at bounding box center [996, 493] width 259 height 23
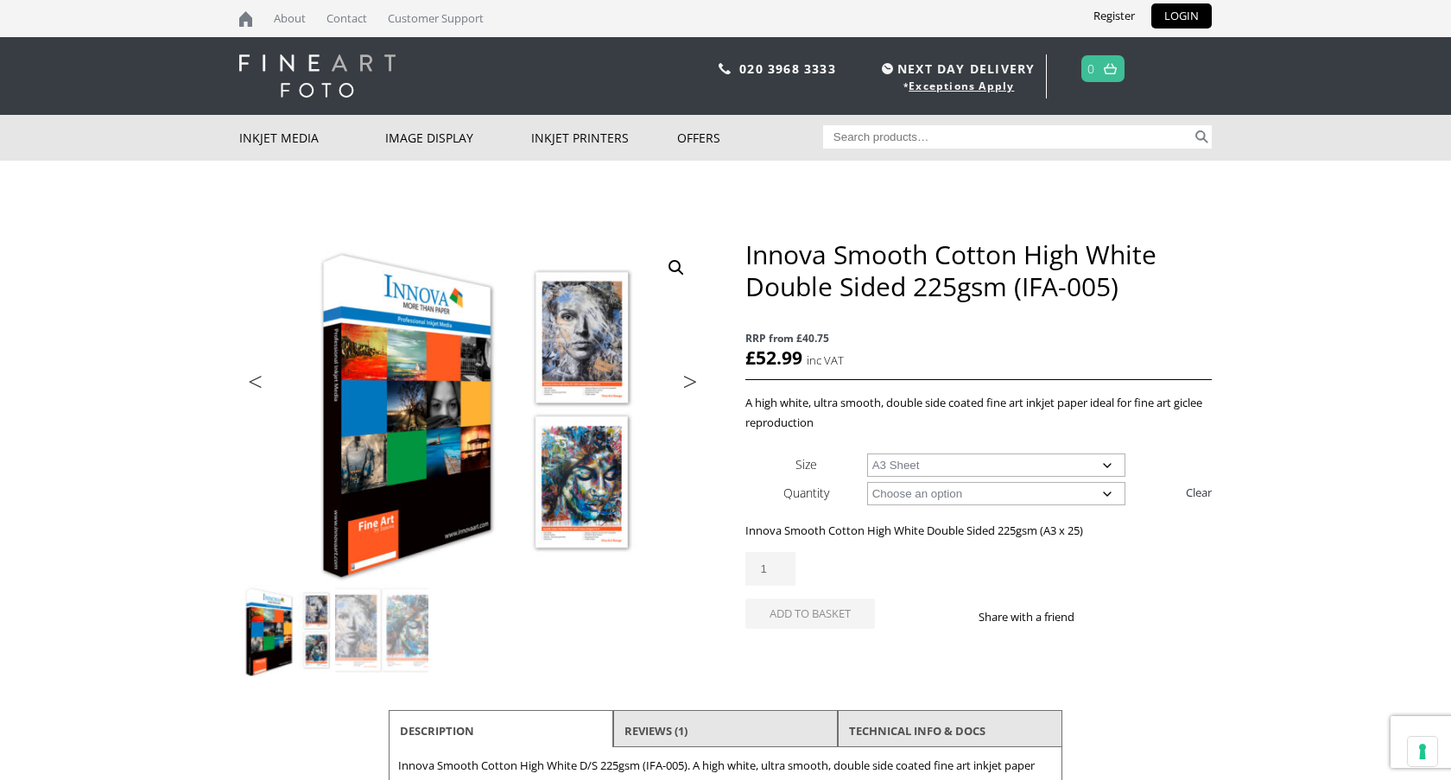
click at [1044, 460] on select "Choose an option A4 Sheet A3 Sheet A3+ Sheet A2 Sheet" at bounding box center [996, 464] width 259 height 23
click at [867, 453] on select "Choose an option A4 Sheet A3 Sheet A3+ Sheet A2 Sheet" at bounding box center [996, 464] width 259 height 23
click at [1104, 494] on select "Choose an option 25 Sheets" at bounding box center [996, 493] width 259 height 23
click at [1054, 466] on select "Choose an option A4 Sheet A3 Sheet A3+ Sheet A2 Sheet" at bounding box center [996, 464] width 259 height 23
select select "a2-sheet"
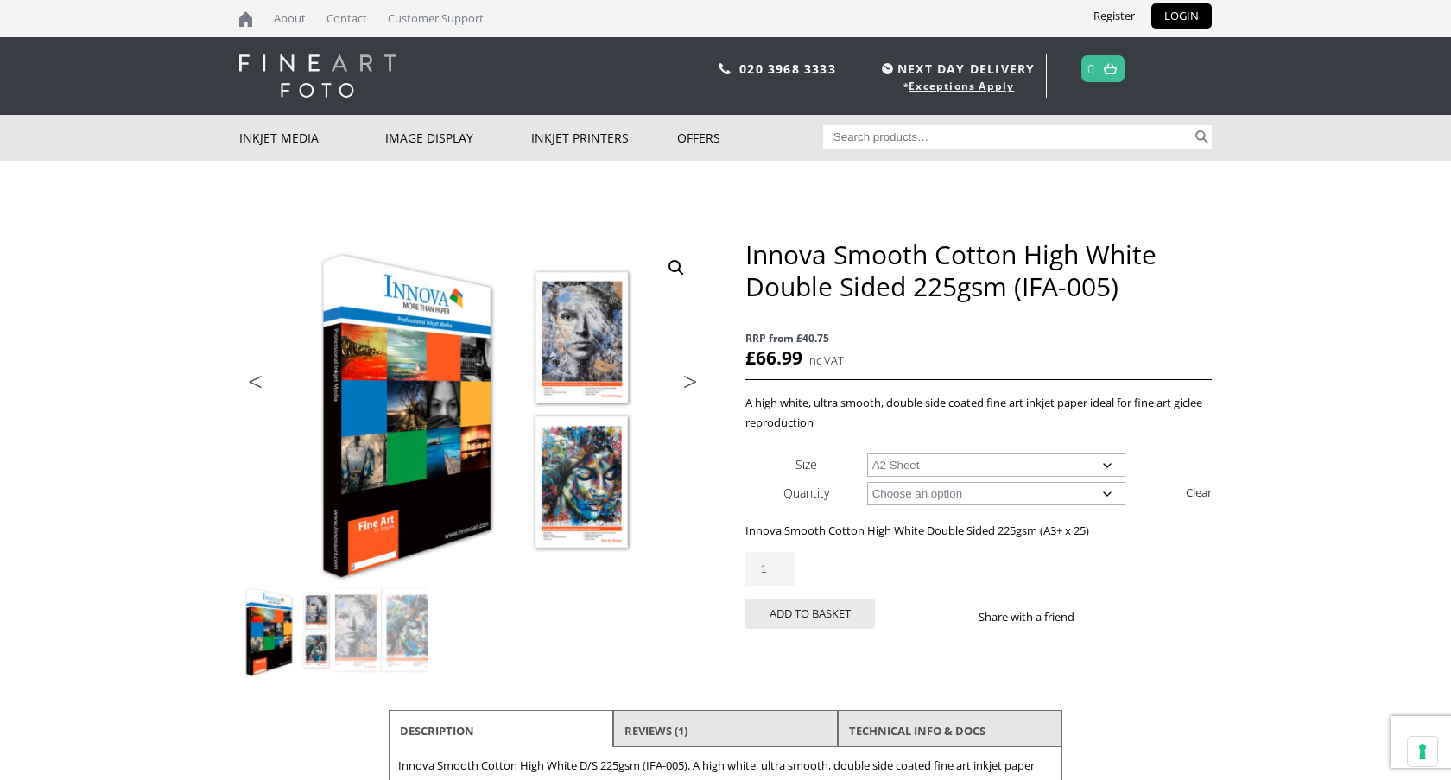
click at [867, 453] on select "Choose an option A4 Sheet A3 Sheet A3+ Sheet A2 Sheet" at bounding box center [996, 464] width 259 height 23
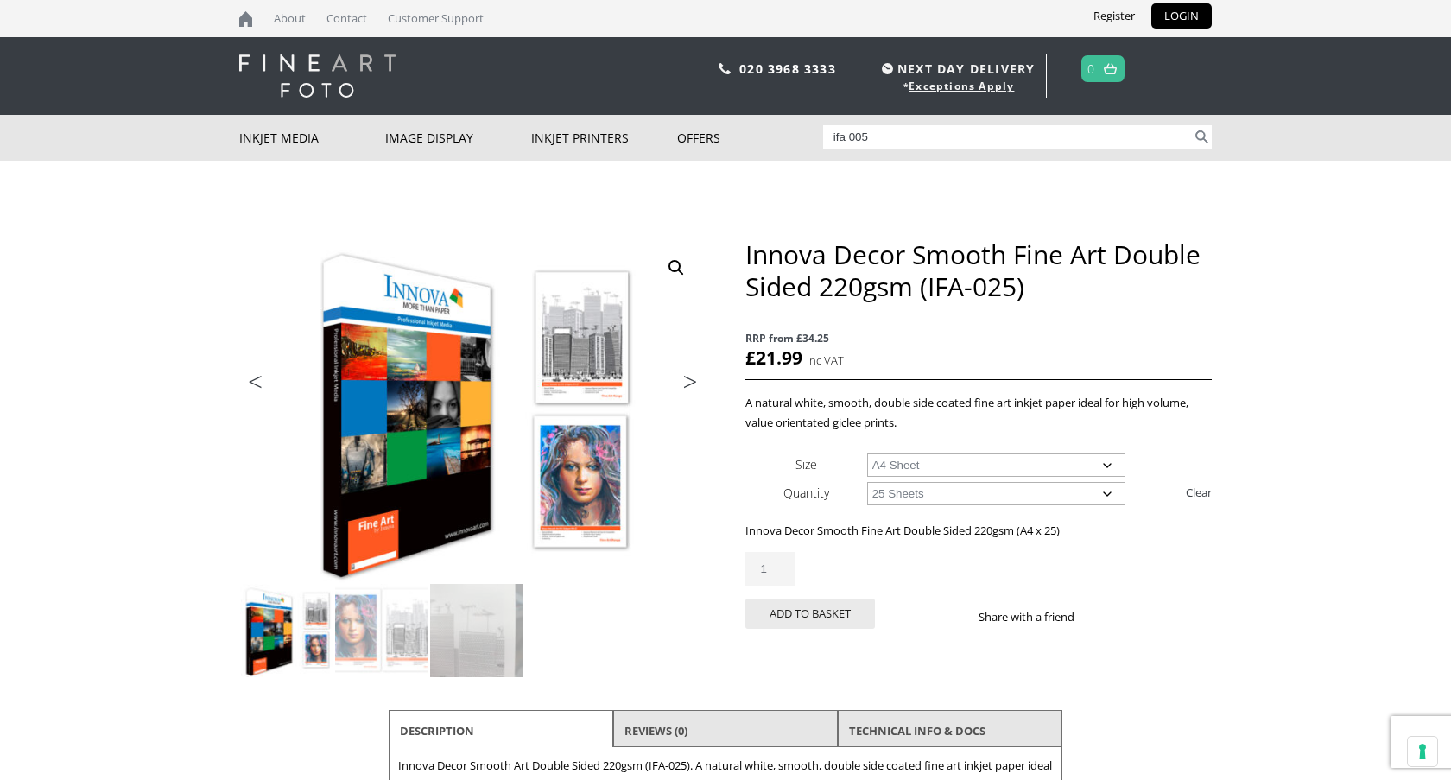
select select "a4-sheet"
select select "25-sheets"
click at [932, 467] on select "Choose an option A4 Sheet A3 Sheet A3+ Sheet A2 Sheet" at bounding box center [996, 464] width 259 height 23
click at [867, 453] on select "Choose an option A4 Sheet A3 Sheet A3+ Sheet A2 Sheet" at bounding box center [996, 464] width 259 height 23
click at [941, 466] on select "Choose an option A4 Sheet A3 Sheet A3+ Sheet A2 Sheet" at bounding box center [996, 464] width 259 height 23
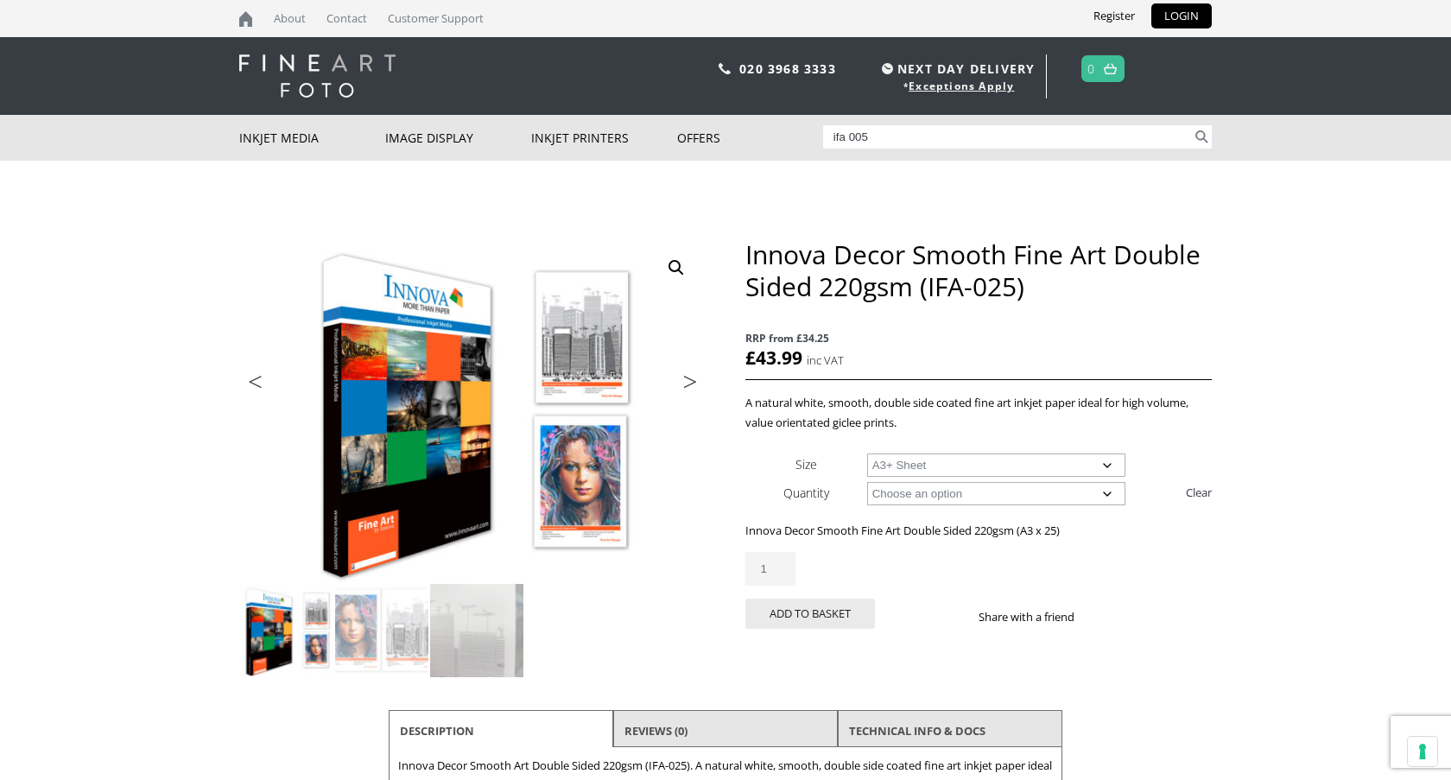
click at [867, 453] on select "Choose an option A4 Sheet A3 Sheet A3+ Sheet A2 Sheet" at bounding box center [996, 464] width 259 height 23
click at [1096, 494] on select "Choose an option 25 Sheets" at bounding box center [996, 493] width 259 height 23
click at [1022, 460] on select "Choose an option A4 Sheet A3 Sheet A3+ Sheet A2 Sheet" at bounding box center [996, 464] width 259 height 23
select select "a2-sheet"
click at [867, 453] on select "Choose an option A4 Sheet A3 Sheet A3+ Sheet A2 Sheet" at bounding box center [996, 464] width 259 height 23
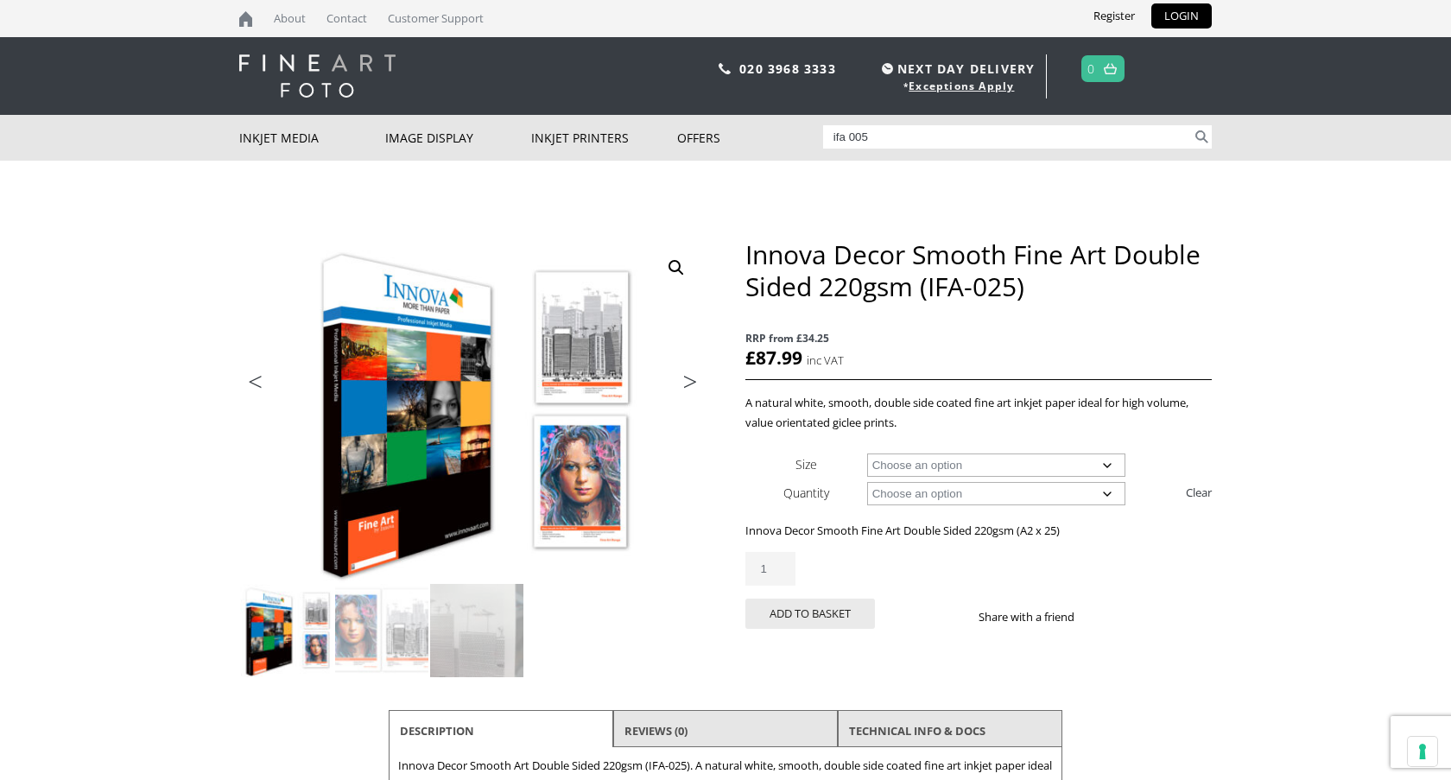
click at [1009, 485] on select "Choose an option 25 Sheets" at bounding box center [996, 493] width 259 height 23
drag, startPoint x: 896, startPoint y: 134, endPoint x: 739, endPoint y: 109, distance: 159.1
click at [739, 110] on body "NEXT DAY DELIVERY * Exceptions Apply About Contact Customer Support Register LO…" at bounding box center [725, 390] width 1451 height 780
type input "olm 065"
click at [1192, 125] on button "Search" at bounding box center [1202, 136] width 20 height 23
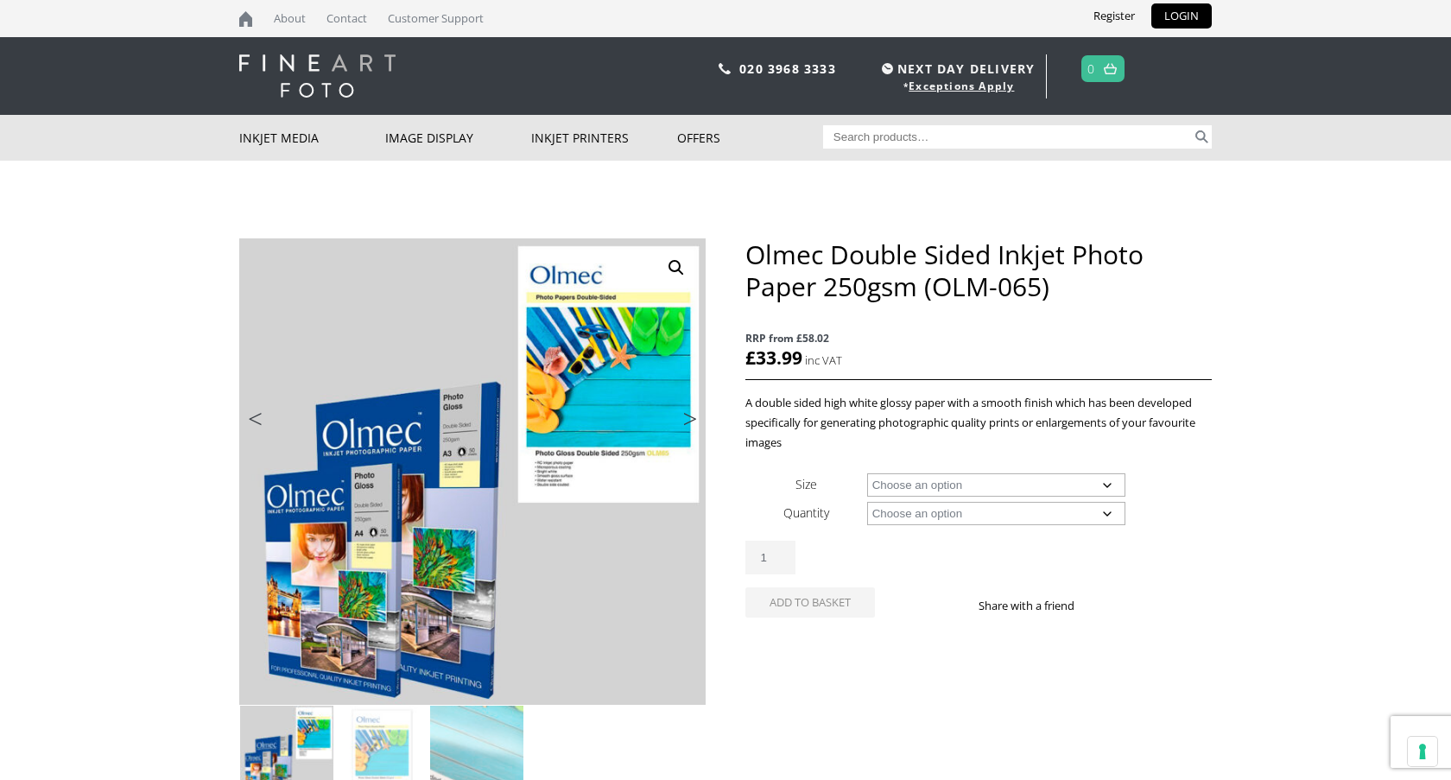
click at [1051, 481] on select "Choose an option A4 Sheet A3 Sheet" at bounding box center [996, 484] width 259 height 23
click at [867, 473] on select "Choose an option A4 Sheet A3 Sheet" at bounding box center [996, 484] width 259 height 23
select select "a4-sheet"
click at [1000, 519] on select "Choose an option 50 Sheets" at bounding box center [996, 513] width 259 height 23
select select "50-sheets"
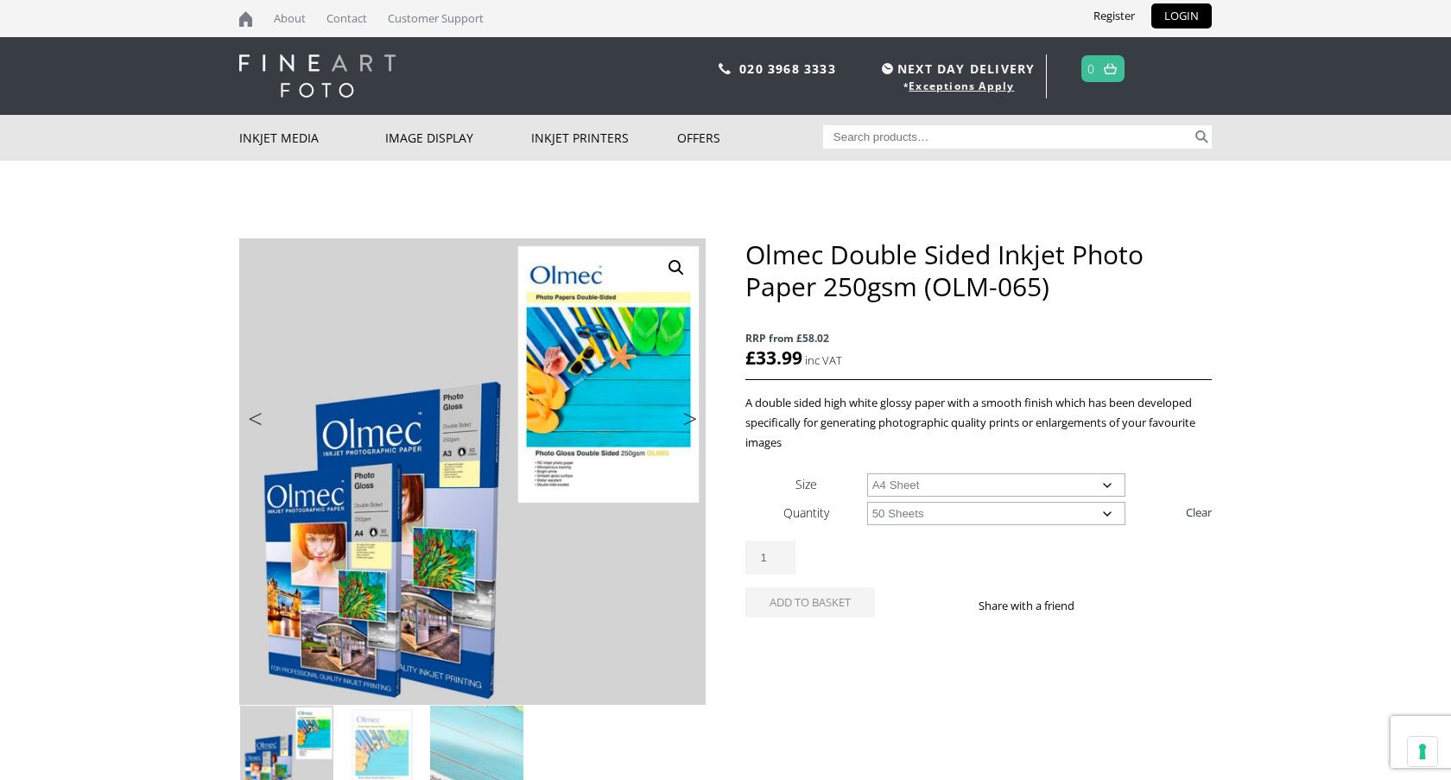
click at [867, 502] on select "Choose an option 50 Sheets" at bounding box center [996, 513] width 259 height 23
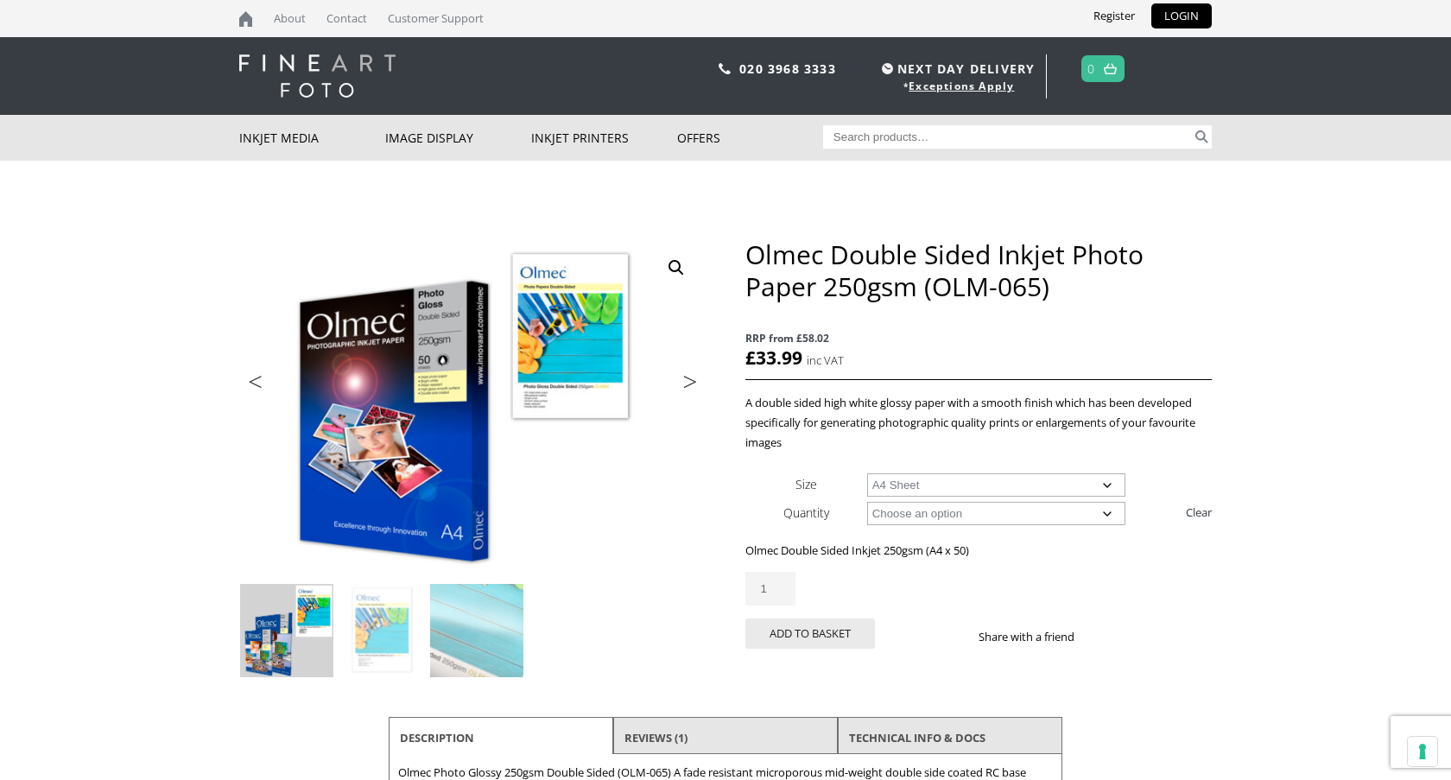
click at [957, 514] on select "Choose an option 50 Sheets" at bounding box center [996, 513] width 259 height 23
click at [925, 484] on select "Choose an option A4 Sheet A3 Sheet" at bounding box center [996, 484] width 259 height 23
select select "a3-sheet"
click at [867, 473] on select "Choose an option A4 Sheet A3 Sheet" at bounding box center [996, 484] width 259 height 23
click at [879, 146] on input "Search for:" at bounding box center [1008, 136] width 370 height 23
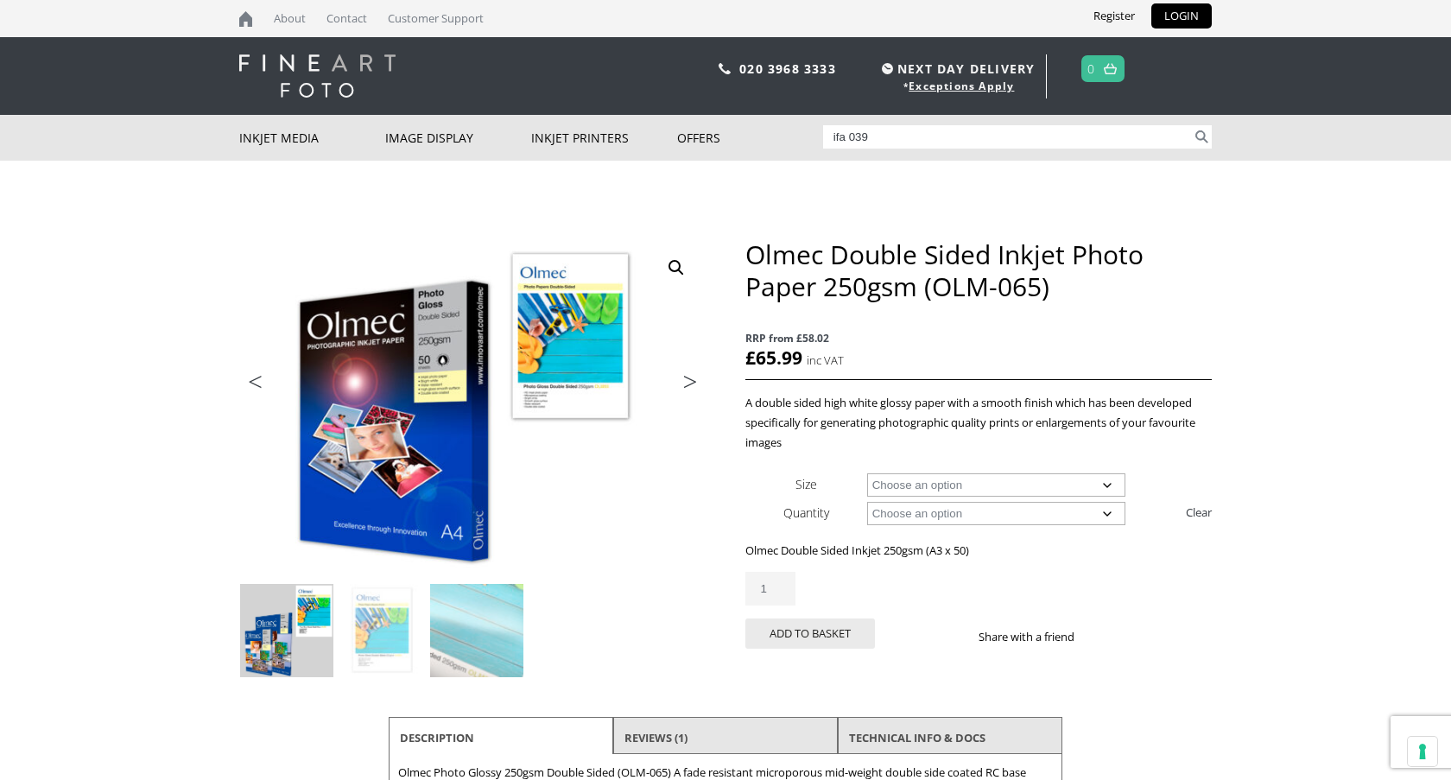
type input "ifa 039"
click at [1192, 125] on button "Search" at bounding box center [1202, 136] width 20 height 23
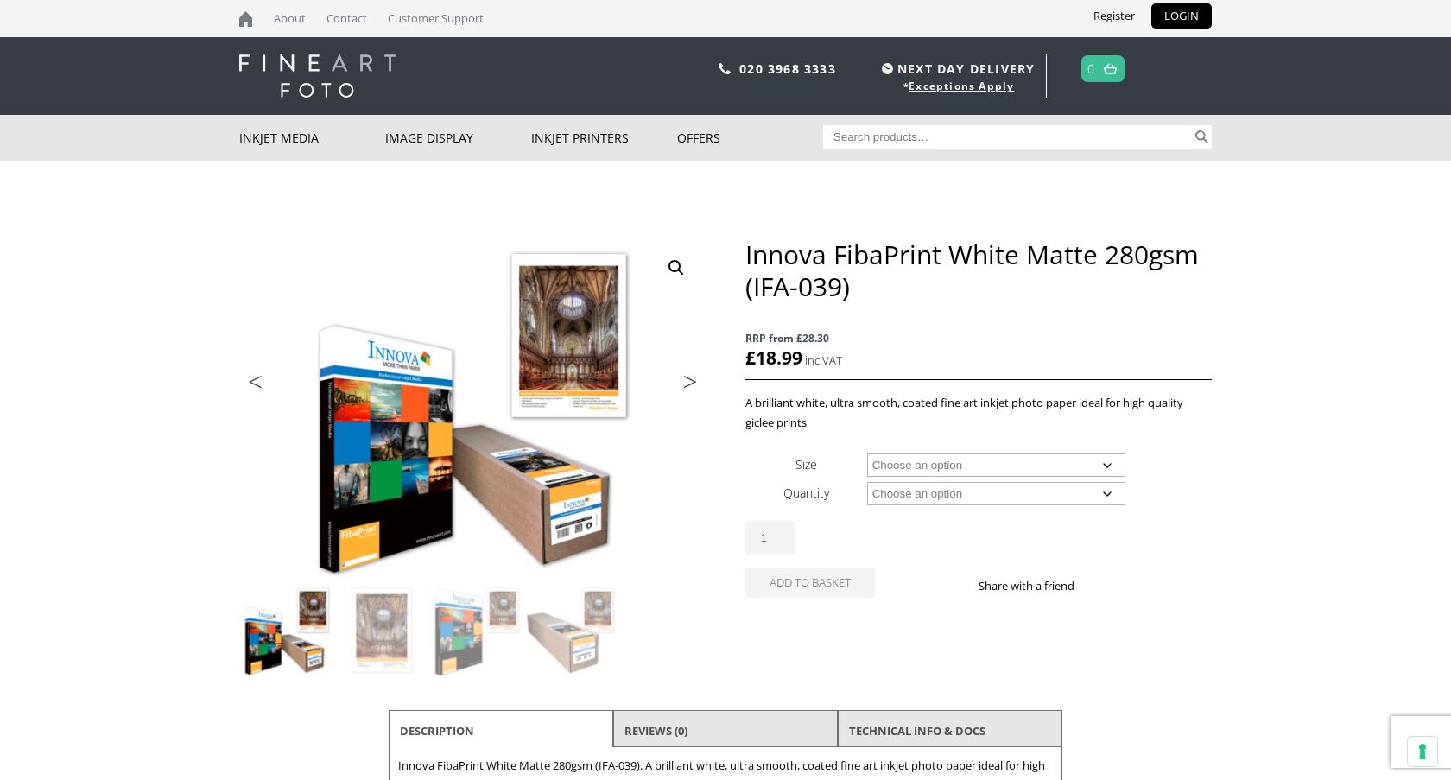
click at [999, 466] on select "Choose an option A4 Sheet A3 Sheet A3+ Sheet A2 Sheet 17" Wide Roll 24" Wide Ro…" at bounding box center [996, 464] width 259 height 23
click at [867, 453] on select "Choose an option A4 Sheet A3 Sheet A3+ Sheet A2 Sheet 17" Wide Roll 24" Wide Ro…" at bounding box center [996, 464] width 259 height 23
select select "a4-sheet"
click at [984, 498] on select "Choose an option 25 Sheets" at bounding box center [996, 493] width 259 height 23
select select "25-sheets"
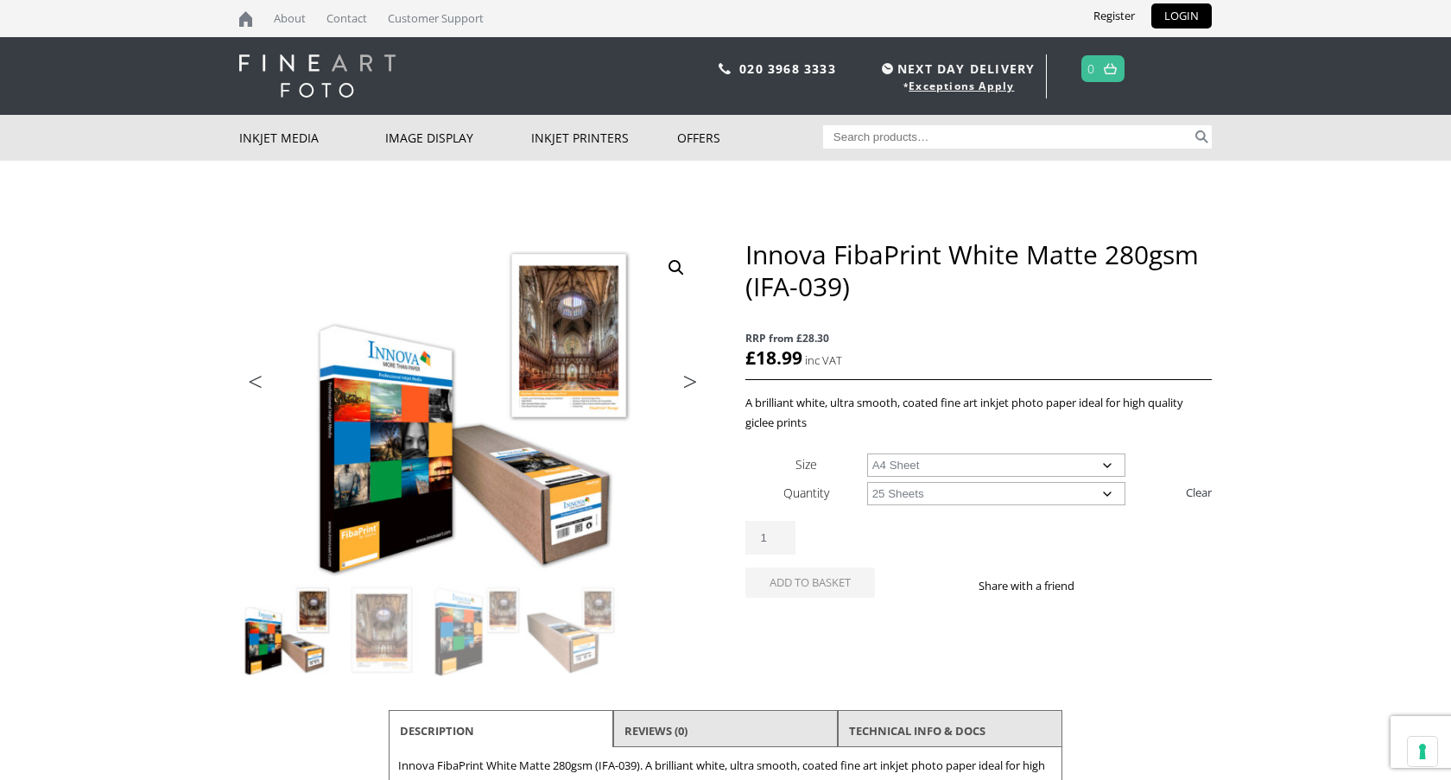
click at [867, 482] on select "Choose an option 25 Sheets" at bounding box center [996, 493] width 259 height 23
select select "a4-sheet"
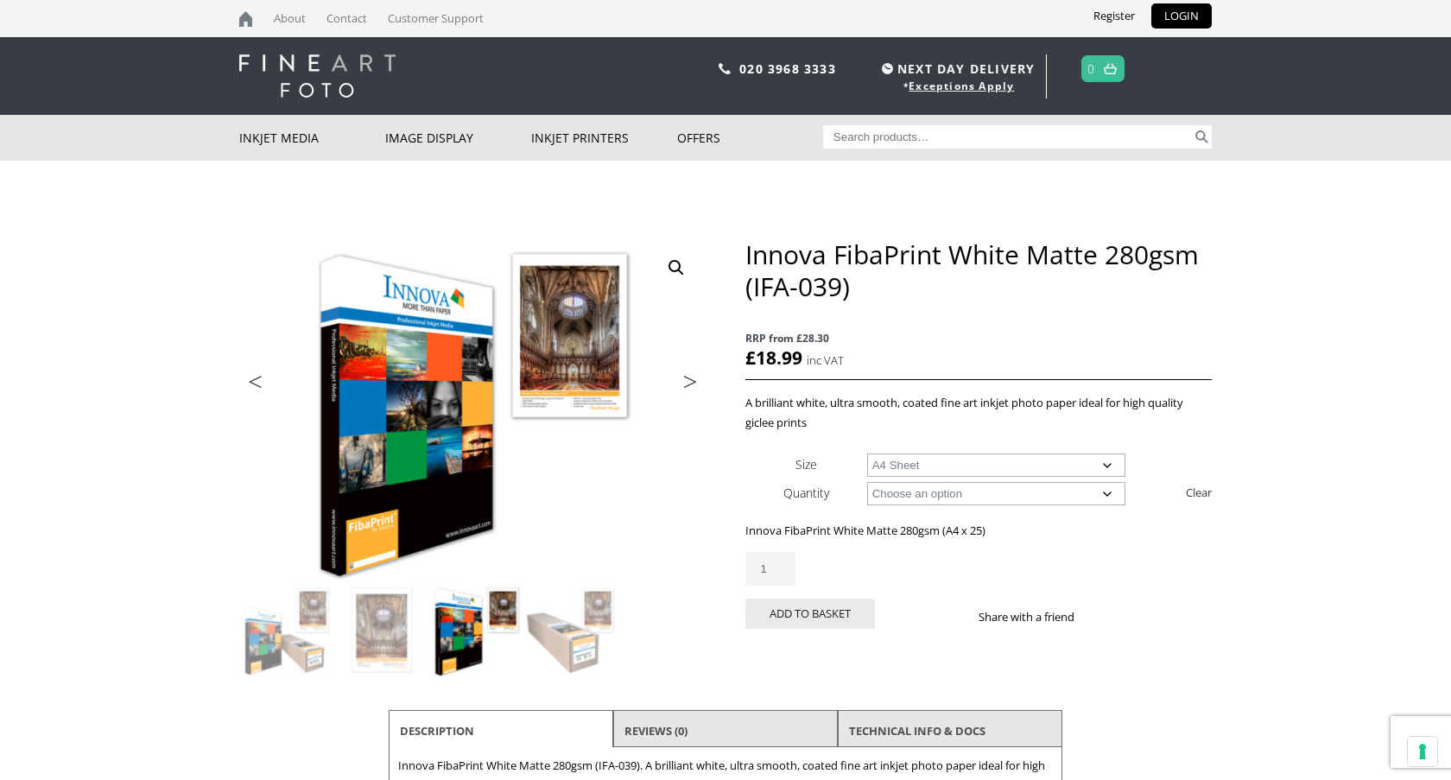
click at [933, 465] on select "Choose an option A4 Sheet A3 Sheet A3+ Sheet A2 Sheet" at bounding box center [996, 464] width 259 height 23
select select
click at [867, 453] on select "Choose an option A4 Sheet A3 Sheet A3+ Sheet A2 Sheet" at bounding box center [996, 464] width 259 height 23
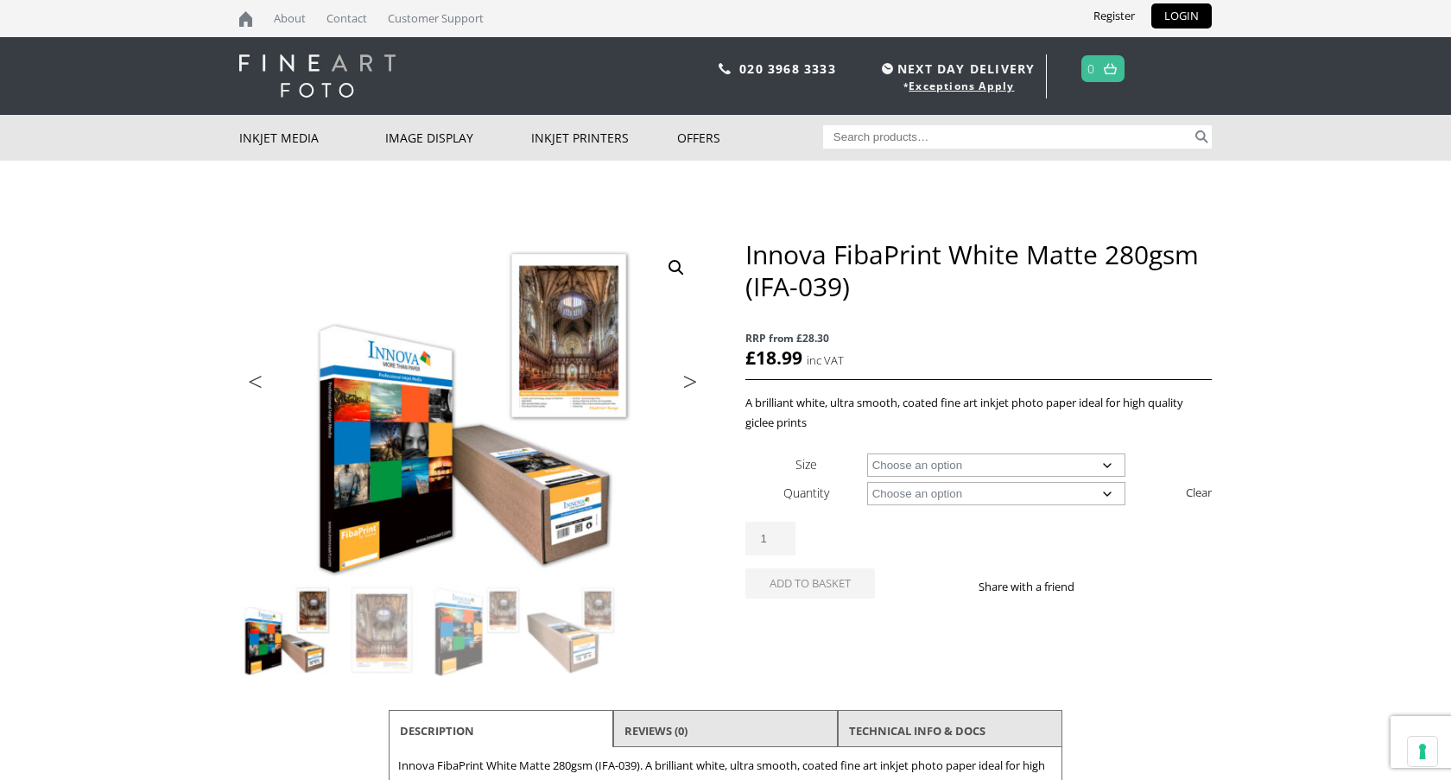
click at [910, 486] on select "Choose an option 15m 25 Sheets" at bounding box center [996, 493] width 259 height 23
click at [867, 482] on select "Choose an option 15m 25 Sheets" at bounding box center [996, 493] width 259 height 23
select select "15m"
click at [908, 461] on select "Choose an option 17" Wide Roll 24" Wide Roll 36" Wide Roll 44" Wide Roll 60" Wi…" at bounding box center [996, 464] width 259 height 23
click at [867, 453] on select "Choose an option 17" Wide Roll 24" Wide Roll 36" Wide Roll 44" Wide Roll 60" Wi…" at bounding box center [996, 464] width 259 height 23
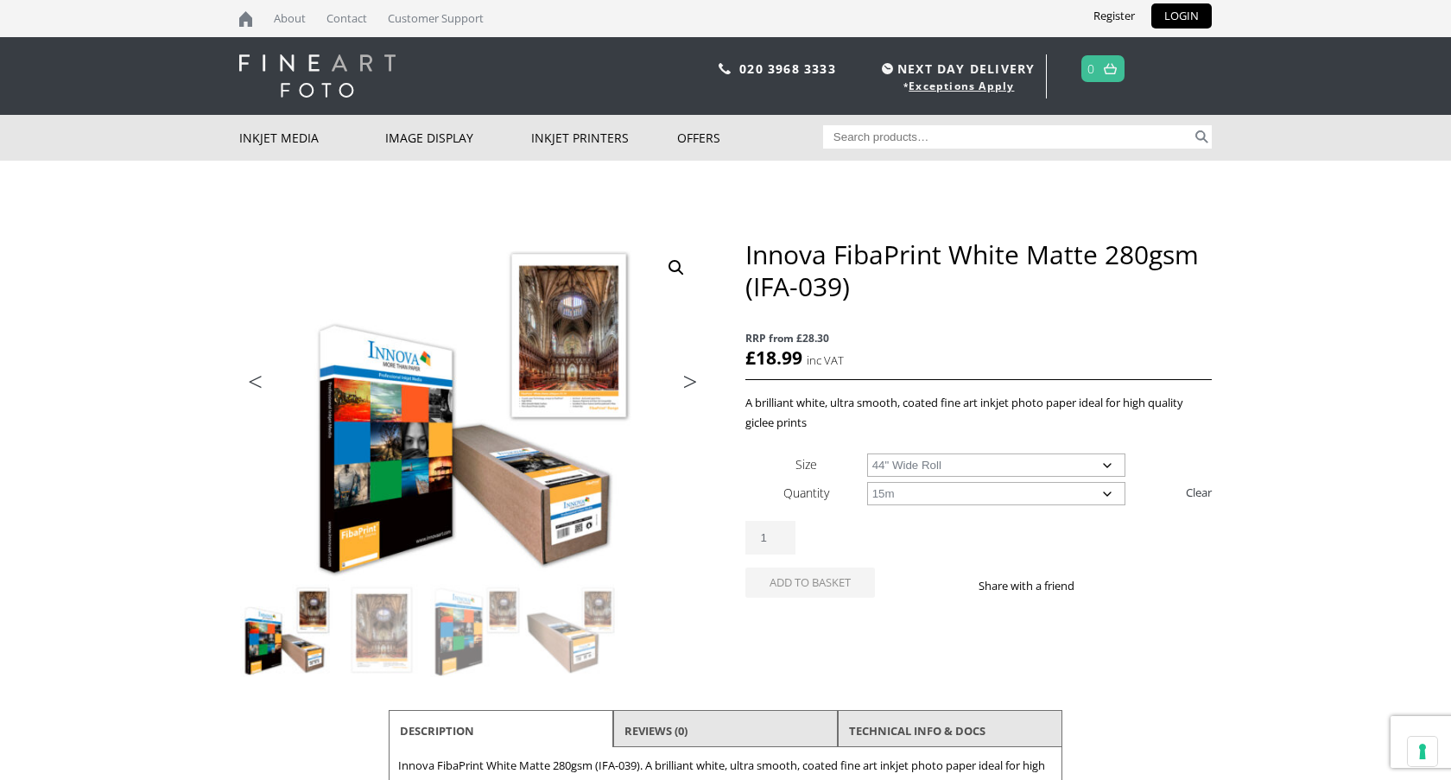
select select "44-wide-roll"
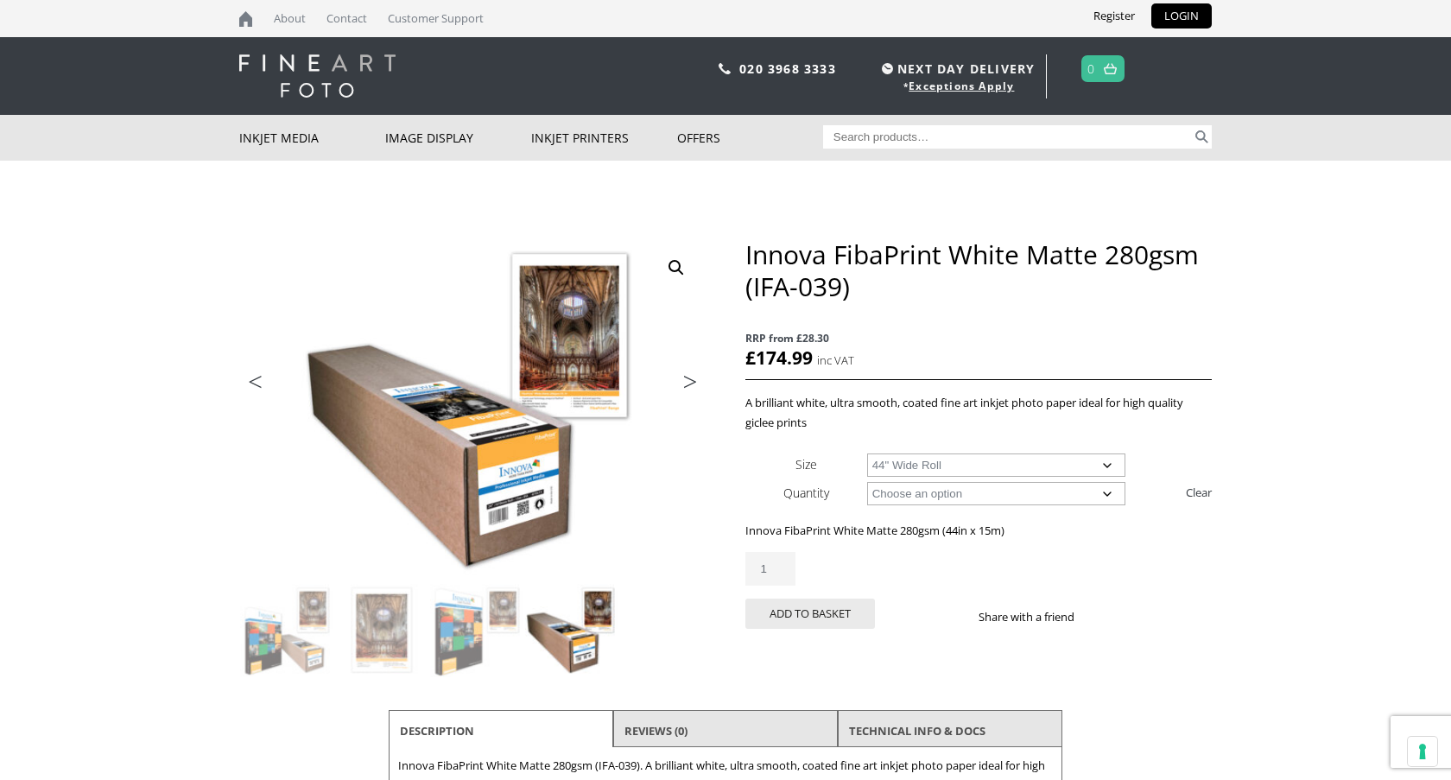
click at [1028, 465] on select "Choose an option 17" Wide Roll 24" Wide Roll 36" Wide Roll 44" Wide Roll 60" Wi…" at bounding box center [996, 464] width 259 height 23
select select
click at [867, 453] on select "Choose an option 17" Wide Roll 24" Wide Roll 36" Wide Roll 44" Wide Roll 60" Wi…" at bounding box center [996, 464] width 259 height 23
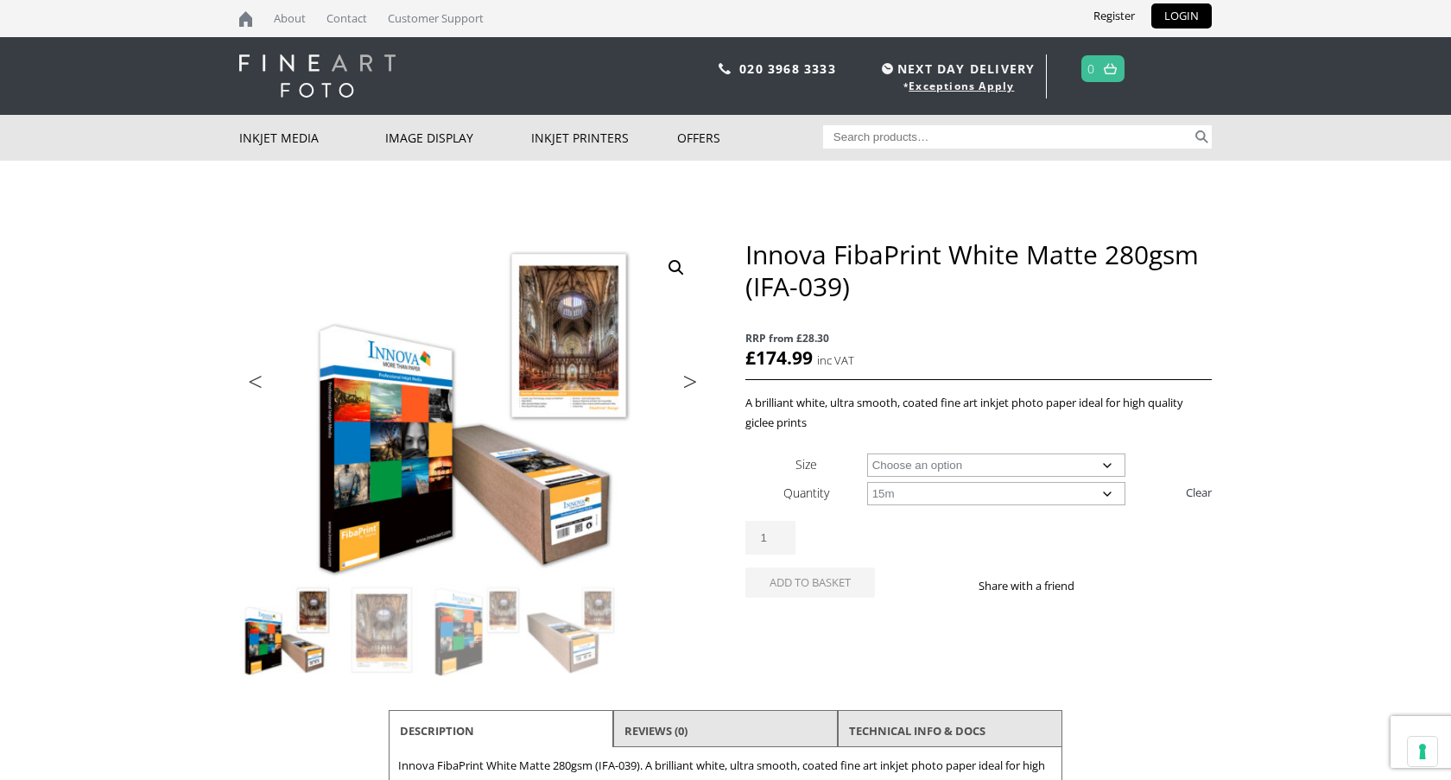
click at [940, 495] on select "Choose an option 15m 25 Sheets" at bounding box center [996, 493] width 259 height 23
select select "25-sheets"
click at [867, 482] on select "Choose an option 15m 25 Sheets" at bounding box center [996, 493] width 259 height 23
click at [930, 461] on select "Choose an option A4 Sheet A3 Sheet A3+ Sheet A2 Sheet" at bounding box center [996, 464] width 259 height 23
click at [867, 453] on select "Choose an option A4 Sheet A3 Sheet A3+ Sheet A2 Sheet" at bounding box center [996, 464] width 259 height 23
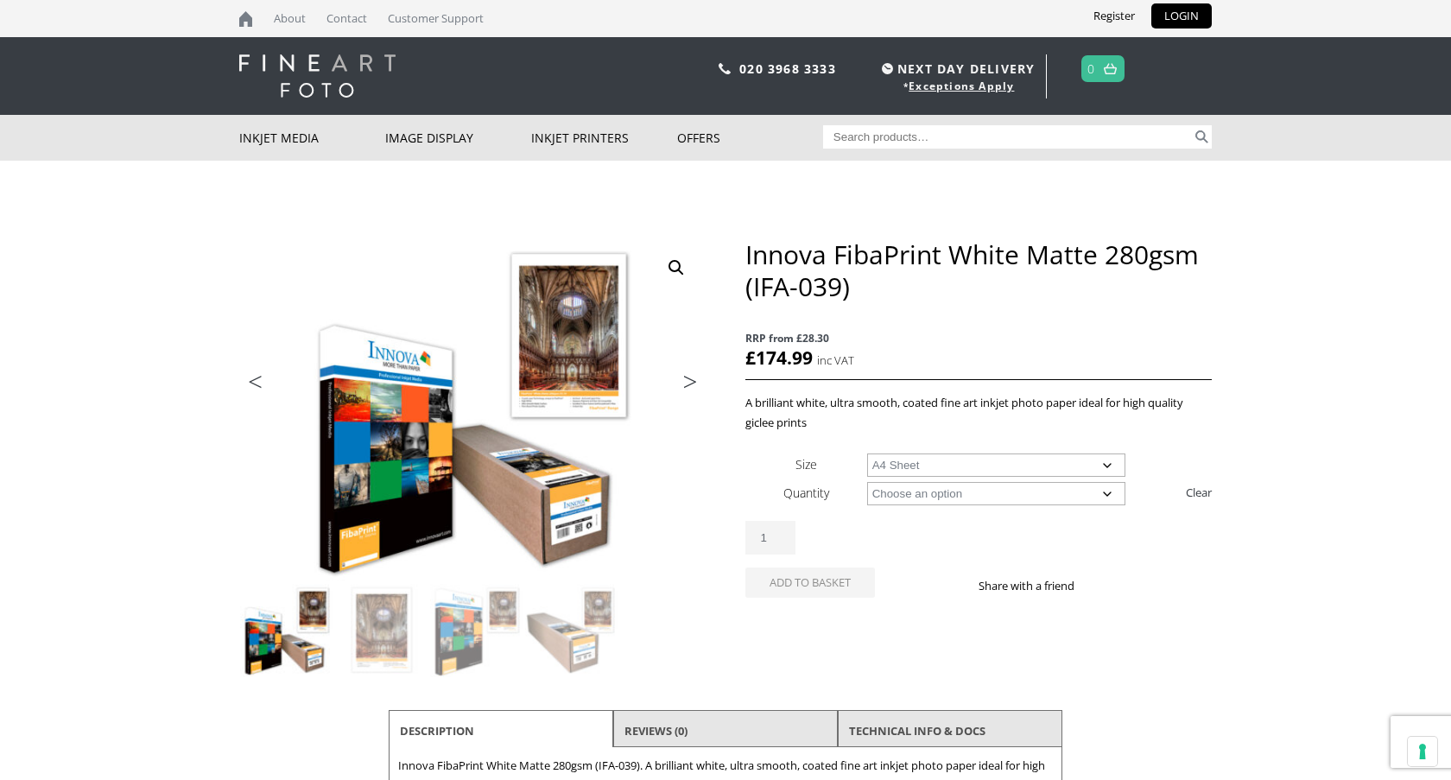
select select "a4-sheet"
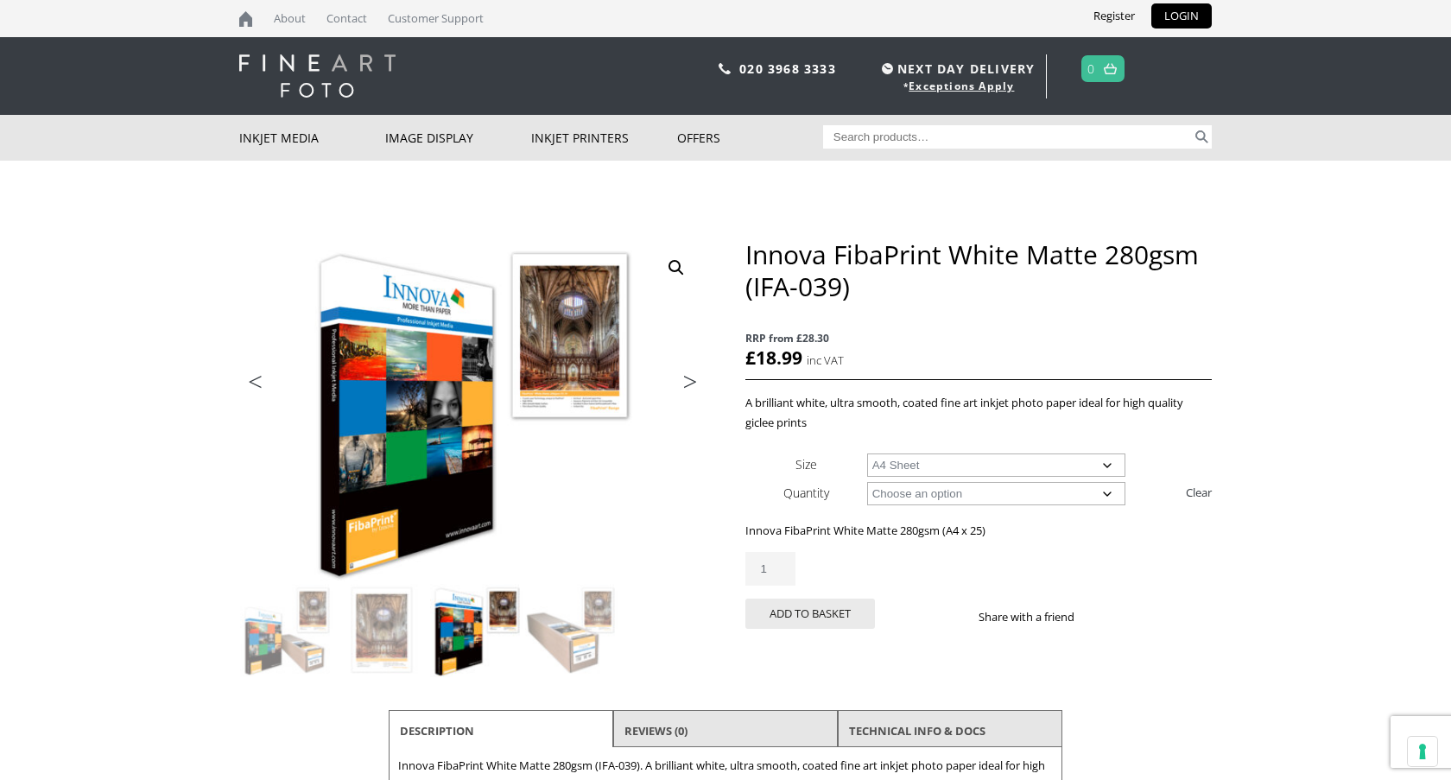
click at [899, 140] on input "Search for:" at bounding box center [1008, 136] width 370 height 23
type input "olm 67"
click at [1192, 125] on button "Search" at bounding box center [1202, 136] width 20 height 23
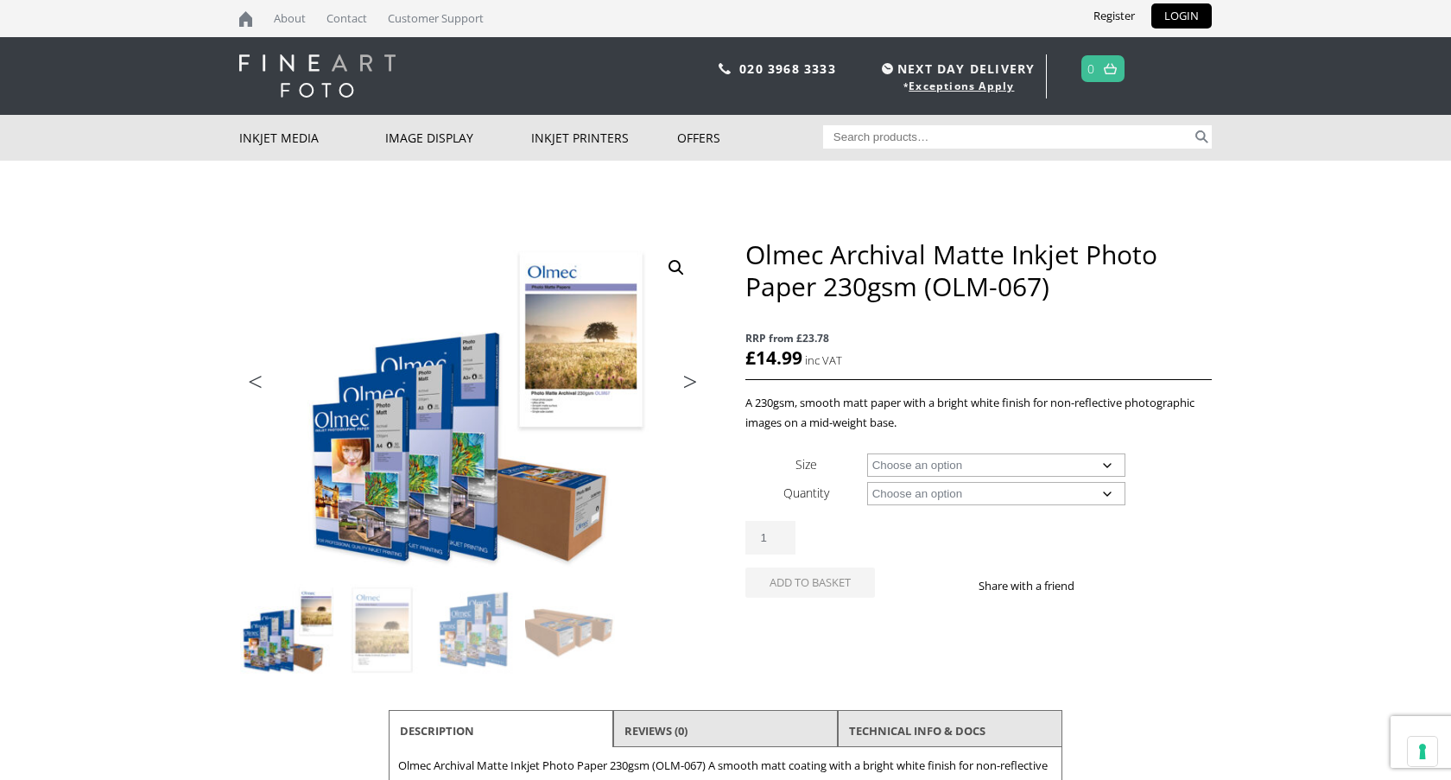
click at [1078, 467] on select "Choose an option A4 Sheet A3 Sheet A3+ Sheet A2 Sheet 17" Wide Roll 24" Wide Ro…" at bounding box center [996, 464] width 259 height 23
click at [867, 453] on select "Choose an option A4 Sheet A3 Sheet A3+ Sheet A2 Sheet 17" Wide Roll 24" Wide Ro…" at bounding box center [996, 464] width 259 height 23
select select "44-wide-roll"
click at [941, 488] on select "Choose an option 30m" at bounding box center [996, 493] width 259 height 23
select select "30m"
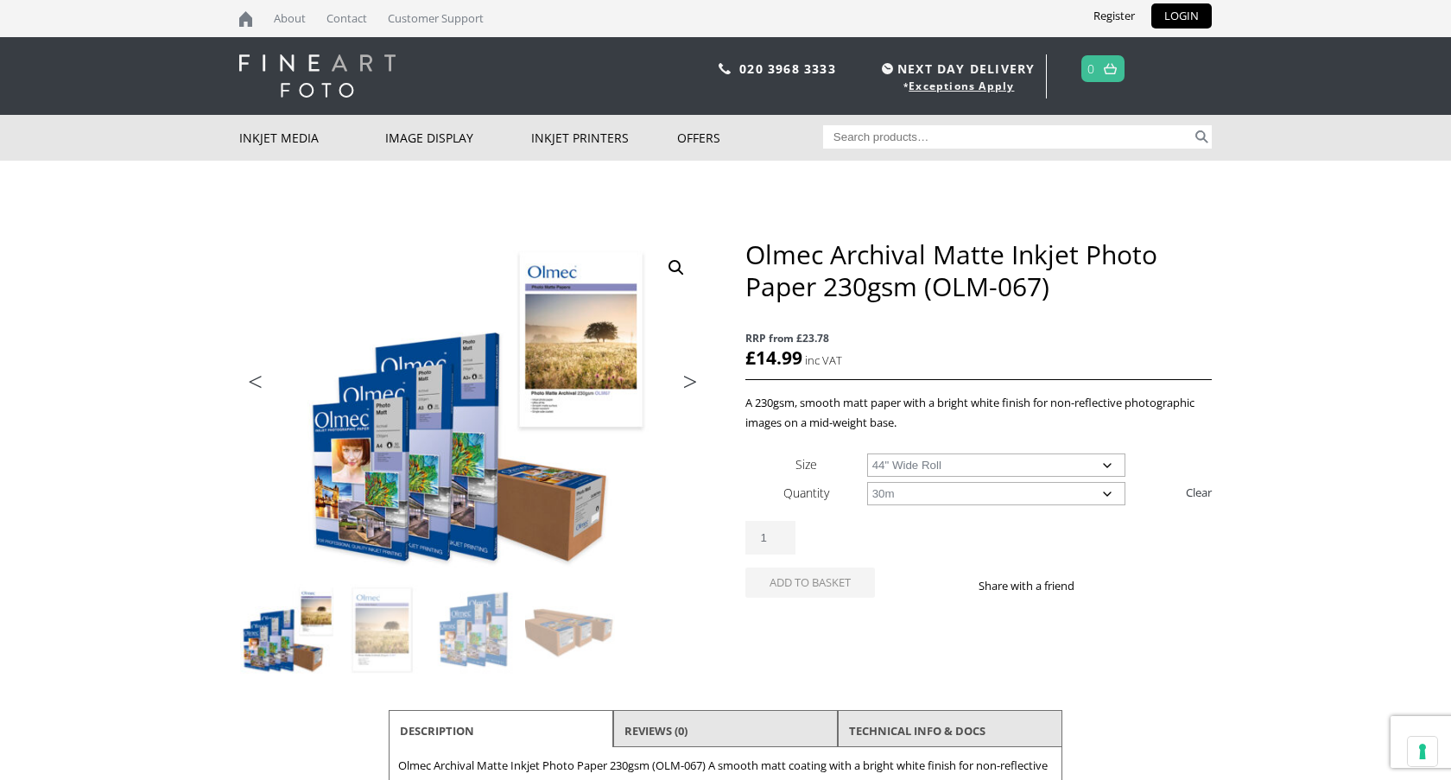
click at [867, 482] on select "Choose an option 30m" at bounding box center [996, 493] width 259 height 23
select select "44-wide-roll"
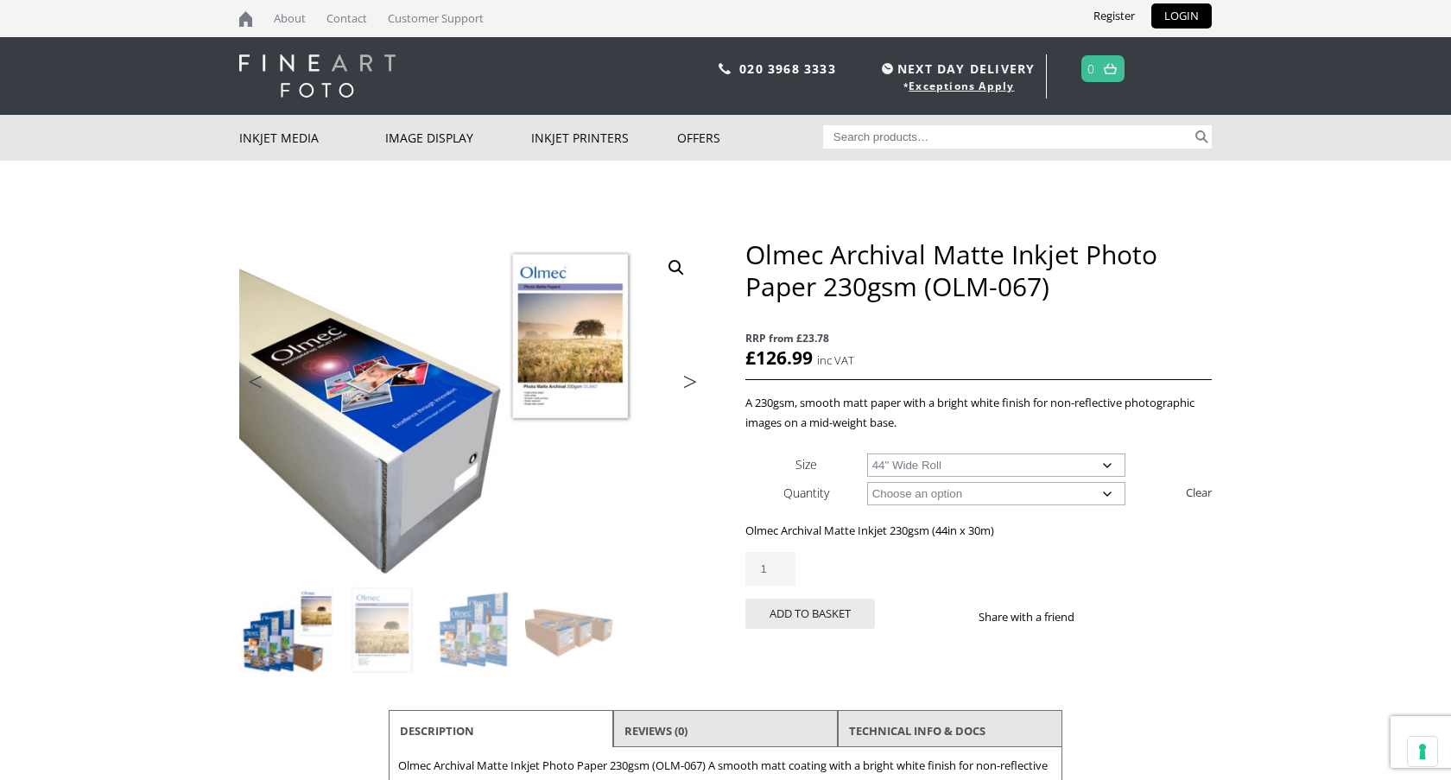
click at [922, 136] on input "Search for:" at bounding box center [1008, 136] width 370 height 23
type input "ifa 025"
click at [1192, 125] on button "Search" at bounding box center [1202, 136] width 20 height 23
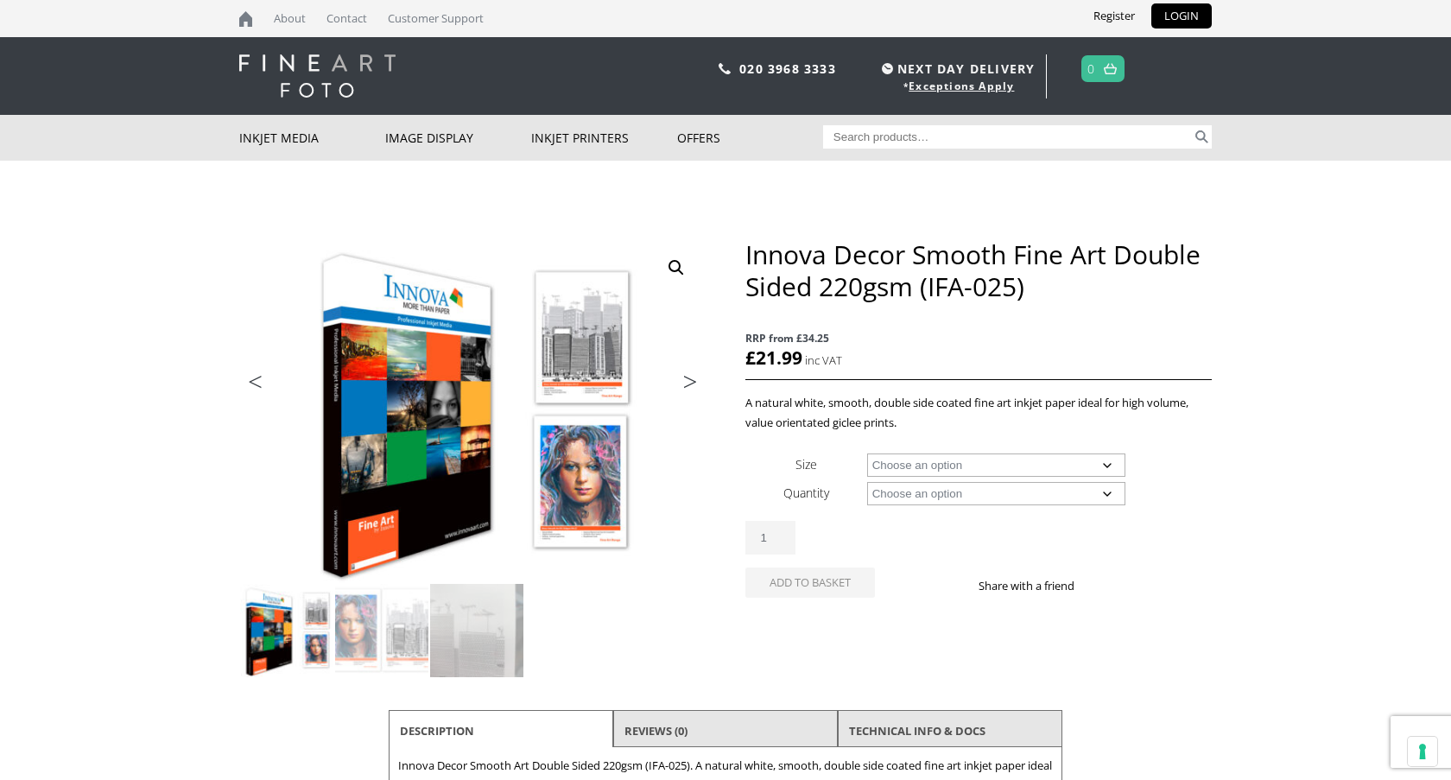
click at [1009, 137] on input "Search for:" at bounding box center [1008, 136] width 370 height 23
type input "ifa 24"
click at [1192, 125] on button "Search" at bounding box center [1202, 136] width 20 height 23
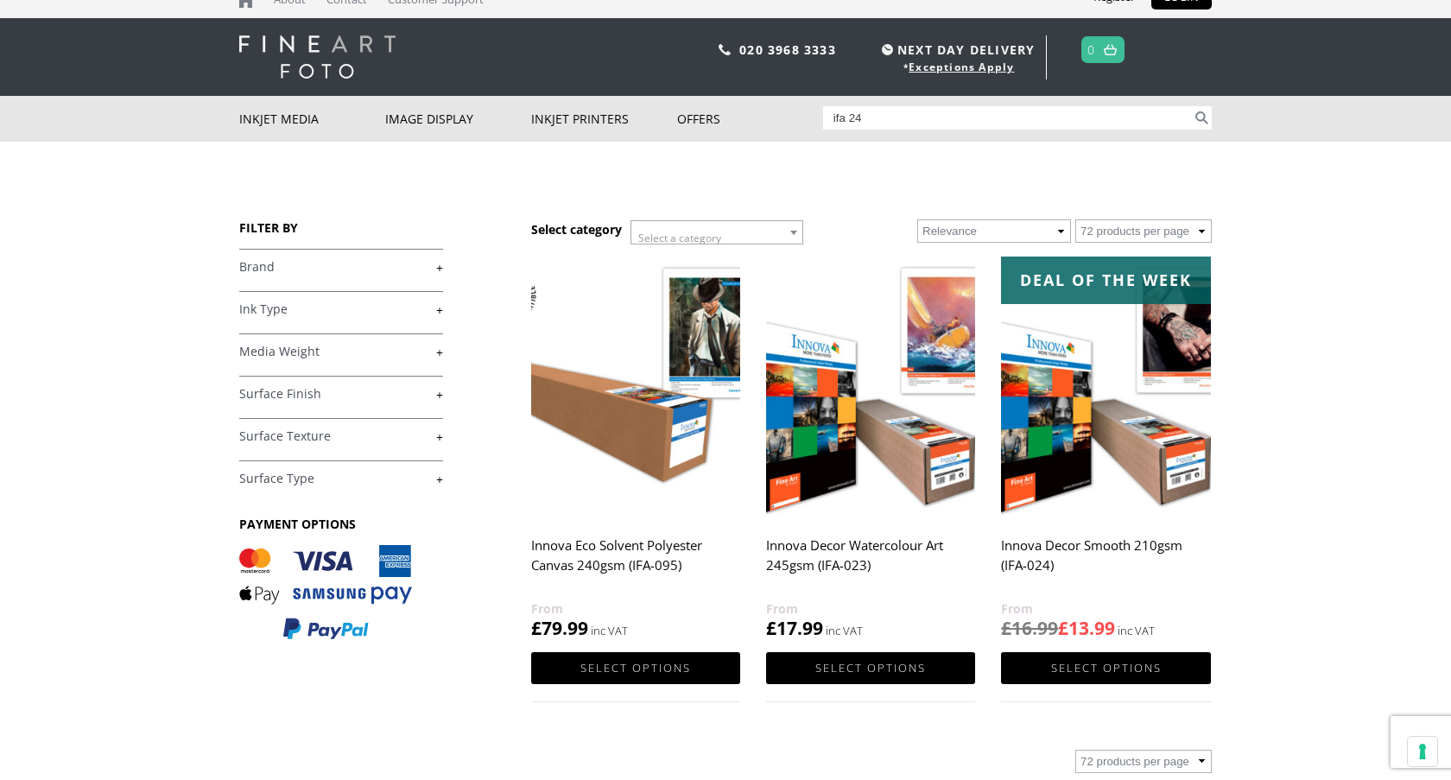
scroll to position [21, 0]
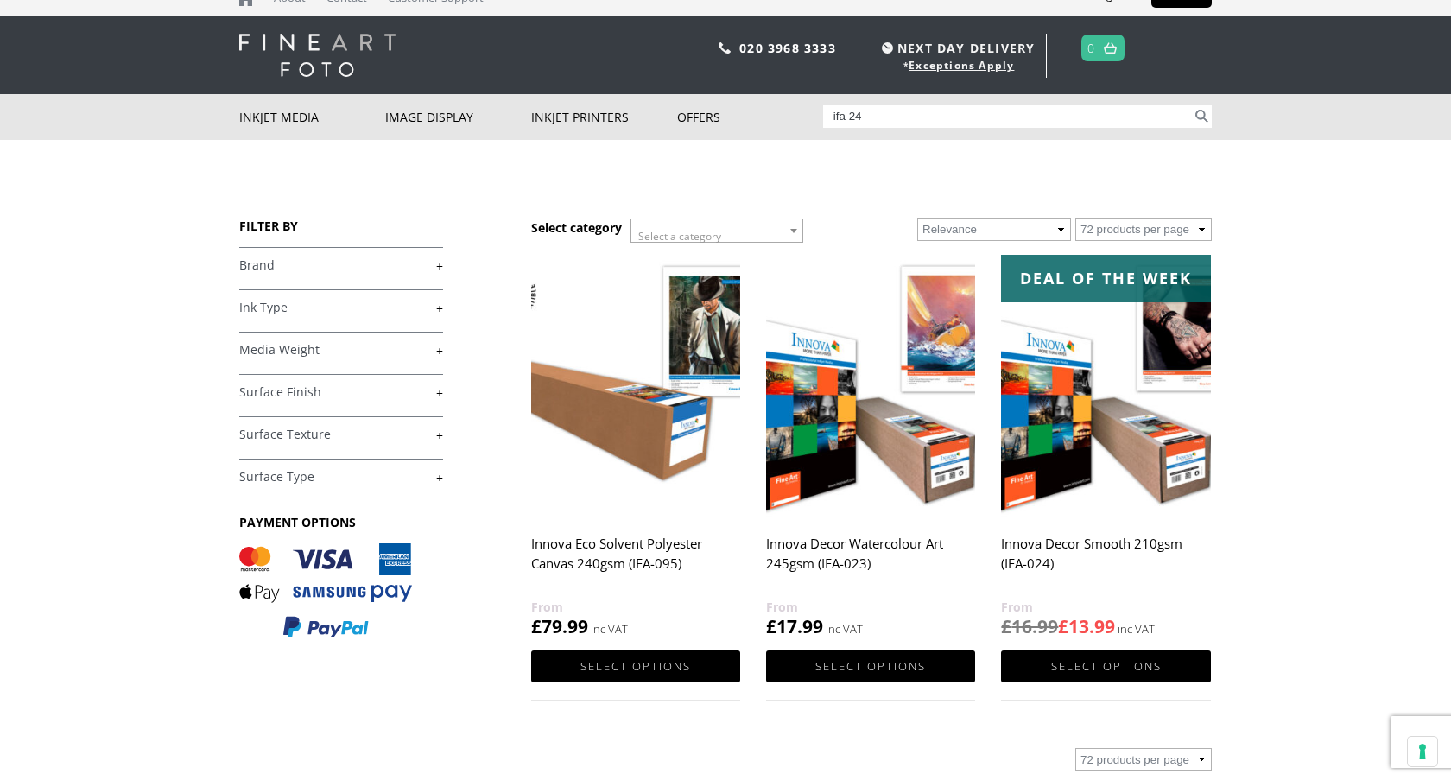
click at [1145, 490] on img at bounding box center [1105, 386] width 209 height 262
